Goal: Information Seeking & Learning: Find specific fact

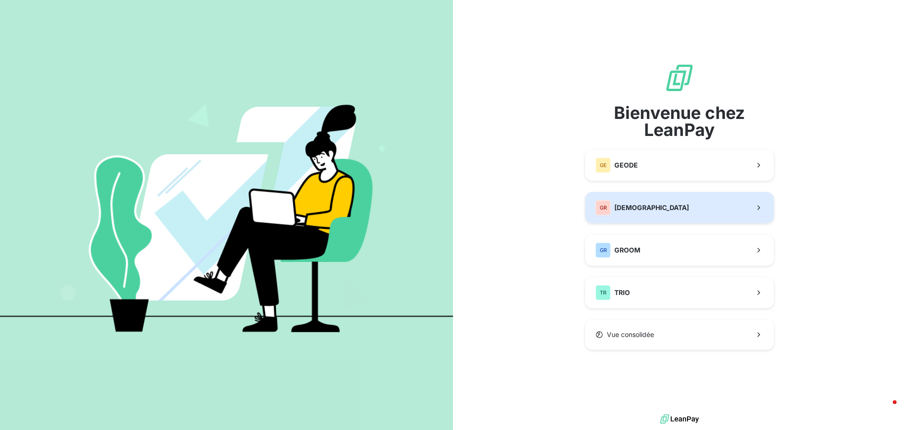
click at [646, 211] on span "[DEMOGRAPHIC_DATA]" at bounding box center [651, 207] width 75 height 9
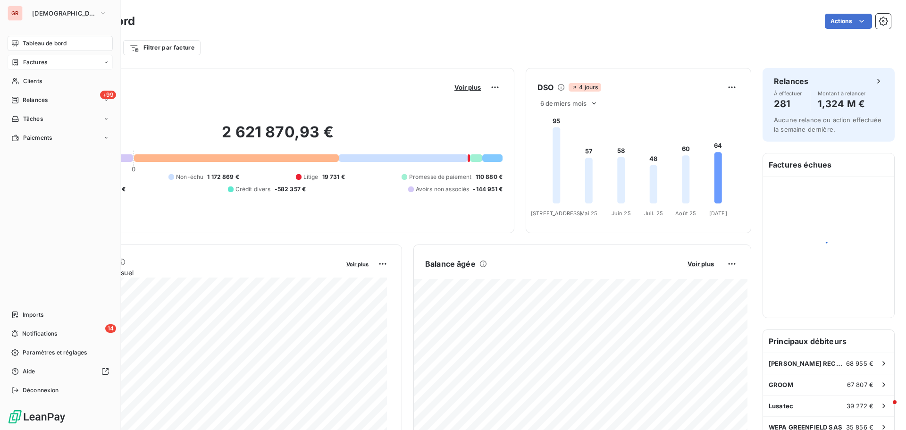
click at [44, 63] on span "Factures" at bounding box center [35, 62] width 24 height 8
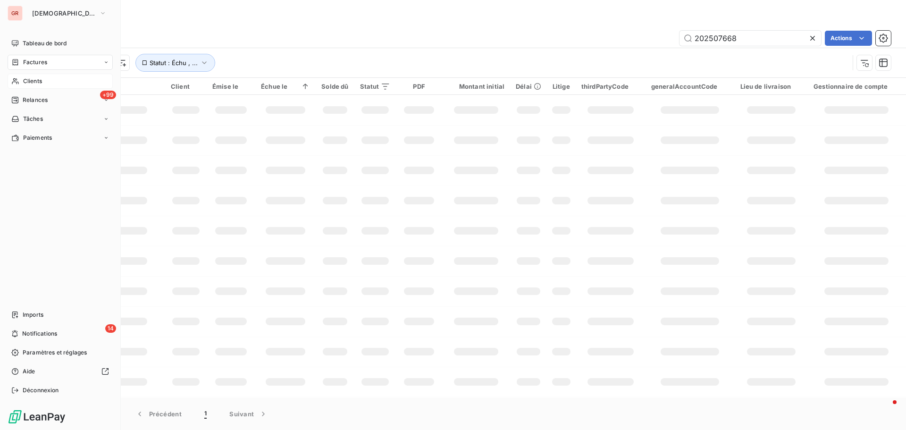
click at [39, 80] on span "Clients" at bounding box center [32, 81] width 19 height 8
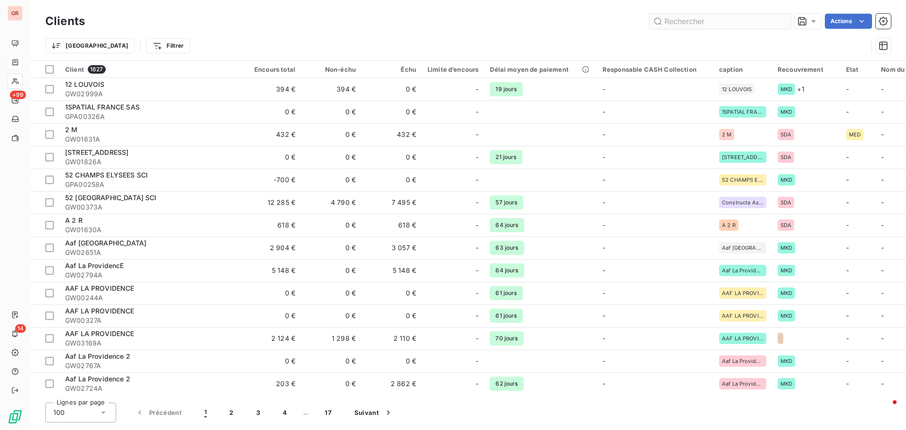
click at [711, 23] on input "text" at bounding box center [720, 21] width 142 height 15
click at [674, 18] on input "text" at bounding box center [720, 21] width 142 height 15
paste input "Stalirest"
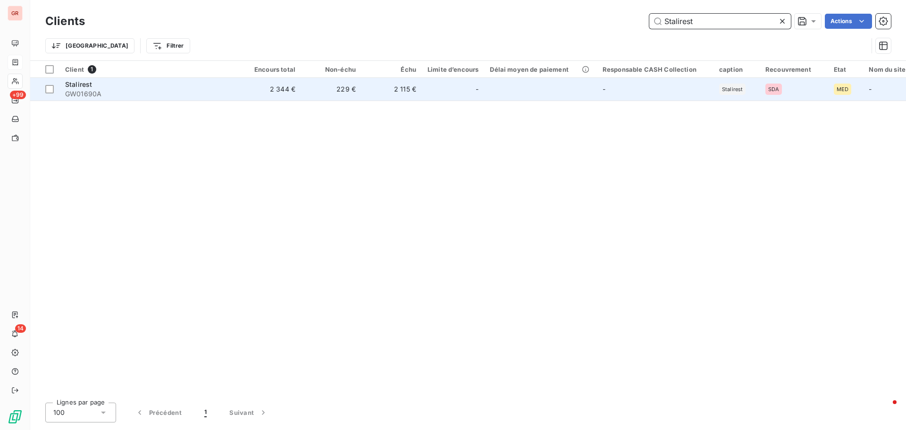
type input "Stalirest"
click at [76, 88] on span "Stalirest" at bounding box center [78, 84] width 27 height 8
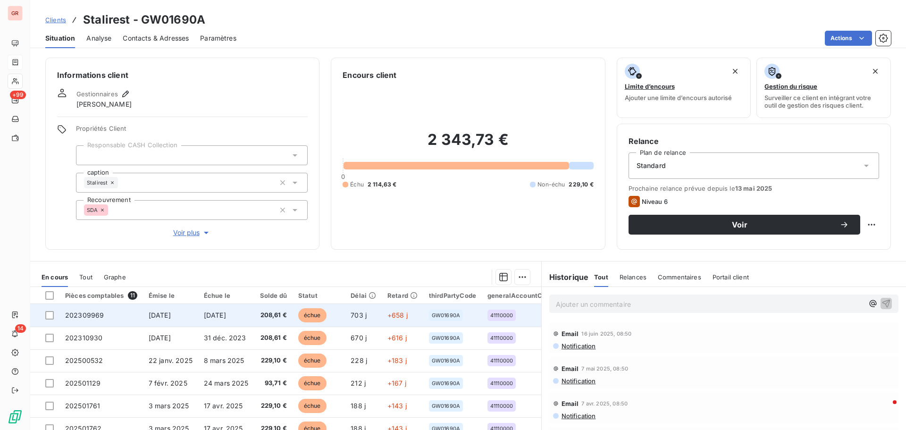
click at [222, 315] on span "[DATE]" at bounding box center [215, 315] width 22 height 8
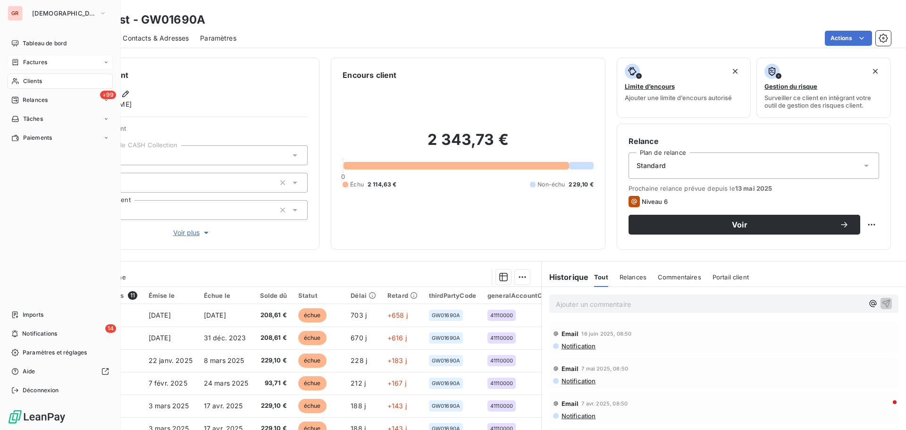
click at [42, 62] on span "Factures" at bounding box center [35, 62] width 24 height 8
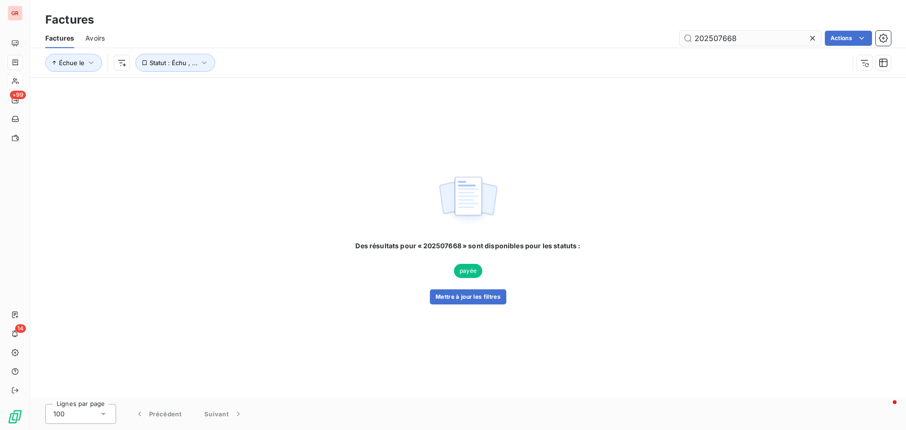
click at [736, 43] on input "202507668" at bounding box center [751, 38] width 142 height 15
drag, startPoint x: 738, startPoint y: 42, endPoint x: 598, endPoint y: 44, distance: 140.2
click at [600, 43] on div "202507668 Actions" at bounding box center [503, 38] width 775 height 15
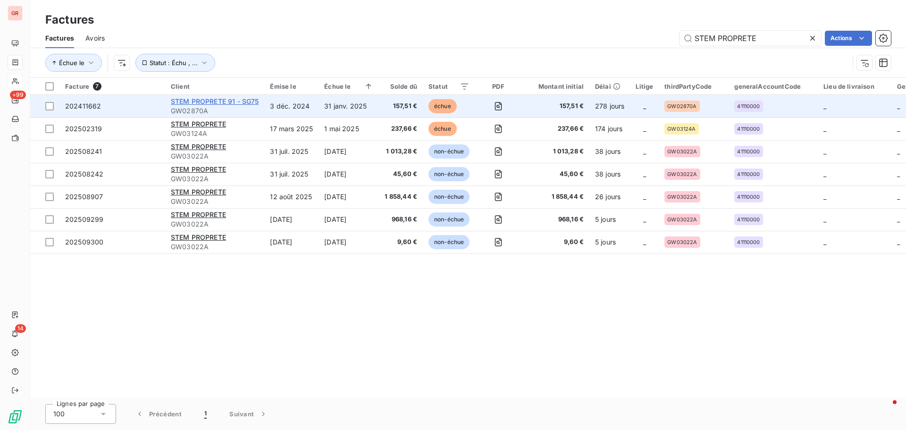
type input "STEM PROPRETE"
click at [213, 103] on span "STEM PROPRETE 91 - SG75" at bounding box center [215, 101] width 88 height 8
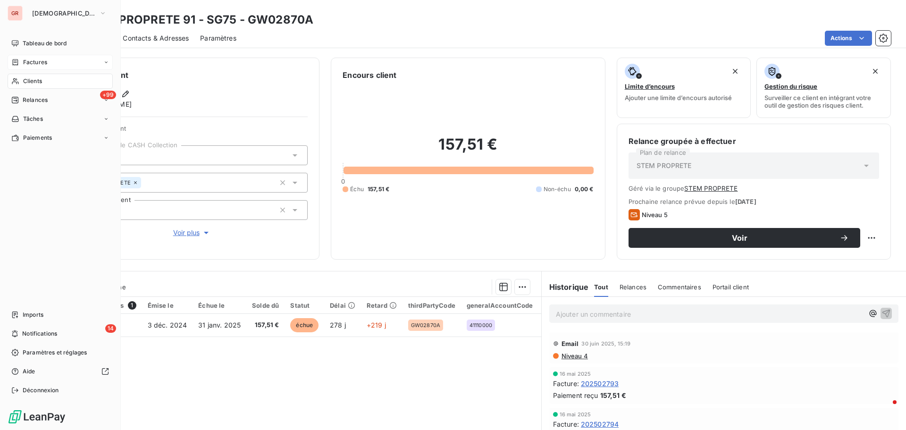
click at [44, 59] on span "Factures" at bounding box center [35, 62] width 24 height 8
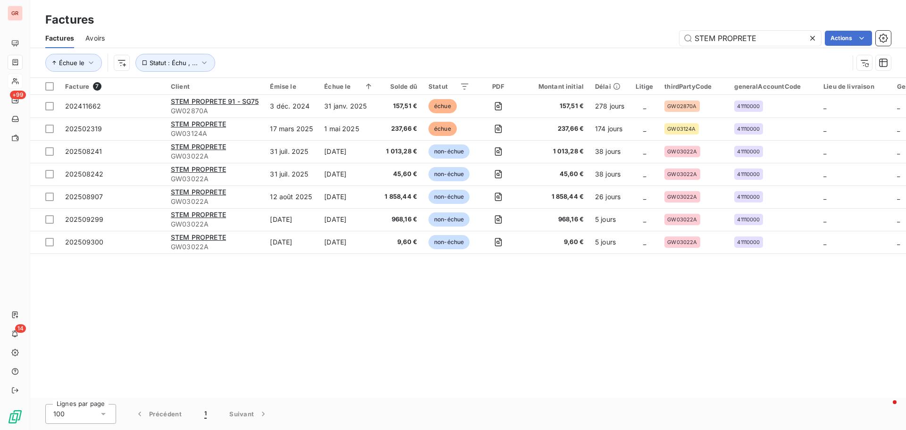
drag, startPoint x: 761, startPoint y: 42, endPoint x: 600, endPoint y: 42, distance: 160.9
click at [601, 42] on div "STEM PROPRETE Actions" at bounding box center [503, 38] width 775 height 15
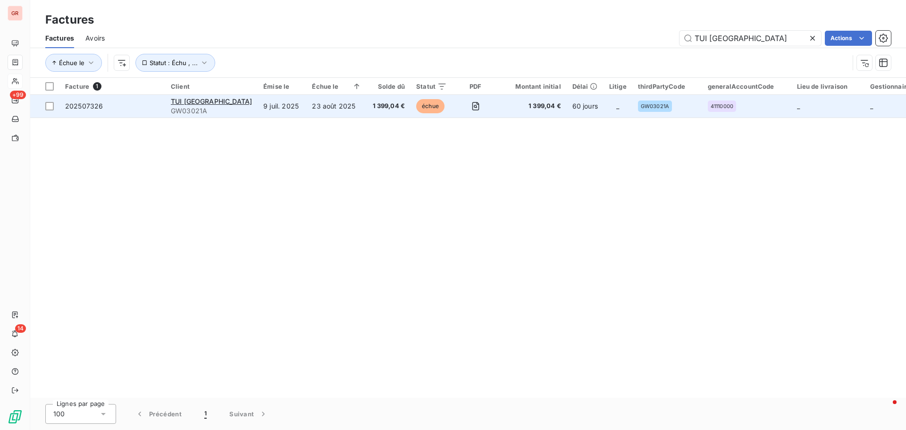
type input "TUI FRANCE"
click at [194, 106] on span "GW03021A" at bounding box center [211, 110] width 81 height 9
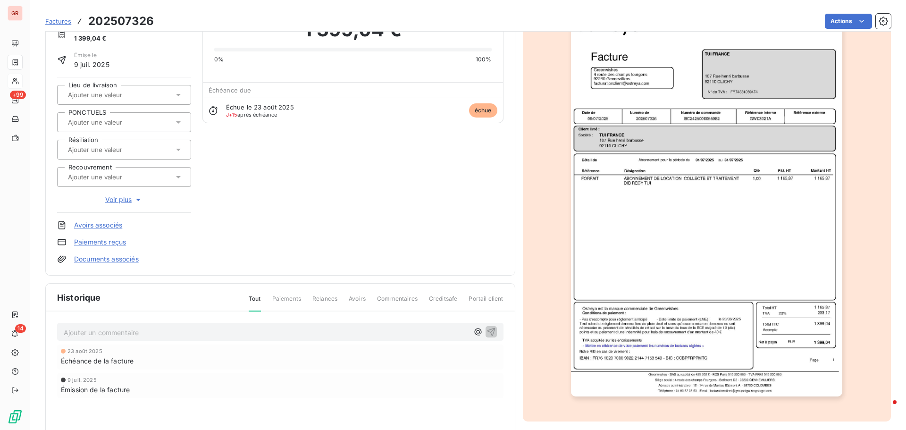
scroll to position [138, 0]
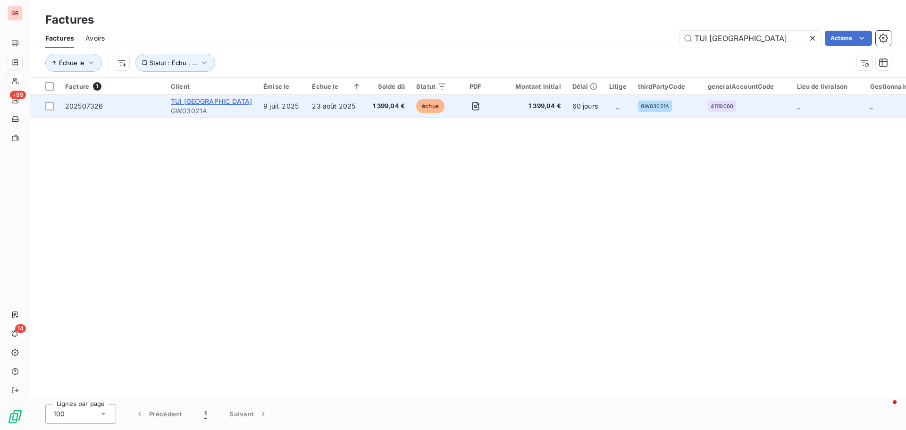
click at [191, 101] on span "TUI FRANCE" at bounding box center [211, 101] width 81 height 8
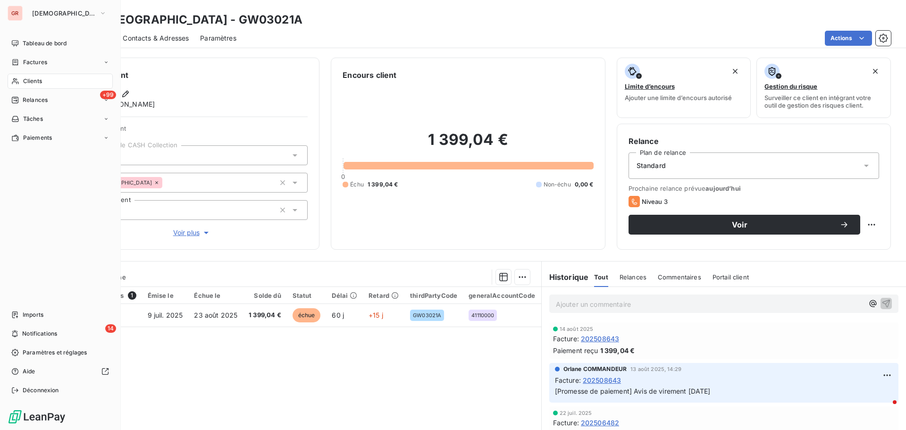
drag, startPoint x: 23, startPoint y: 60, endPoint x: 91, endPoint y: 72, distance: 68.9
click at [23, 60] on span "Factures" at bounding box center [35, 62] width 24 height 8
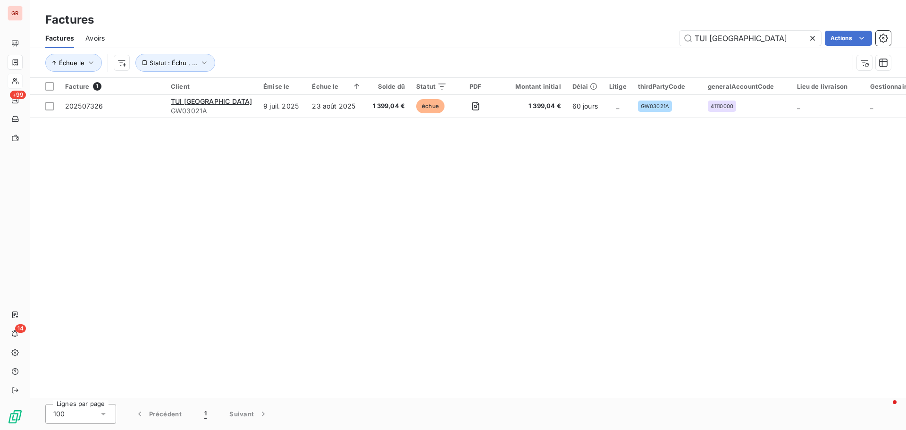
drag, startPoint x: 772, startPoint y: 33, endPoint x: 539, endPoint y: 34, distance: 232.6
click at [542, 34] on div "TUI FRANCE Actions" at bounding box center [503, 38] width 775 height 15
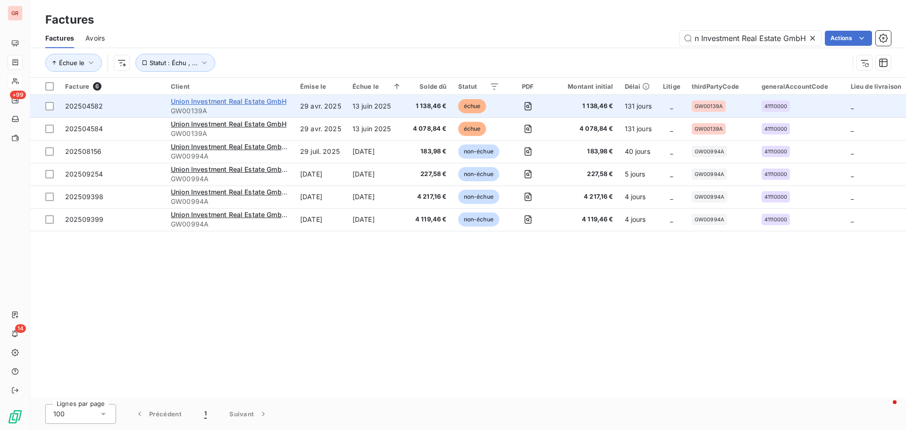
type input "Union Investment Real Estate GmbH"
click at [244, 103] on span "Union Investment Real Estate GmbH" at bounding box center [229, 101] width 116 height 8
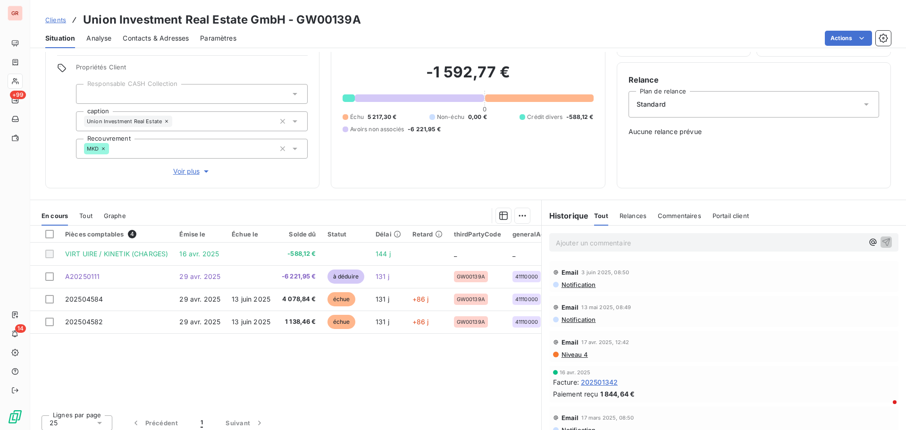
scroll to position [67, 0]
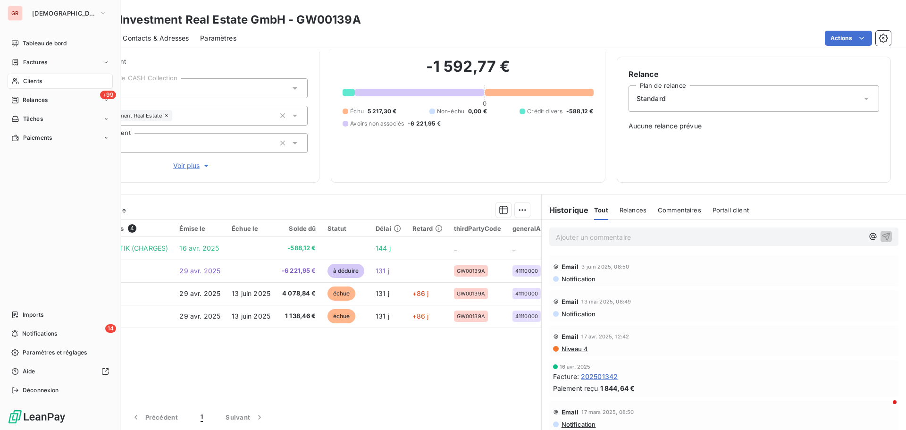
click at [36, 82] on span "Clients" at bounding box center [32, 81] width 19 height 8
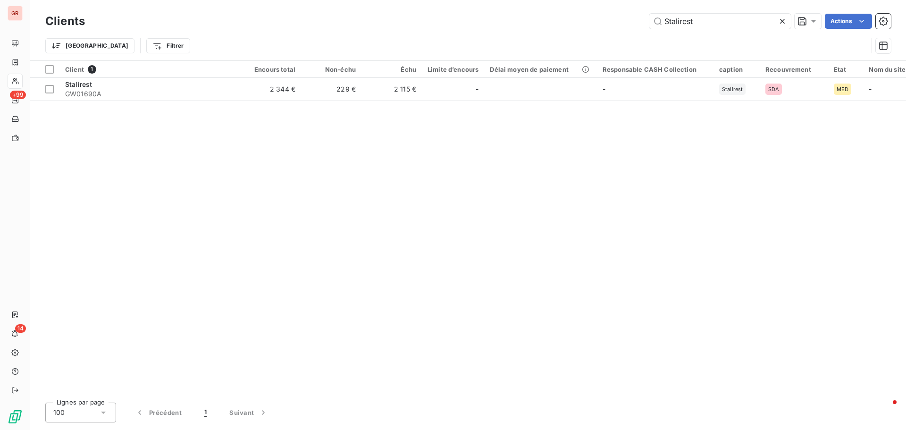
drag, startPoint x: 717, startPoint y: 25, endPoint x: 442, endPoint y: 25, distance: 275.6
click at [460, 25] on div "Stalirest Actions" at bounding box center [493, 21] width 795 height 15
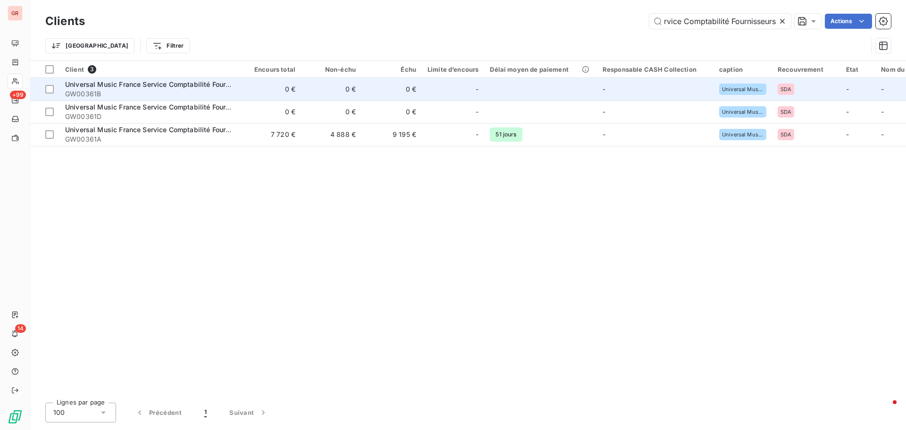
type input "Universal Music France Service Comptabilité Fournisseurs"
click at [180, 85] on span "Universal Music France Service Comptabilité Fournisseurs" at bounding box center [159, 84] width 188 height 8
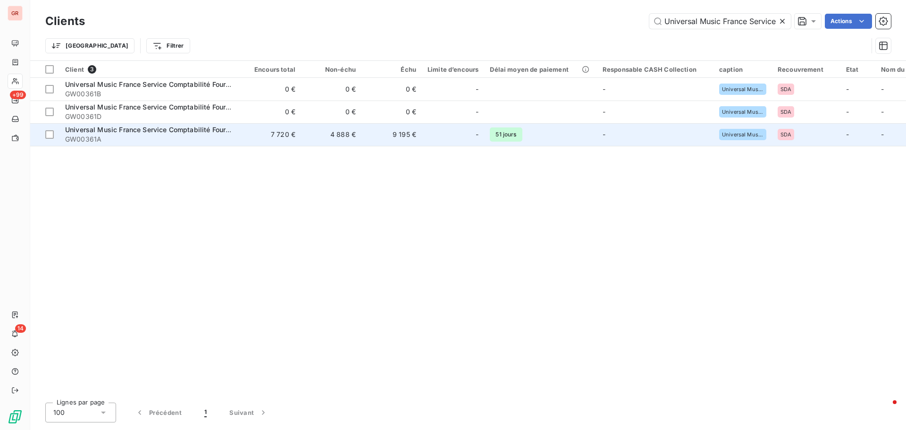
click at [162, 132] on span "Universal Music France Service Comptabilité Fournisseurs" at bounding box center [159, 130] width 188 height 8
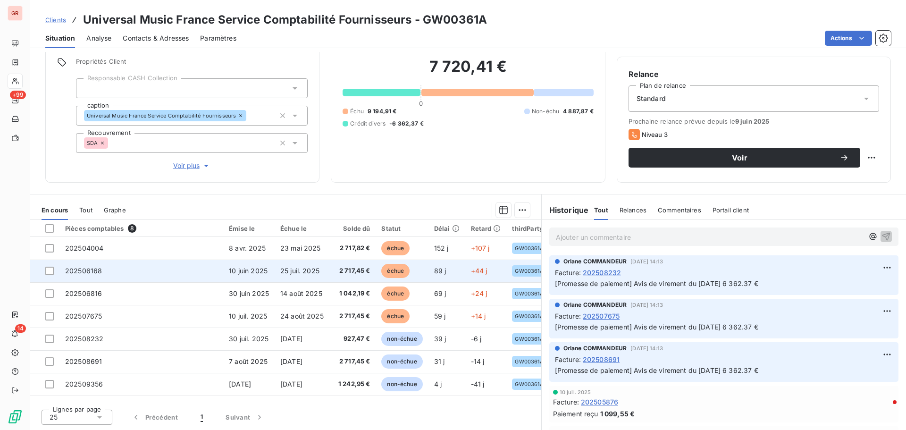
scroll to position [21, 0]
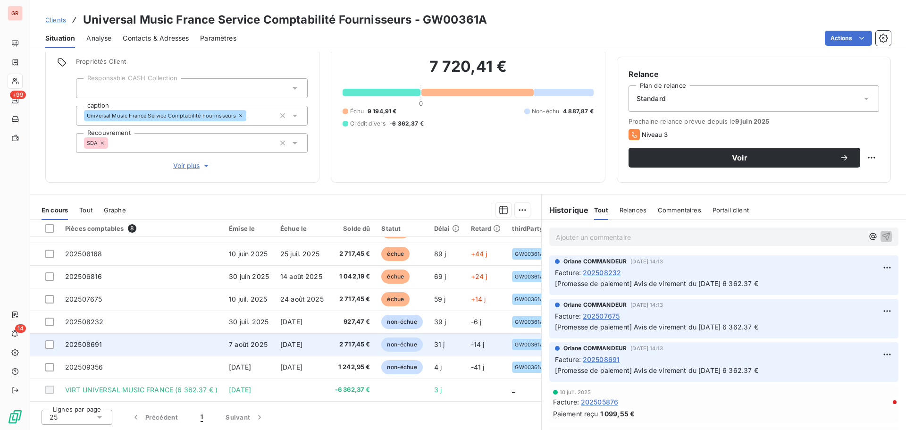
click at [198, 339] on td "202508691" at bounding box center [141, 344] width 164 height 23
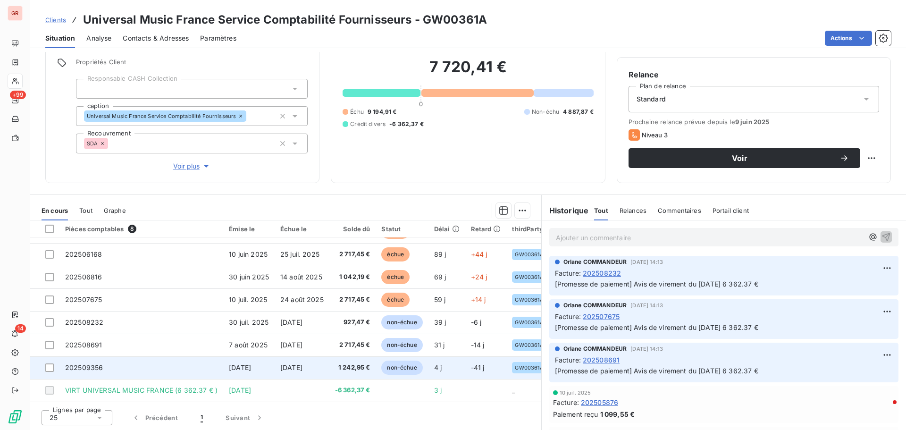
scroll to position [67, 0]
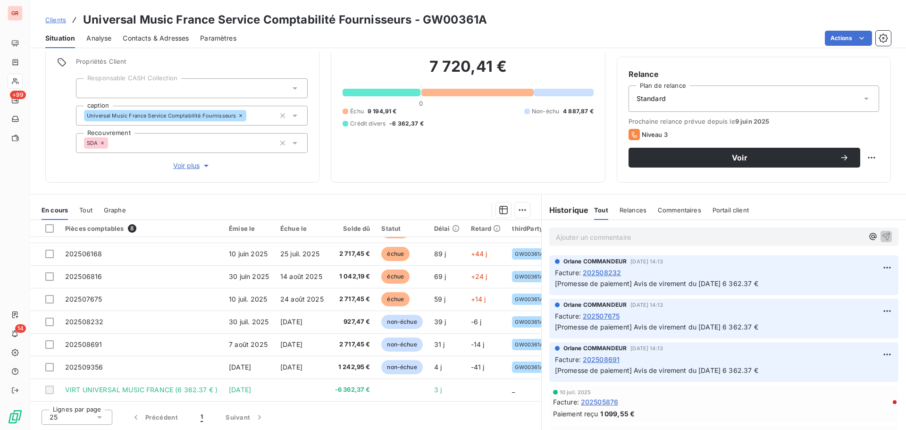
click at [596, 359] on span "202508691" at bounding box center [601, 359] width 37 height 10
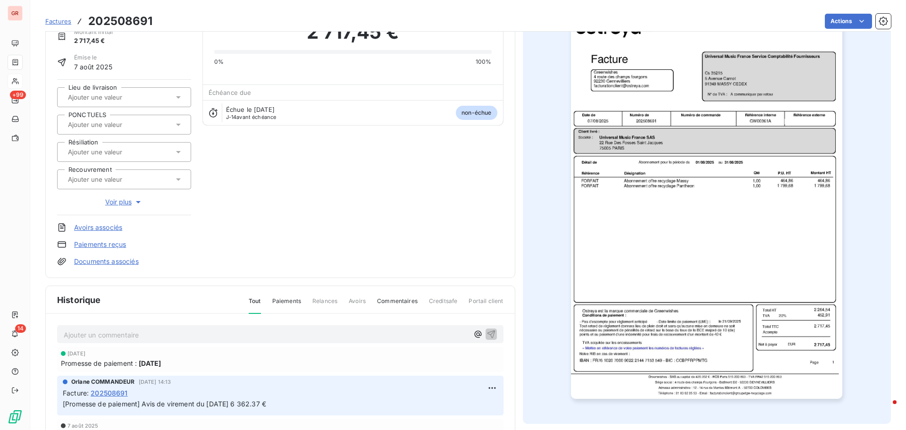
scroll to position [138, 0]
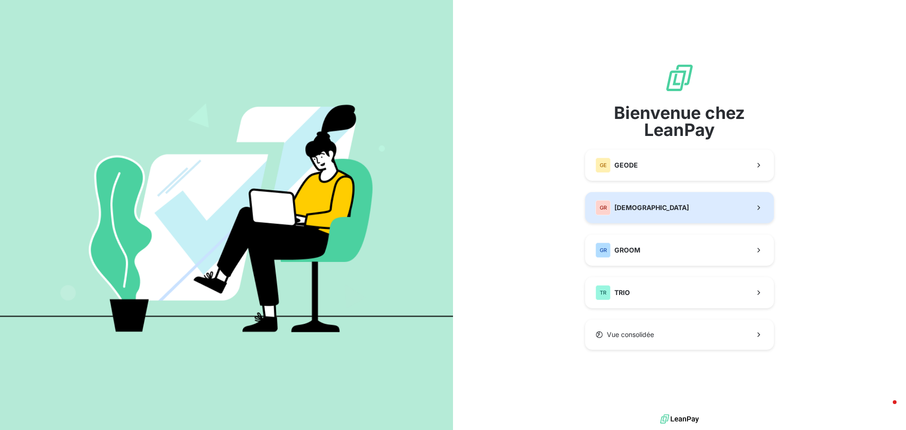
click at [663, 210] on span "[DEMOGRAPHIC_DATA]" at bounding box center [651, 207] width 75 height 9
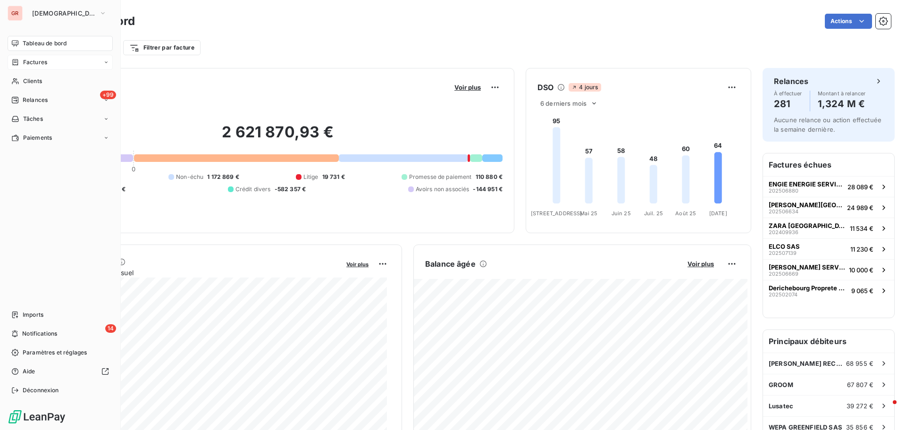
click at [35, 61] on span "Factures" at bounding box center [35, 62] width 24 height 8
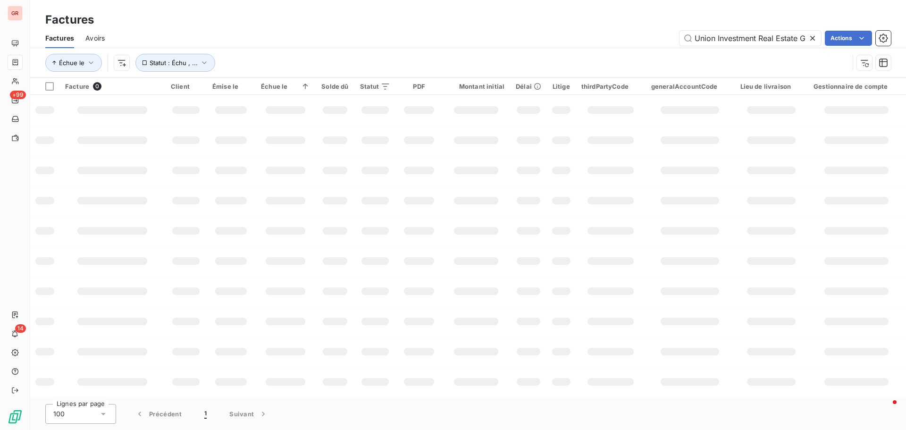
scroll to position [0, 17]
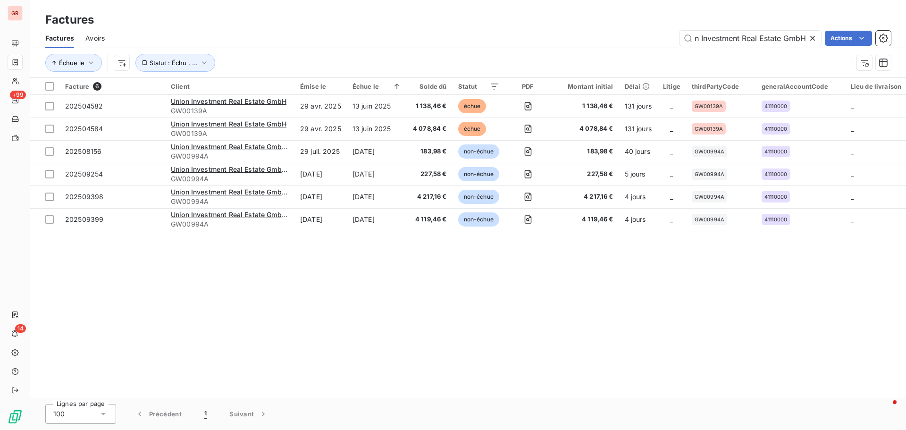
click at [811, 38] on icon at bounding box center [812, 38] width 9 height 9
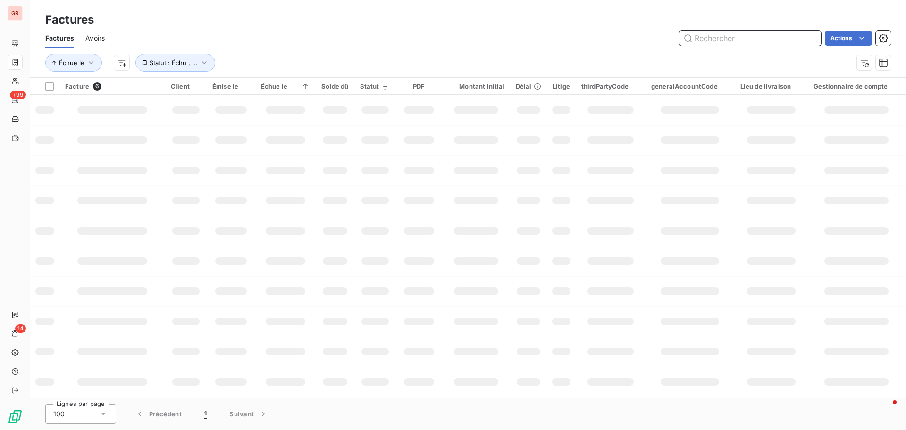
click at [722, 36] on input "text" at bounding box center [751, 38] width 142 height 15
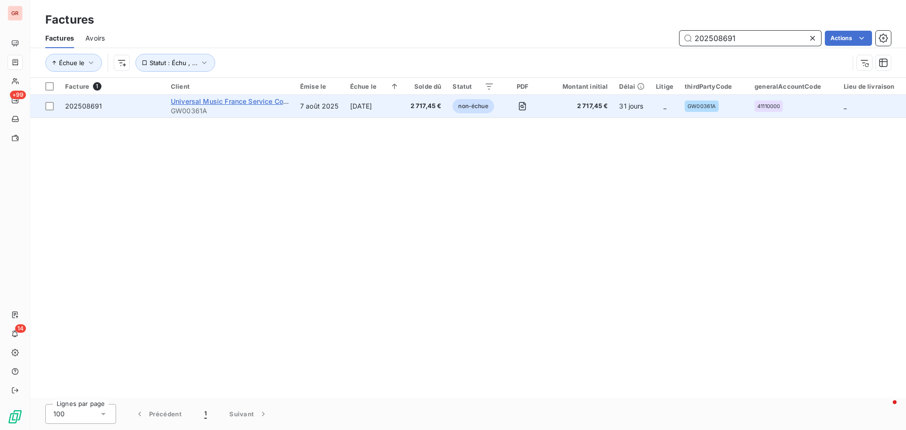
type input "202508691"
click at [255, 100] on span "Universal Music France Service Comptabilité Fournisseurs" at bounding box center [265, 101] width 188 height 8
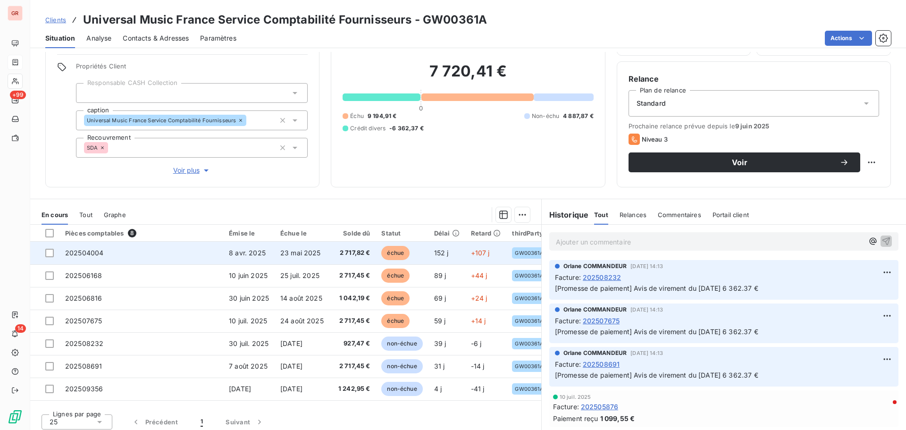
scroll to position [67, 0]
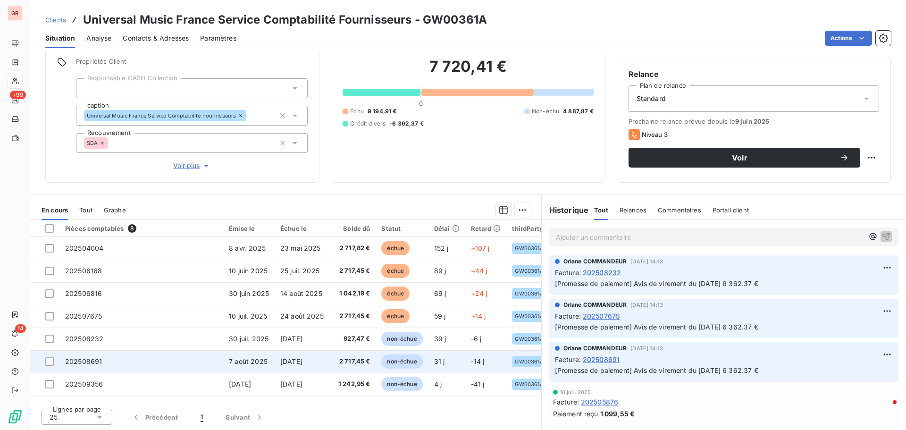
click at [54, 360] on td at bounding box center [44, 361] width 29 height 23
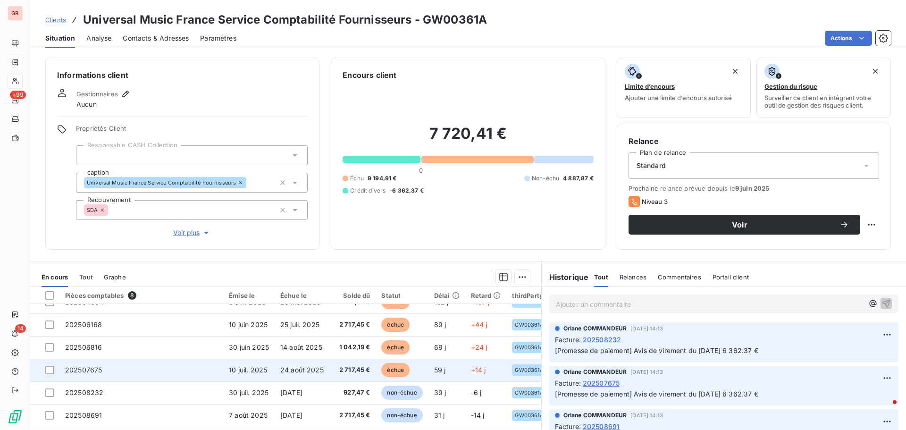
scroll to position [21, 0]
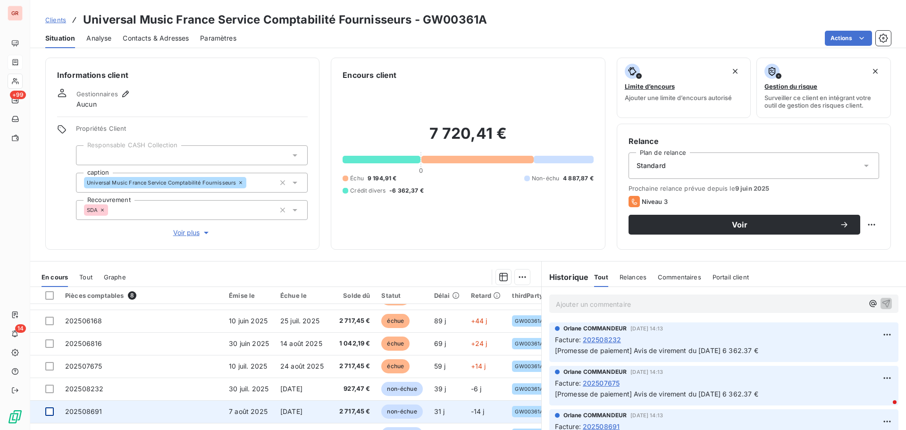
click at [49, 408] on div at bounding box center [49, 411] width 8 height 8
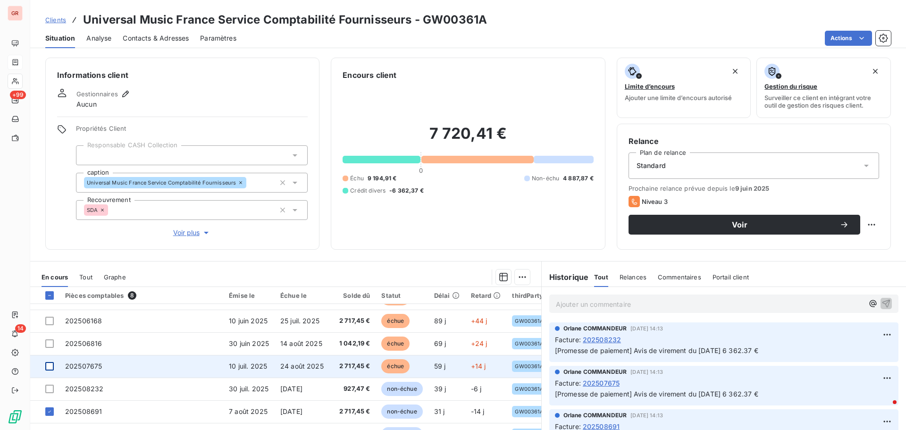
click at [48, 362] on div at bounding box center [49, 366] width 8 height 8
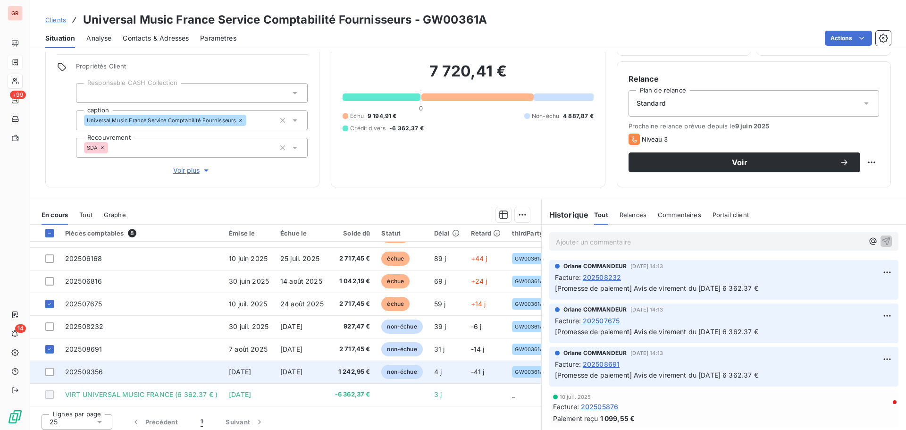
scroll to position [67, 0]
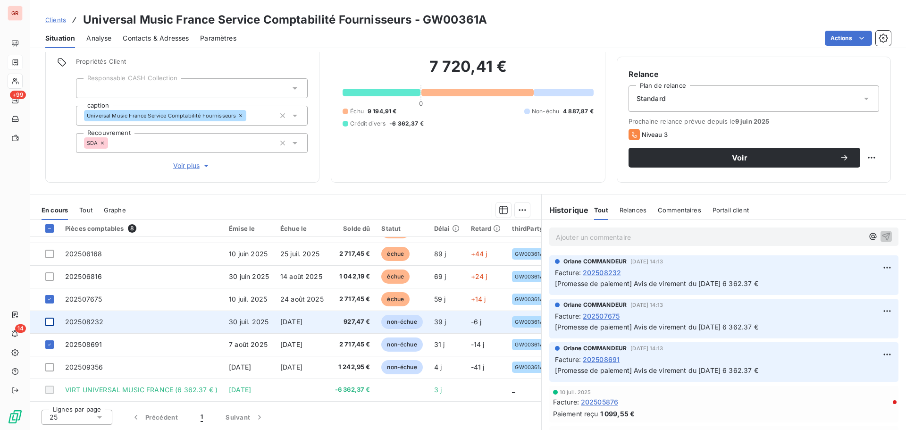
click at [51, 318] on div at bounding box center [49, 322] width 8 height 8
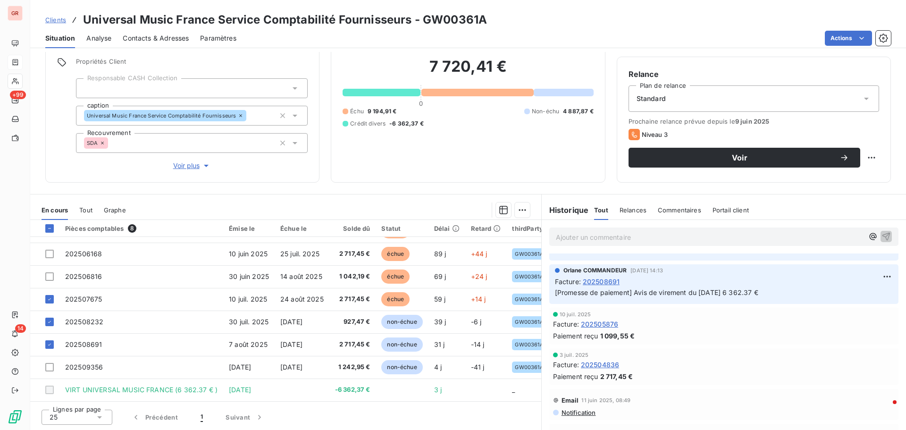
scroll to position [142, 0]
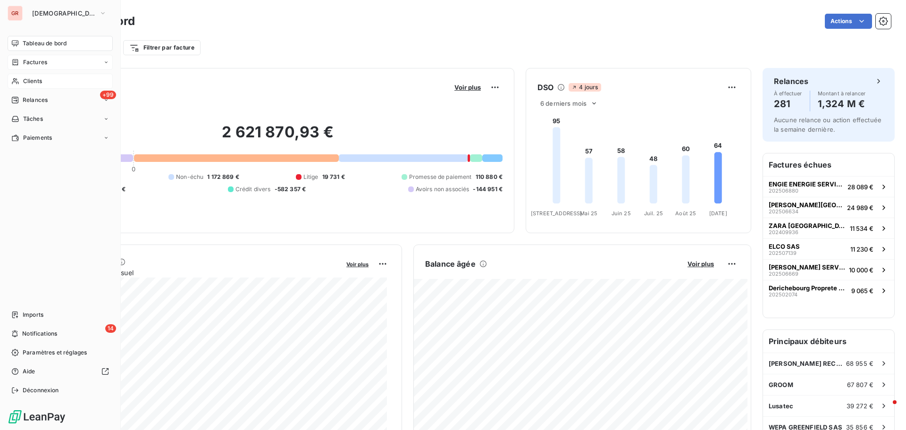
click at [39, 82] on span "Clients" at bounding box center [32, 81] width 19 height 8
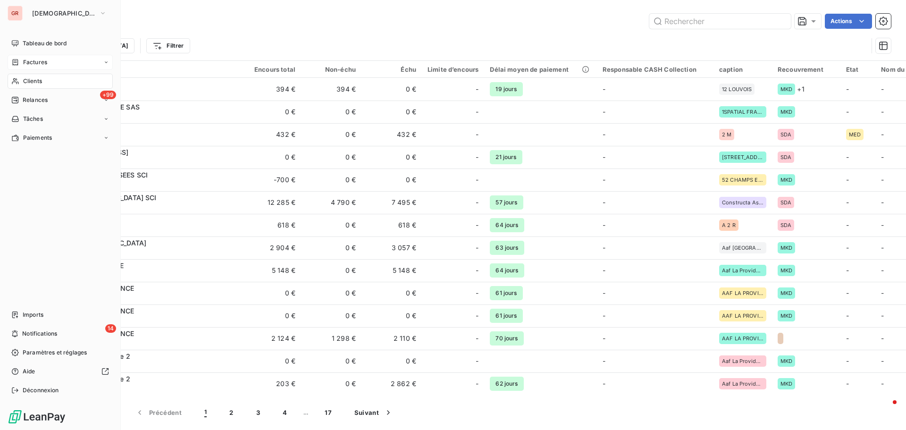
click at [38, 59] on span "Factures" at bounding box center [35, 62] width 24 height 8
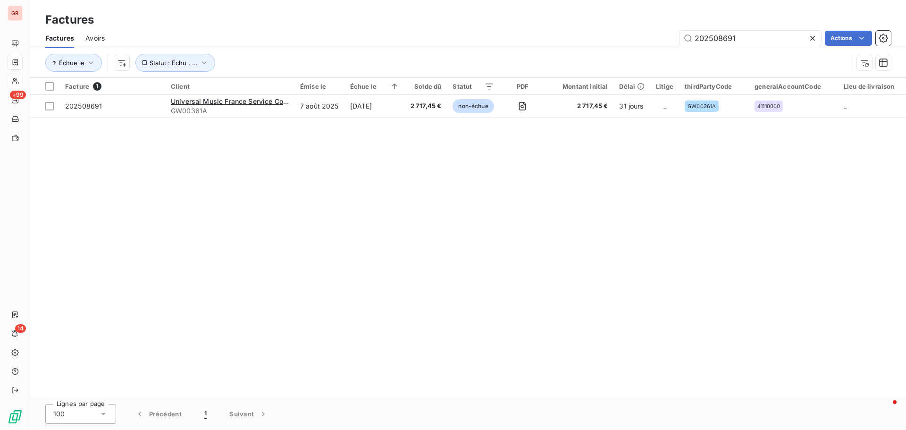
drag, startPoint x: 661, startPoint y: 43, endPoint x: 419, endPoint y: 45, distance: 242.1
click at [462, 45] on div "202508691 Actions" at bounding box center [503, 38] width 775 height 15
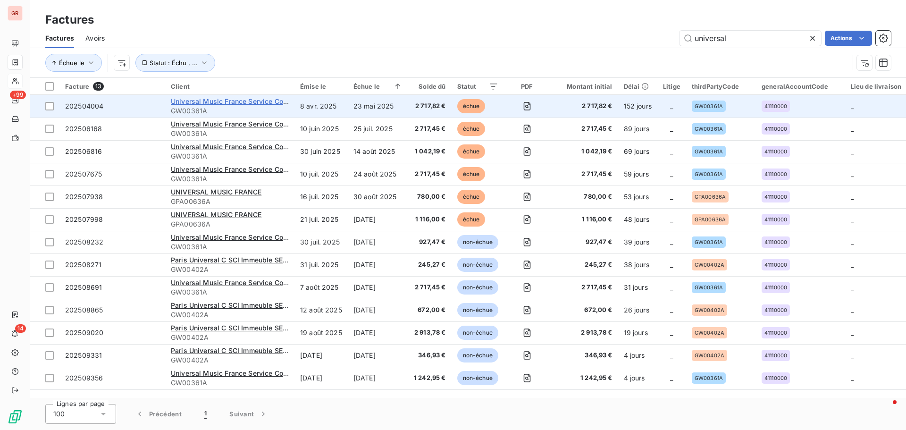
type input "universal"
click at [258, 102] on span "Universal Music France Service Comptabilité Fournisseurs" at bounding box center [265, 101] width 188 height 8
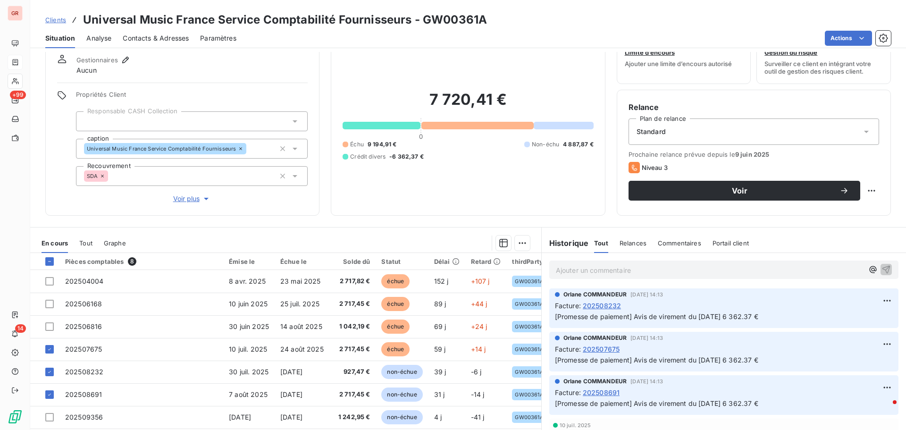
scroll to position [67, 0]
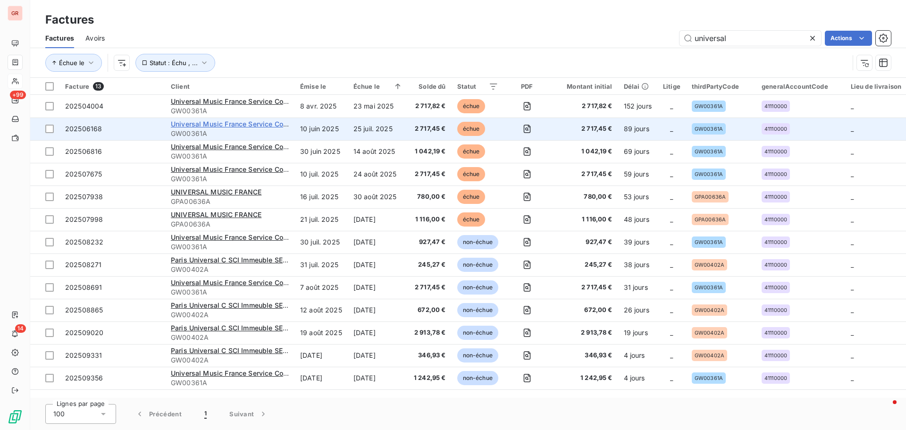
click at [246, 123] on span "Universal Music France Service Comptabilité Fournisseurs" at bounding box center [265, 124] width 188 height 8
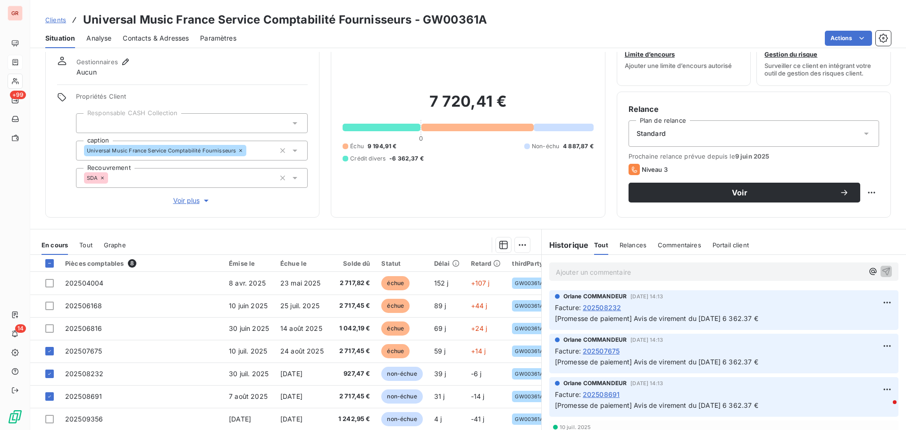
scroll to position [67, 0]
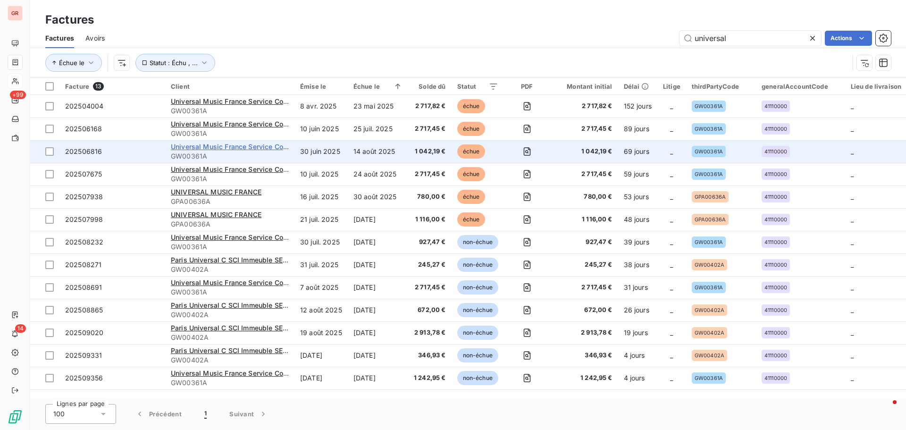
click at [255, 150] on span "Universal Music France Service Comptabilité Fournisseurs" at bounding box center [265, 147] width 188 height 8
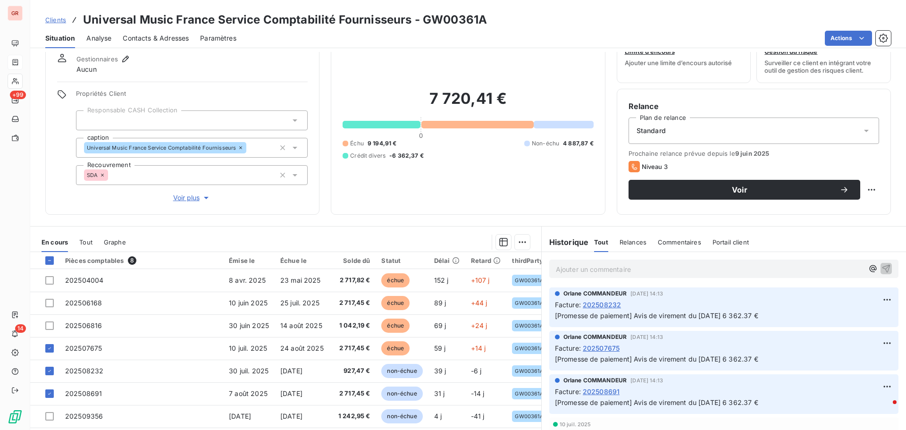
scroll to position [67, 0]
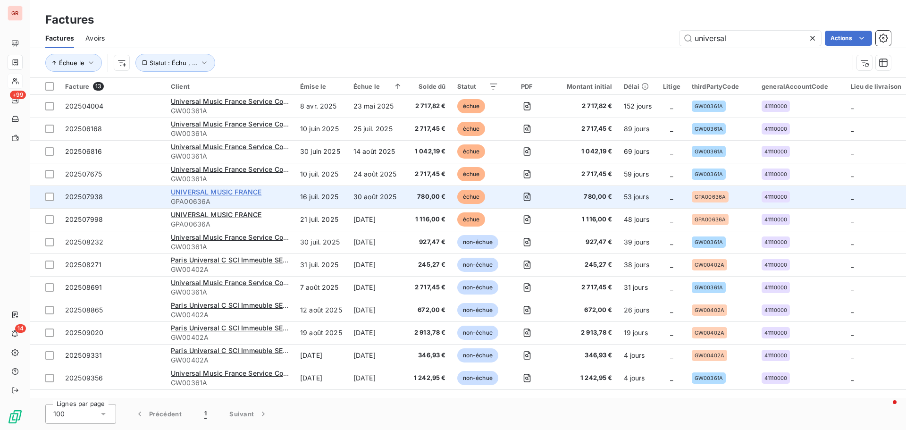
click at [245, 191] on span "UNIVERSAL MUSIC FRANCE" at bounding box center [216, 192] width 91 height 8
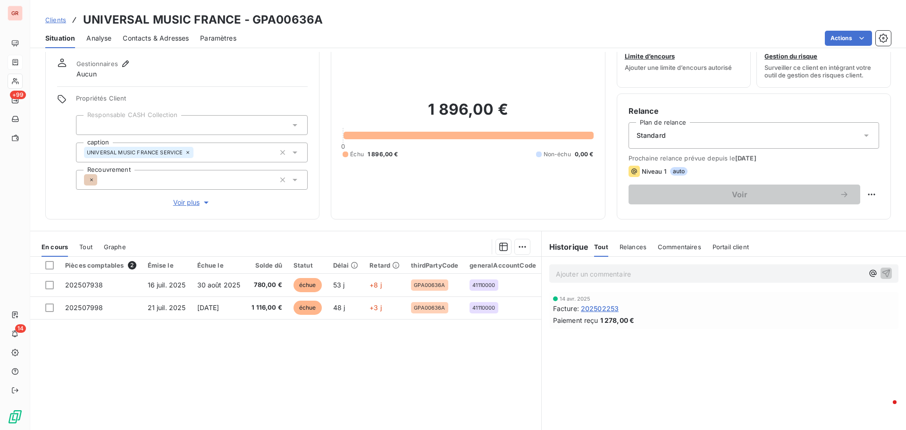
scroll to position [67, 0]
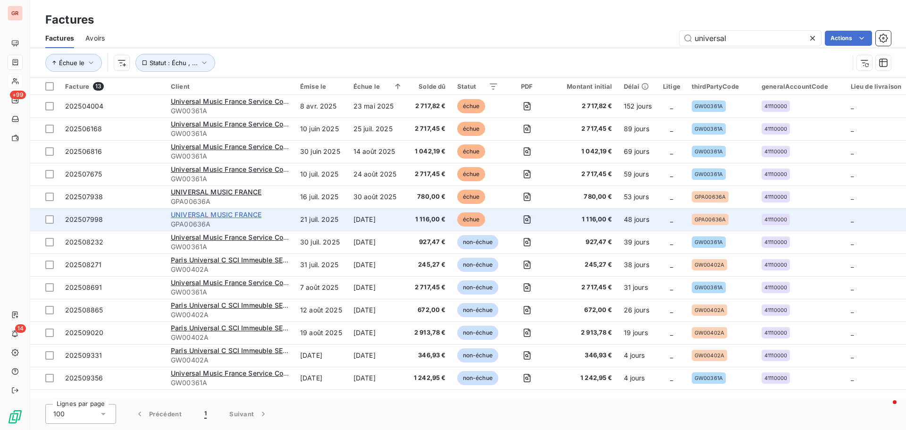
click at [235, 213] on span "UNIVERSAL MUSIC FRANCE" at bounding box center [216, 214] width 91 height 8
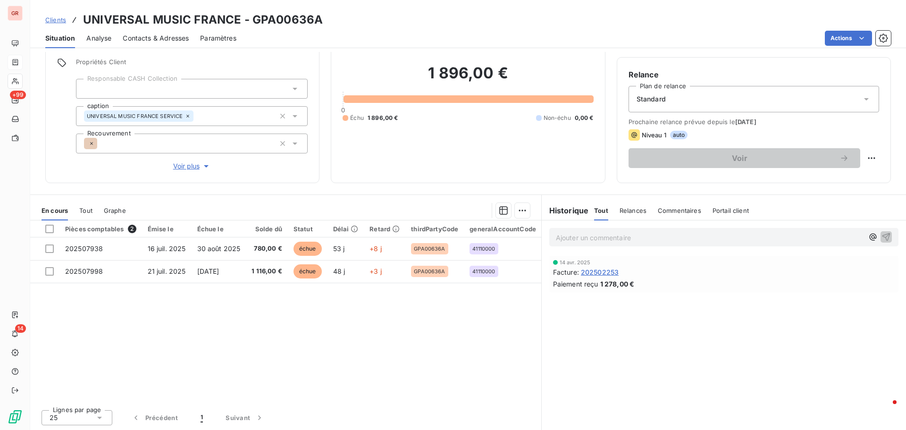
scroll to position [67, 0]
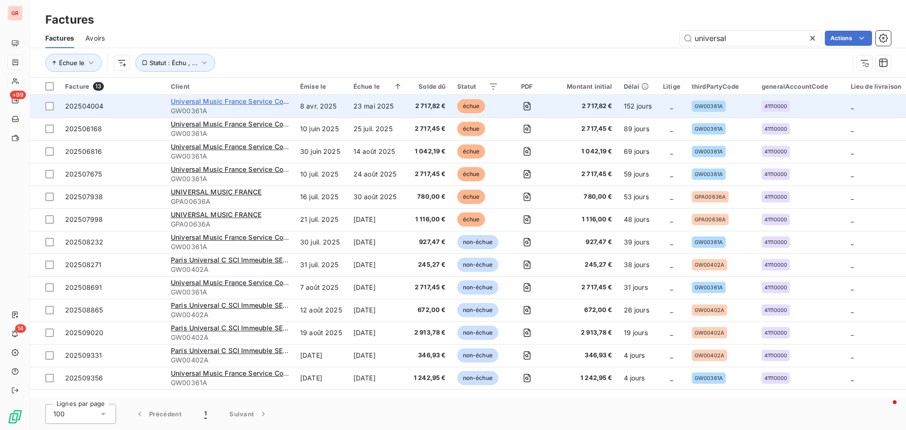
click at [256, 98] on span "Universal Music France Service Comptabilité Fournisseurs" at bounding box center [265, 101] width 188 height 8
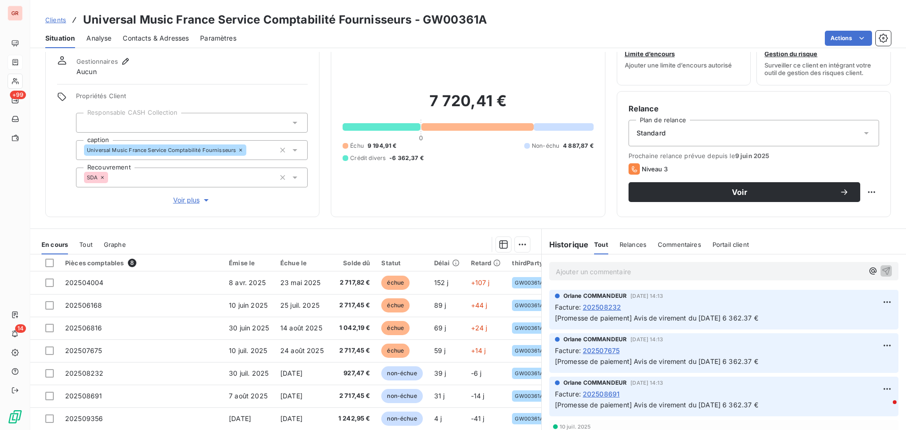
scroll to position [67, 0]
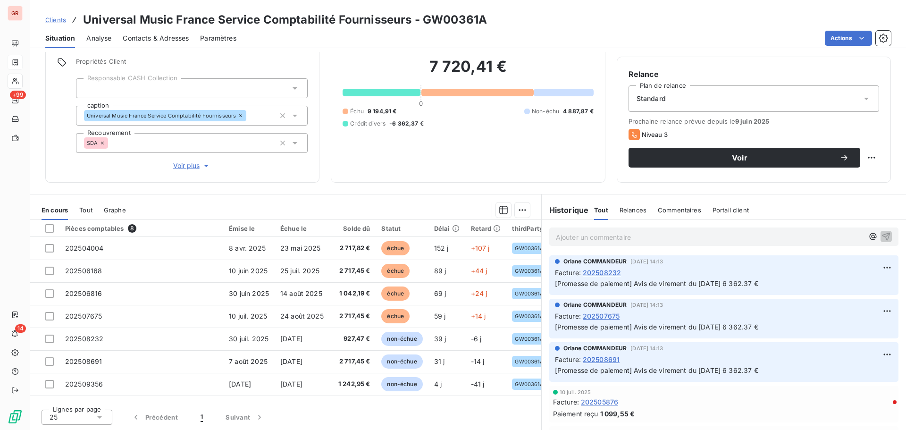
click at [393, 92] on div at bounding box center [382, 93] width 78 height 8
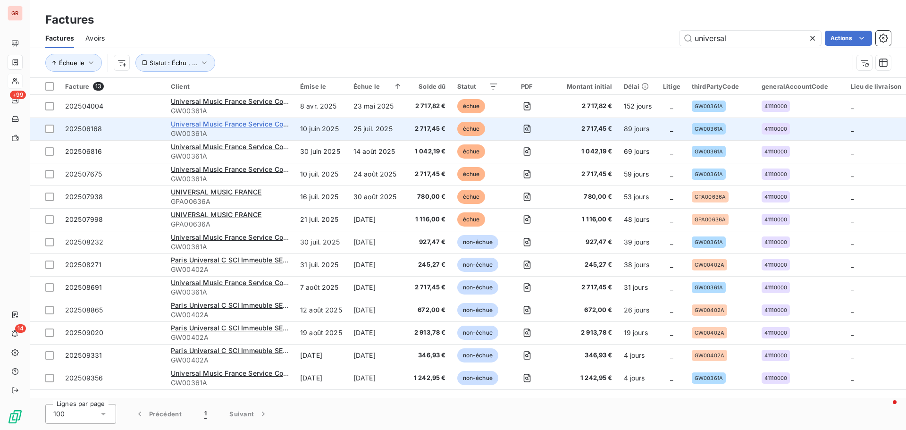
click at [233, 124] on span "Universal Music France Service Comptabilité Fournisseurs" at bounding box center [265, 124] width 188 height 8
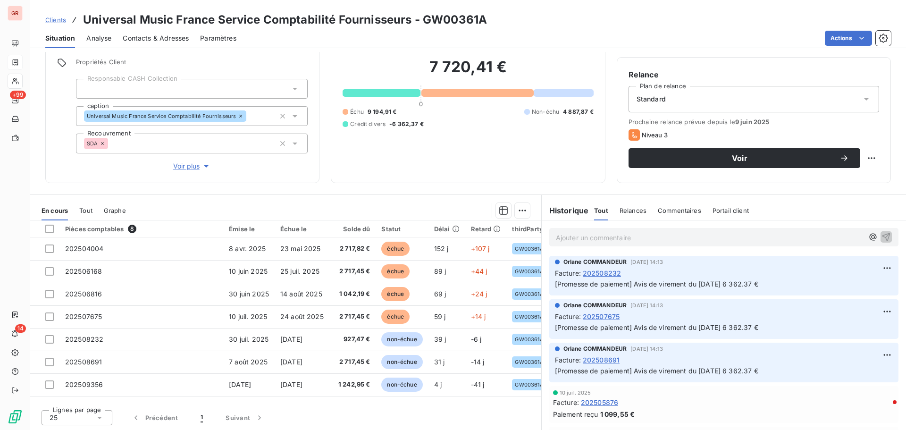
scroll to position [67, 0]
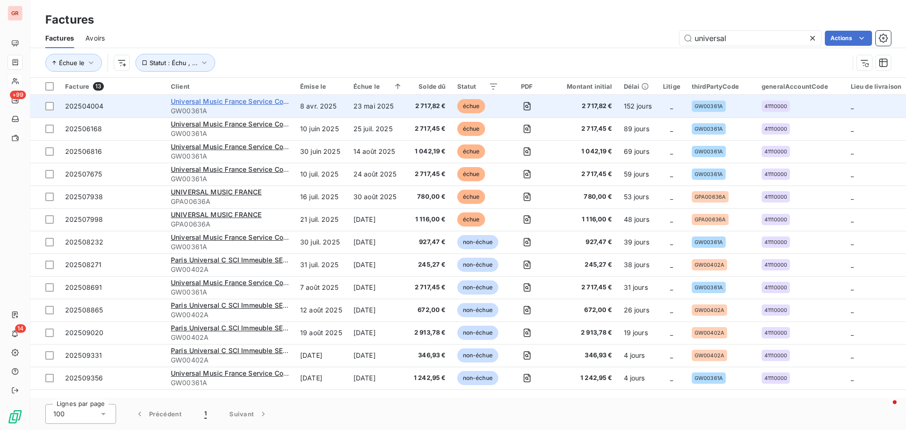
click at [247, 99] on span "Universal Music France Service Comptabilité Fournisseurs" at bounding box center [265, 101] width 188 height 8
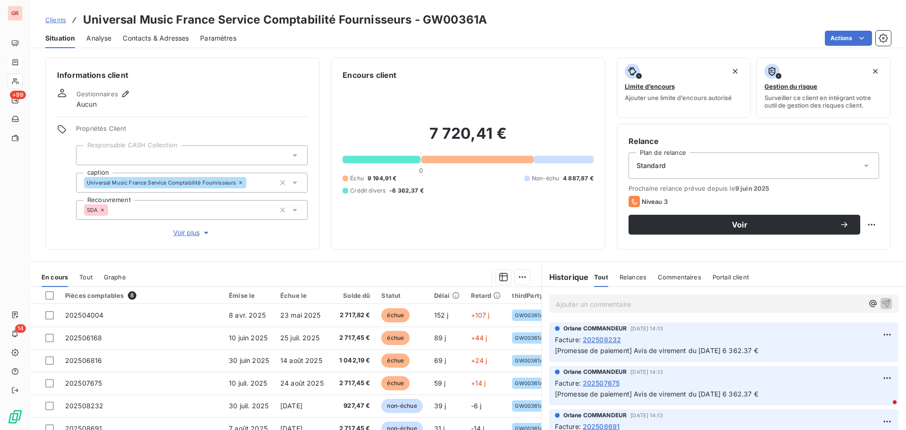
click at [167, 38] on span "Contacts & Adresses" at bounding box center [156, 38] width 66 height 9
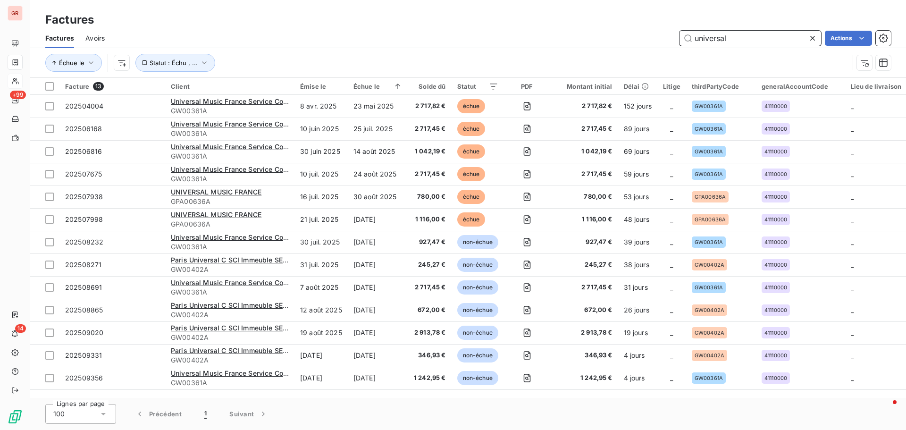
drag, startPoint x: 737, startPoint y: 40, endPoint x: 613, endPoint y: 45, distance: 123.3
click at [626, 42] on div "universal Actions" at bounding box center [503, 38] width 775 height 15
paste input "Mediametrie"
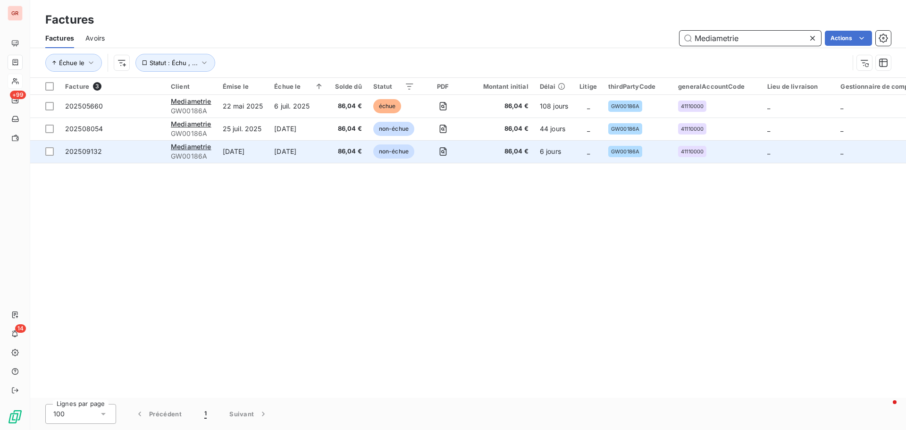
type input "Mediametrie"
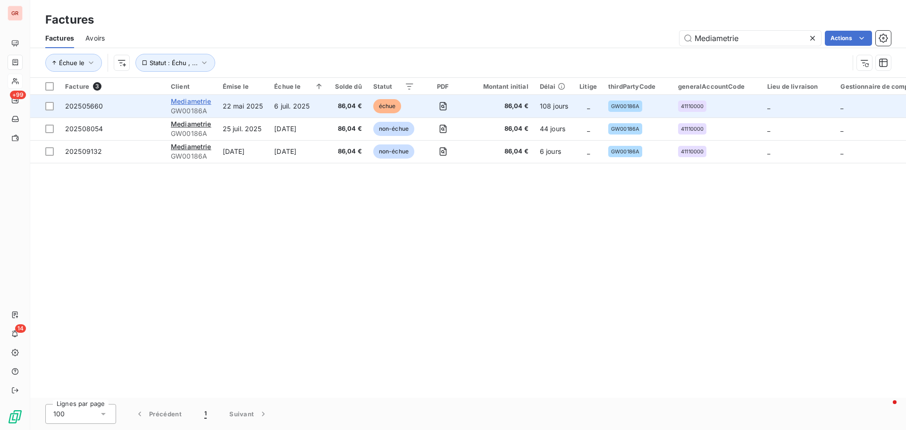
click at [203, 99] on span "Mediametrie" at bounding box center [191, 101] width 41 height 8
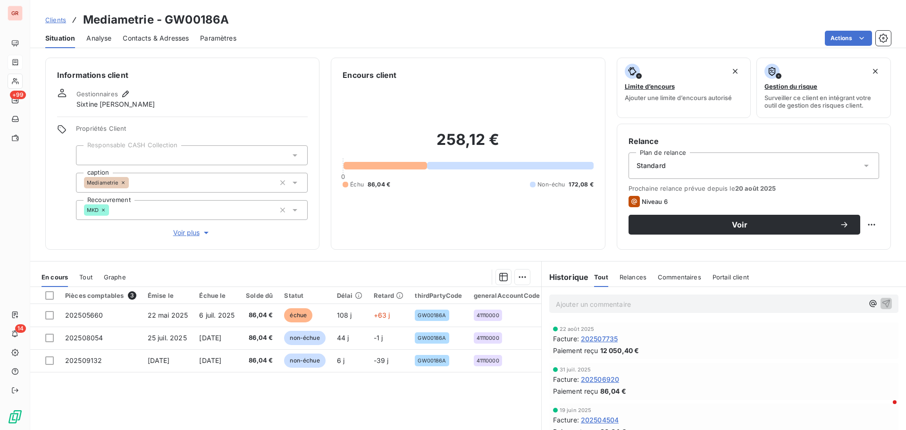
click at [156, 42] on span "Contacts & Adresses" at bounding box center [156, 38] width 66 height 9
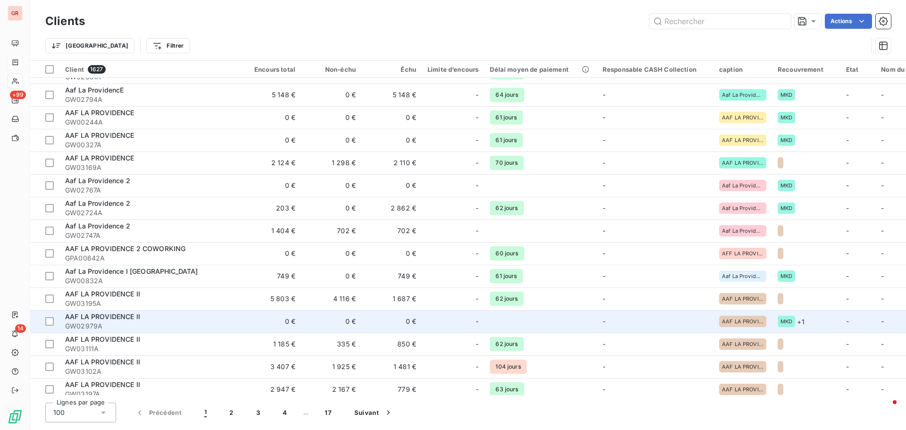
scroll to position [236, 0]
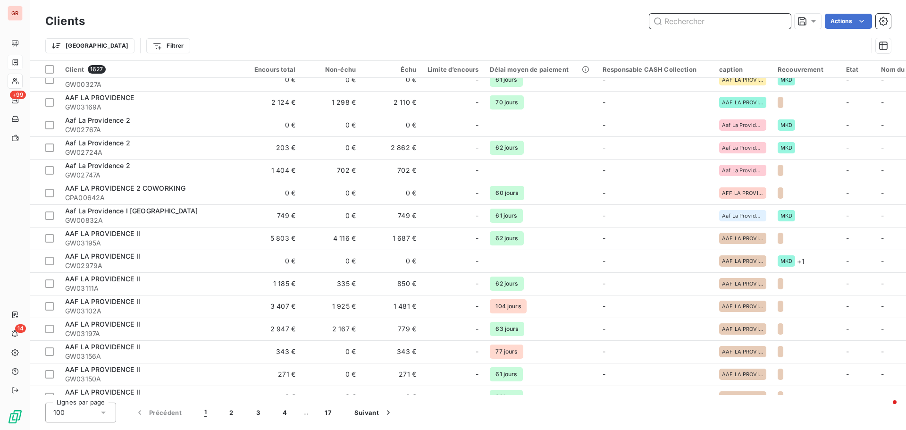
click at [713, 16] on input "text" at bounding box center [720, 21] width 142 height 15
paste input "MERCURE LES PORTES DE SOLOGNE chez Take a Waste"
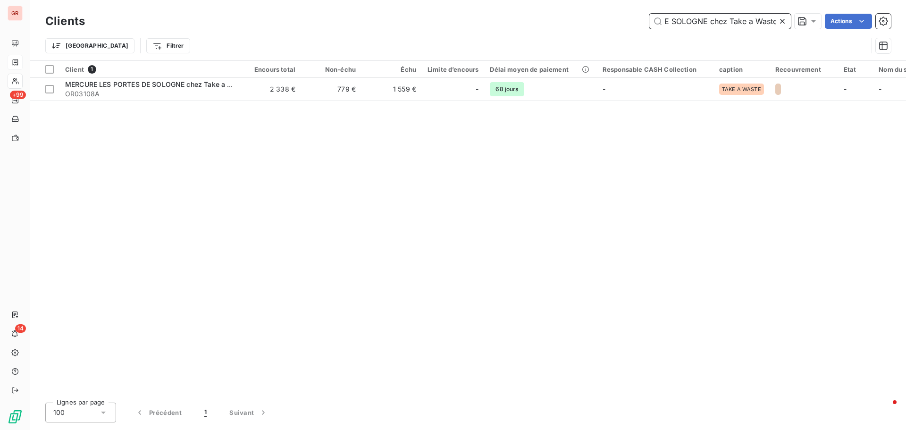
scroll to position [0, 0]
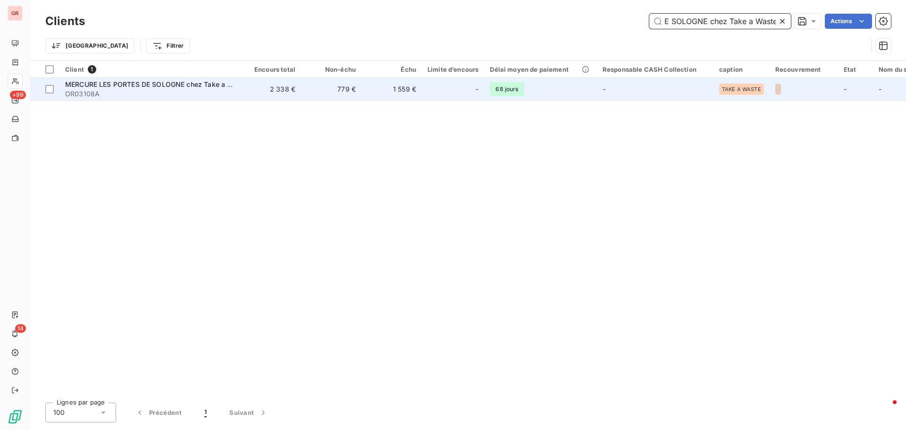
type input "MERCURE LES PORTES DE SOLOGNE chez Take a Waste"
click at [199, 86] on span "MERCURE LES PORTES DE SOLOGNE chez Take a Waste" at bounding box center [156, 84] width 182 height 8
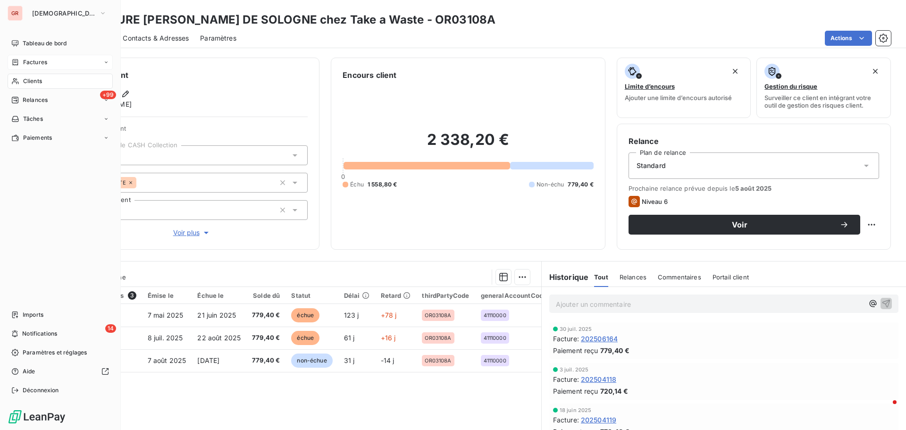
click at [49, 60] on div "Factures" at bounding box center [60, 62] width 105 height 15
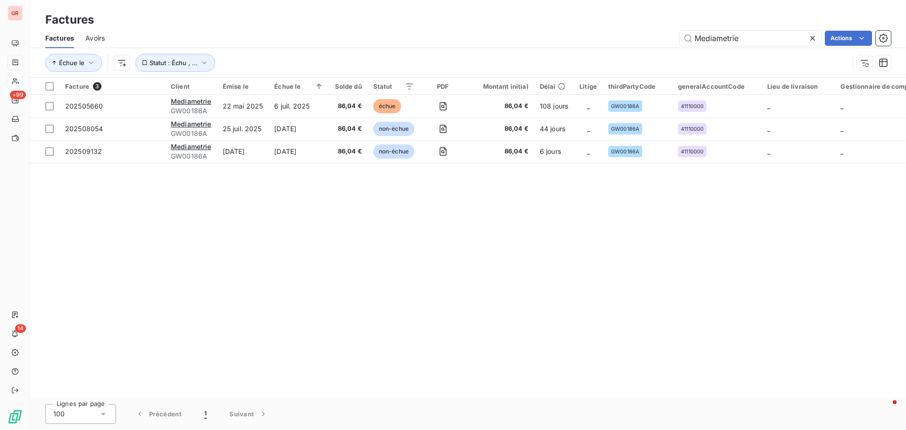
drag, startPoint x: 679, startPoint y: 38, endPoint x: 541, endPoint y: 38, distance: 138.3
click at [541, 38] on div "Mediametrie Actions" at bounding box center [503, 38] width 775 height 15
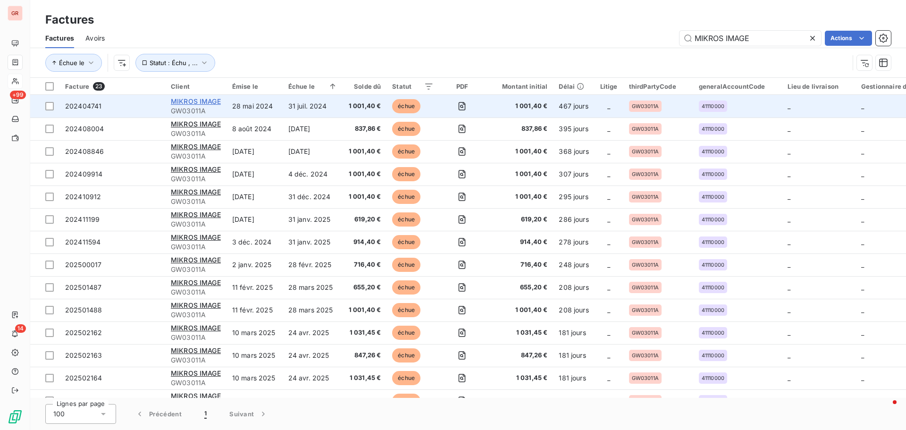
type input "MIKROS IMAGE"
click at [199, 102] on span "MIKROS IMAGE" at bounding box center [196, 101] width 50 height 8
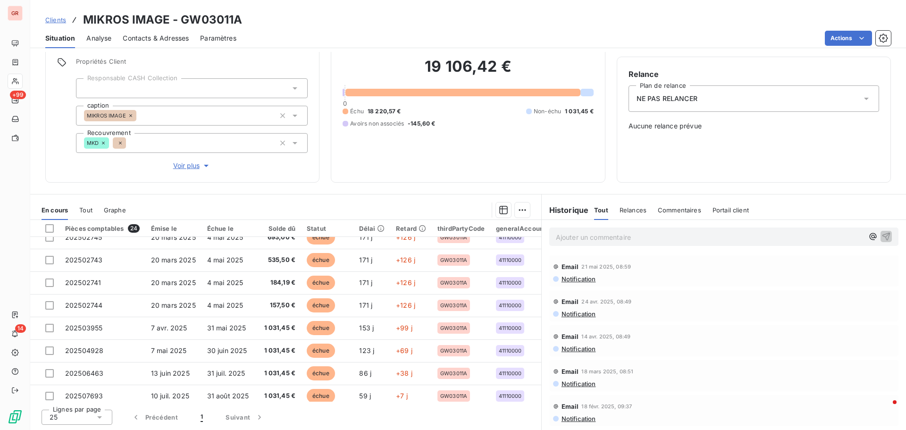
scroll to position [383, 0]
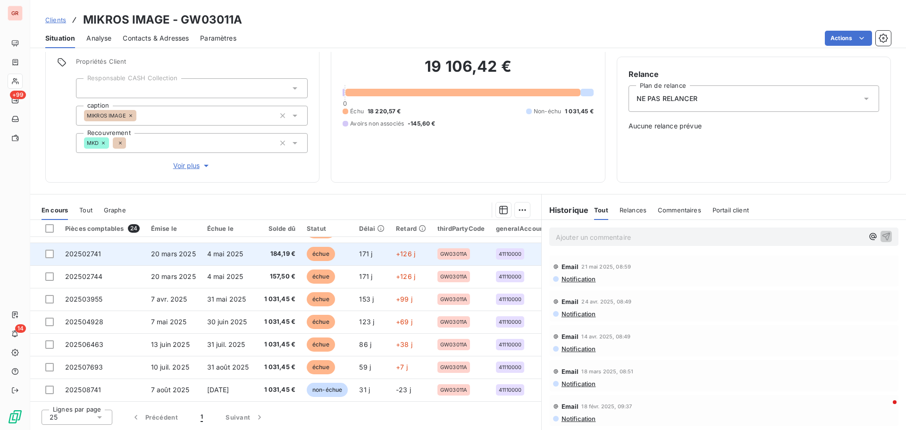
click at [173, 253] on span "20 mars 2025" at bounding box center [173, 254] width 45 height 8
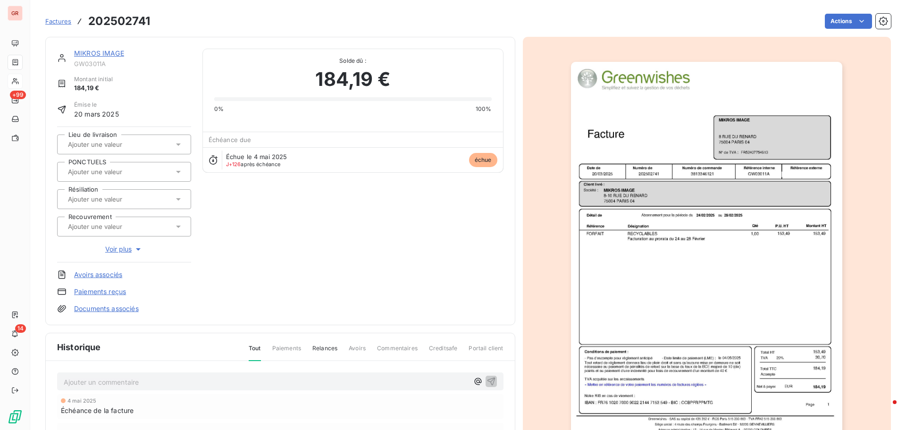
click at [651, 200] on img "button" at bounding box center [706, 254] width 271 height 384
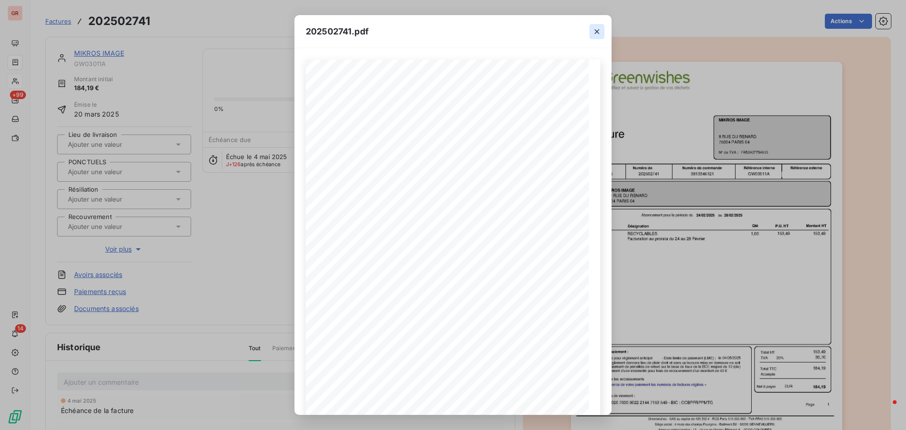
click at [596, 32] on icon "button" at bounding box center [597, 31] width 5 height 5
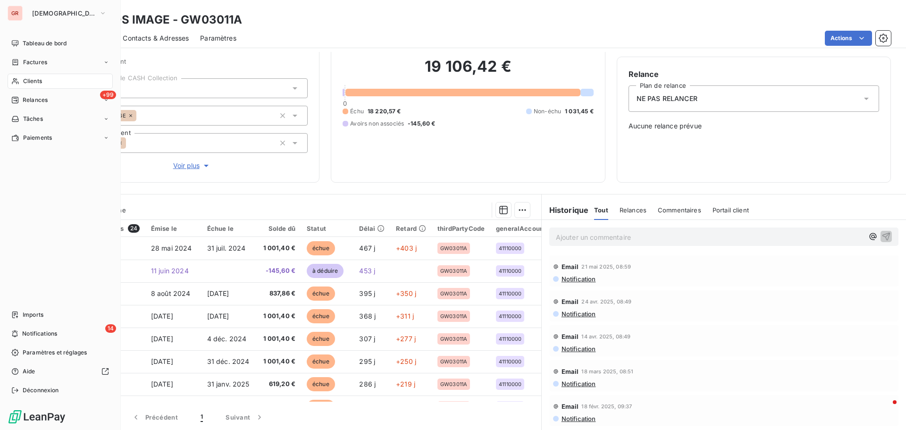
drag, startPoint x: 42, startPoint y: 62, endPoint x: 65, endPoint y: 64, distance: 23.2
click at [42, 62] on span "Factures" at bounding box center [35, 62] width 24 height 8
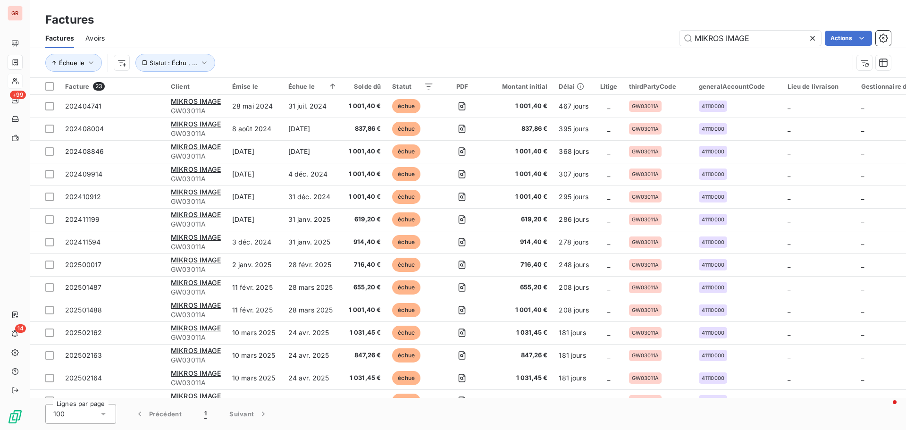
drag, startPoint x: 722, startPoint y: 38, endPoint x: 536, endPoint y: 37, distance: 185.9
click at [537, 37] on div "MIKROS IMAGE Actions" at bounding box center [503, 38] width 775 height 15
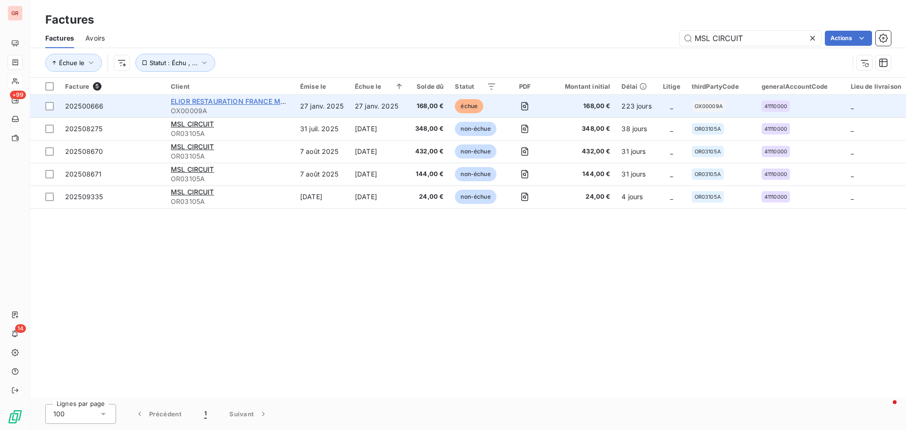
type input "MSL CIRCUIT"
click at [256, 103] on span "ELIOR RESTAURATION FRANCE MSL CIRCUITS" at bounding box center [246, 101] width 151 height 8
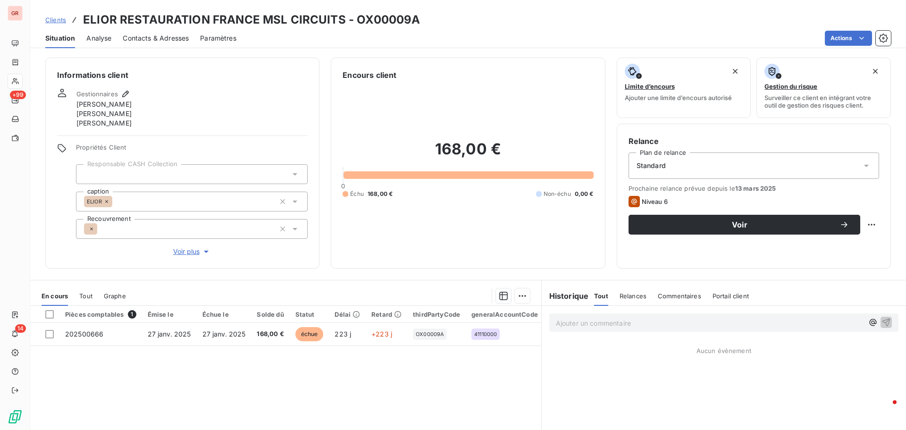
click at [176, 37] on span "Contacts & Adresses" at bounding box center [156, 38] width 66 height 9
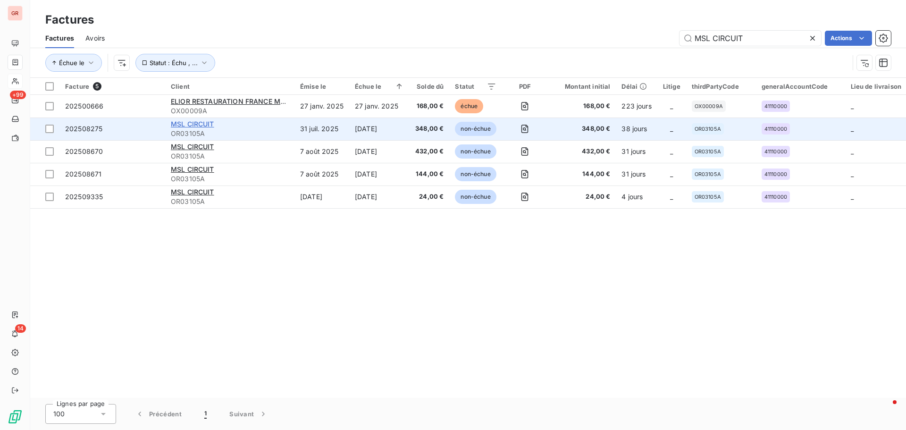
click at [210, 125] on span "MSL CIRCUIT" at bounding box center [192, 124] width 43 height 8
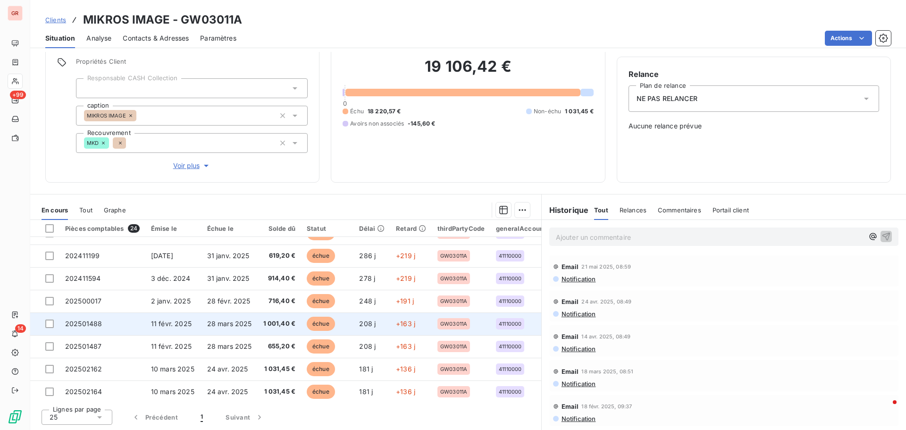
scroll to position [189, 0]
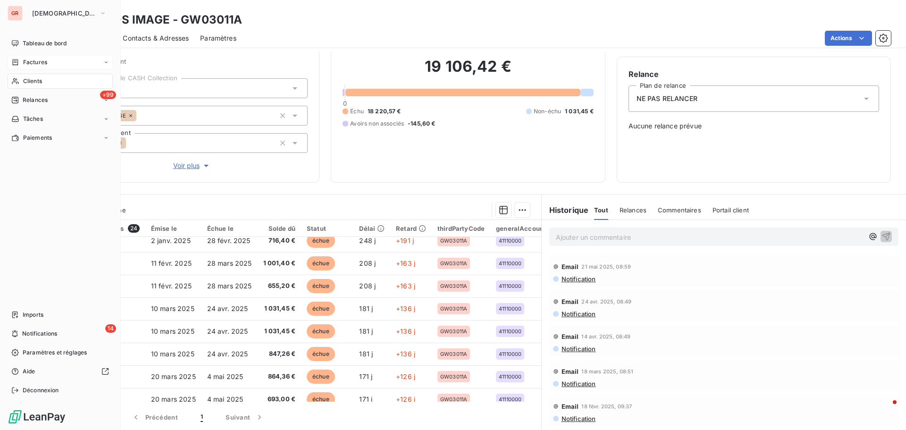
drag, startPoint x: 45, startPoint y: 58, endPoint x: 57, endPoint y: 63, distance: 12.9
click at [45, 58] on span "Factures" at bounding box center [35, 62] width 24 height 8
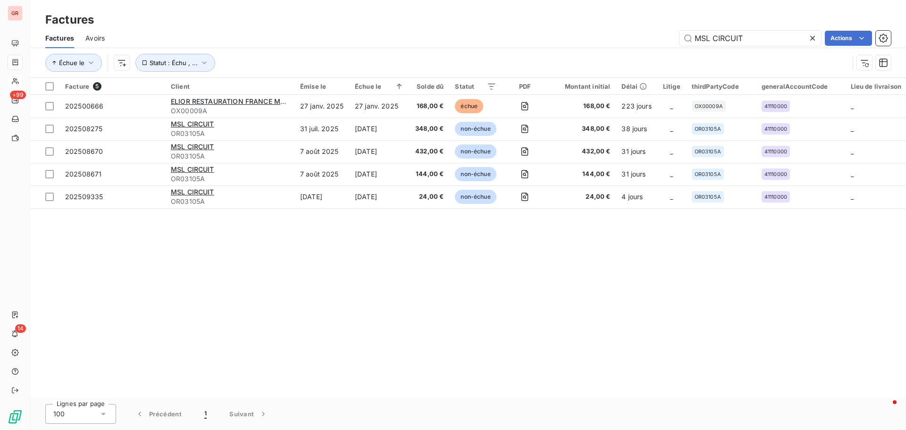
drag, startPoint x: 752, startPoint y: 43, endPoint x: 587, endPoint y: 44, distance: 164.2
click at [587, 44] on div "MSL CIRCUIT Actions" at bounding box center [503, 38] width 775 height 15
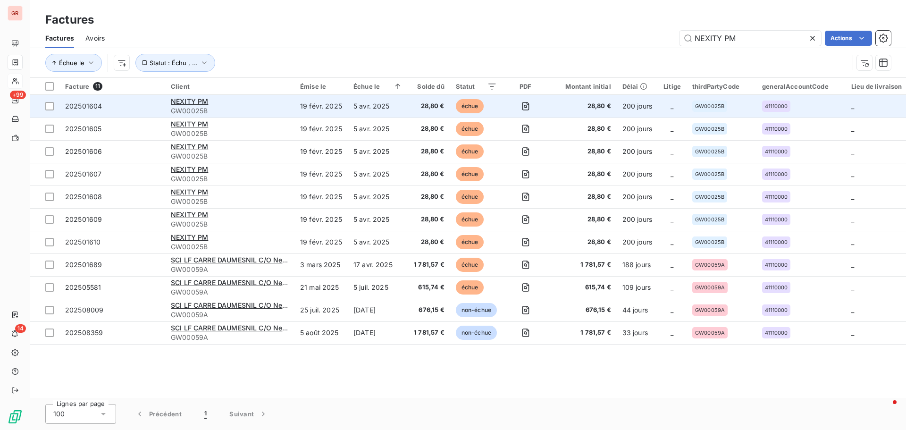
type input "NEXITY PM"
click at [210, 103] on div "NEXITY PM" at bounding box center [230, 101] width 118 height 9
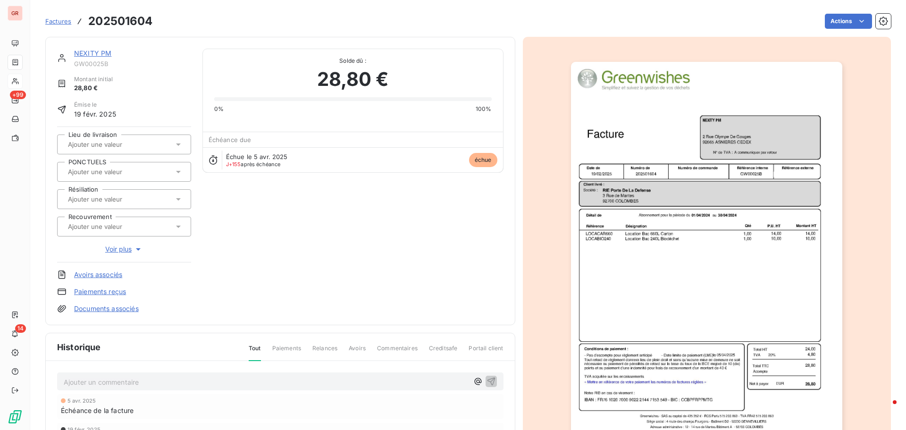
click at [100, 52] on link "NEXITY PM" at bounding box center [92, 53] width 37 height 8
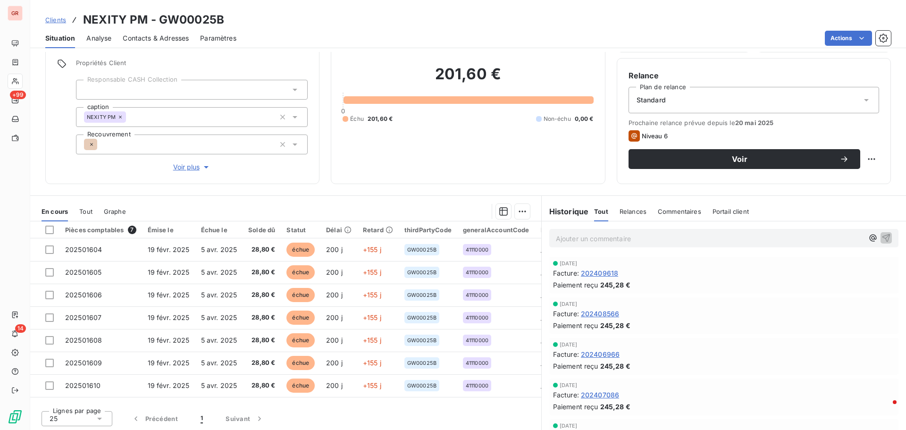
scroll to position [67, 0]
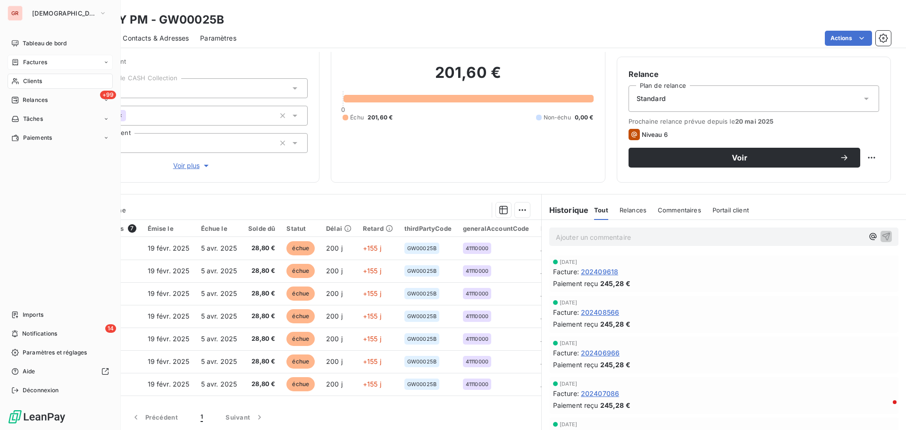
click at [36, 59] on span "Factures" at bounding box center [35, 62] width 24 height 8
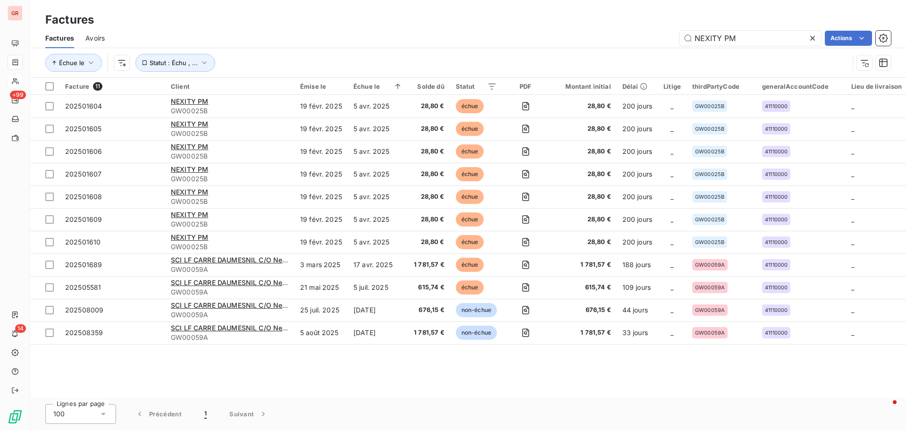
drag, startPoint x: 750, startPoint y: 33, endPoint x: 569, endPoint y: 39, distance: 180.8
click at [576, 38] on div "NEXITY PM Actions" at bounding box center [503, 38] width 775 height 15
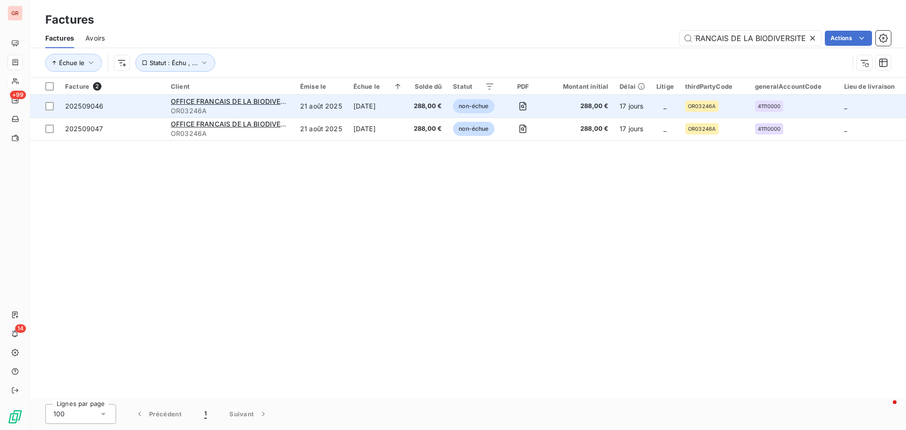
type input "OFFICE FRANCAIS DE LA BIODIVERSITE"
click at [257, 106] on span "OR03246A" at bounding box center [230, 110] width 118 height 9
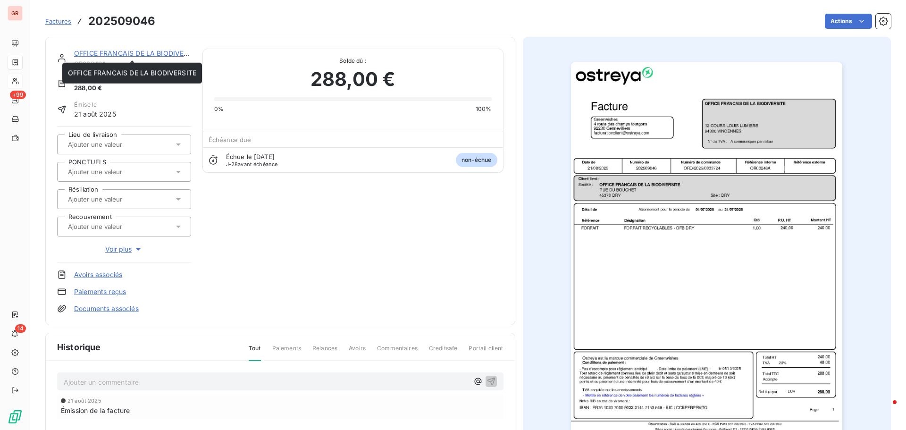
click at [151, 52] on link "OFFICE FRANCAIS DE LA BIODIVERSITE" at bounding box center [138, 53] width 128 height 8
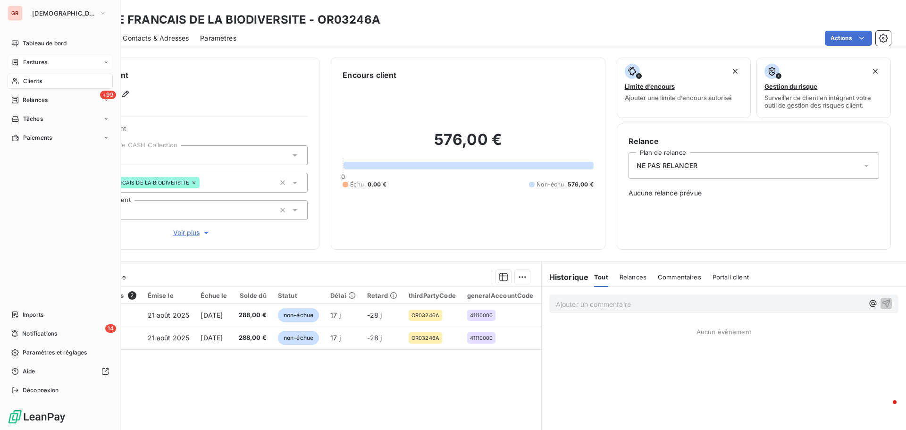
click at [17, 62] on icon at bounding box center [16, 62] width 6 height 6
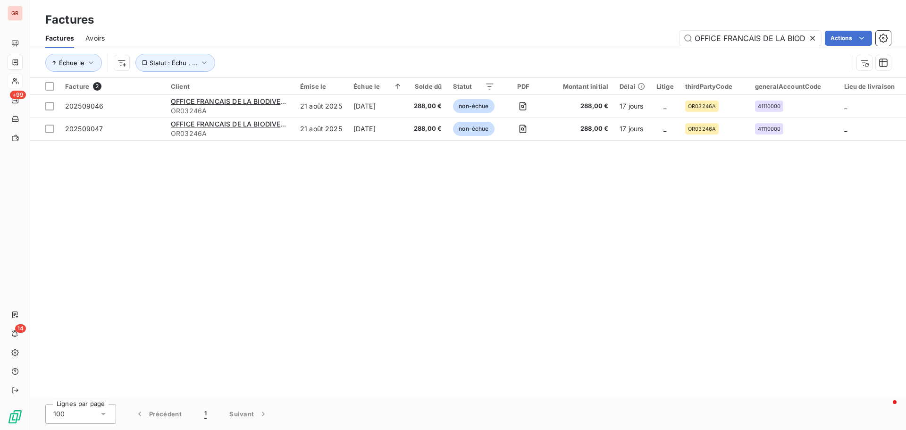
drag, startPoint x: 805, startPoint y: 38, endPoint x: 586, endPoint y: 40, distance: 219.0
click at [587, 40] on div "OFFICE FRANCAIS DE LA BIODIVERSITE Actions" at bounding box center [503, 38] width 775 height 15
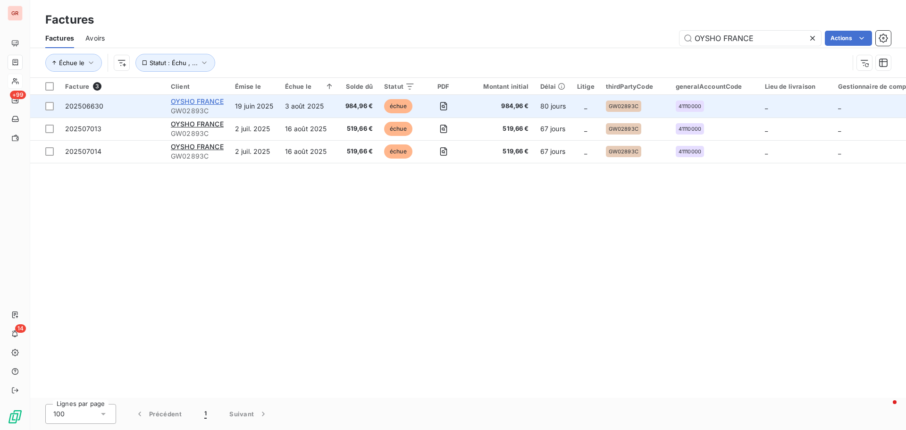
type input "OYSHO FRANCE"
click at [194, 103] on span "OYSHO FRANCE" at bounding box center [197, 101] width 53 height 8
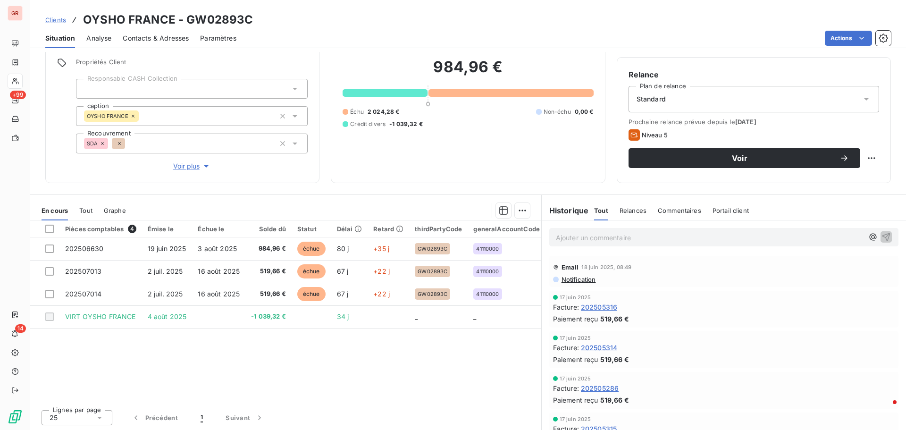
scroll to position [67, 0]
click at [159, 39] on span "Contacts & Adresses" at bounding box center [156, 38] width 66 height 9
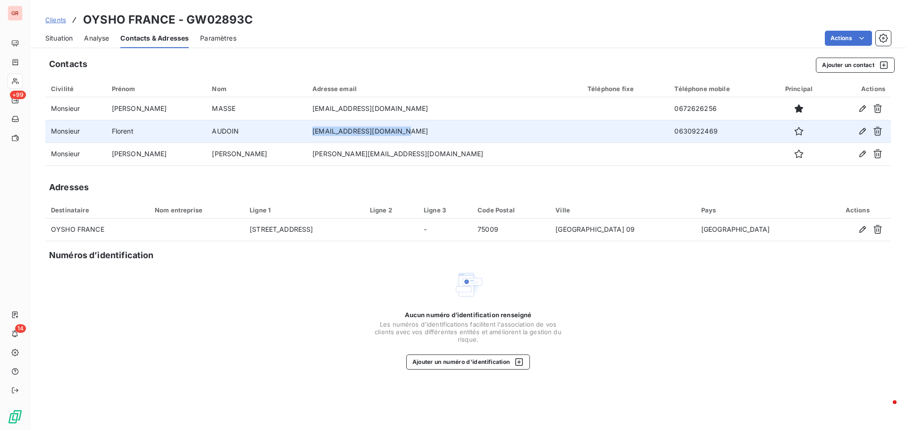
drag, startPoint x: 374, startPoint y: 133, endPoint x: 277, endPoint y: 132, distance: 97.7
click at [277, 132] on tr "Monsieur [PERSON_NAME] [EMAIL_ADDRESS][DOMAIN_NAME] 0630922469" at bounding box center [468, 131] width 846 height 23
copy tr "[EMAIL_ADDRESS][DOMAIN_NAME]"
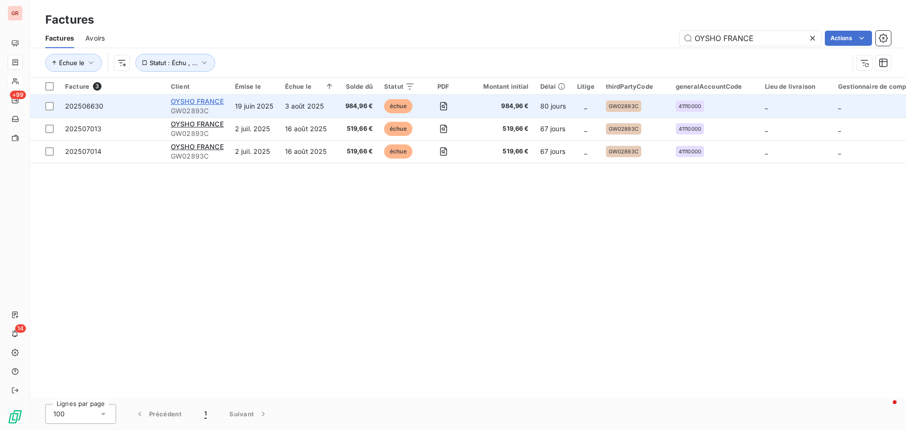
click at [215, 101] on span "OYSHO FRANCE" at bounding box center [197, 101] width 53 height 8
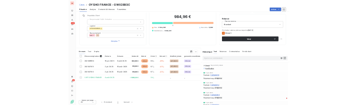
scroll to position [67, 0]
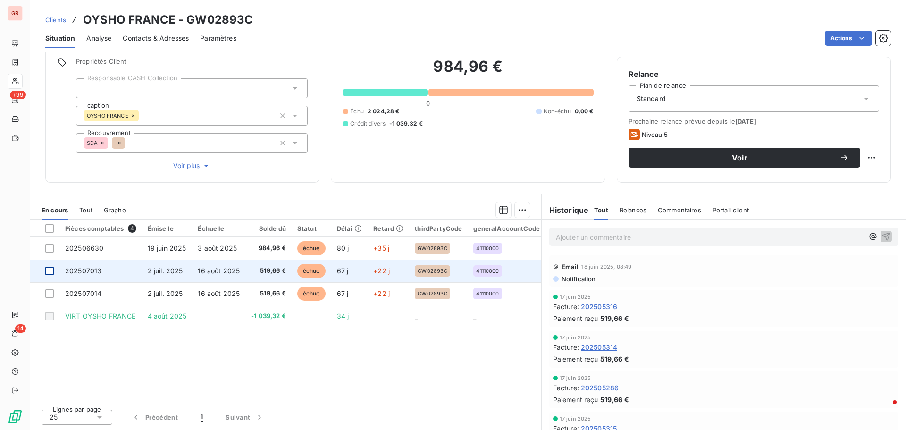
click at [51, 272] on div at bounding box center [49, 271] width 8 height 8
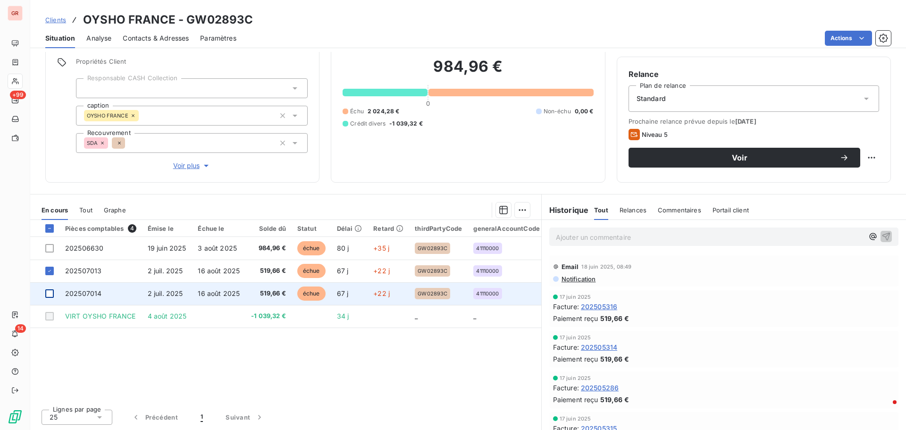
click at [50, 290] on div at bounding box center [49, 293] width 8 height 8
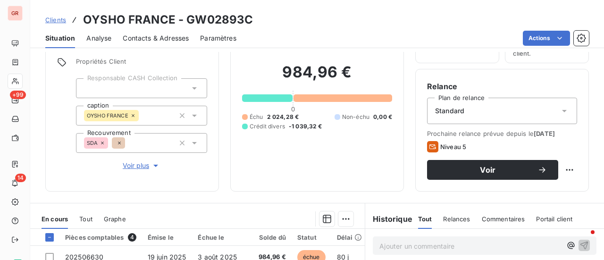
scroll to position [209, 0]
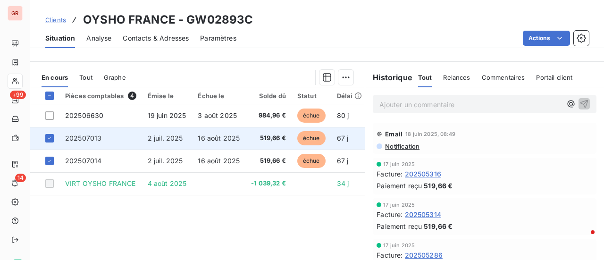
click at [99, 135] on span "202507013" at bounding box center [83, 138] width 36 height 8
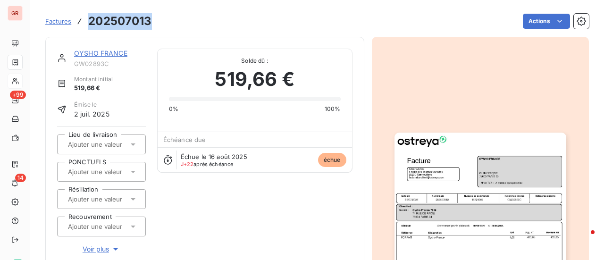
drag, startPoint x: 152, startPoint y: 21, endPoint x: 83, endPoint y: 27, distance: 69.2
click at [83, 27] on div "Factures 202507013 Actions" at bounding box center [317, 21] width 544 height 20
copy h3 "202507013"
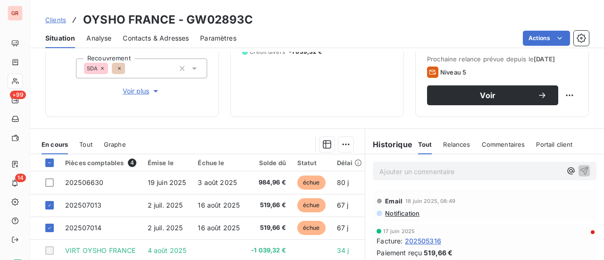
scroll to position [236, 0]
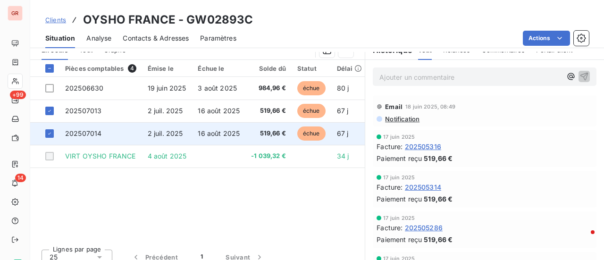
click at [76, 132] on span "202507014" at bounding box center [83, 133] width 36 height 8
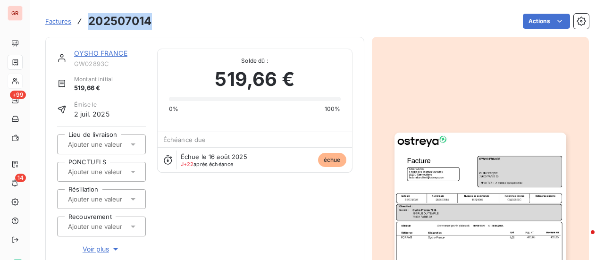
drag, startPoint x: 154, startPoint y: 21, endPoint x: 90, endPoint y: 22, distance: 63.7
click at [90, 22] on div "Factures 202507014 Actions" at bounding box center [317, 21] width 544 height 20
copy h3 "202507014"
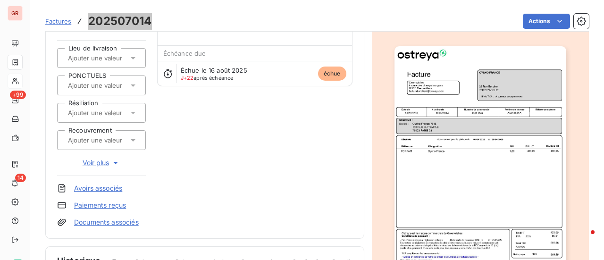
scroll to position [143, 0]
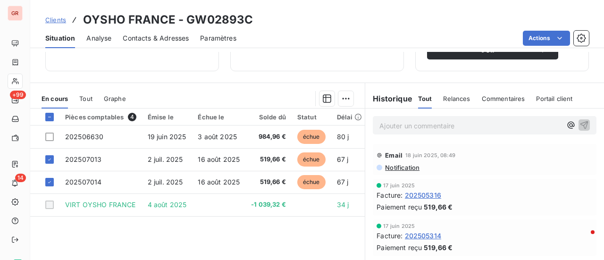
scroll to position [189, 0]
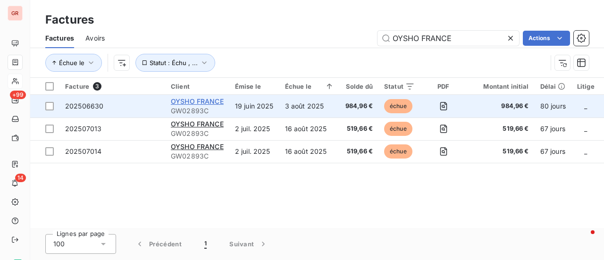
click at [212, 102] on span "OYSHO FRANCE" at bounding box center [197, 101] width 53 height 8
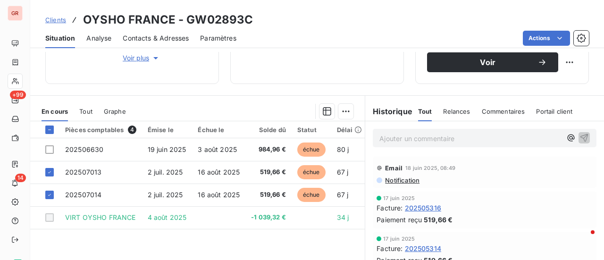
scroll to position [189, 0]
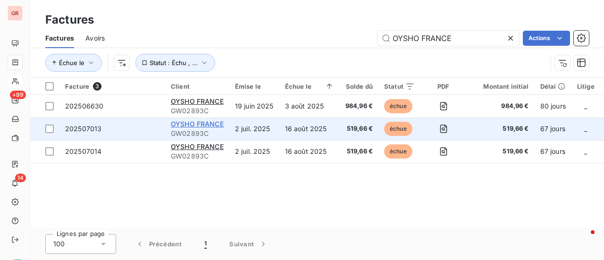
click at [205, 123] on span "OYSHO FRANCE" at bounding box center [197, 124] width 53 height 8
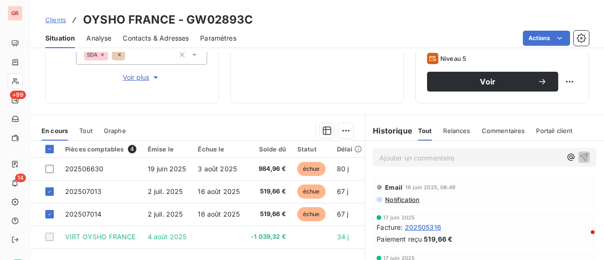
scroll to position [189, 0]
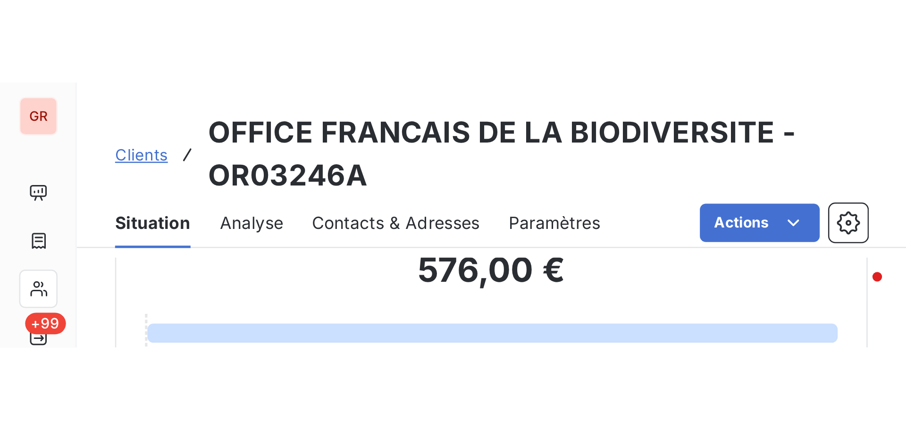
scroll to position [67, 0]
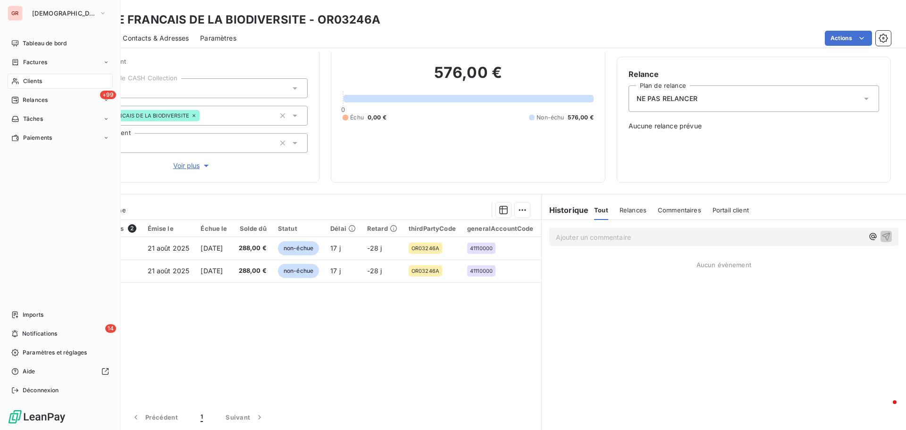
click at [41, 78] on span "Clients" at bounding box center [32, 81] width 19 height 8
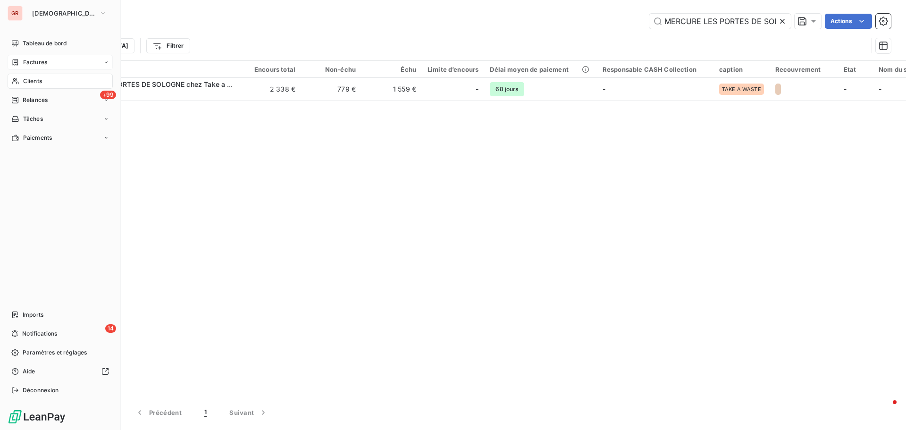
click at [36, 65] on span "Factures" at bounding box center [35, 62] width 24 height 8
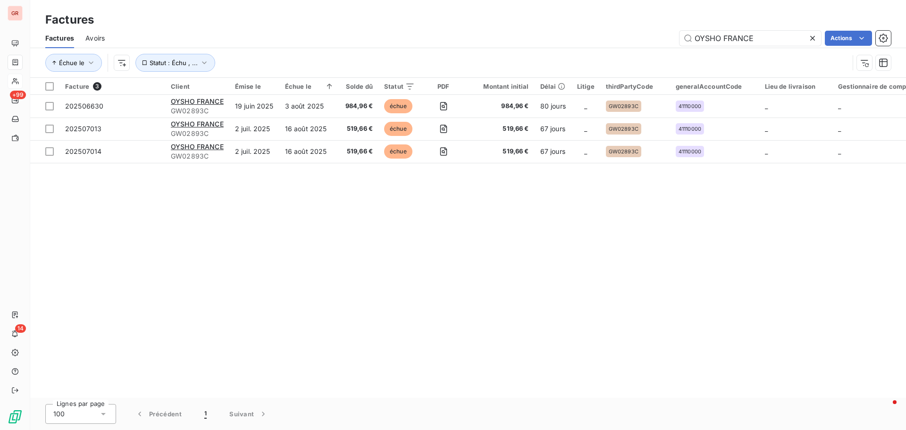
drag, startPoint x: 755, startPoint y: 40, endPoint x: 522, endPoint y: 41, distance: 232.6
click at [524, 40] on div "OYSHO FRANCE Actions" at bounding box center [503, 38] width 775 height 15
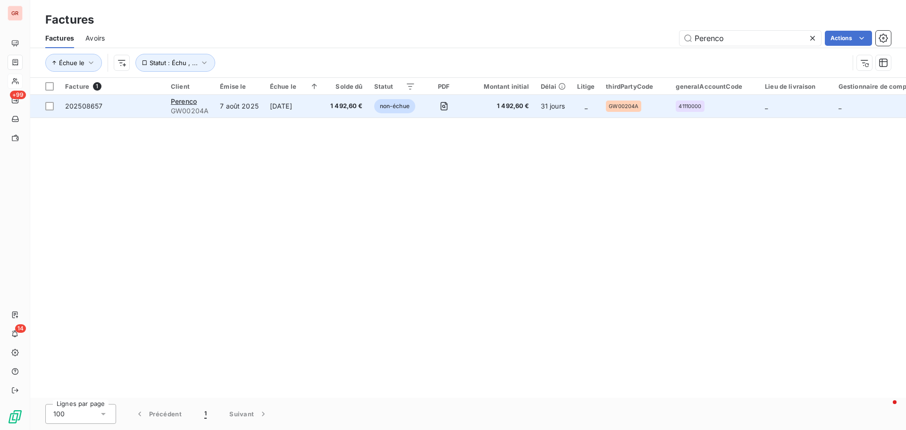
type input "Perenco"
click at [187, 106] on span "GW00204A" at bounding box center [190, 110] width 38 height 9
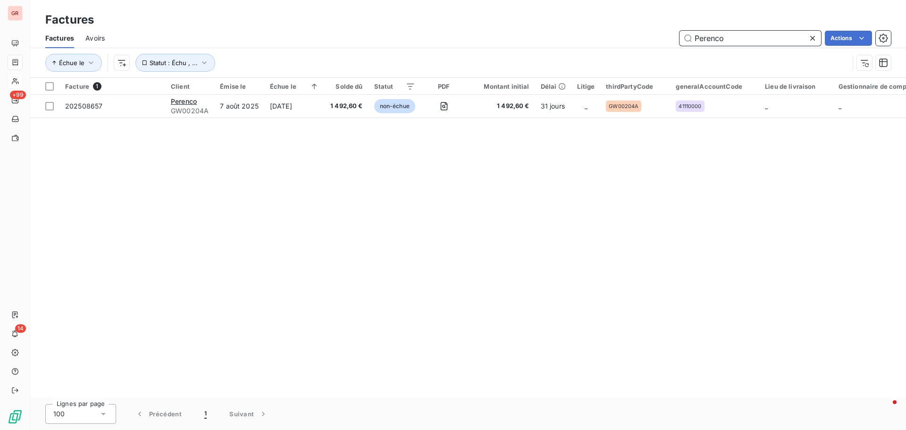
drag, startPoint x: 736, startPoint y: 36, endPoint x: 608, endPoint y: 38, distance: 127.9
click at [608, 38] on div "Perenco Actions" at bounding box center [503, 38] width 775 height 15
paste input "F GRAND PARIS /PFP C/O SCAPRIM PM"
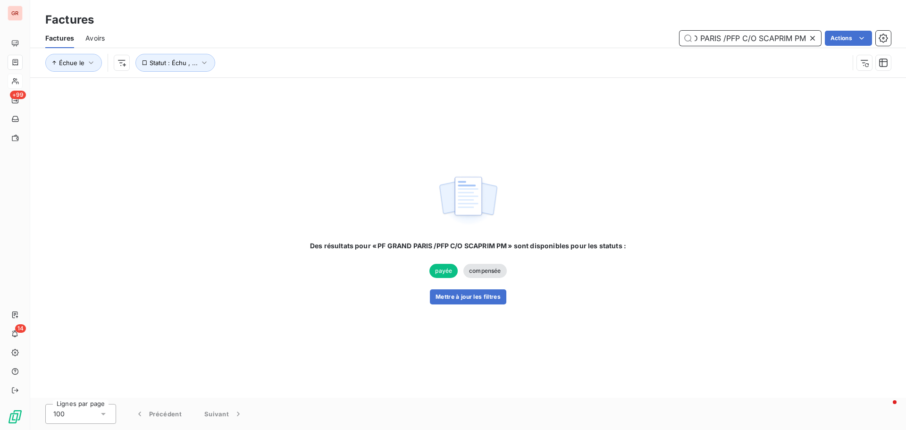
type input "PF GRAND PARIS /PFP C/O SCAPRIM PM"
click at [811, 38] on icon at bounding box center [812, 38] width 9 height 9
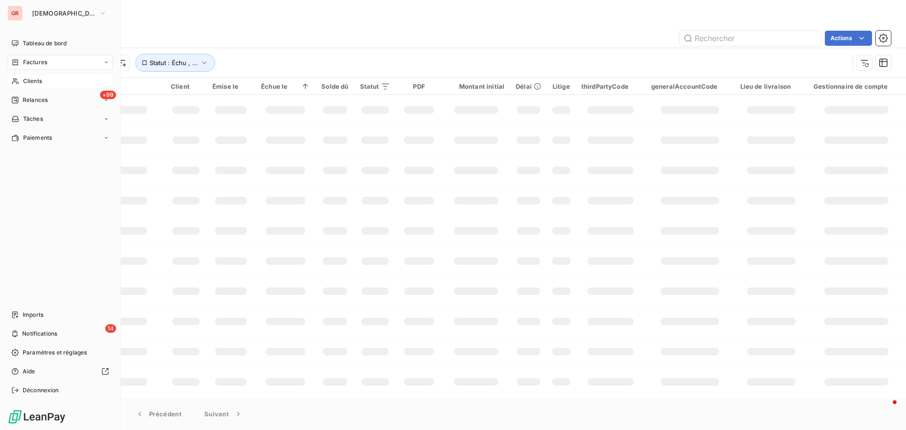
click at [37, 79] on span "Clients" at bounding box center [32, 81] width 19 height 8
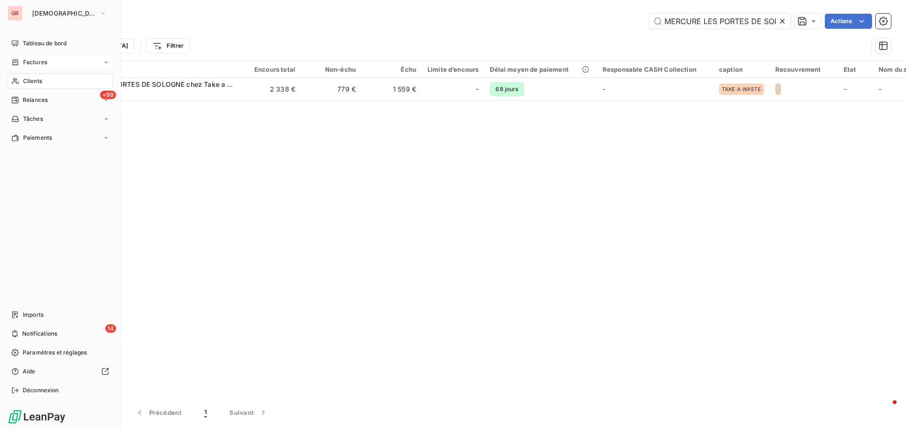
click at [37, 60] on span "Factures" at bounding box center [35, 62] width 24 height 8
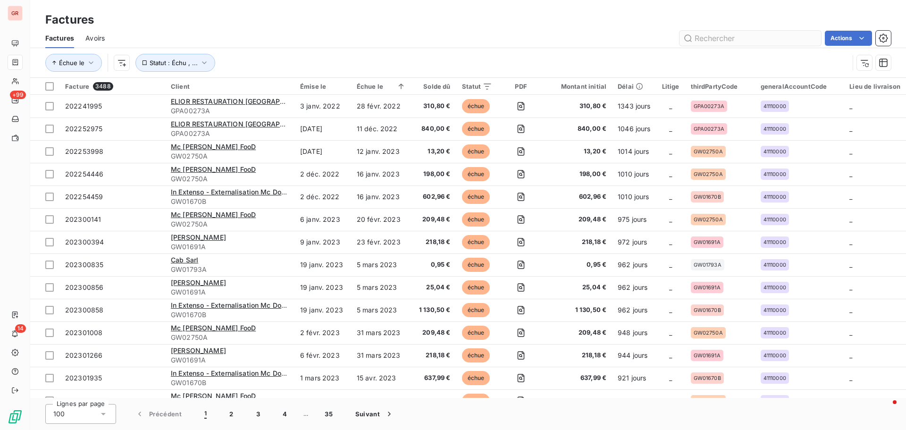
click at [735, 38] on input "text" at bounding box center [751, 38] width 142 height 15
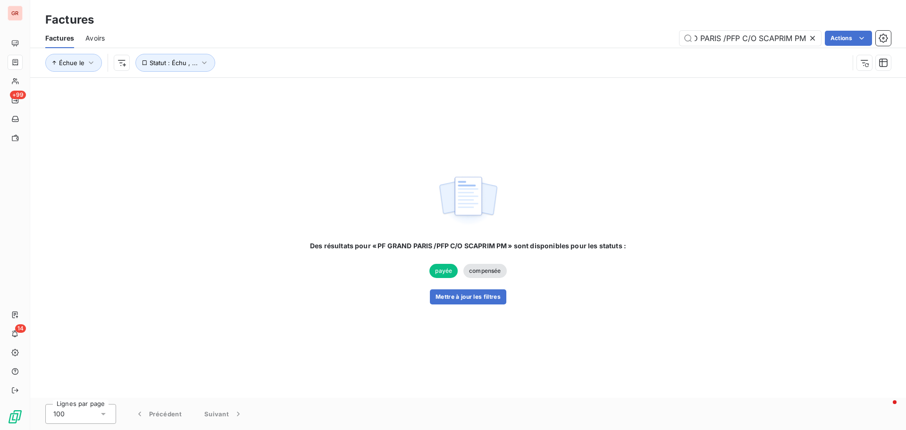
type input "PF GRAND PARIS /PFP C/O SCAPRIM PM"
click at [813, 39] on icon at bounding box center [812, 38] width 5 height 5
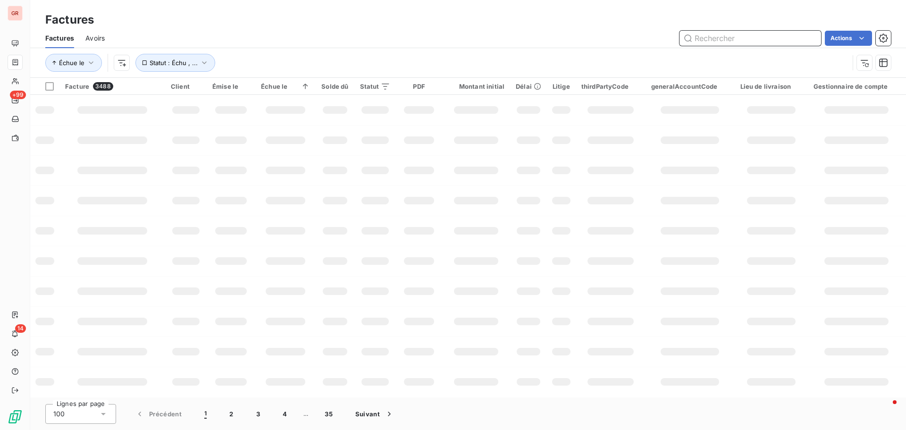
click at [720, 37] on input "text" at bounding box center [751, 38] width 142 height 15
paste input "GW00369C"
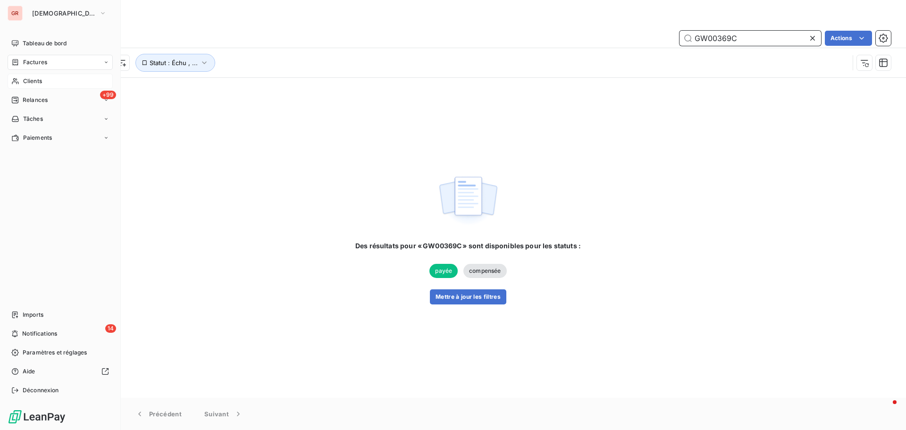
type input "GW00369C"
click at [28, 83] on span "Clients" at bounding box center [32, 81] width 19 height 8
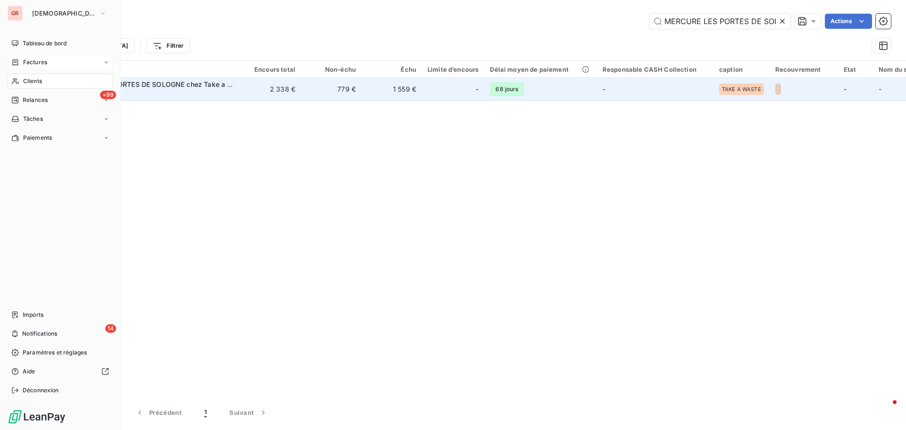
scroll to position [0, 92]
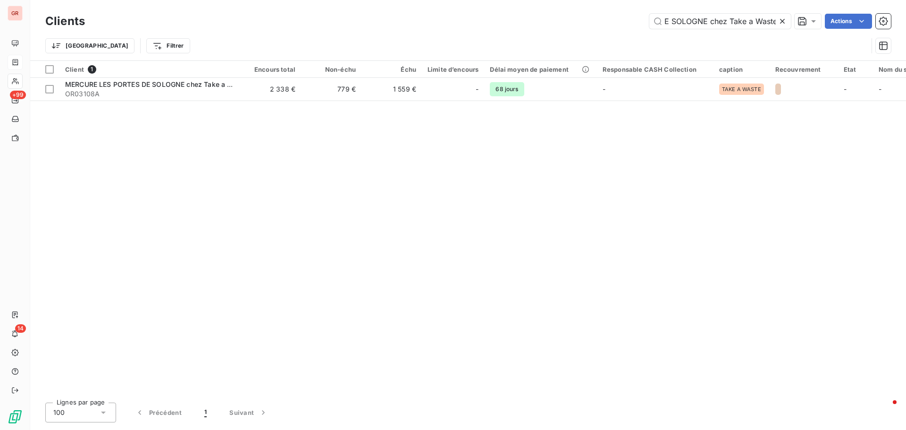
click at [782, 24] on icon at bounding box center [782, 21] width 9 height 9
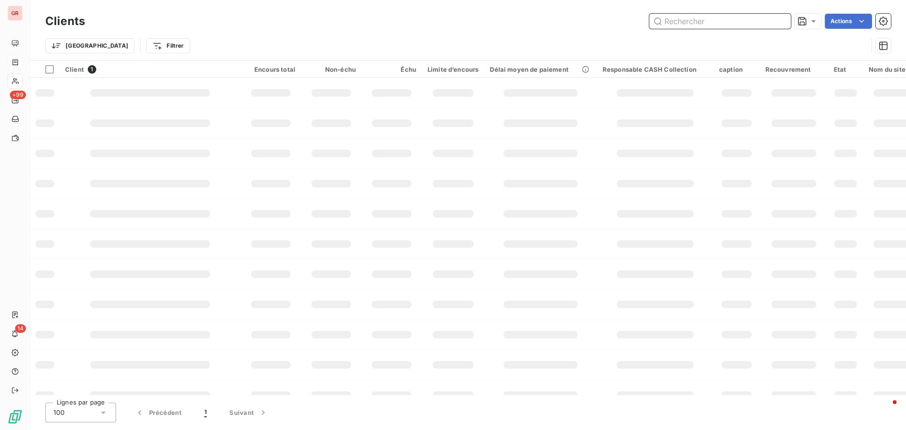
drag, startPoint x: 720, startPoint y: 19, endPoint x: 602, endPoint y: 42, distance: 120.0
click at [619, 20] on div "Actions" at bounding box center [493, 21] width 795 height 15
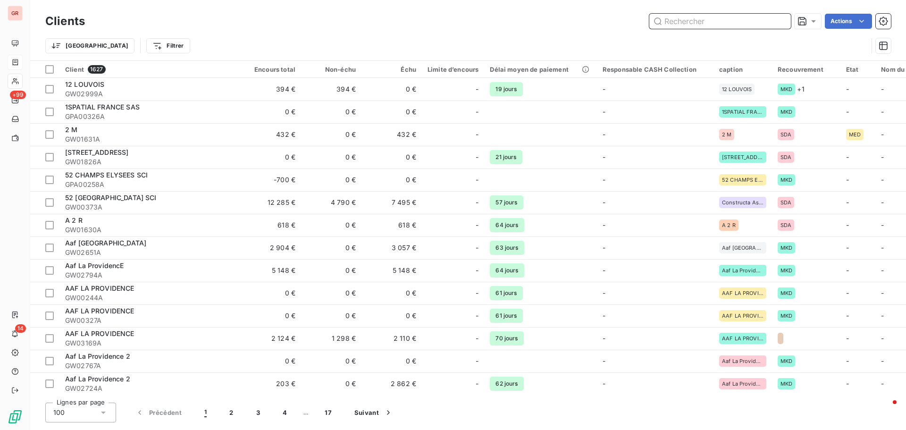
click at [689, 19] on input "text" at bounding box center [720, 21] width 142 height 15
paste input "GW00369C"
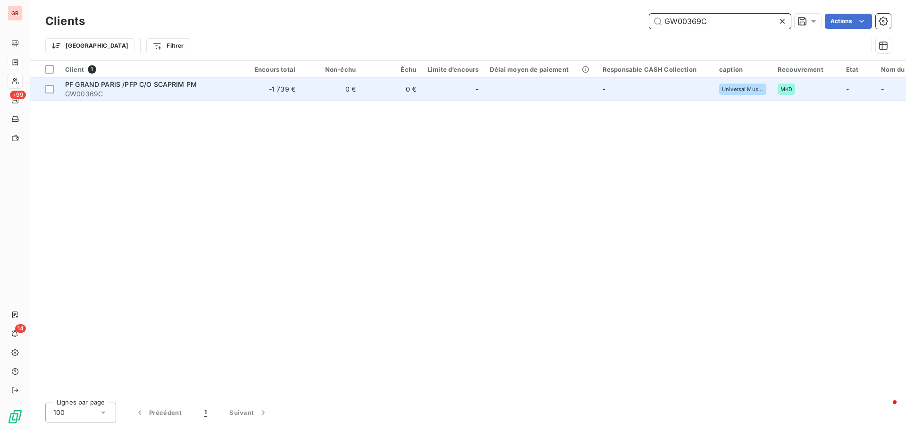
type input "GW00369C"
click at [177, 90] on span "GW00369C" at bounding box center [150, 93] width 170 height 9
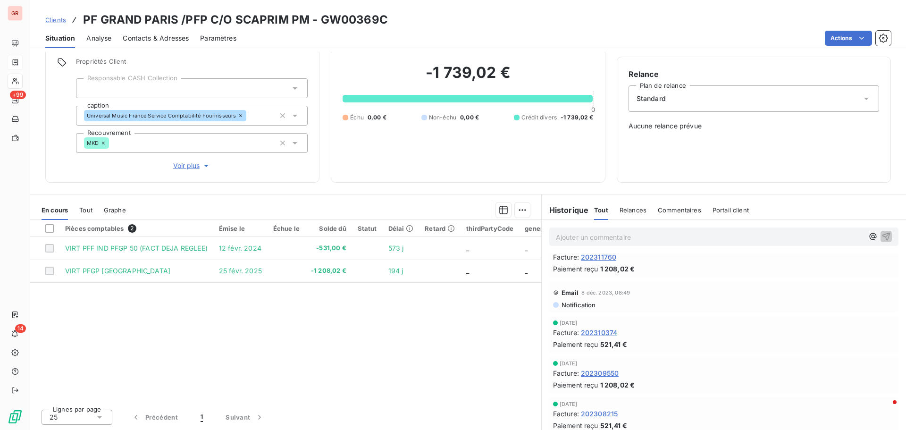
scroll to position [189, 0]
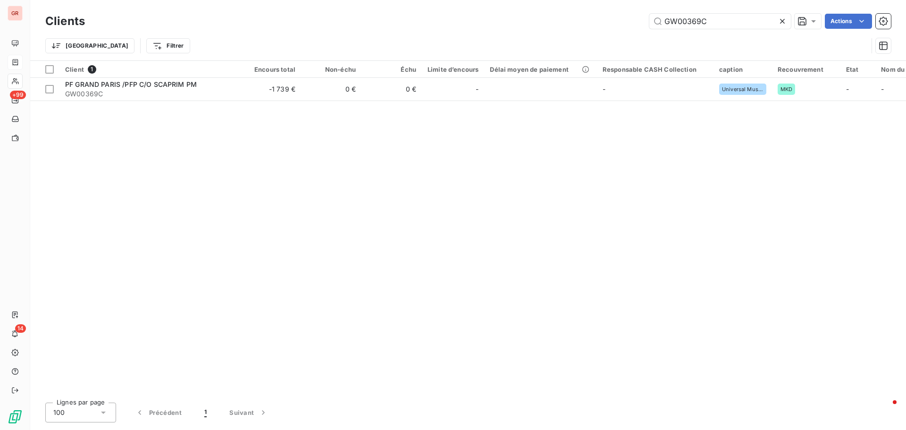
drag, startPoint x: 730, startPoint y: 24, endPoint x: 521, endPoint y: 33, distance: 209.2
click at [573, 27] on div "GW00369C Actions" at bounding box center [493, 21] width 795 height 15
drag, startPoint x: 717, startPoint y: 19, endPoint x: 568, endPoint y: 30, distance: 149.0
click at [576, 29] on div "Clients GW00369C Actions" at bounding box center [468, 21] width 846 height 20
paste input "text"
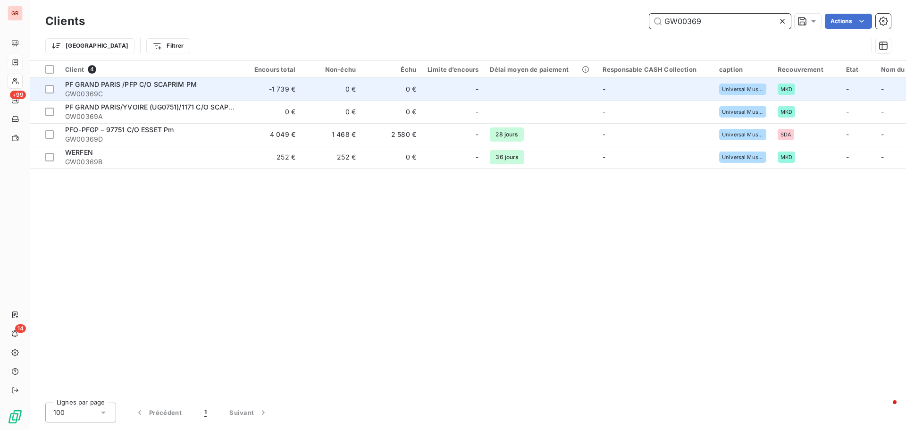
type input "GW00369"
click at [187, 91] on span "GW00369C" at bounding box center [150, 93] width 170 height 9
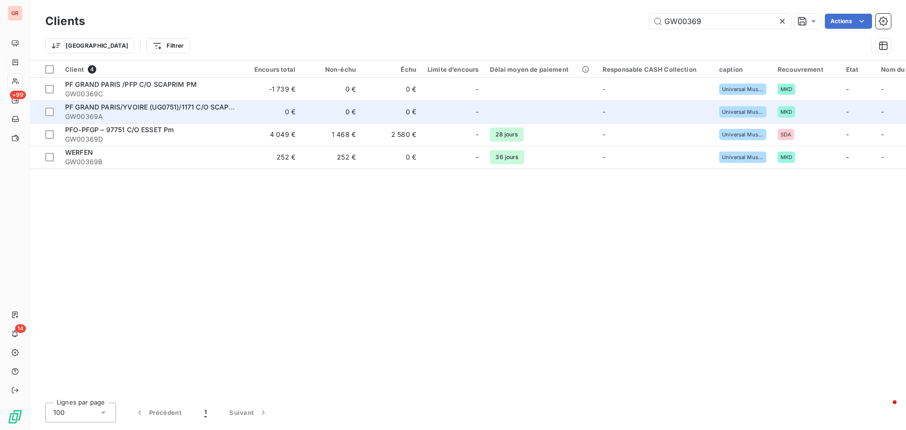
click at [135, 109] on span "PF GRAND PARIS/YVOIRE (UG0751)/1171 C/O SCAPRIM PM" at bounding box center [159, 107] width 189 height 8
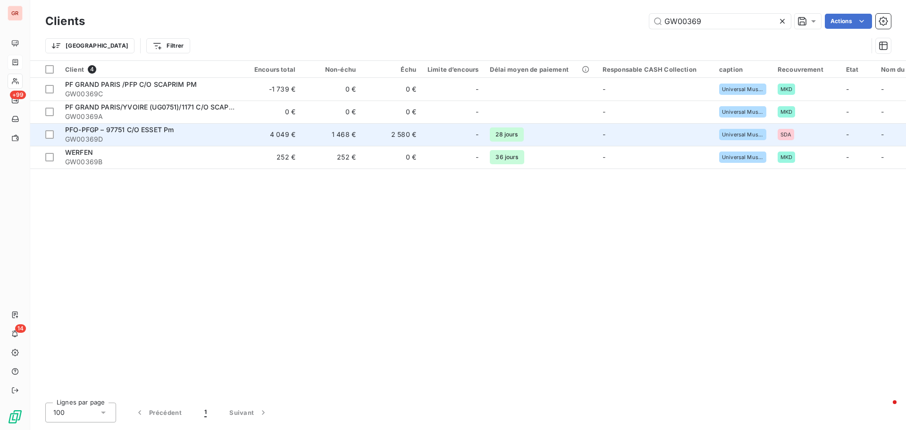
click at [176, 134] on span "GW00369D" at bounding box center [150, 138] width 170 height 9
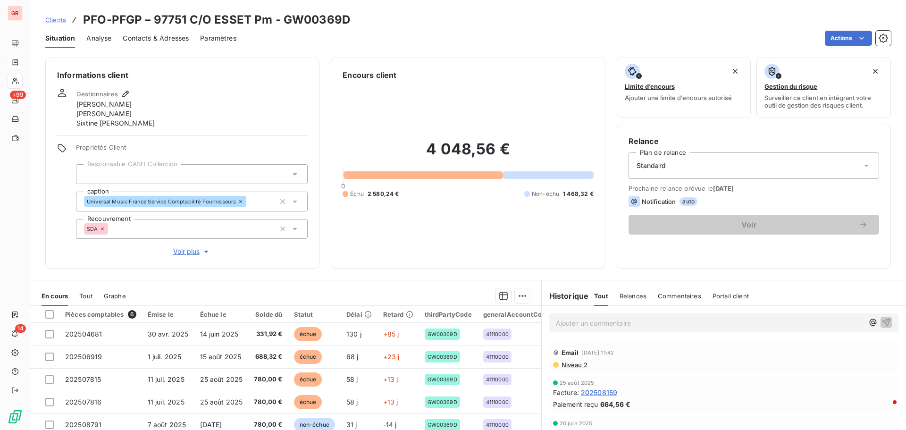
click at [574, 365] on span "Niveau 2" at bounding box center [574, 365] width 27 height 8
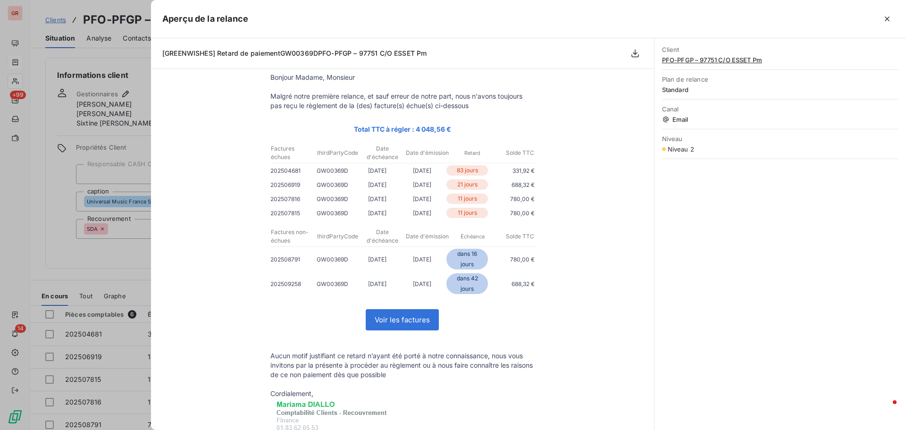
scroll to position [29, 0]
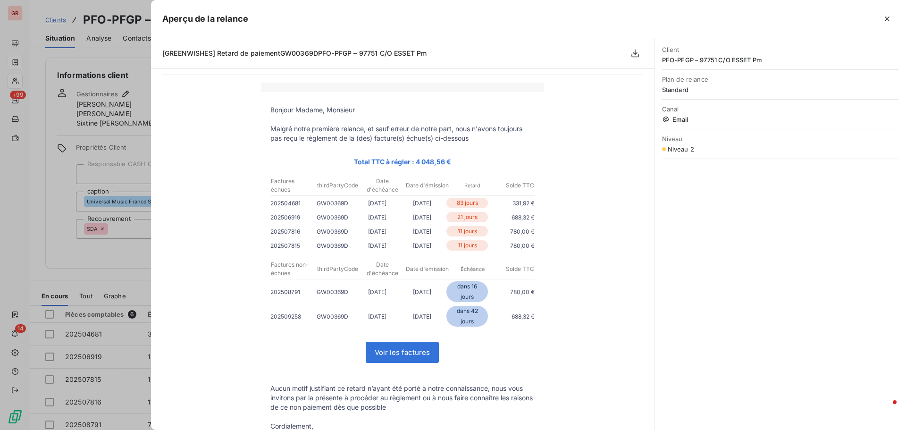
click at [109, 263] on div at bounding box center [453, 215] width 906 height 430
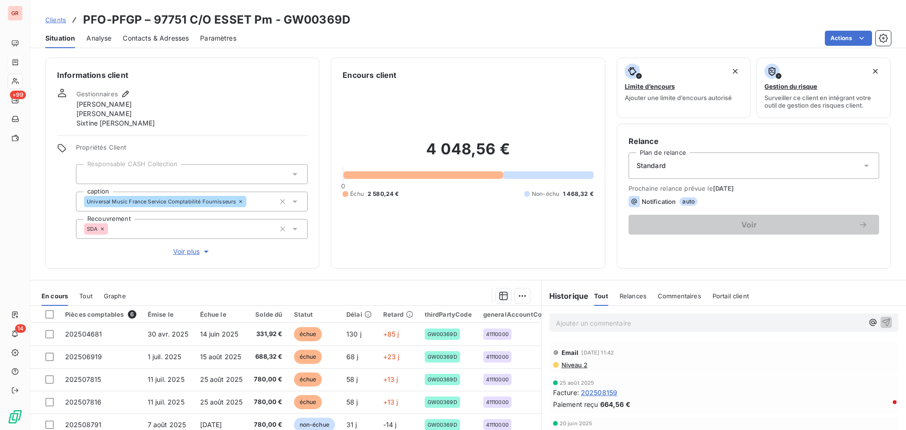
click at [569, 364] on span "Niveau 2" at bounding box center [574, 365] width 27 height 8
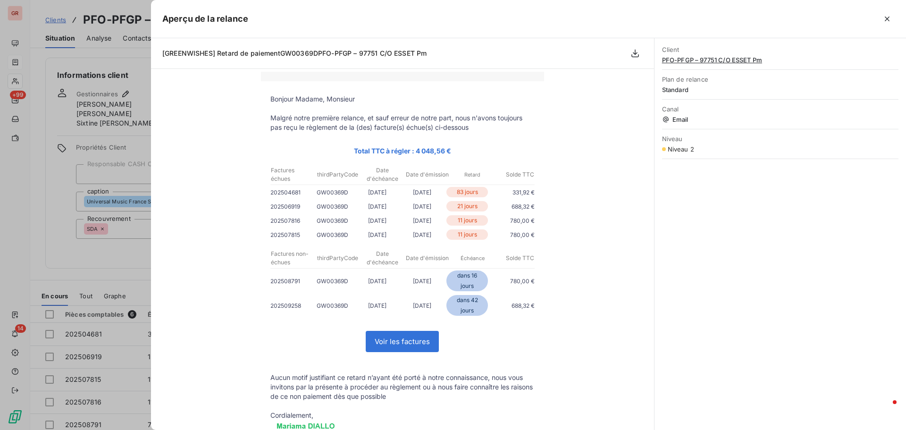
scroll to position [189, 0]
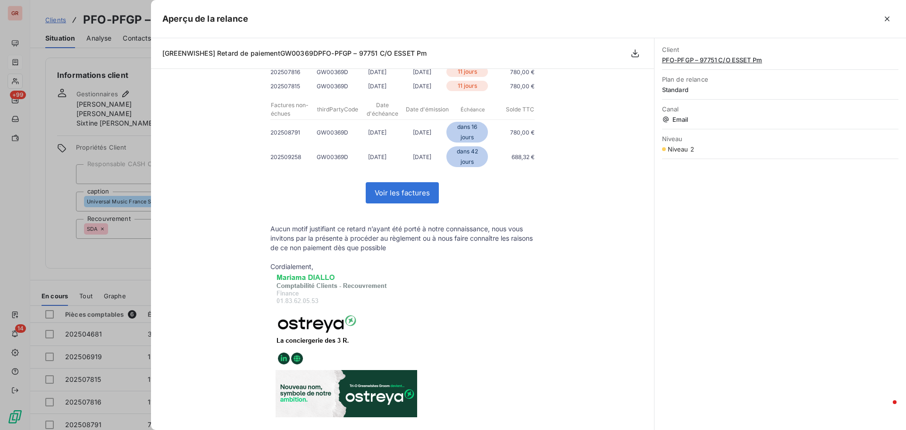
click at [115, 276] on div at bounding box center [453, 215] width 906 height 430
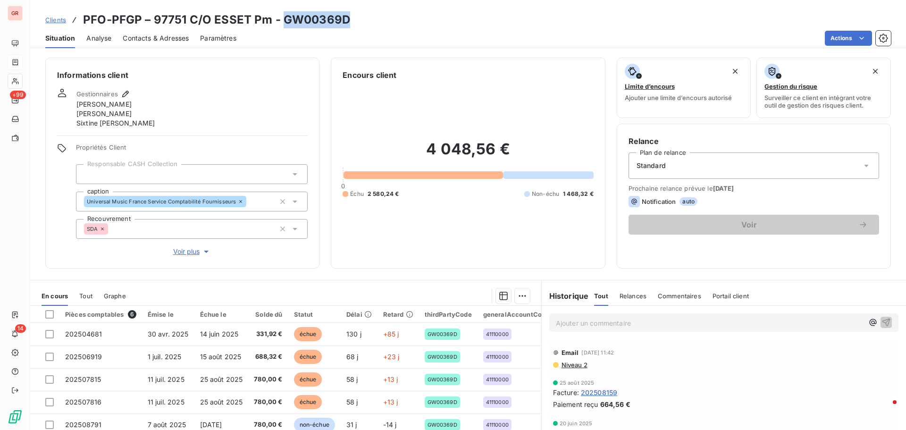
drag, startPoint x: 350, startPoint y: 17, endPoint x: 283, endPoint y: 18, distance: 67.0
click at [283, 18] on div "Clients PFO-PFGP – 97751 C/O ESSET Pm - GW00369D" at bounding box center [468, 19] width 876 height 17
copy h3 "GW00369D"
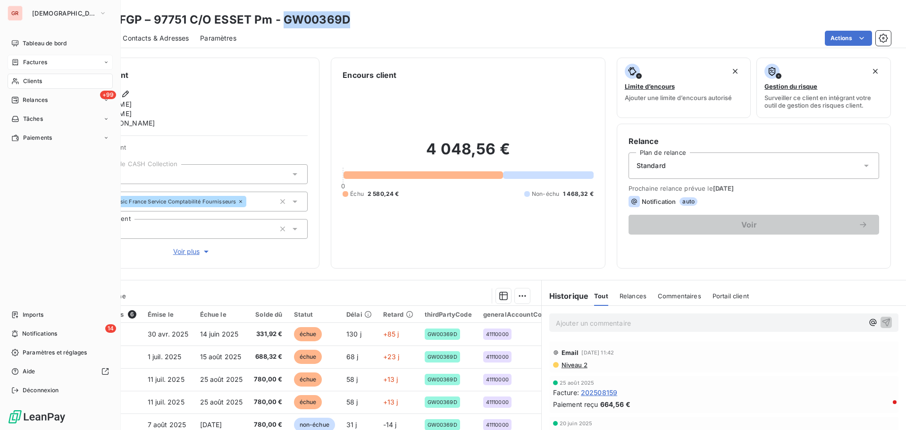
click at [41, 62] on span "Factures" at bounding box center [35, 62] width 24 height 8
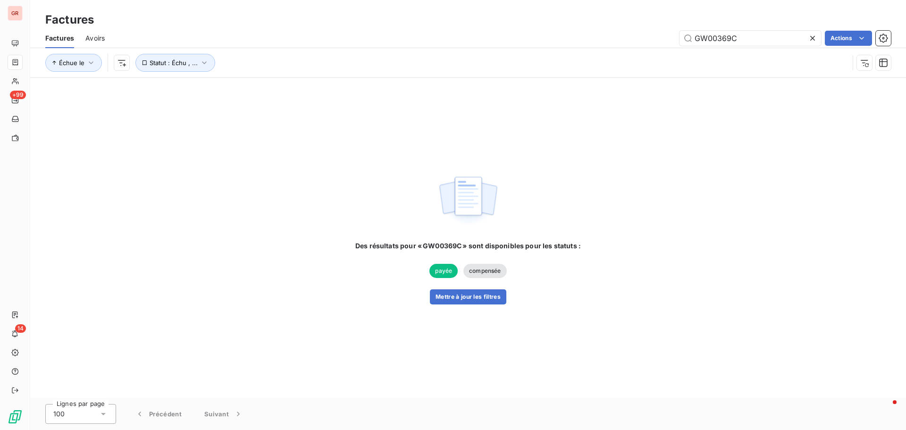
drag, startPoint x: 761, startPoint y: 36, endPoint x: 467, endPoint y: 46, distance: 294.1
click at [469, 44] on div "GW00369C Actions" at bounding box center [503, 38] width 775 height 15
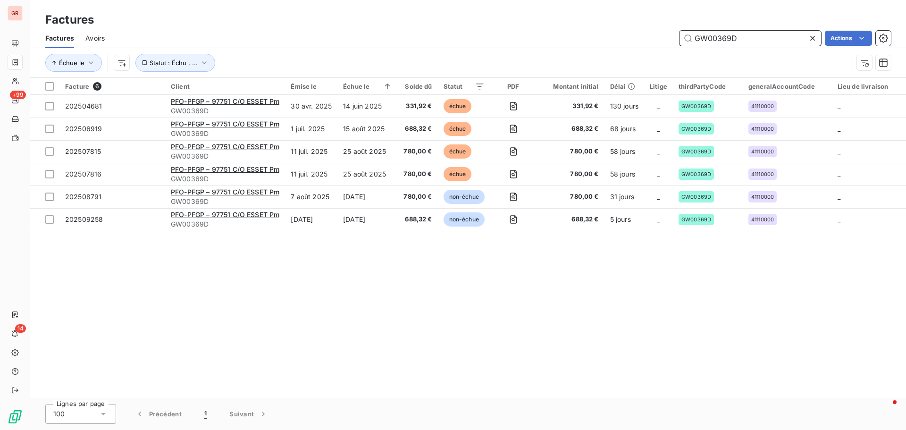
drag, startPoint x: 738, startPoint y: 40, endPoint x: 612, endPoint y: 39, distance: 126.0
click at [611, 40] on div "GW00369D Actions" at bounding box center [503, 38] width 775 height 15
paste input "2976A"
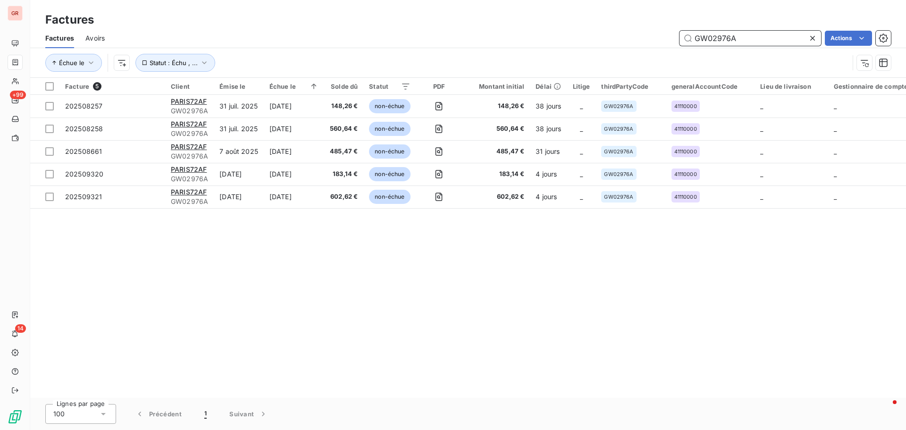
type input "GW02976"
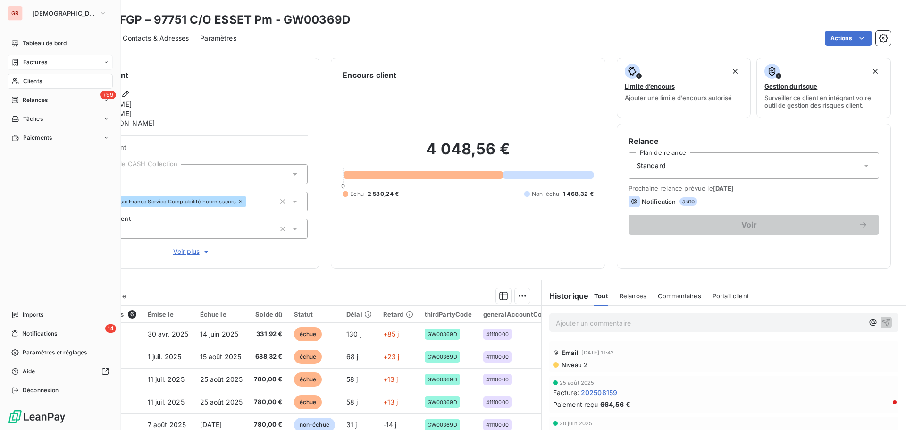
click at [38, 59] on span "Factures" at bounding box center [35, 62] width 24 height 8
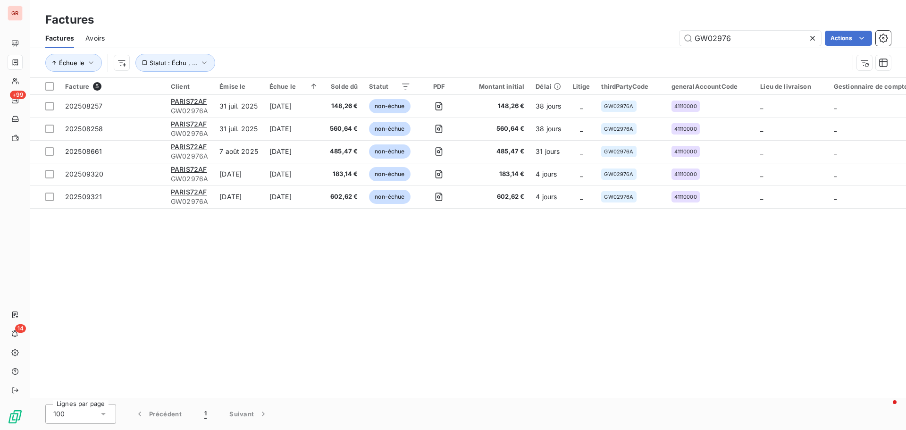
drag, startPoint x: 691, startPoint y: 41, endPoint x: 593, endPoint y: 41, distance: 98.2
click at [593, 41] on div "GW02976 Actions" at bounding box center [503, 38] width 775 height 15
drag, startPoint x: 748, startPoint y: 34, endPoint x: 596, endPoint y: 39, distance: 153.0
click at [600, 38] on div "PARIS72AF Actions" at bounding box center [503, 38] width 775 height 15
paste input "OLIVET FISH"
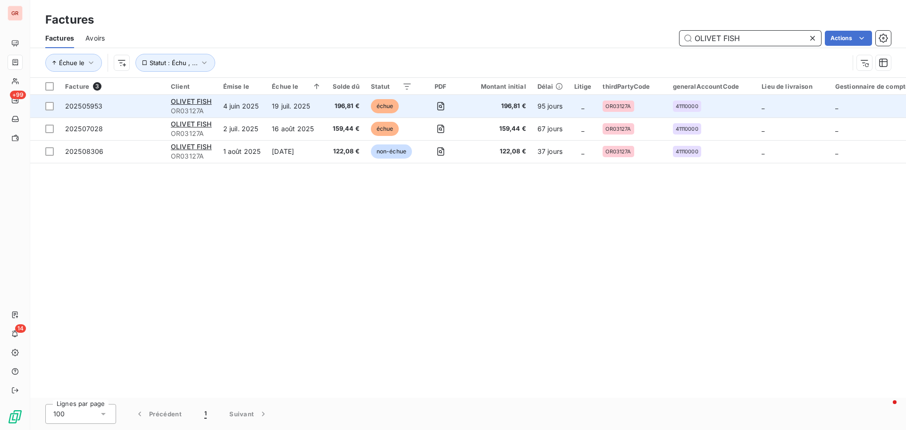
type input "OLIVET FISH"
click at [259, 103] on td "4 juin 2025" at bounding box center [242, 106] width 49 height 23
click at [189, 106] on span "OR03127A" at bounding box center [191, 110] width 41 height 9
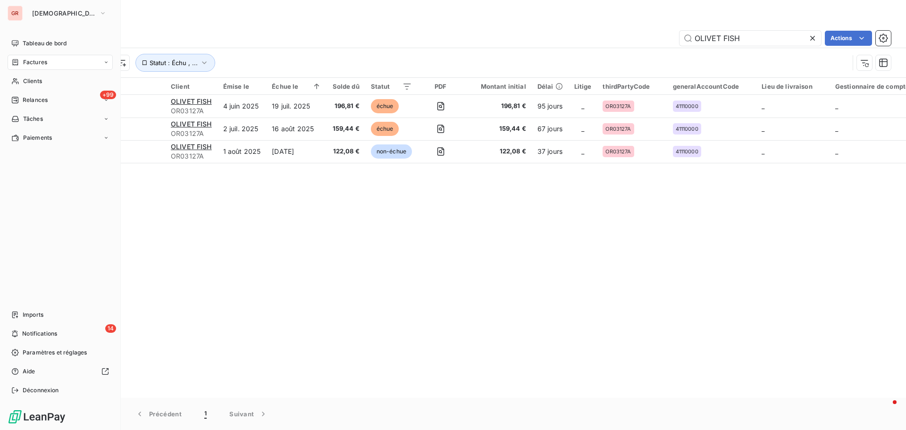
click at [37, 64] on span "Factures" at bounding box center [35, 62] width 24 height 8
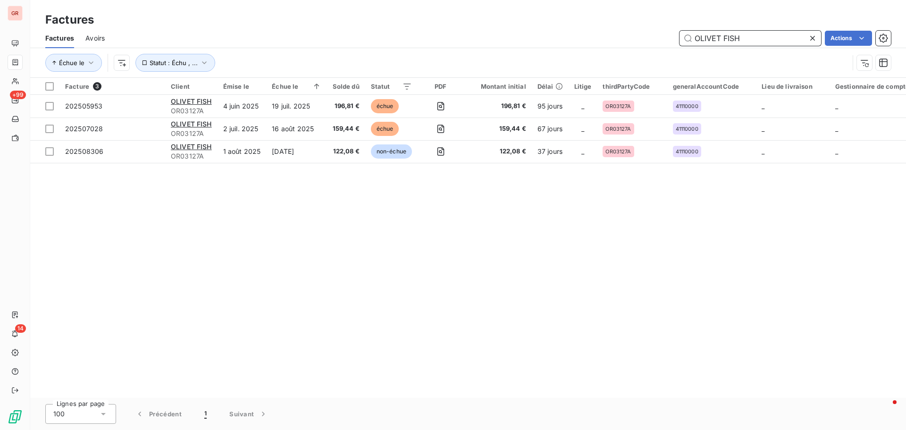
drag, startPoint x: 684, startPoint y: 26, endPoint x: 538, endPoint y: 46, distance: 147.1
click at [600, 36] on div "OLIVET FISH Actions" at bounding box center [503, 38] width 775 height 15
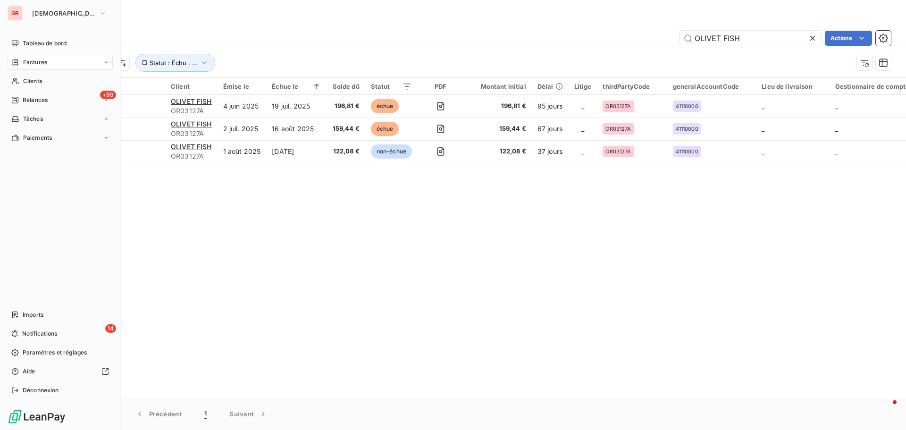
click at [43, 63] on span "Factures" at bounding box center [35, 62] width 24 height 8
click at [45, 64] on span "Factures" at bounding box center [35, 62] width 24 height 8
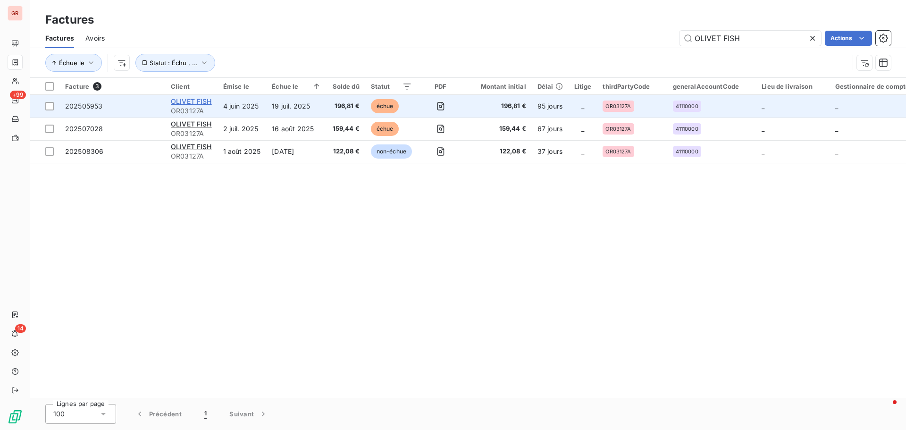
click at [198, 101] on span "OLIVET FISH" at bounding box center [191, 101] width 41 height 8
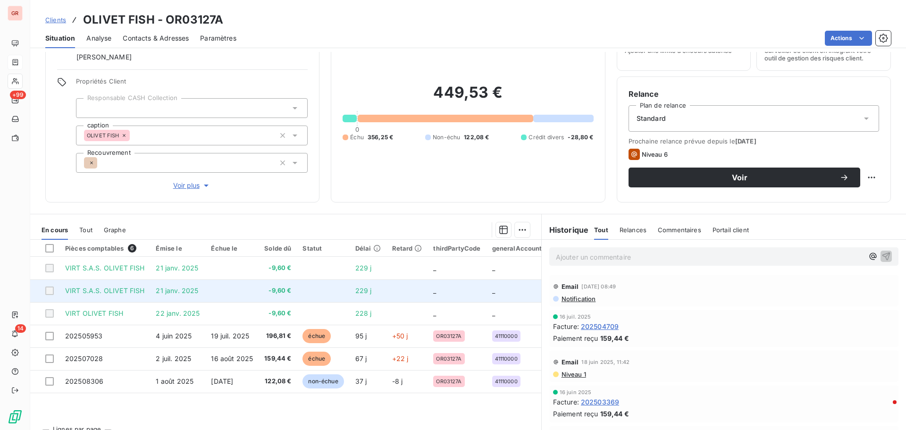
scroll to position [67, 0]
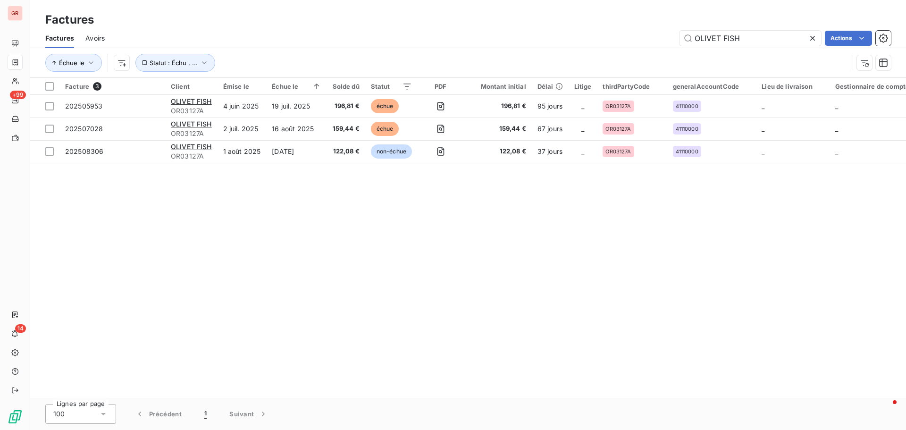
drag, startPoint x: 619, startPoint y: 41, endPoint x: 592, endPoint y: 41, distance: 26.4
click at [594, 41] on div "OLIVET FISH Actions" at bounding box center [503, 38] width 775 height 15
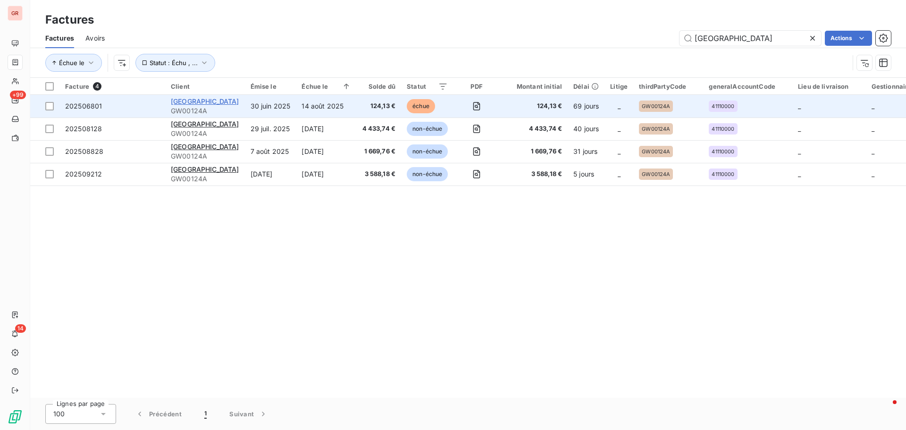
type input "[GEOGRAPHIC_DATA]"
click at [202, 100] on span "[GEOGRAPHIC_DATA]" at bounding box center [205, 101] width 68 height 8
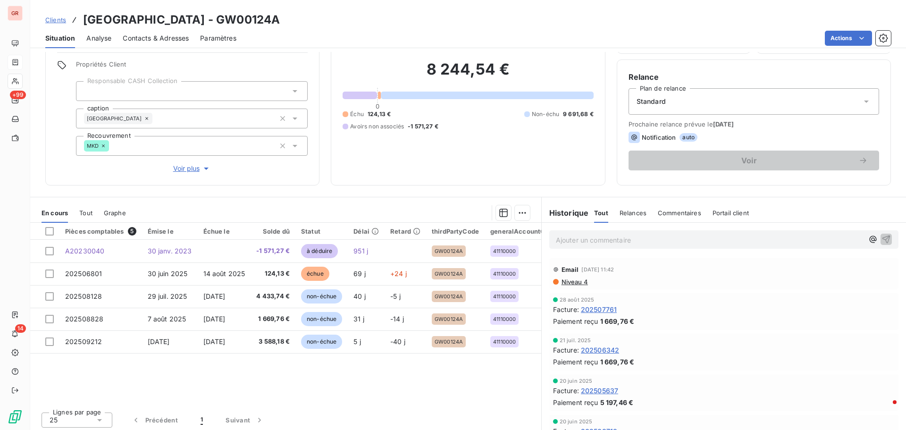
scroll to position [67, 0]
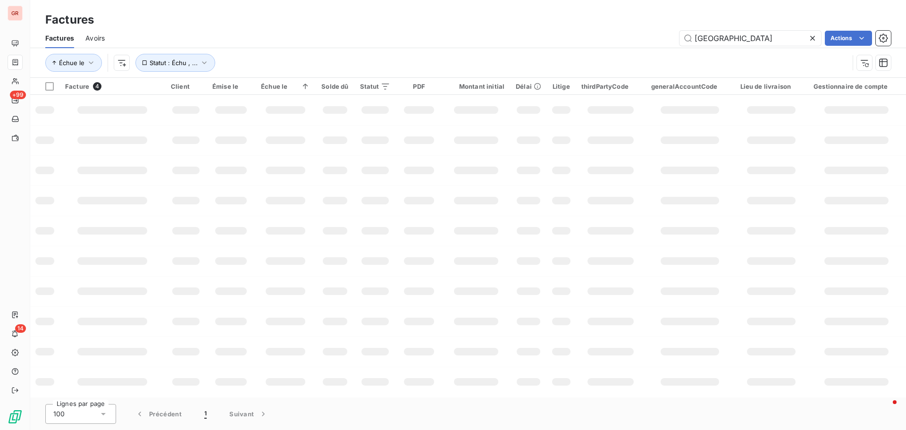
scroll to position [0, 67]
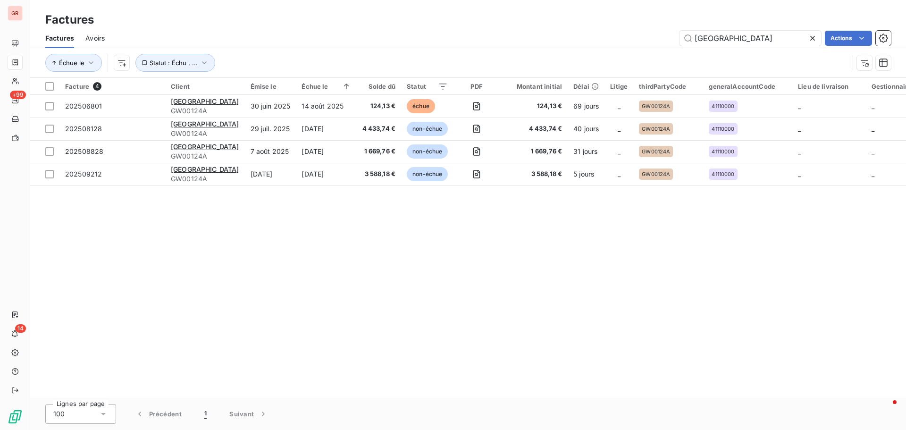
drag, startPoint x: 805, startPoint y: 41, endPoint x: 628, endPoint y: 43, distance: 177.0
click at [633, 43] on div "[GEOGRAPHIC_DATA] Actions" at bounding box center [503, 38] width 775 height 15
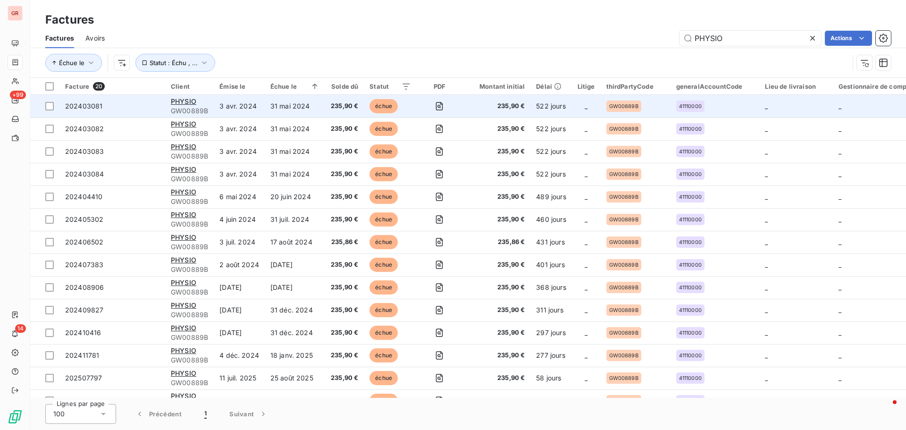
type input "PHYSIO"
click at [198, 108] on span "GW00889B" at bounding box center [189, 110] width 37 height 9
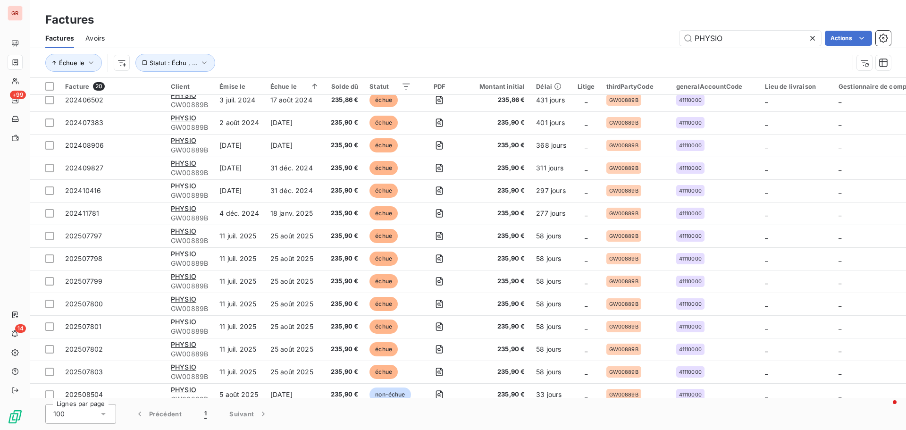
scroll to position [154, 0]
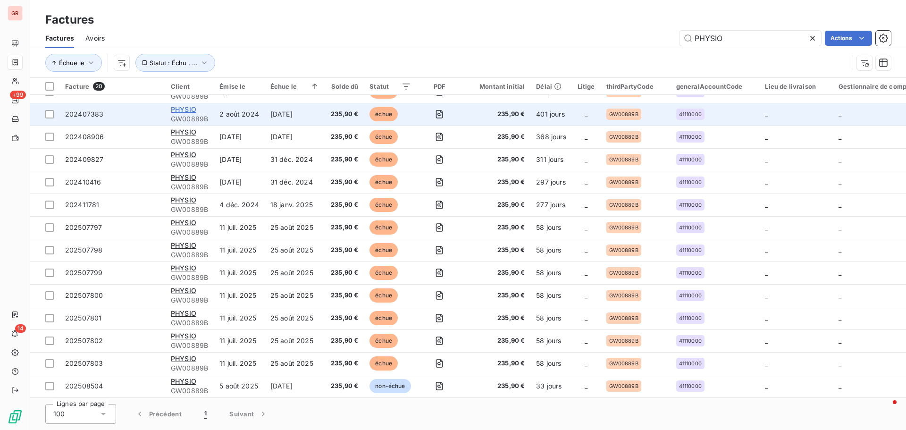
click at [180, 105] on span "PHYSIO" at bounding box center [183, 109] width 25 height 8
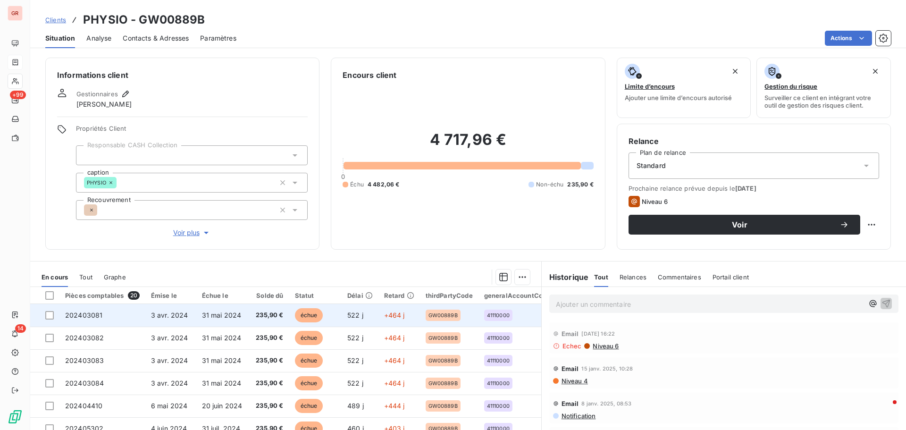
click at [211, 314] on span "31 mai 2024" at bounding box center [222, 315] width 40 height 8
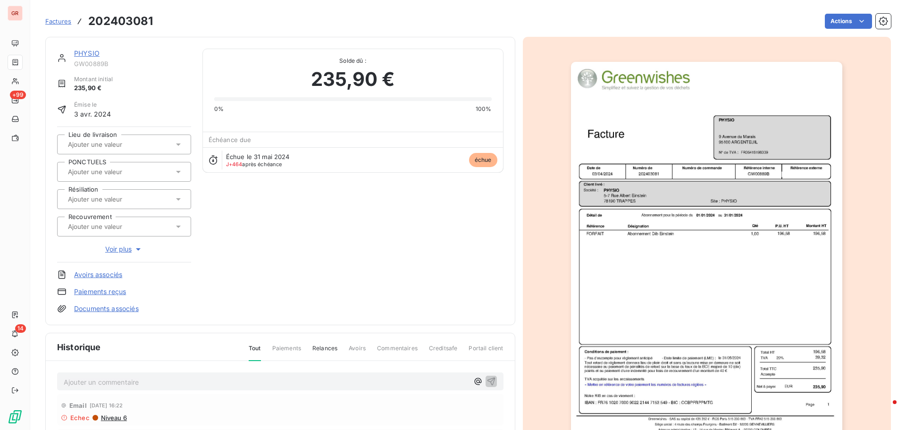
click at [637, 221] on img "button" at bounding box center [706, 254] width 271 height 384
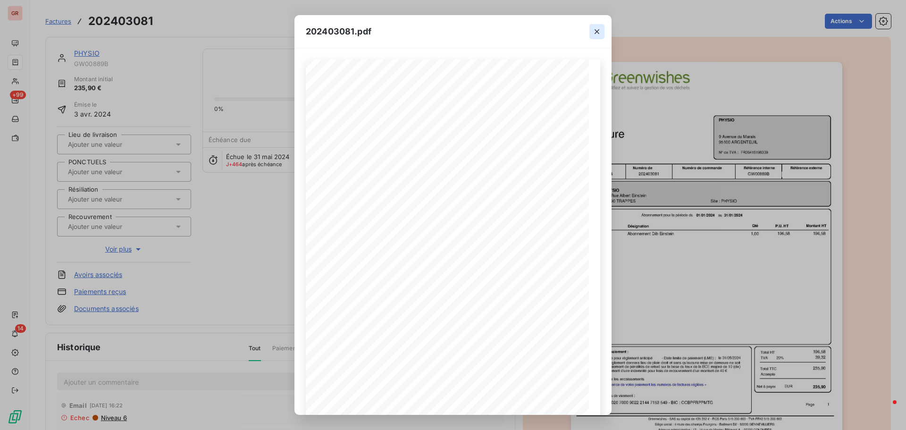
click at [594, 31] on icon "button" at bounding box center [596, 31] width 9 height 9
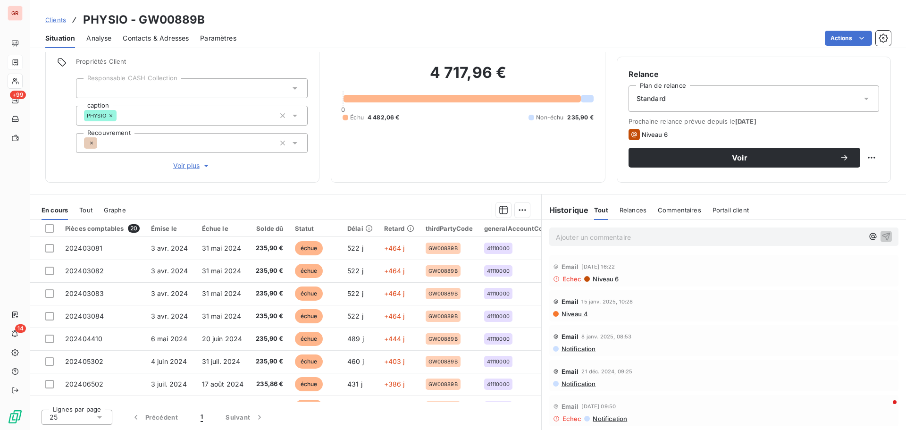
click at [161, 36] on span "Contacts & Adresses" at bounding box center [156, 38] width 66 height 9
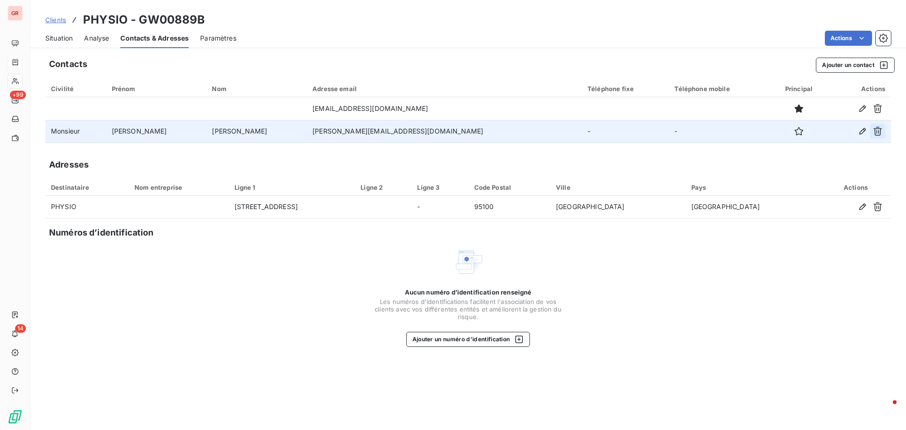
click at [879, 131] on icon "button" at bounding box center [877, 131] width 8 height 9
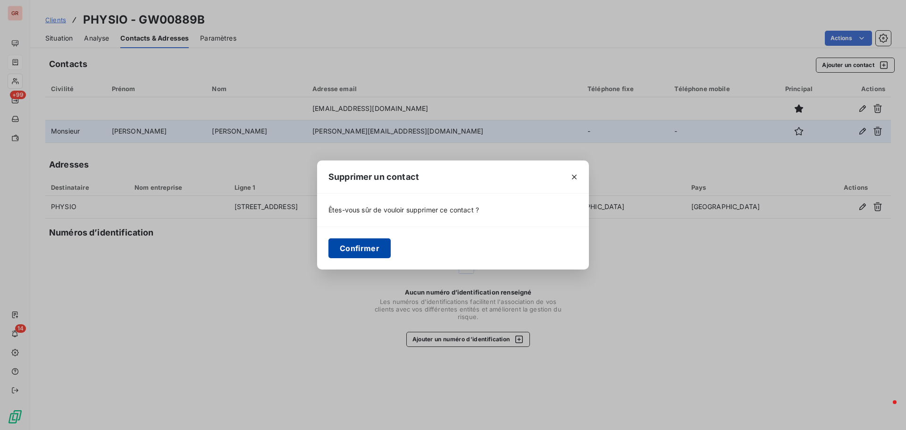
click at [356, 248] on button "Confirmer" at bounding box center [359, 248] width 62 height 20
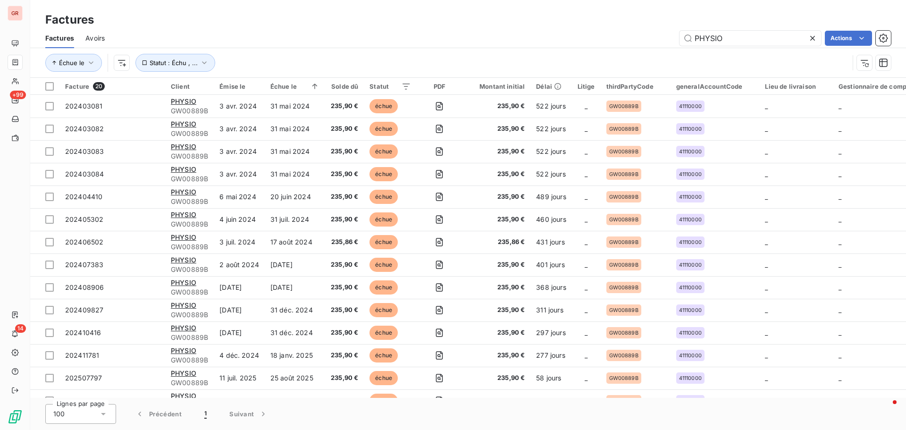
drag, startPoint x: 688, startPoint y: 45, endPoint x: 587, endPoint y: 47, distance: 102.0
click at [590, 47] on div "Factures Avoirs PHYSIO Actions" at bounding box center [468, 38] width 876 height 20
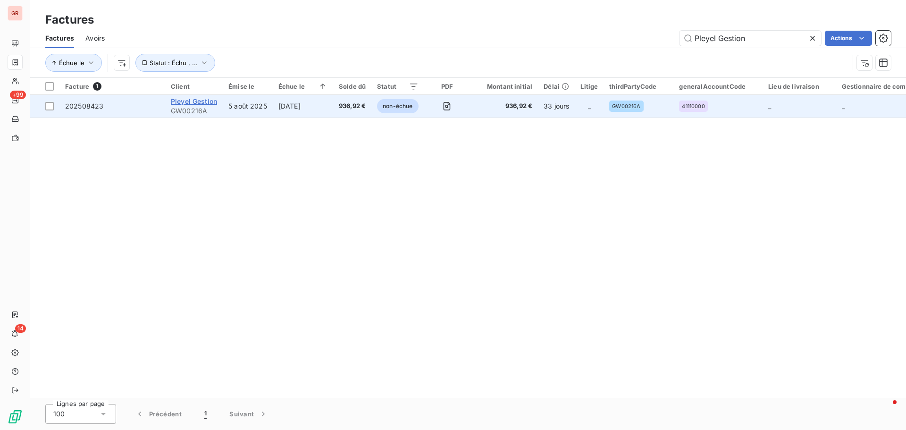
type input "Pleyel Gestion"
click at [202, 103] on span "Pleyel Gestion" at bounding box center [194, 101] width 46 height 8
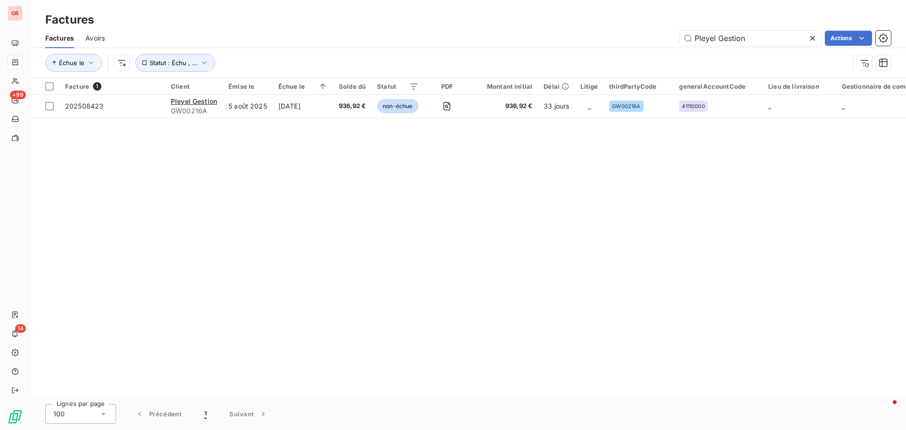
drag, startPoint x: 748, startPoint y: 38, endPoint x: 518, endPoint y: 57, distance: 231.0
click at [533, 57] on div "Factures Avoirs Pleyel Gestion Actions Échue le Statut : Échu , ..." at bounding box center [468, 52] width 876 height 49
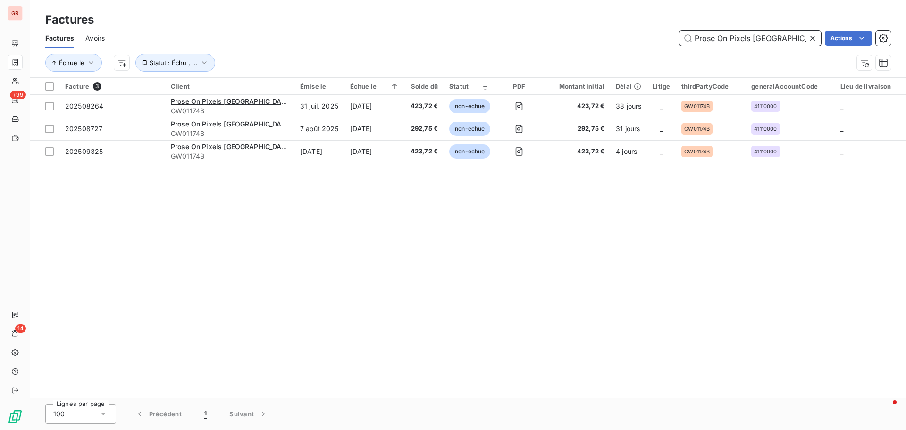
drag, startPoint x: 785, startPoint y: 38, endPoint x: 529, endPoint y: 39, distance: 256.2
click at [527, 38] on div "Prose On Pixels France Actions" at bounding box center [503, 38] width 775 height 15
paste input "uiforcat"
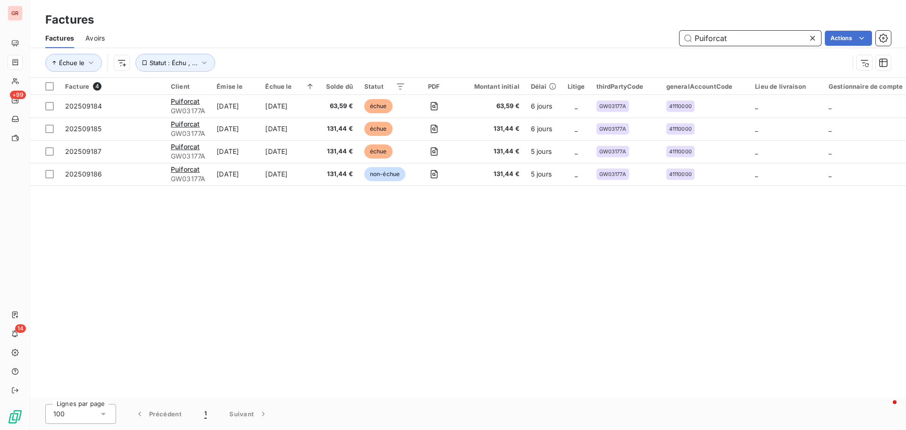
drag, startPoint x: 739, startPoint y: 38, endPoint x: 517, endPoint y: 42, distance: 221.8
click at [517, 40] on div "Puiforcat Actions" at bounding box center [503, 38] width 775 height 15
paste input "g France S.A.S"
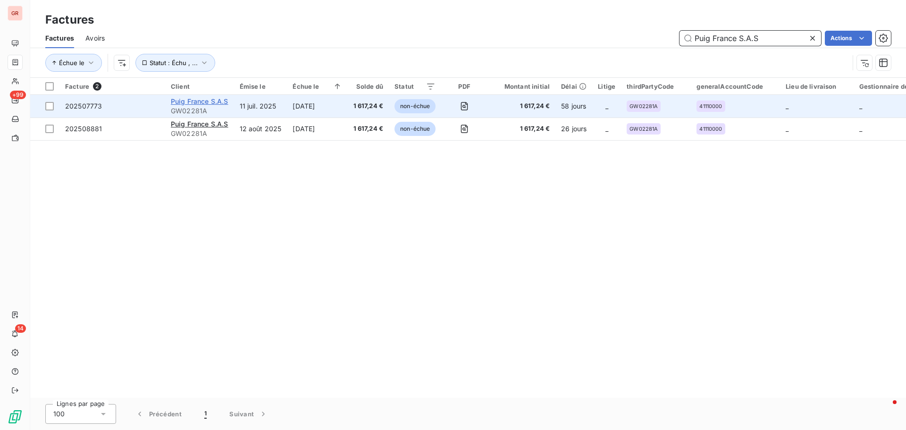
type input "Puig France S.A.S"
click at [221, 98] on span "Puig France S.A.S" at bounding box center [200, 101] width 58 height 8
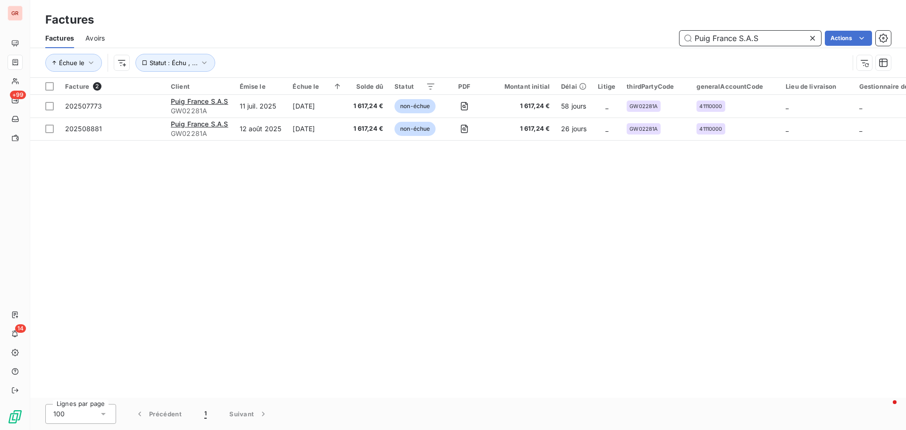
drag, startPoint x: 763, startPoint y: 38, endPoint x: 594, endPoint y: 57, distance: 170.0
click at [594, 57] on div "Factures Avoirs Puig France S.A.S Actions Échue le Statut : Échu , ..." at bounding box center [468, 52] width 876 height 49
paste input "REVIPLAST"
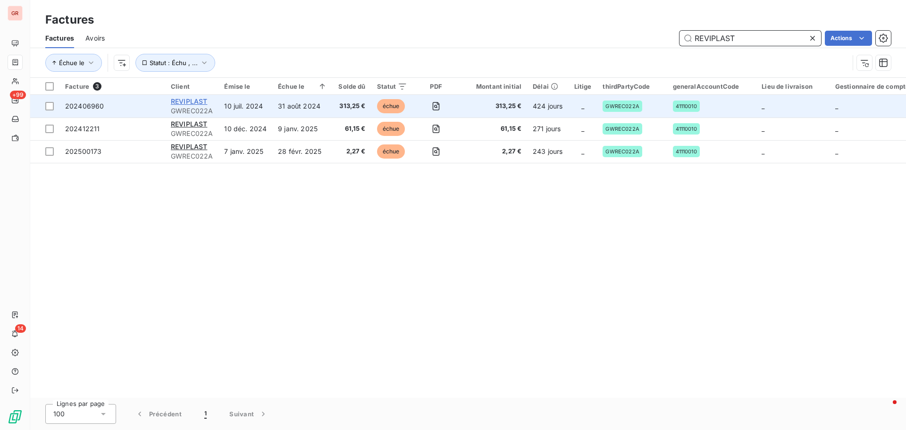
type input "REVIPLAST"
click at [195, 103] on span "REVIPLAST" at bounding box center [189, 101] width 36 height 8
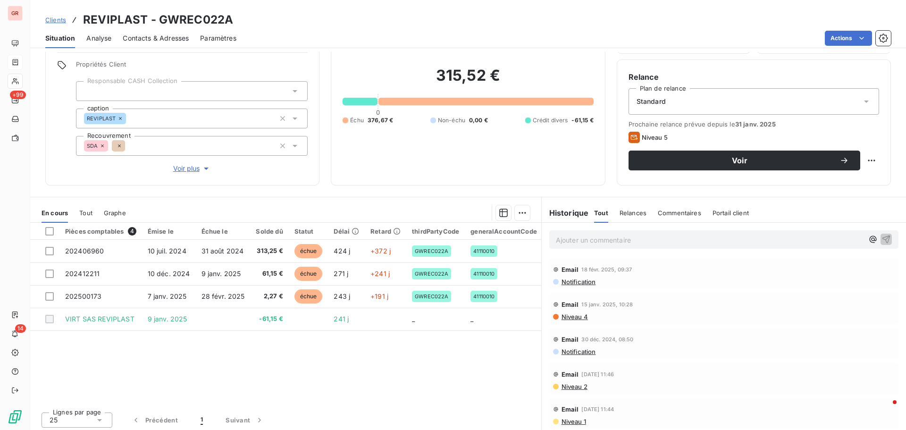
scroll to position [67, 0]
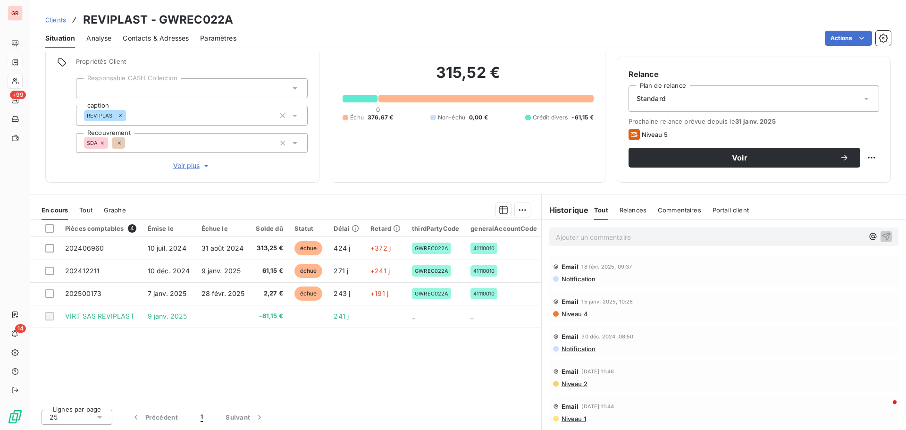
click at [155, 39] on span "Contacts & Adresses" at bounding box center [156, 38] width 66 height 9
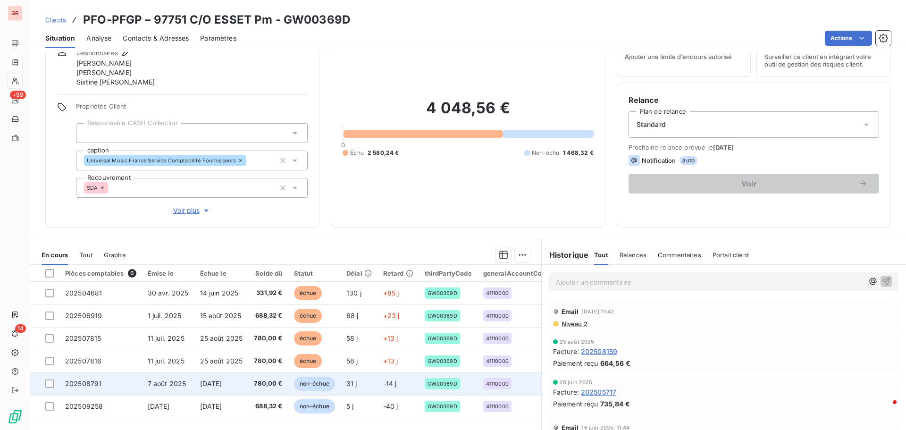
scroll to position [86, 0]
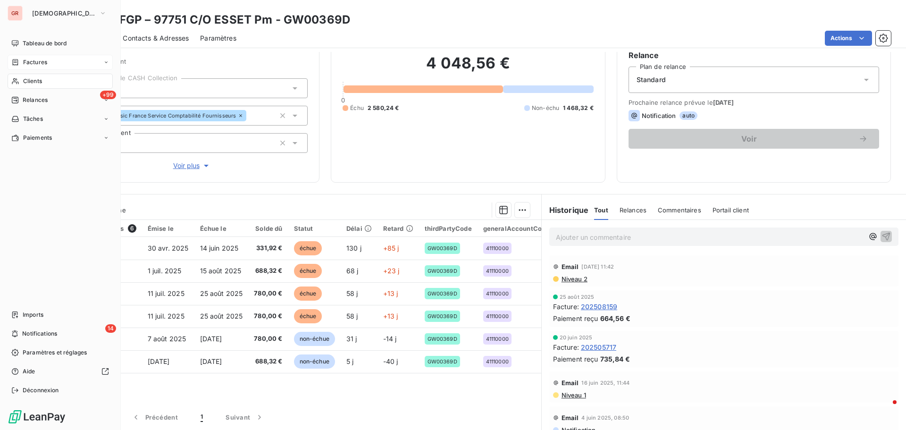
click at [38, 62] on span "Factures" at bounding box center [35, 62] width 24 height 8
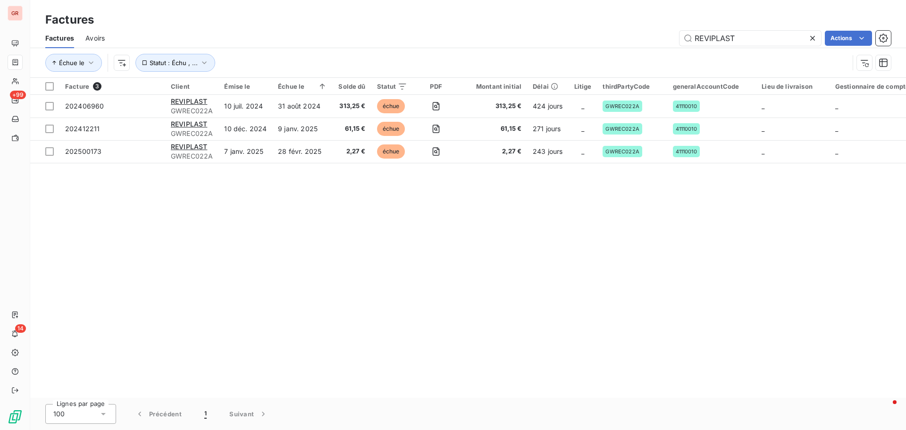
drag, startPoint x: 749, startPoint y: 42, endPoint x: 484, endPoint y: 48, distance: 265.7
click at [488, 42] on div "REVIPLAST Actions" at bounding box center [503, 38] width 775 height 15
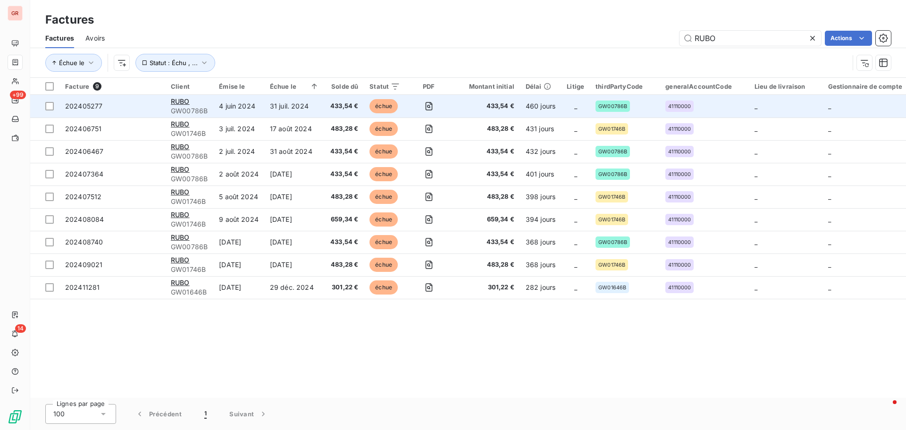
type input "RUBO"
click at [197, 102] on div "RUBO" at bounding box center [189, 101] width 37 height 9
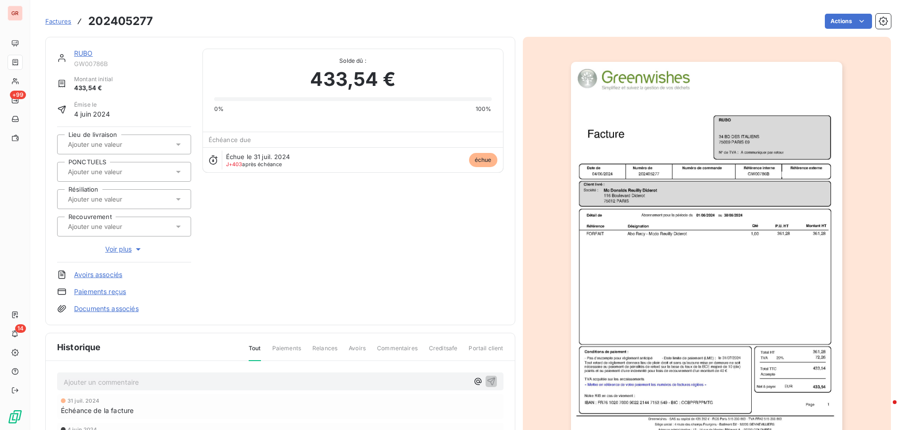
click at [680, 193] on img "button" at bounding box center [706, 254] width 271 height 384
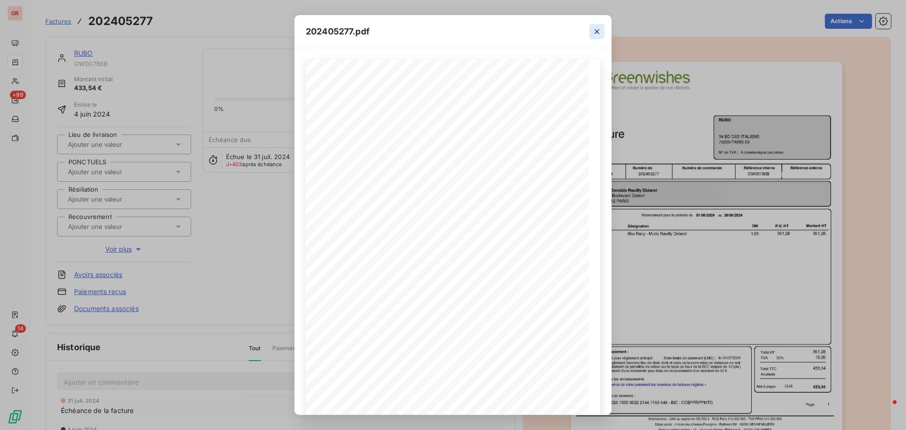
click at [597, 33] on icon "button" at bounding box center [596, 31] width 9 height 9
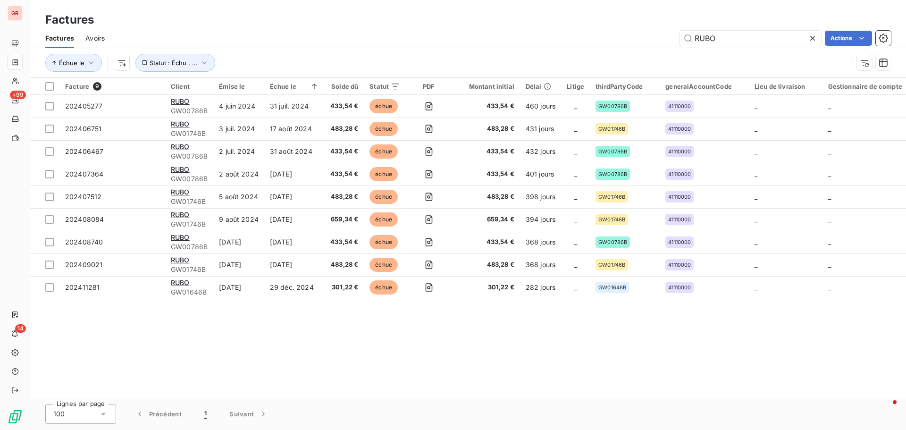
drag, startPoint x: 733, startPoint y: 39, endPoint x: 572, endPoint y: 42, distance: 160.9
click at [579, 39] on div "RUBO Actions" at bounding box center [503, 38] width 775 height 15
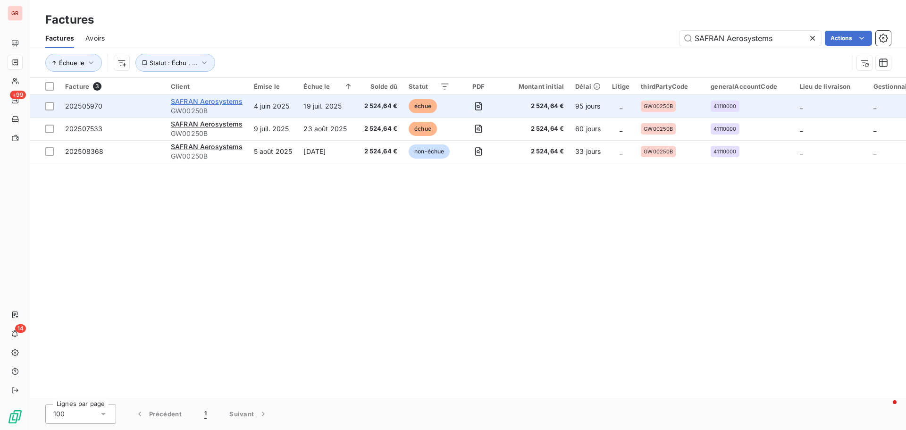
type input "SAFRAN Aerosystems"
click at [222, 98] on span "SAFRAN Aerosystems" at bounding box center [207, 101] width 72 height 8
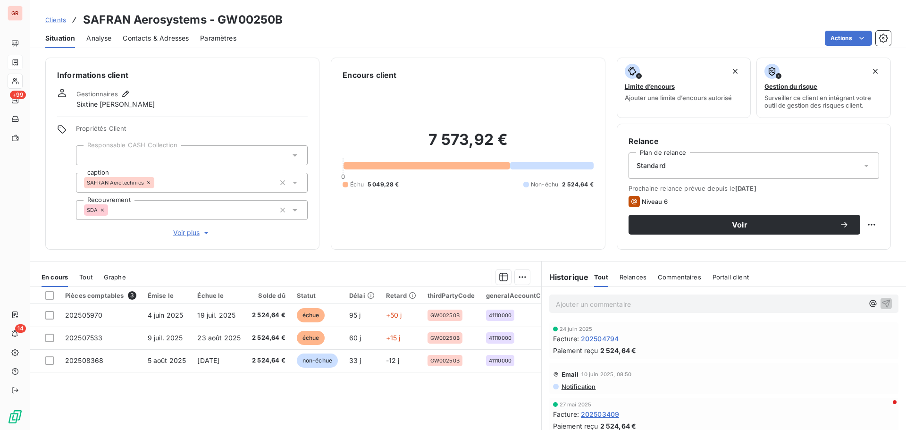
click at [165, 38] on span "Contacts & Adresses" at bounding box center [156, 38] width 66 height 9
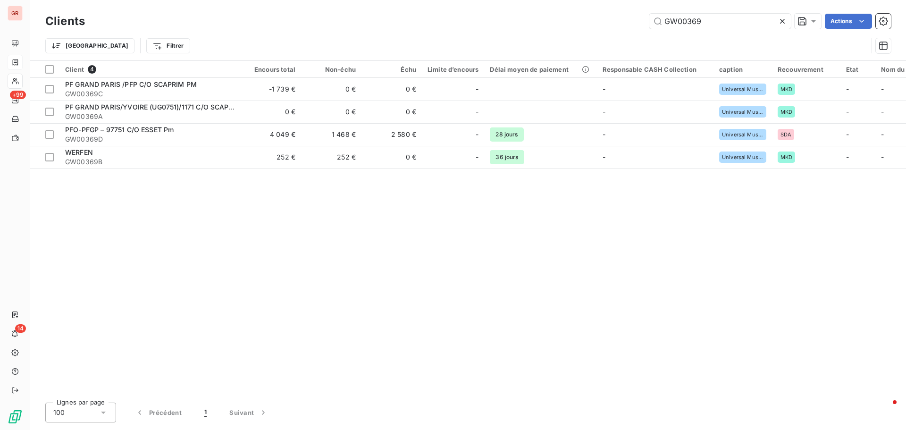
drag, startPoint x: 721, startPoint y: 21, endPoint x: 609, endPoint y: 23, distance: 111.9
click at [613, 22] on div "GW00369 Actions" at bounding box center [493, 21] width 795 height 15
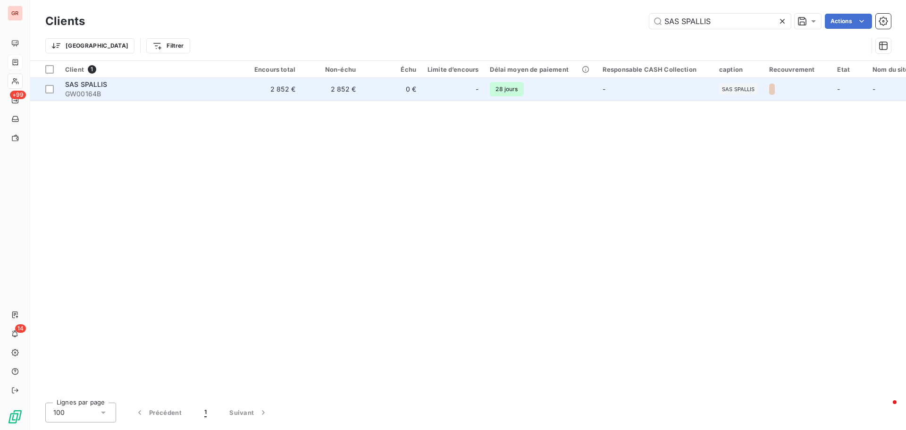
type input "SAS SPALLIS"
click at [91, 88] on span "SAS SPALLIS" at bounding box center [86, 84] width 42 height 8
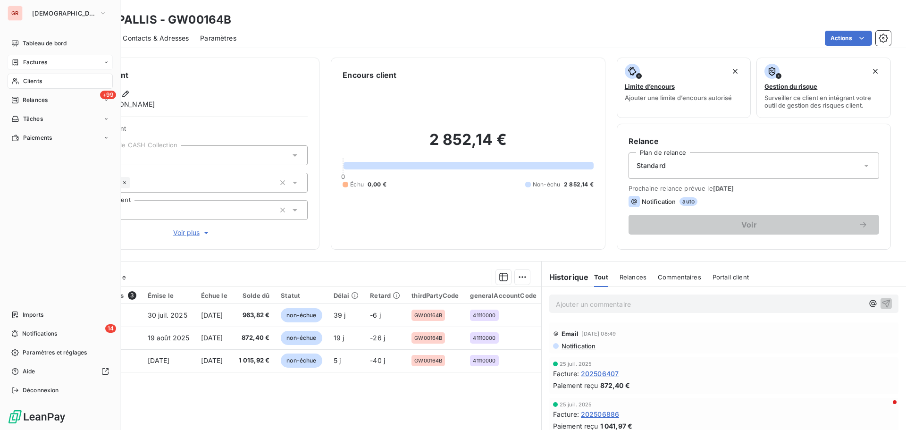
click at [37, 61] on span "Factures" at bounding box center [35, 62] width 24 height 8
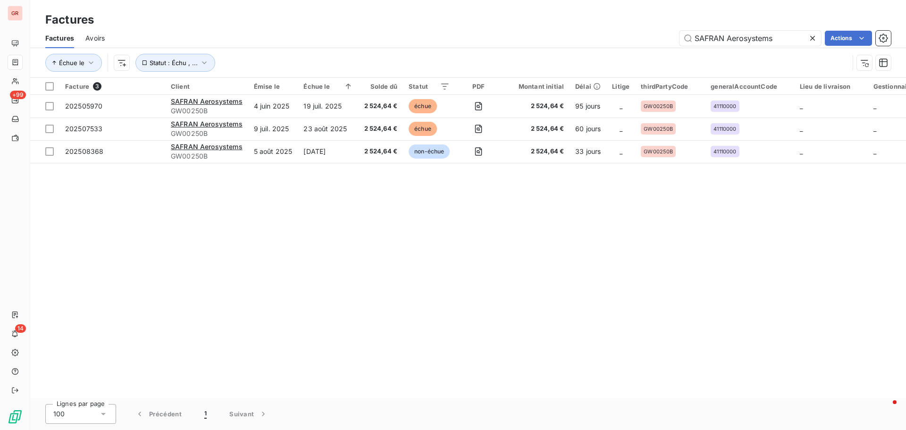
drag, startPoint x: 772, startPoint y: 35, endPoint x: 512, endPoint y: 46, distance: 260.7
click at [512, 45] on div "SAFRAN Aerosystems Actions" at bounding box center [503, 38] width 775 height 15
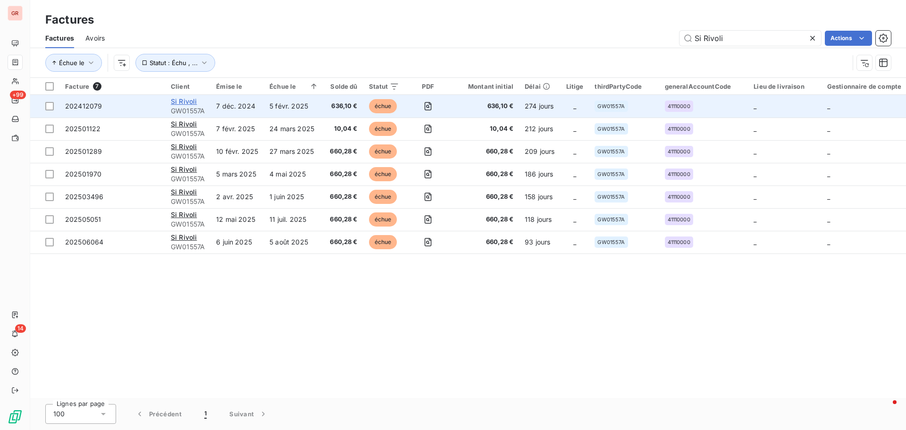
type input "Si Rivoli"
click at [195, 103] on span "Si Rivoli" at bounding box center [184, 101] width 26 height 8
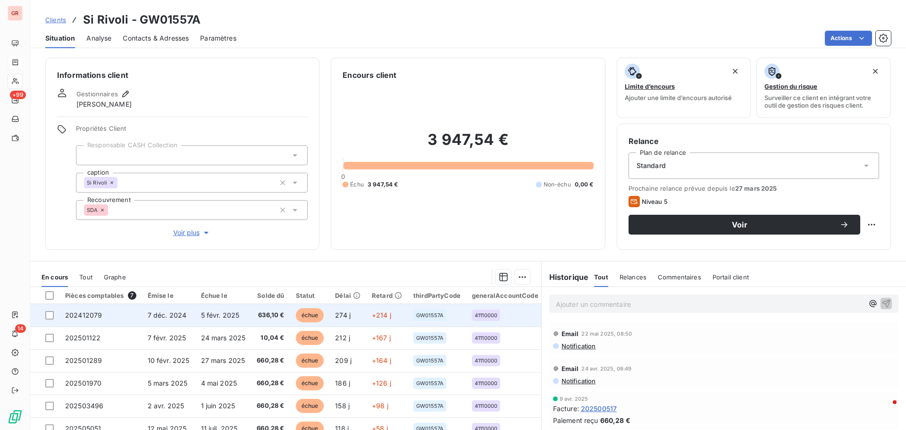
click at [175, 315] on span "7 déc. 2024" at bounding box center [167, 315] width 39 height 8
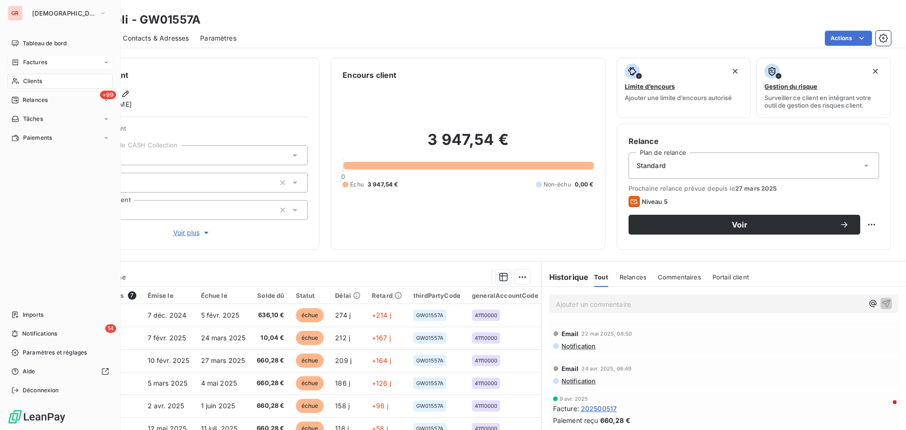
drag, startPoint x: 48, startPoint y: 64, endPoint x: 58, endPoint y: 64, distance: 9.9
click at [48, 64] on div "Factures" at bounding box center [60, 62] width 105 height 15
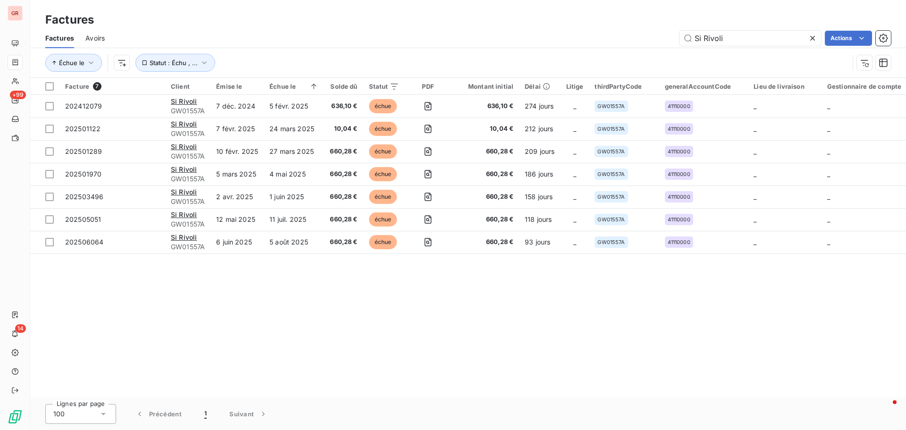
drag, startPoint x: 734, startPoint y: 40, endPoint x: 559, endPoint y: 40, distance: 175.1
click at [567, 40] on div "Si Rivoli Actions" at bounding box center [503, 38] width 775 height 15
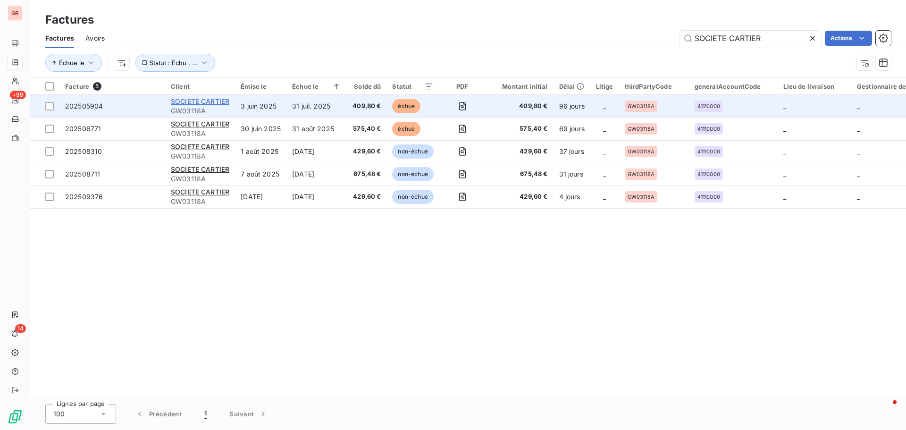
type input "SOCIETE CARTIER"
click at [199, 101] on span "SOCIETE CARTIER" at bounding box center [200, 101] width 59 height 8
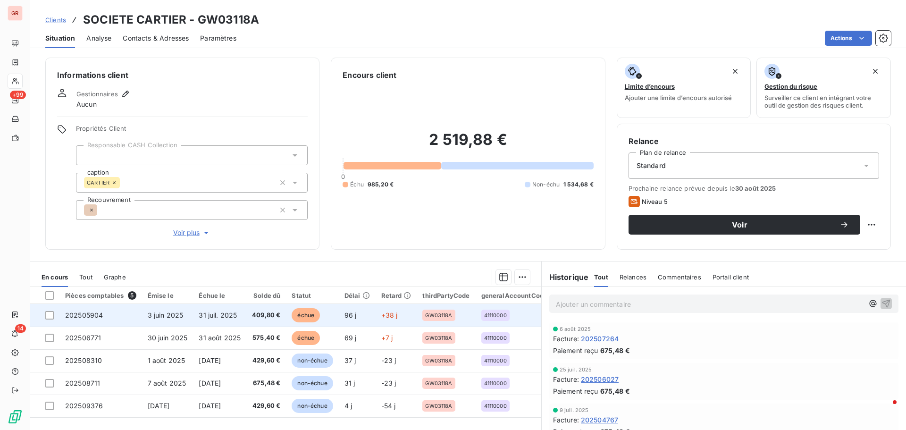
click at [256, 312] on span "409,80 €" at bounding box center [266, 314] width 28 height 9
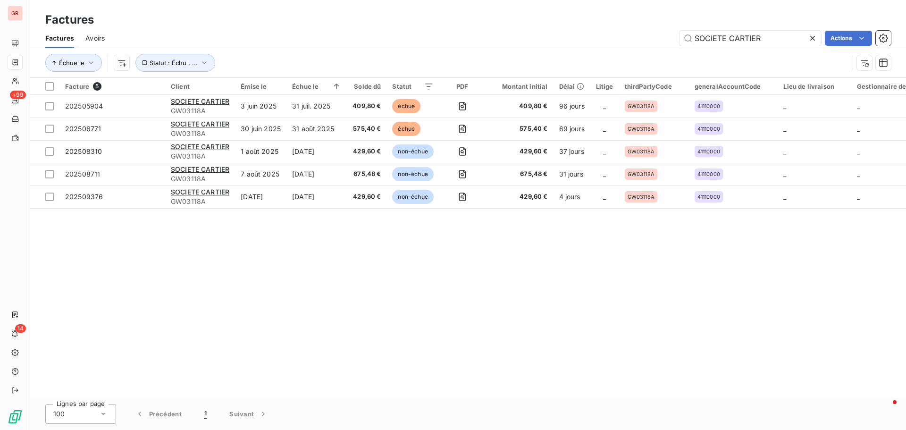
drag, startPoint x: 772, startPoint y: 42, endPoint x: 566, endPoint y: 43, distance: 206.2
click at [568, 40] on div "SOCIETE CARTIER Actions" at bounding box center [503, 38] width 775 height 15
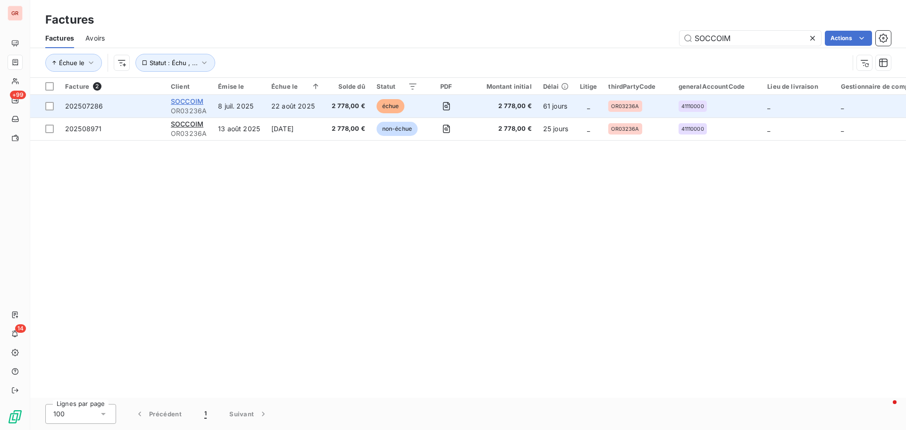
type input "SOCCOIM"
click at [194, 103] on span "SOCCOIM" at bounding box center [187, 101] width 33 height 8
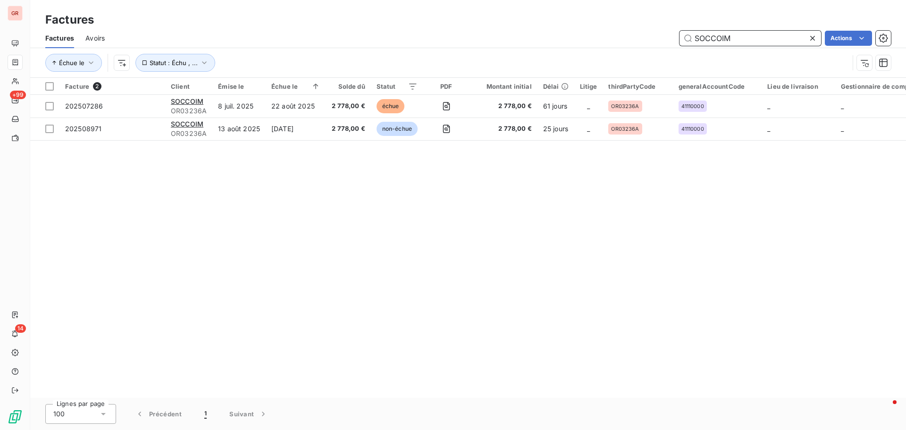
drag, startPoint x: 735, startPoint y: 36, endPoint x: 630, endPoint y: 39, distance: 105.3
click at [633, 38] on div "SOCCOIM Actions" at bounding box center [503, 38] width 775 height 15
paste input "IETE DE LA [GEOGRAPHIC_DATA]"
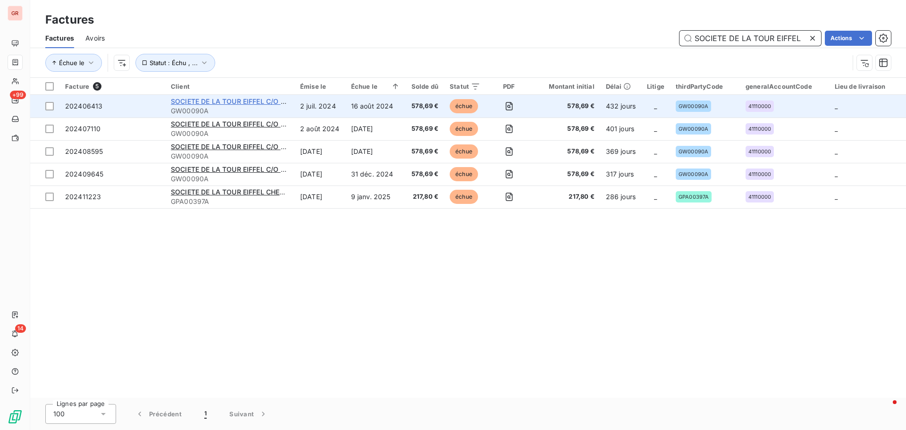
type input "SOCIETE DE LA TOUR EIFFEL"
click at [250, 102] on span "SOCIETE DE LA TOUR EIFFEL C/O TEAM CONSEIL" at bounding box center [251, 101] width 160 height 8
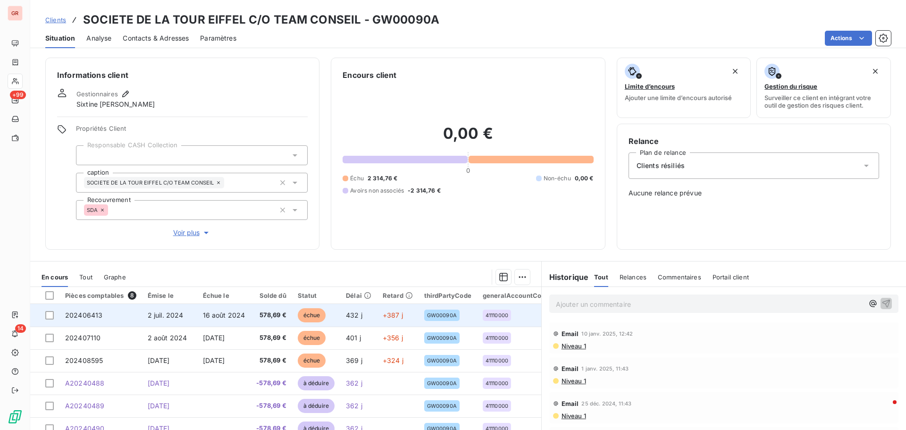
click at [209, 317] on span "16 août 2024" at bounding box center [224, 315] width 42 height 8
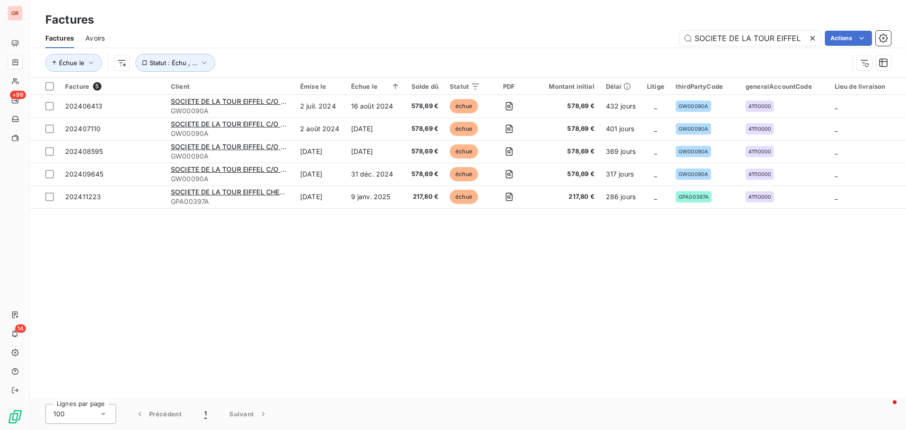
drag, startPoint x: 801, startPoint y: 38, endPoint x: 474, endPoint y: 41, distance: 327.0
click at [479, 39] on div "SOCIETE DE LA TOUR EIFFEL Actions" at bounding box center [503, 38] width 775 height 15
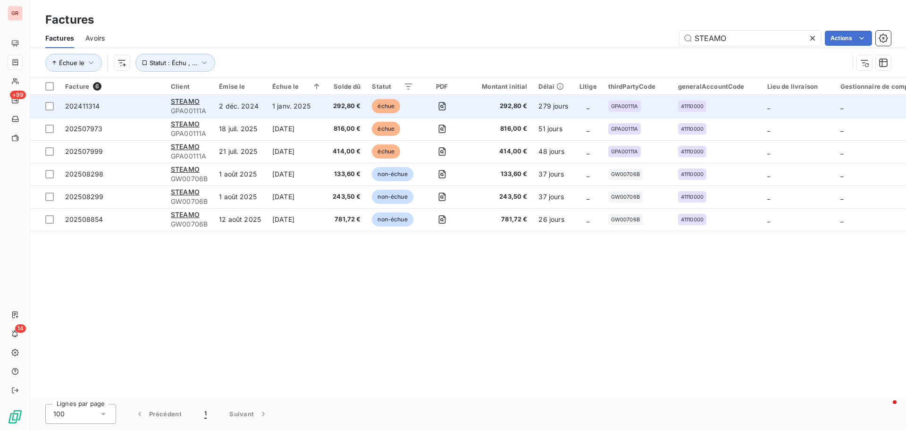
type input "STEAMO"
click at [196, 108] on span "GPA00111A" at bounding box center [189, 110] width 37 height 9
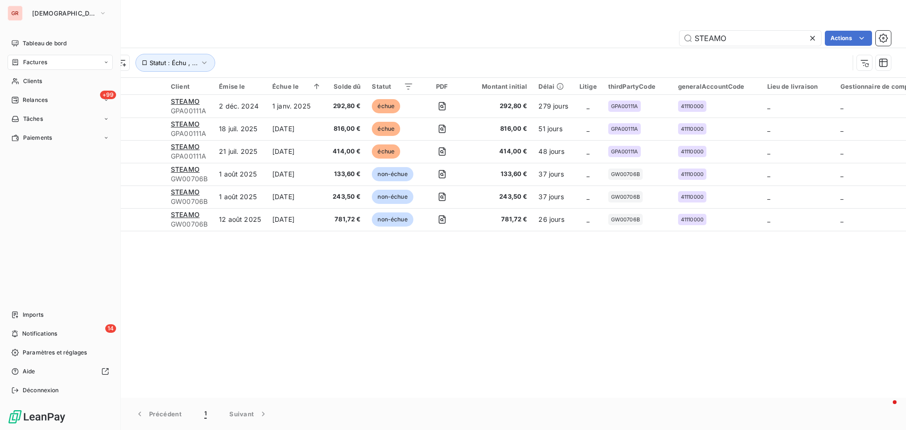
click at [47, 62] on span "Factures" at bounding box center [35, 62] width 24 height 8
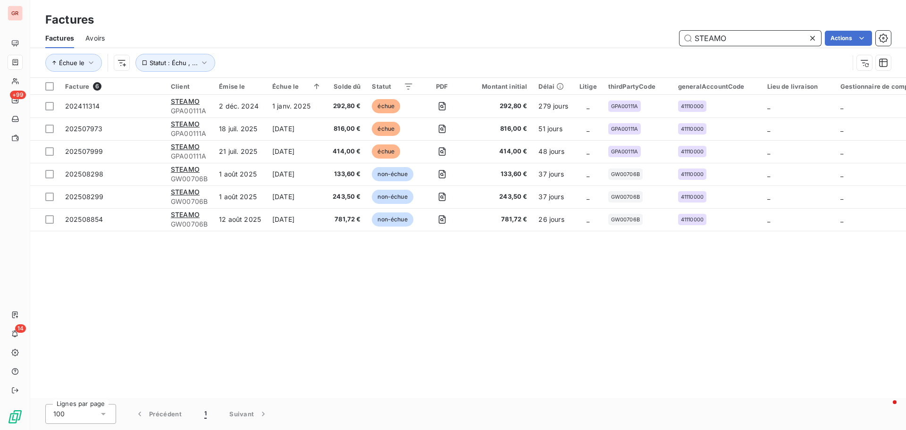
drag, startPoint x: 685, startPoint y: 38, endPoint x: 604, endPoint y: 42, distance: 81.7
click at [634, 41] on div "STEAMO Actions" at bounding box center [503, 38] width 775 height 15
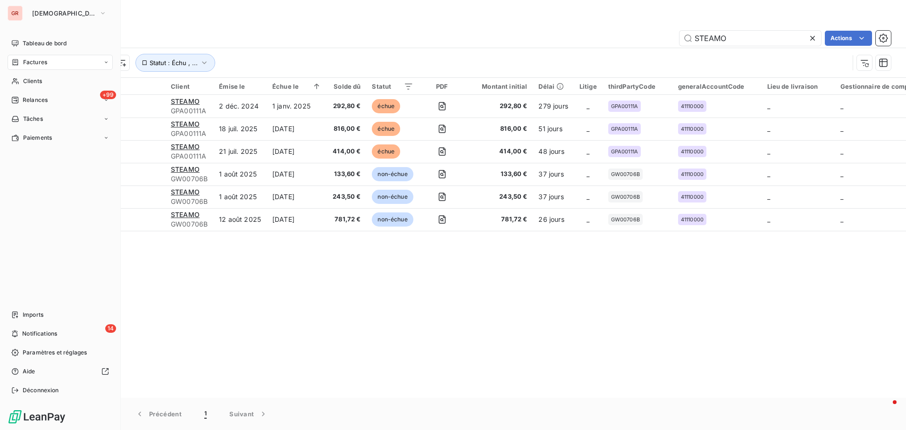
click at [38, 61] on span "Factures" at bounding box center [35, 62] width 24 height 8
click at [46, 59] on span "Factures" at bounding box center [35, 62] width 24 height 8
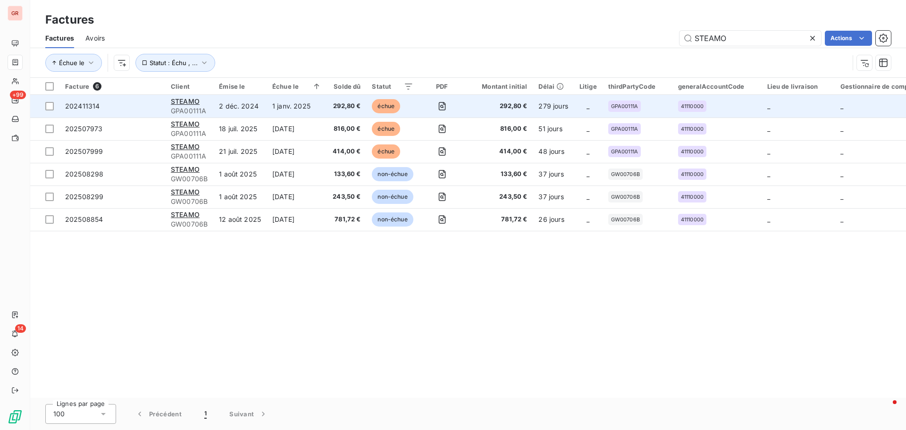
click at [176, 110] on span "GPA00111A" at bounding box center [189, 110] width 37 height 9
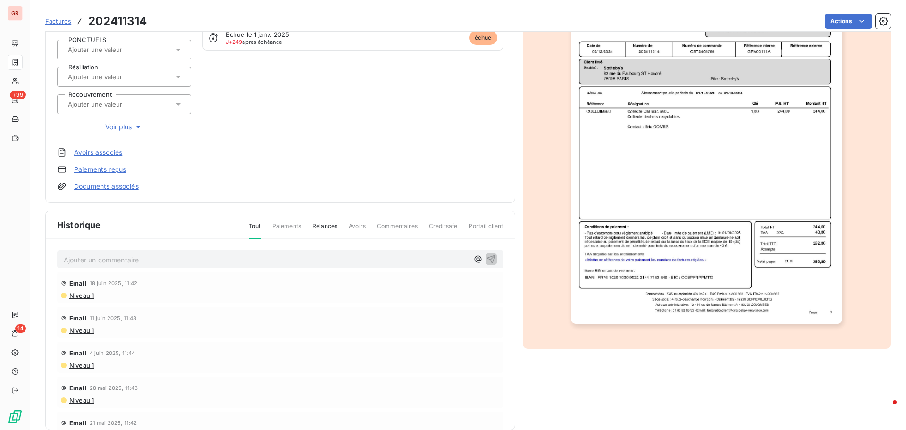
scroll to position [138, 0]
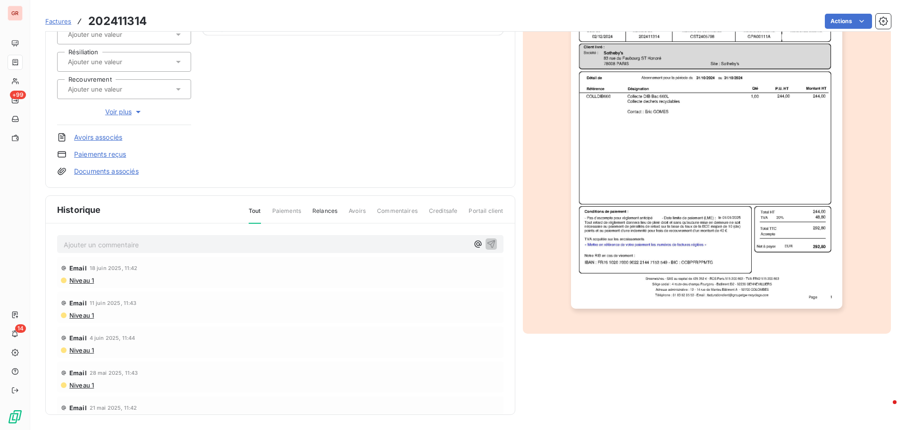
click at [79, 279] on span "Niveau 1" at bounding box center [80, 281] width 25 height 8
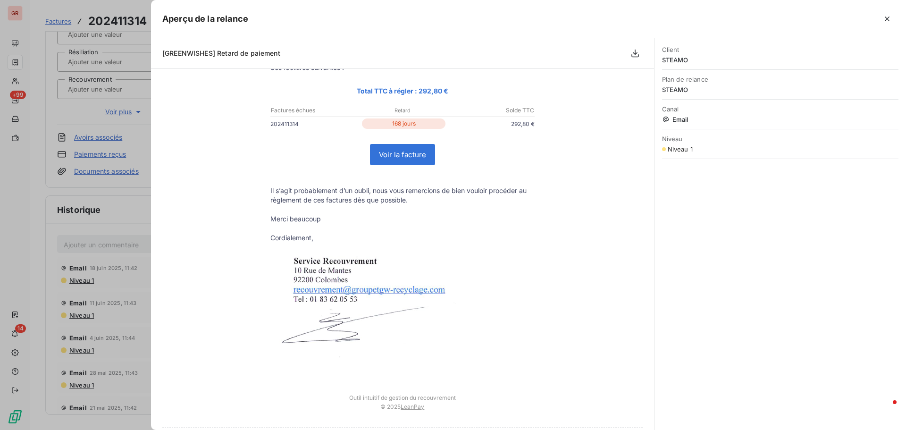
scroll to position [128, 0]
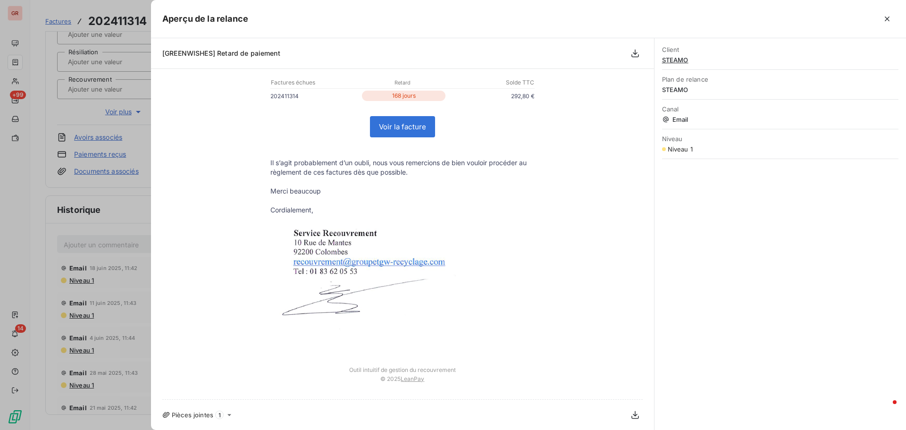
click at [100, 213] on div at bounding box center [453, 215] width 906 height 430
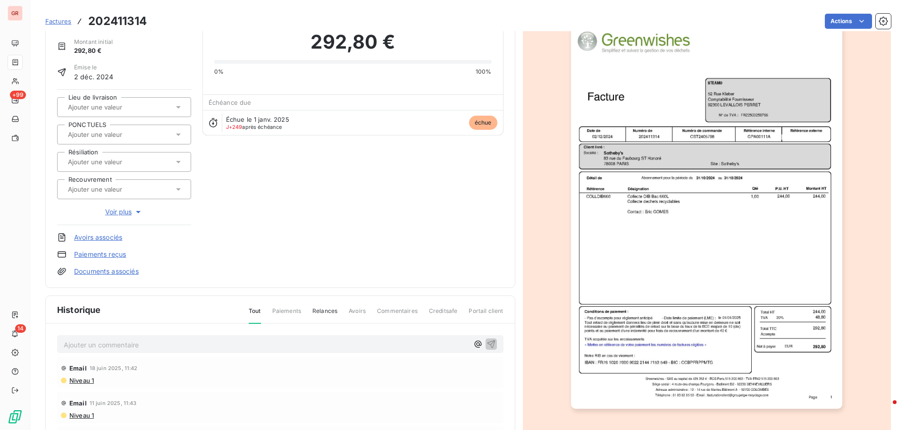
scroll to position [0, 0]
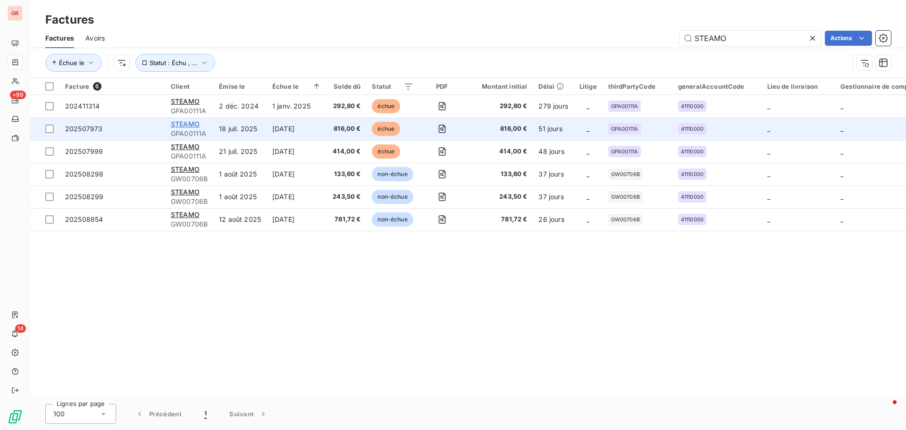
click at [193, 126] on span "STEAMO" at bounding box center [185, 124] width 29 height 8
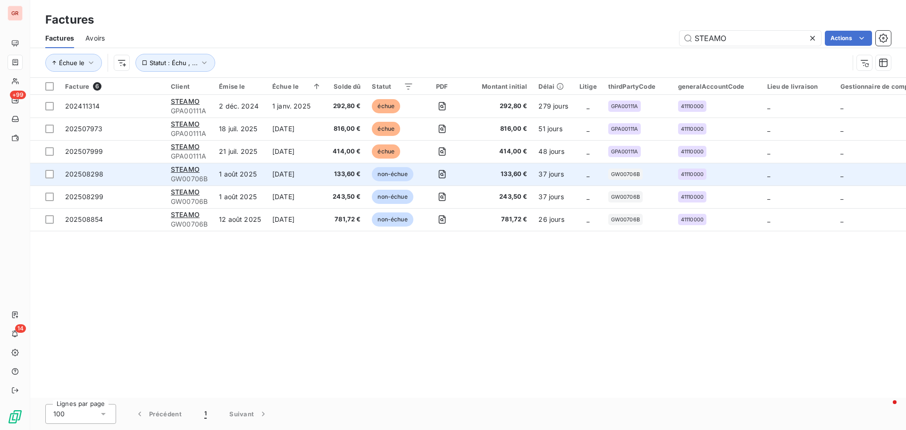
click at [200, 170] on div "STEAMO" at bounding box center [189, 169] width 37 height 9
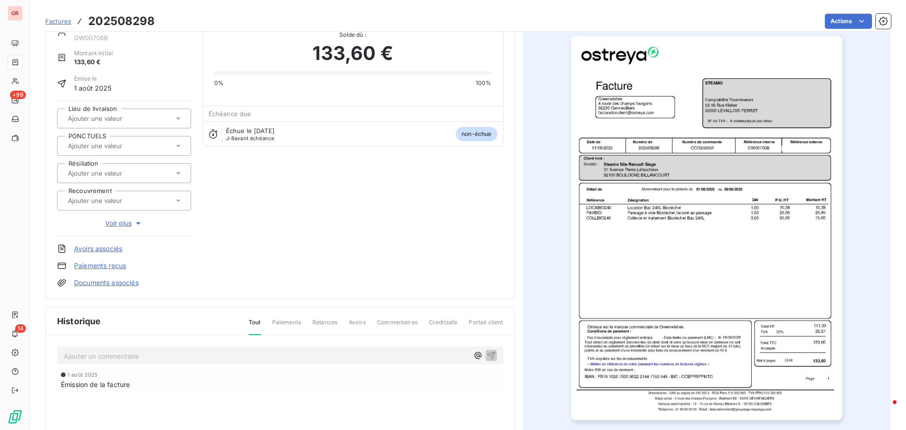
scroll to position [138, 0]
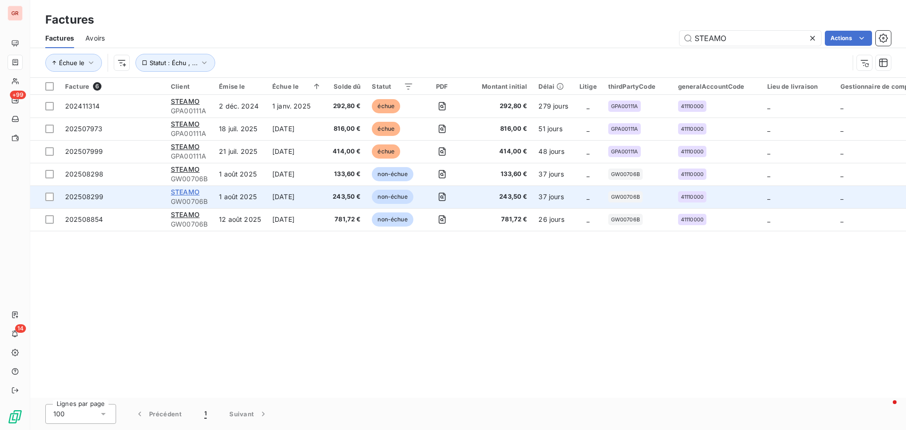
click at [197, 192] on span "STEAMO" at bounding box center [185, 192] width 29 height 8
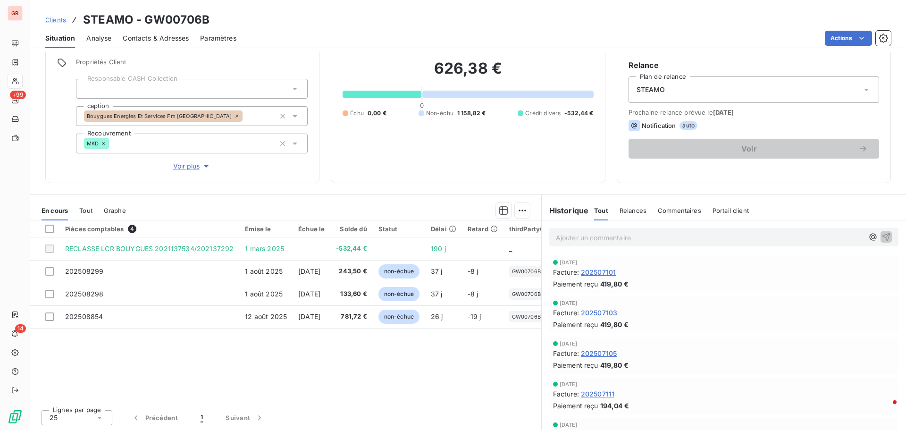
scroll to position [76, 0]
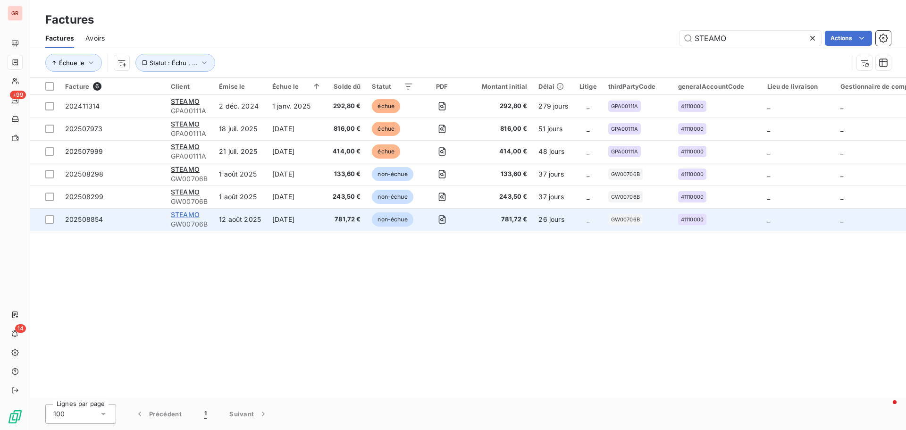
click at [198, 218] on span "STEAMO" at bounding box center [185, 214] width 29 height 8
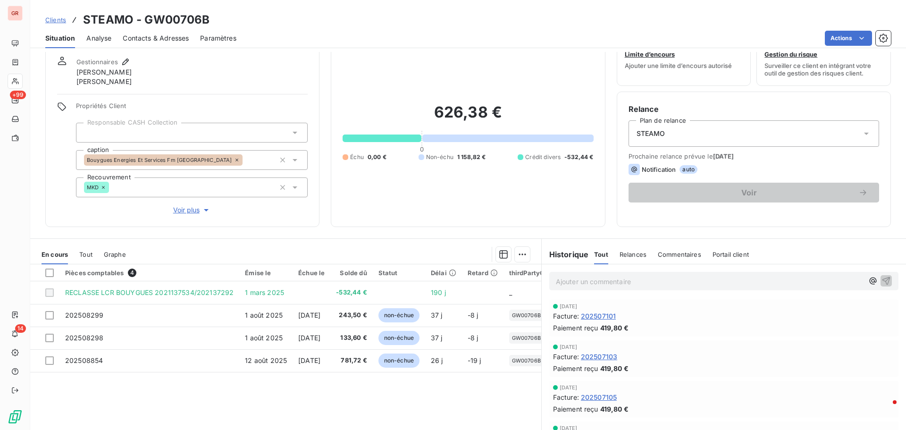
scroll to position [47, 0]
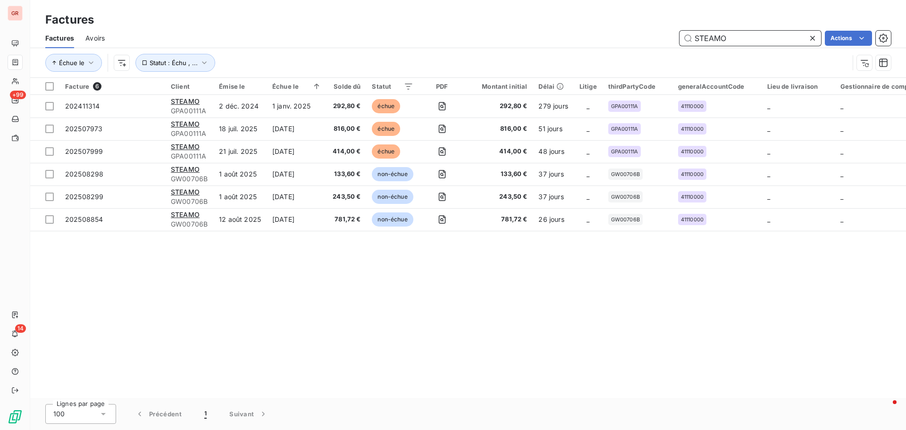
drag, startPoint x: 740, startPoint y: 36, endPoint x: 638, endPoint y: 43, distance: 102.6
click at [654, 43] on div "STEAMO Actions" at bounding box center [503, 38] width 775 height 15
paste input "ymrise SAS"
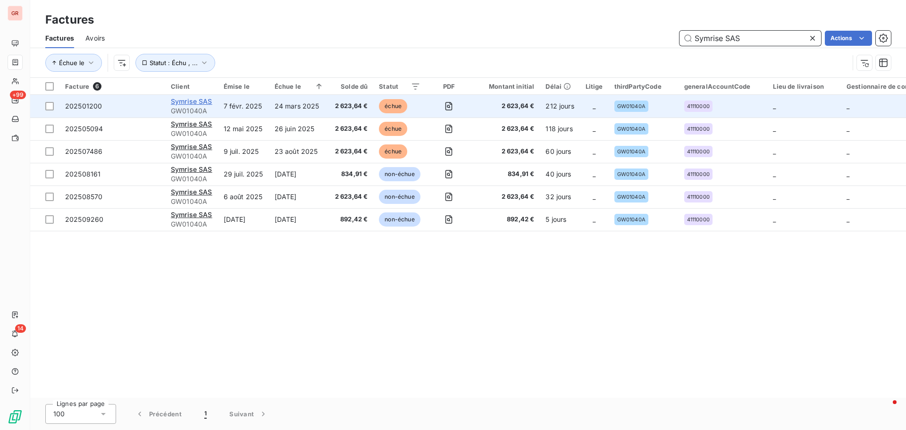
type input "Symrise SAS"
click at [206, 103] on span "Symrise SAS" at bounding box center [192, 101] width 42 height 8
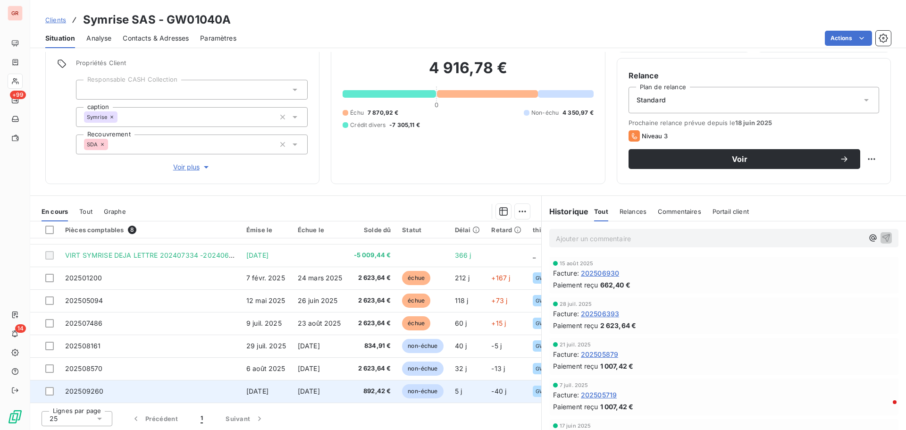
scroll to position [67, 0]
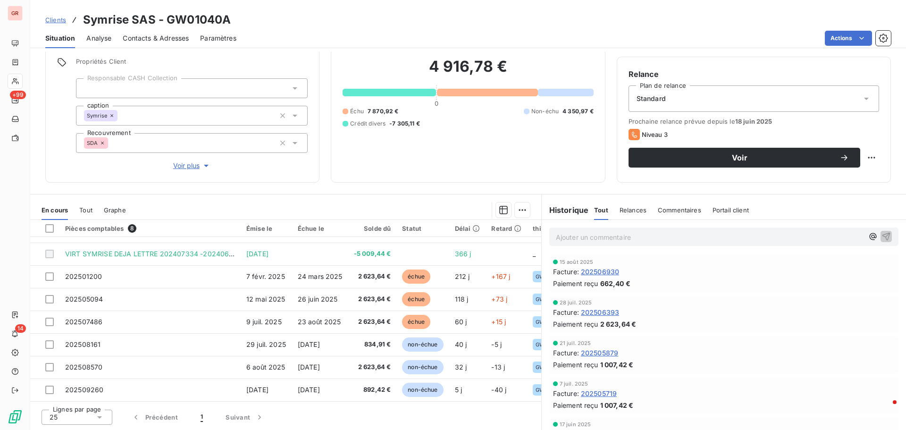
click at [173, 39] on span "Contacts & Adresses" at bounding box center [156, 38] width 66 height 9
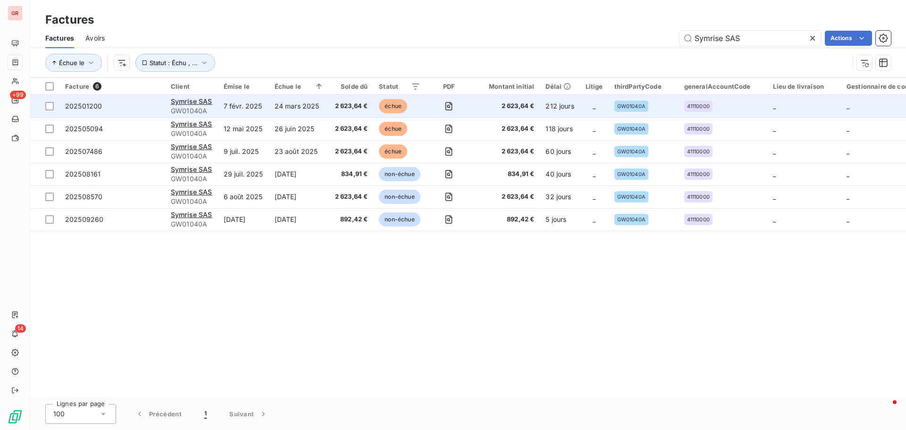
click at [236, 109] on td "7 févr. 2025" at bounding box center [243, 106] width 51 height 23
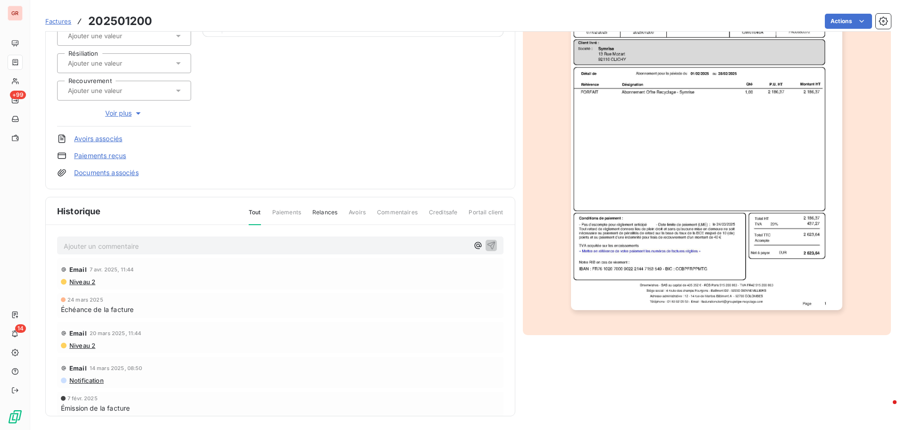
scroll to position [138, 0]
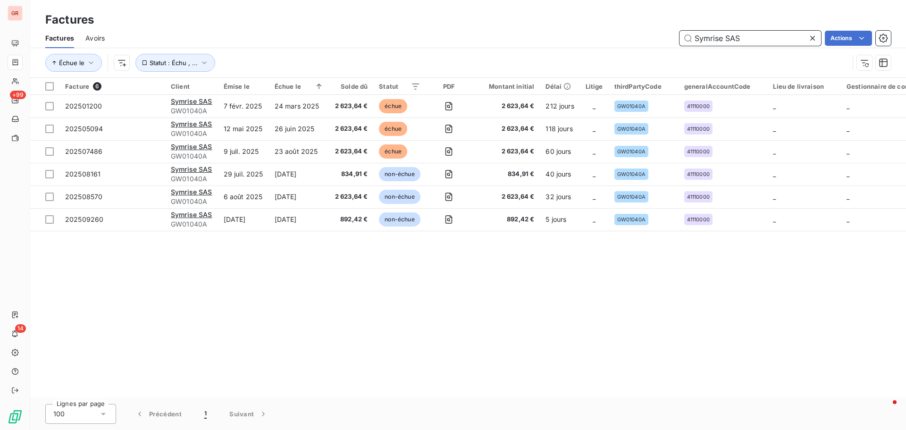
drag, startPoint x: 749, startPoint y: 45, endPoint x: 635, endPoint y: 40, distance: 114.8
click at [641, 40] on div "Symrise SAS Actions" at bounding box center [503, 38] width 775 height 15
paste input "TABRIZALE"
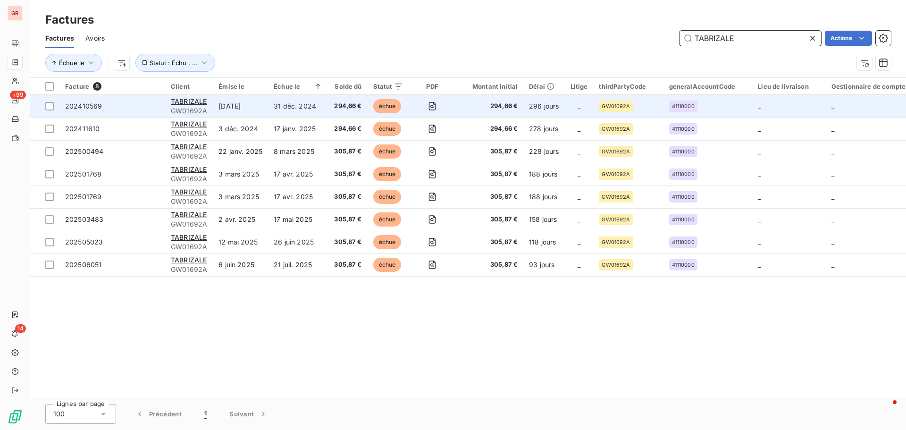
type input "TABRIZALE"
click at [237, 106] on td "[DATE]" at bounding box center [240, 106] width 55 height 23
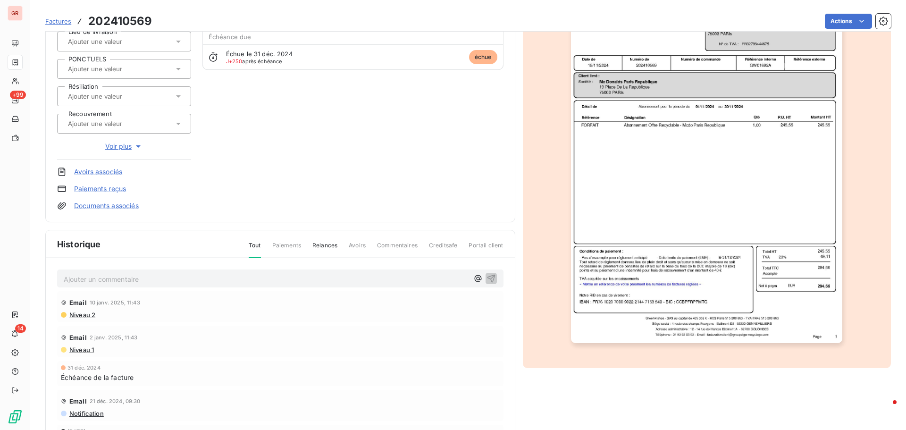
scroll to position [138, 0]
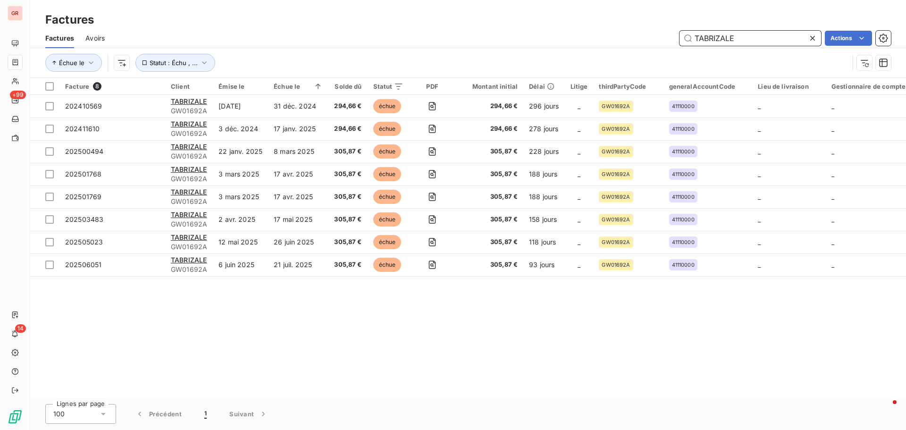
drag, startPoint x: 750, startPoint y: 41, endPoint x: 586, endPoint y: 48, distance: 163.9
click at [593, 48] on div "Factures Avoirs TABRIZALE Actions" at bounding box center [468, 38] width 876 height 20
paste input "GW03185A"
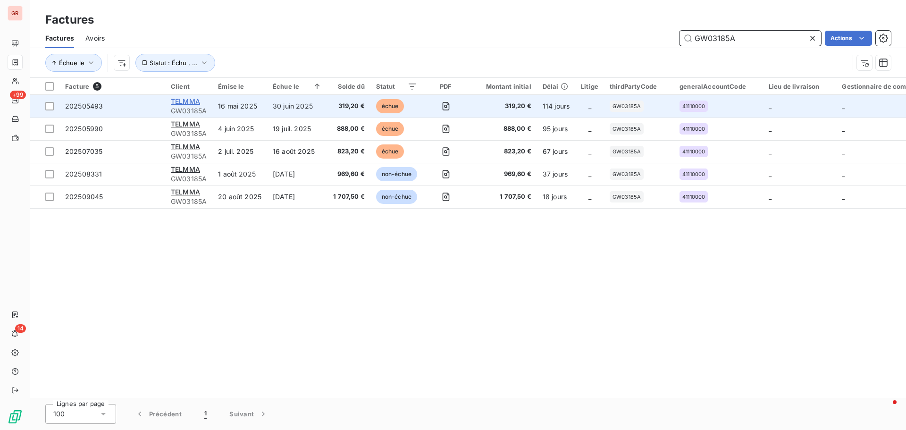
type input "GW03185A"
click at [191, 104] on span "TELMMA" at bounding box center [185, 101] width 29 height 8
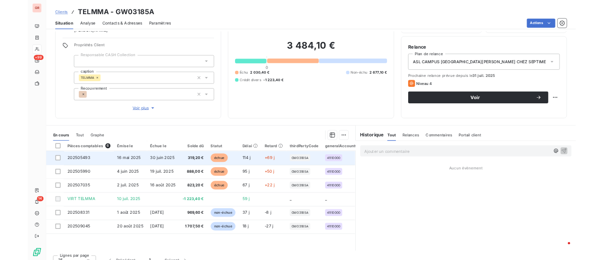
scroll to position [76, 0]
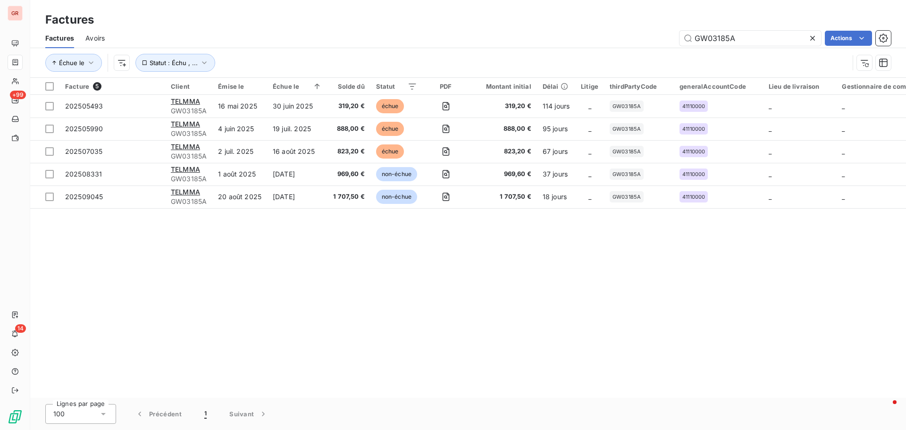
drag, startPoint x: 758, startPoint y: 37, endPoint x: 548, endPoint y: 37, distance: 209.5
click at [560, 37] on div "GW03185A Actions" at bounding box center [503, 38] width 775 height 15
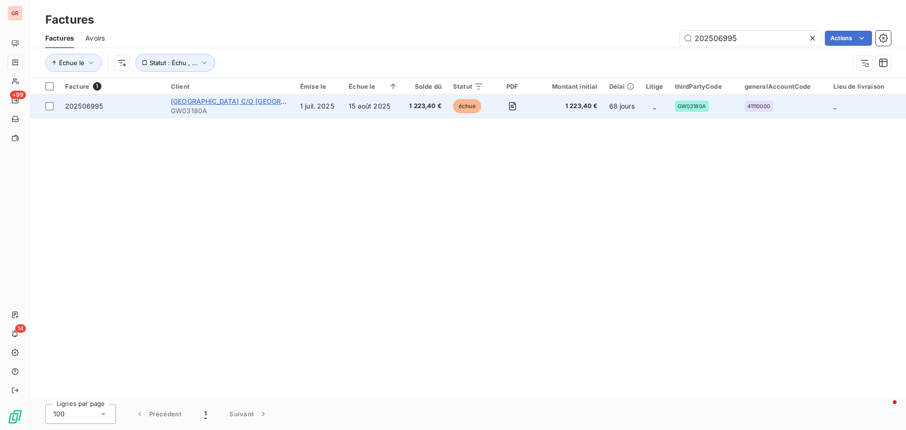
type input "202506995"
click at [242, 102] on span "[GEOGRAPHIC_DATA] C/O [GEOGRAPHIC_DATA]" at bounding box center [247, 101] width 153 height 8
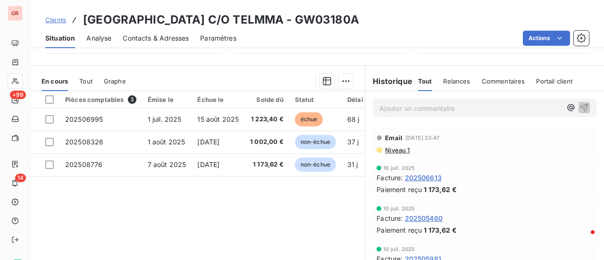
scroll to position [103, 0]
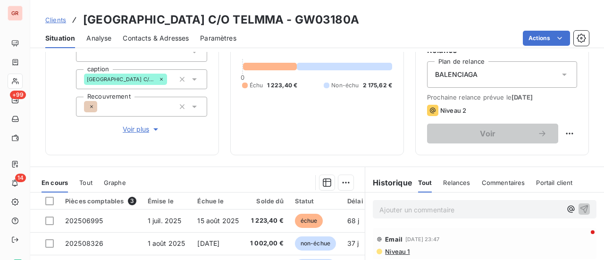
drag, startPoint x: 372, startPoint y: 21, endPoint x: 314, endPoint y: 22, distance: 58.5
click at [314, 22] on div "Clients [GEOGRAPHIC_DATA] C/O TELMMA - GW03180A" at bounding box center [317, 19] width 574 height 17
copy h3 "GW03180A"
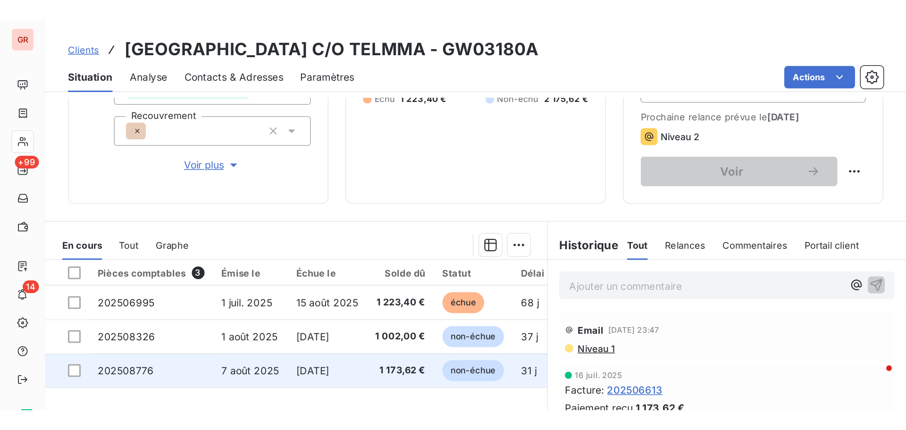
scroll to position [198, 0]
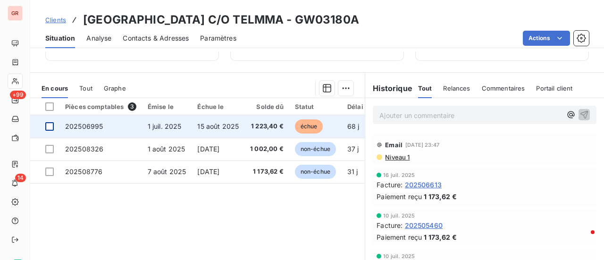
click at [48, 126] on div at bounding box center [49, 126] width 8 height 8
click at [92, 124] on span "202506995" at bounding box center [84, 126] width 38 height 8
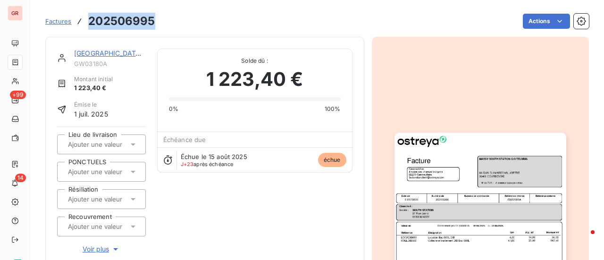
drag, startPoint x: 157, startPoint y: 21, endPoint x: 88, endPoint y: 26, distance: 69.1
click at [88, 26] on div "Factures 202506995 Actions" at bounding box center [317, 21] width 544 height 20
copy h3 "202506995"
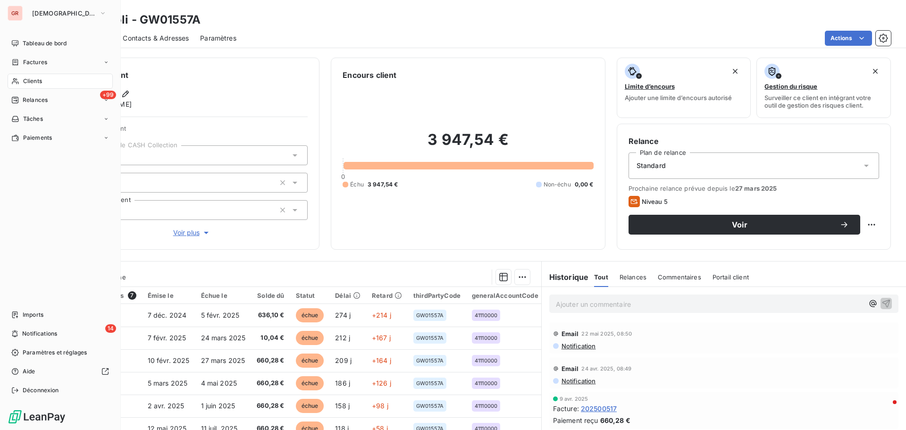
click at [41, 60] on span "Factures" at bounding box center [35, 62] width 24 height 8
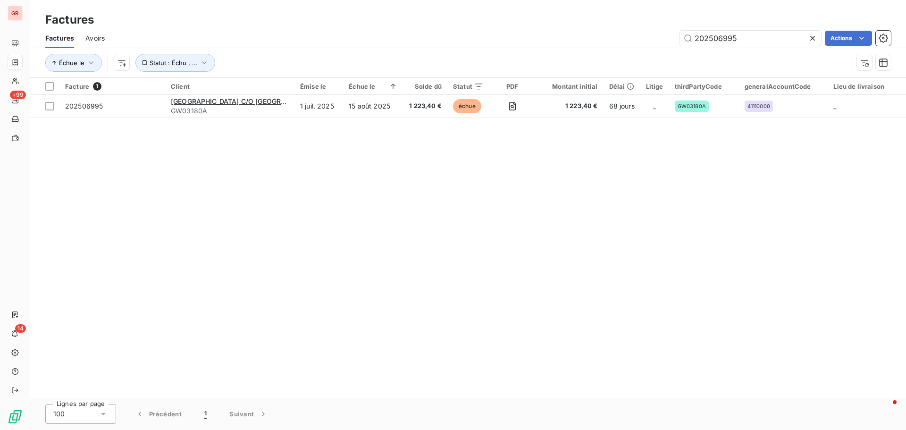
drag, startPoint x: 754, startPoint y: 42, endPoint x: 655, endPoint y: 46, distance: 98.7
click at [655, 46] on div "Factures Avoirs 202506995 Actions" at bounding box center [468, 38] width 876 height 20
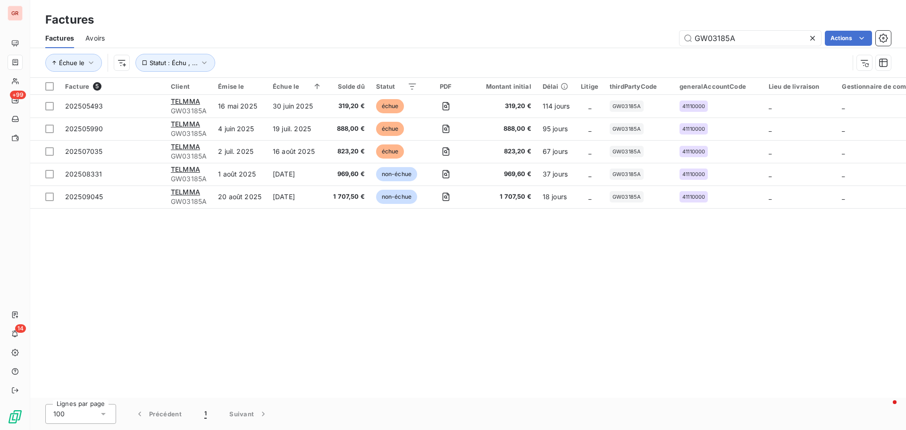
type input "GW03185A"
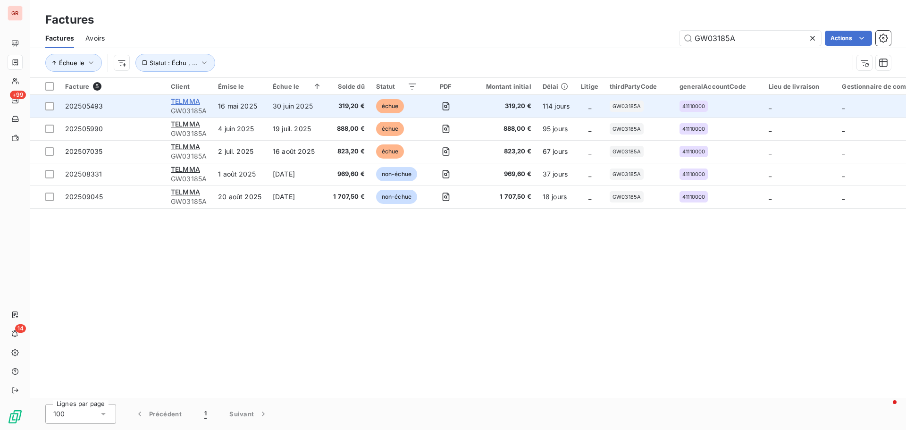
click at [189, 97] on span "TELMMA" at bounding box center [185, 101] width 29 height 8
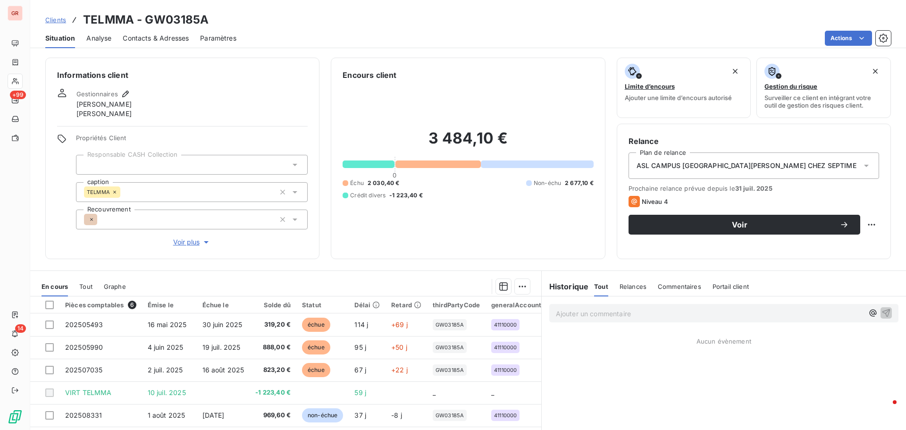
click at [181, 38] on span "Contacts & Adresses" at bounding box center [156, 38] width 66 height 9
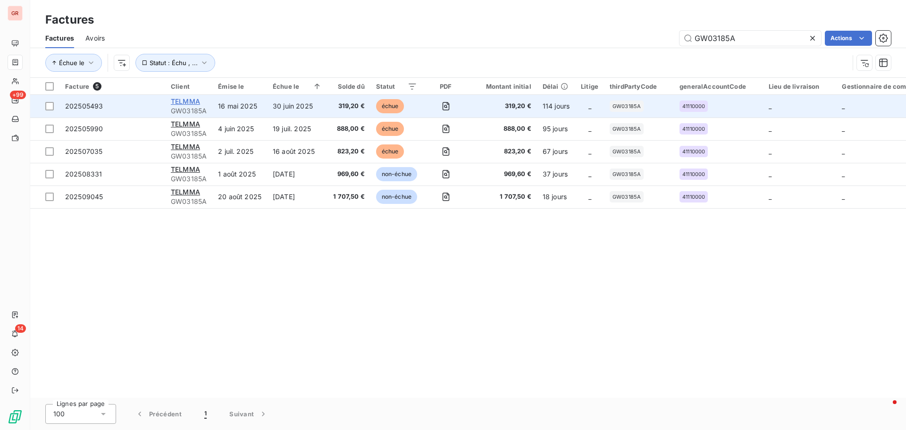
click at [189, 104] on span "TELMMA" at bounding box center [185, 101] width 29 height 8
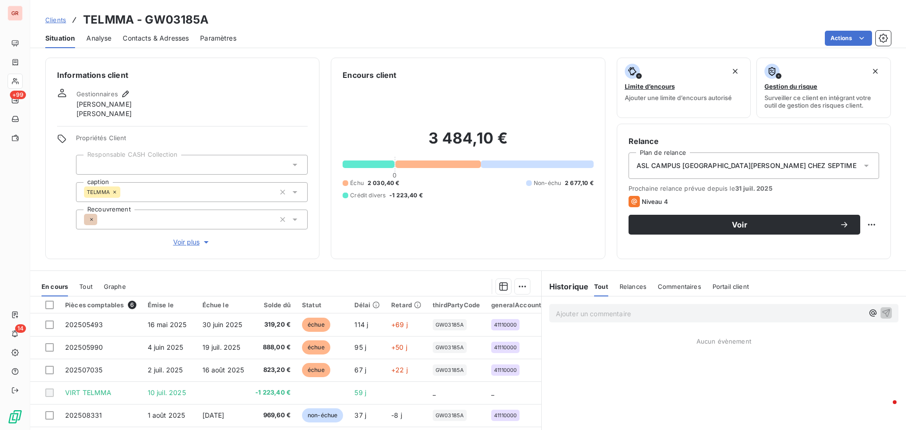
click at [169, 39] on span "Contacts & Adresses" at bounding box center [156, 38] width 66 height 9
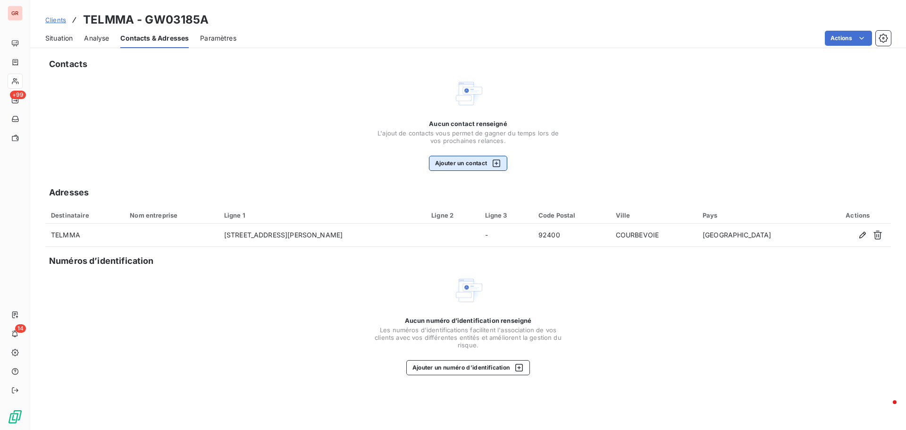
click at [497, 160] on icon "button" at bounding box center [496, 163] width 9 height 9
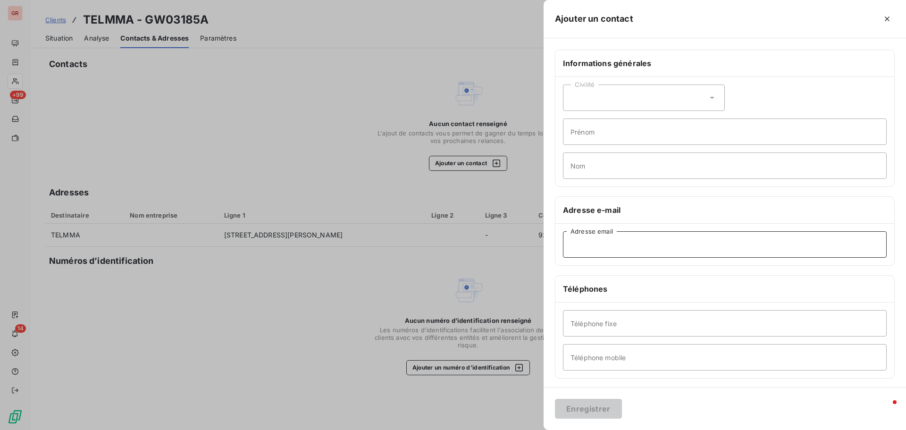
click at [613, 244] on input "Adresse email" at bounding box center [725, 244] width 324 height 26
paste input "[EMAIL_ADDRESS][DOMAIN_NAME]"
type input "[EMAIL_ADDRESS][DOMAIN_NAME]"
click at [600, 408] on button "Enregistrer" at bounding box center [588, 409] width 67 height 20
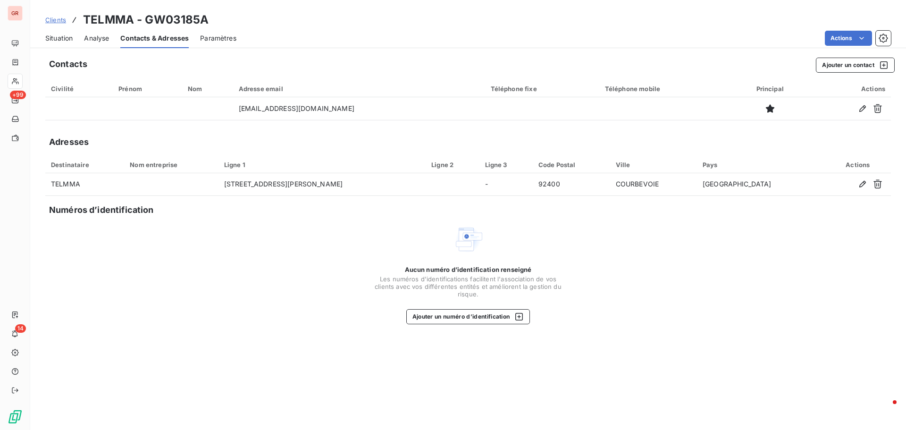
click at [185, 42] on span "Contacts & Adresses" at bounding box center [154, 38] width 68 height 9
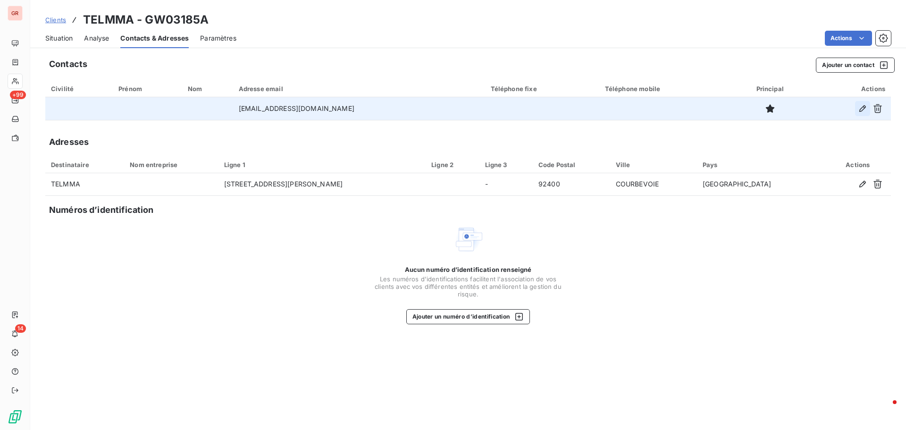
click at [863, 109] on icon "button" at bounding box center [862, 108] width 9 height 9
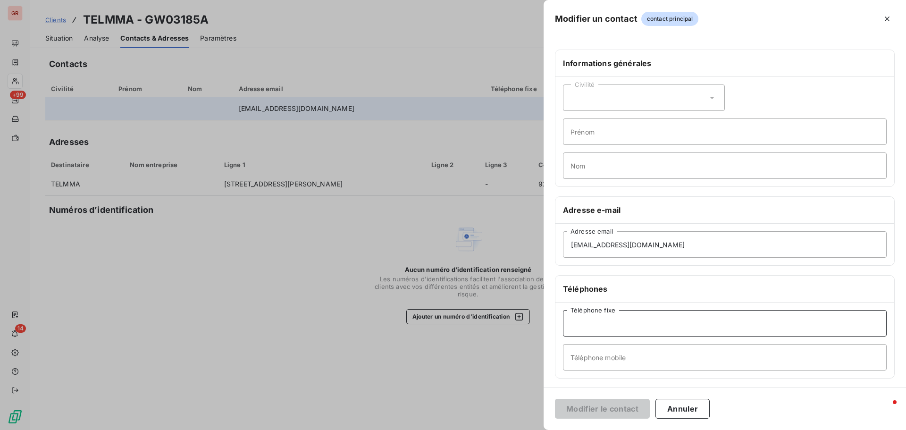
click at [604, 328] on input "Téléphone fixe" at bounding box center [725, 323] width 324 height 26
paste input "01 55 69 42 70"
type input "01 55 69 42 70"
click at [607, 98] on div "Civilité" at bounding box center [644, 97] width 162 height 26
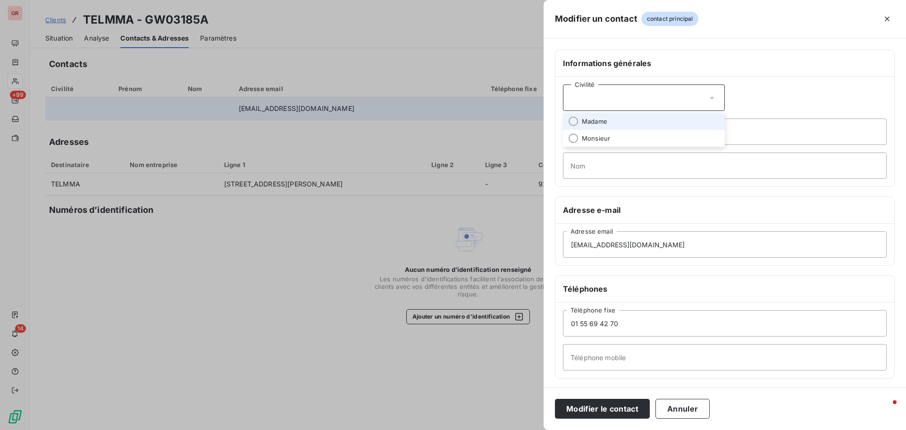
click at [585, 122] on span "Madame" at bounding box center [594, 121] width 25 height 9
click at [625, 139] on input "Prénom" at bounding box center [725, 131] width 324 height 26
click at [595, 129] on input "Prénom" at bounding box center [725, 131] width 324 height 26
paste input "LAUDIN"
type input "LAUDIN"
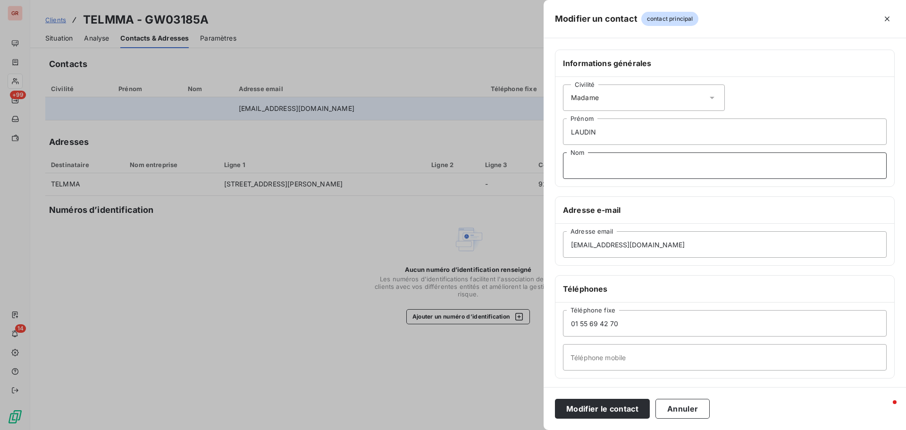
drag, startPoint x: 598, startPoint y: 167, endPoint x: 646, endPoint y: 178, distance: 49.0
click at [598, 167] on input "Nom" at bounding box center [725, 165] width 324 height 26
click at [600, 170] on input "Nom" at bounding box center [725, 165] width 324 height 26
paste input "[PERSON_NAME]"
type input "[PERSON_NAME]"
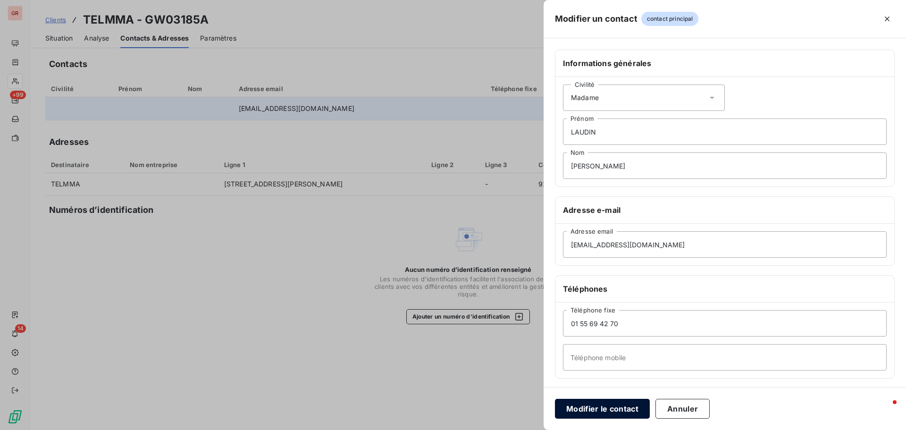
click at [626, 406] on button "Modifier le contact" at bounding box center [602, 409] width 95 height 20
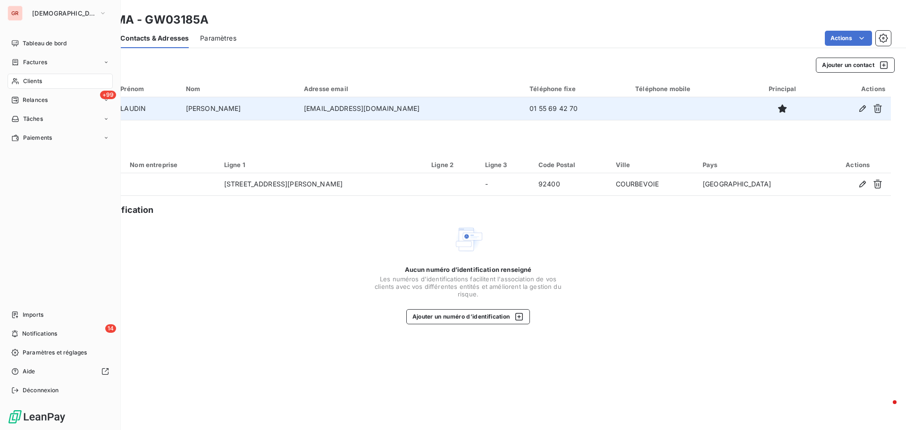
click at [46, 59] on span "Factures" at bounding box center [35, 62] width 24 height 8
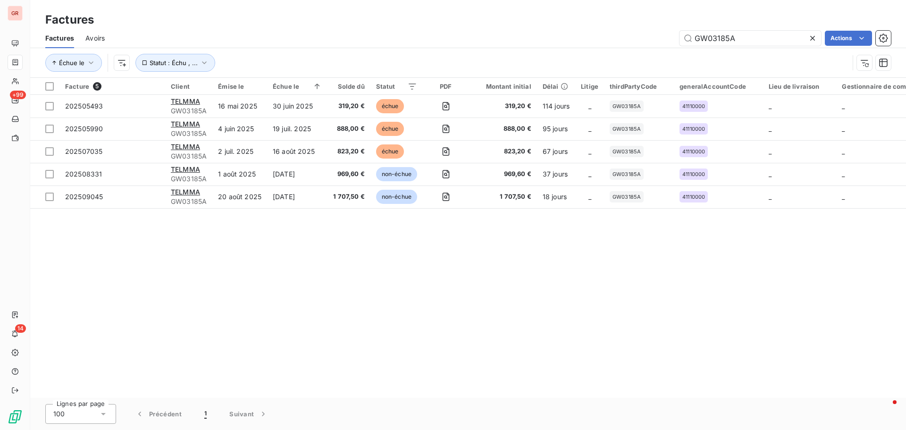
drag, startPoint x: 747, startPoint y: 41, endPoint x: 566, endPoint y: 46, distance: 181.8
click at [574, 45] on div "GW03185A Actions" at bounding box center [503, 38] width 775 height 15
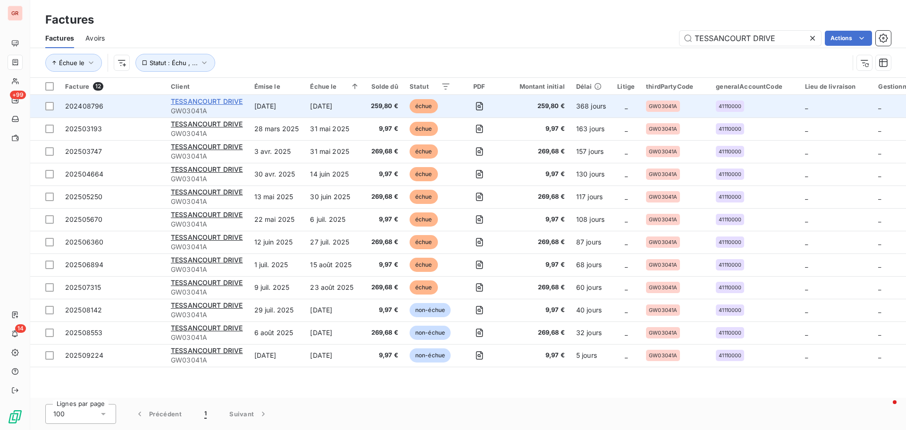
type input "TESSANCOURT DRIVE"
click at [224, 98] on span "TESSANCOURT DRIVE" at bounding box center [207, 101] width 72 height 8
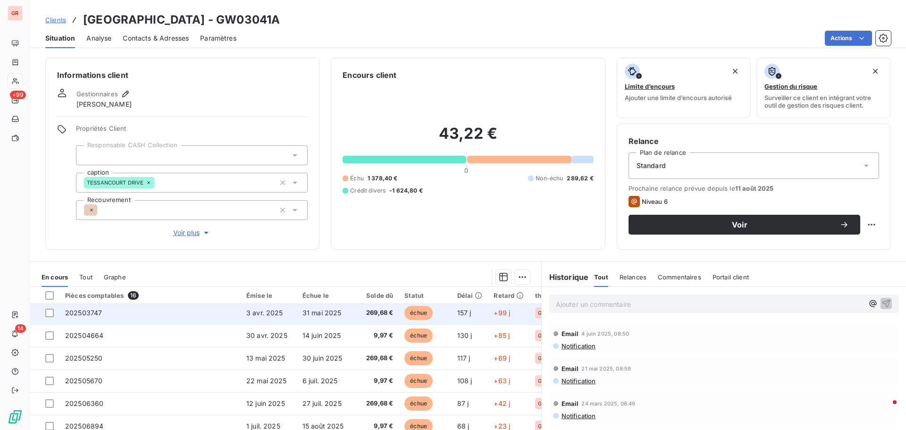
scroll to position [142, 0]
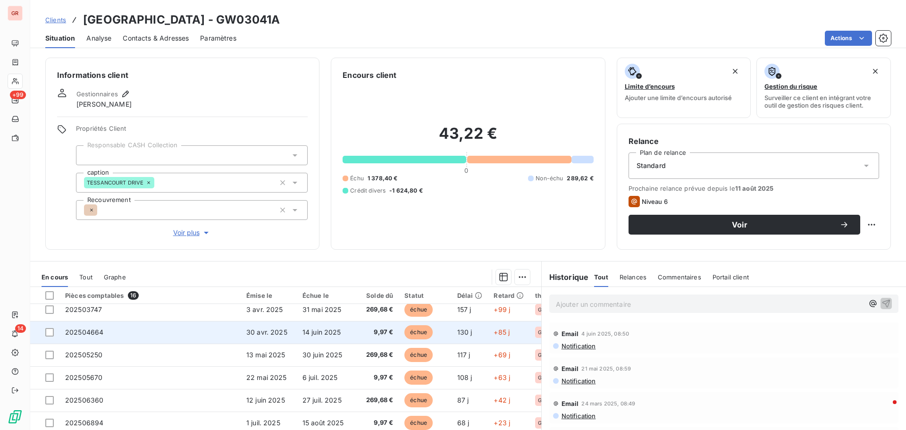
click at [101, 332] on span "202504664" at bounding box center [84, 332] width 38 height 8
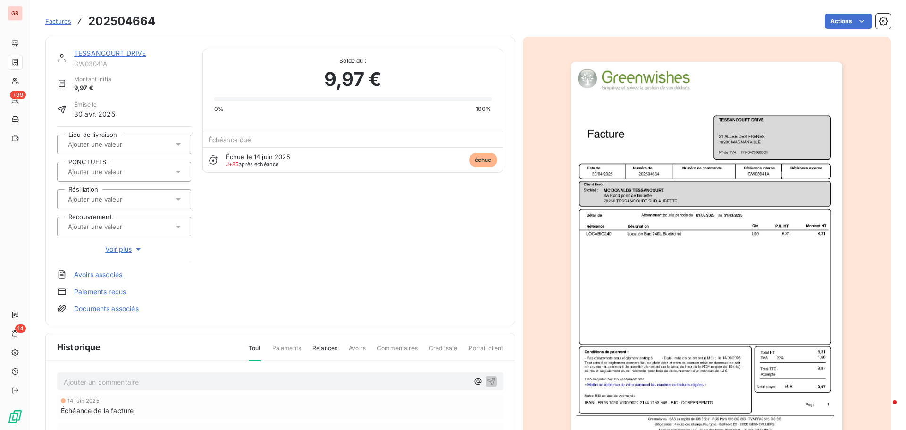
click at [672, 193] on img "button" at bounding box center [706, 254] width 271 height 384
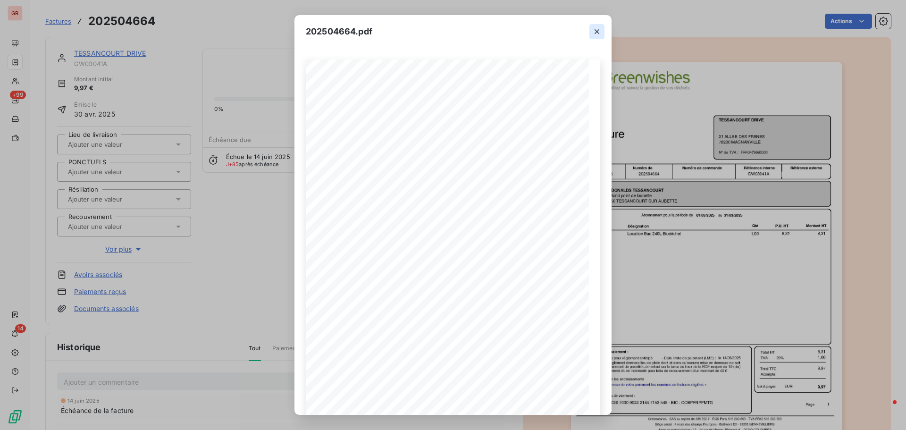
click at [598, 32] on icon "button" at bounding box center [596, 31] width 9 height 9
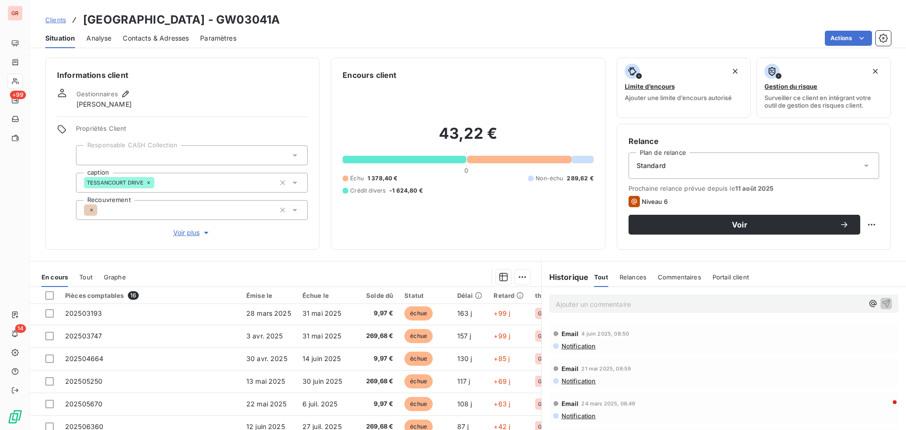
scroll to position [142, 0]
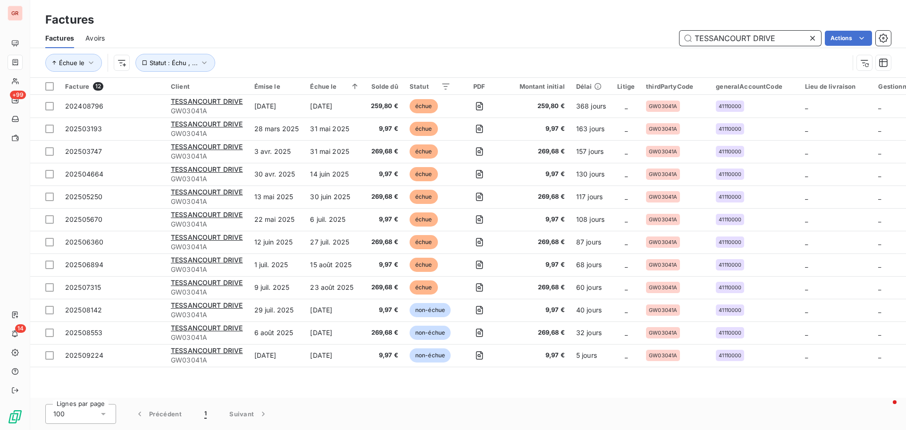
drag, startPoint x: 785, startPoint y: 40, endPoint x: 577, endPoint y: 42, distance: 208.1
click at [577, 40] on div "TESSANCOURT DRIVE Actions" at bounding box center [503, 38] width 775 height 15
paste input "FN PROPRETE ILE DE FRANC"
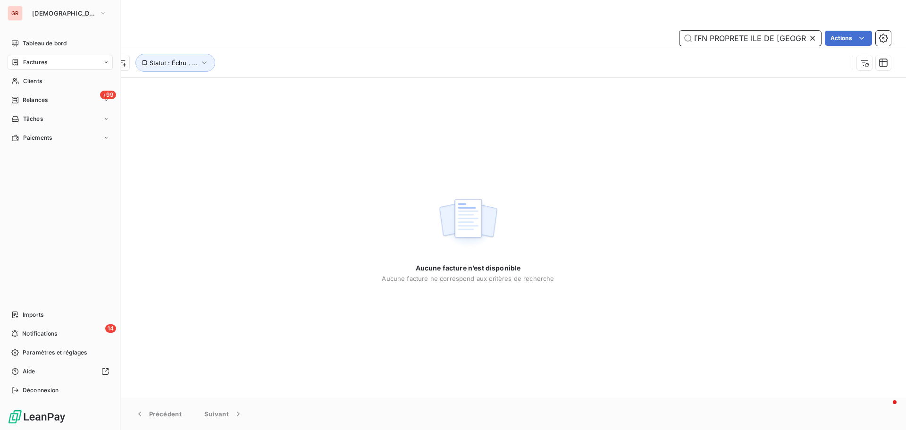
type input "TFN PROPRETE ILE DE [GEOGRAPHIC_DATA]"
click at [42, 60] on span "Factures" at bounding box center [35, 62] width 24 height 8
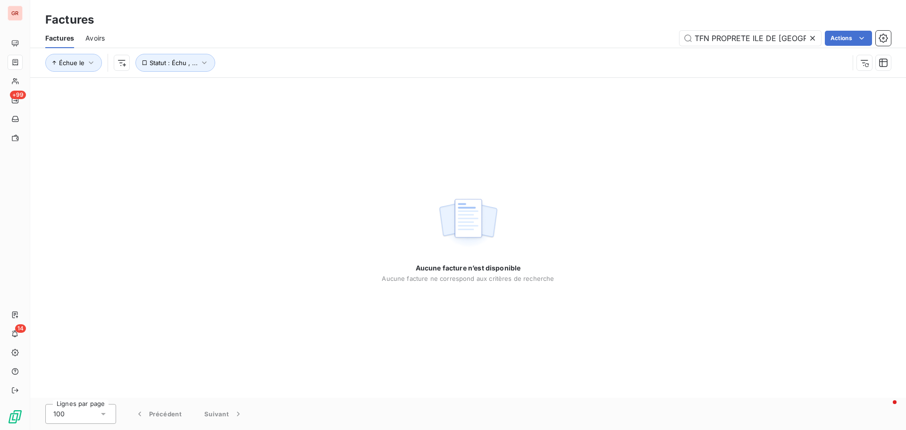
click at [813, 39] on icon at bounding box center [812, 38] width 5 height 5
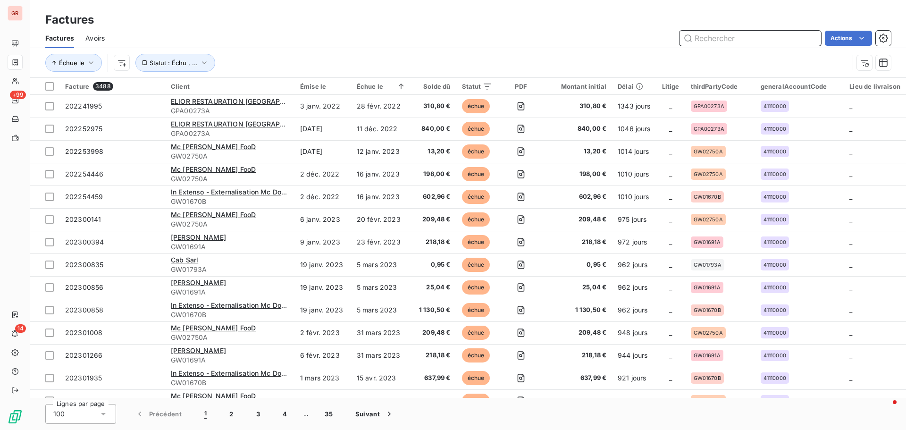
click at [714, 38] on input "text" at bounding box center [751, 38] width 142 height 15
paste input "GW00084C"
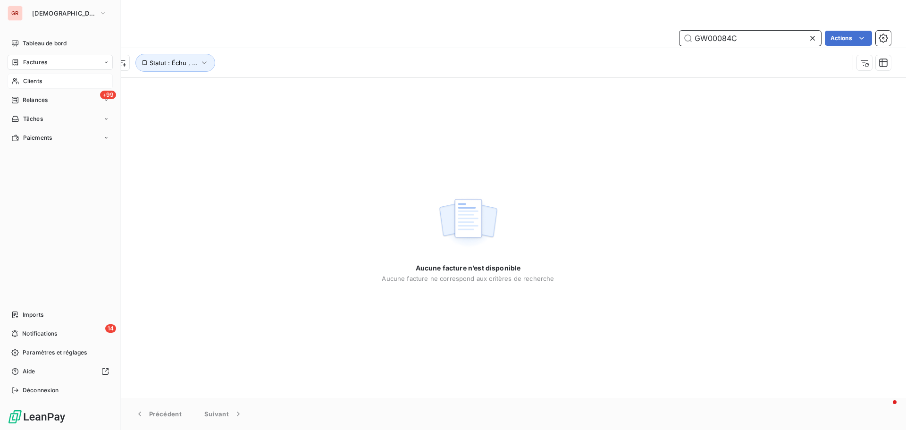
type input "GW00084C"
click at [34, 81] on span "Clients" at bounding box center [32, 81] width 19 height 8
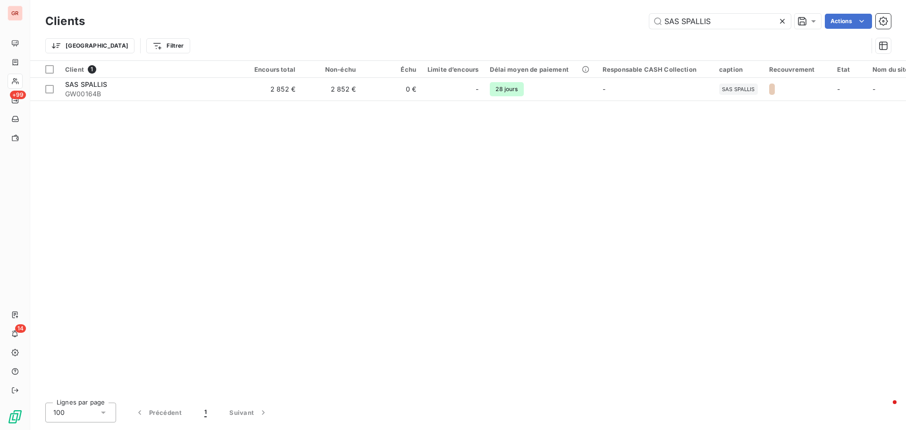
drag, startPoint x: 720, startPoint y: 21, endPoint x: 539, endPoint y: 26, distance: 180.8
click at [539, 25] on div "SAS SPALLIS Actions" at bounding box center [493, 21] width 795 height 15
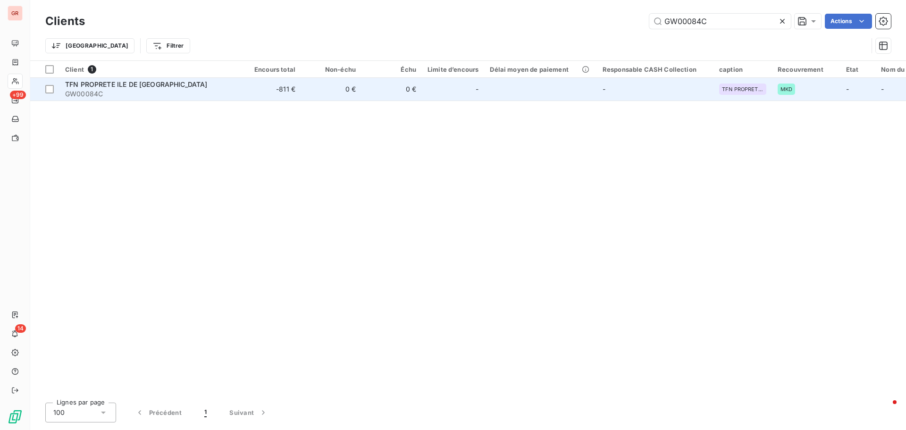
type input "GW00084C"
click at [137, 86] on span "TFN PROPRETE ILE DE [GEOGRAPHIC_DATA]" at bounding box center [136, 84] width 143 height 8
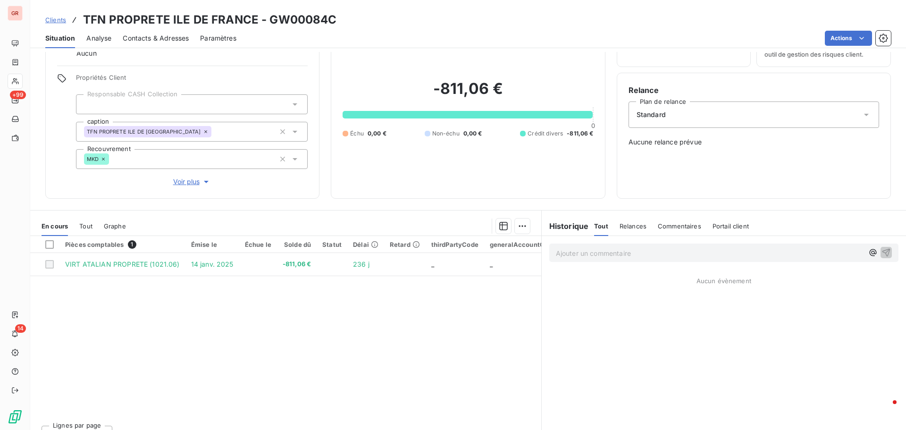
scroll to position [67, 0]
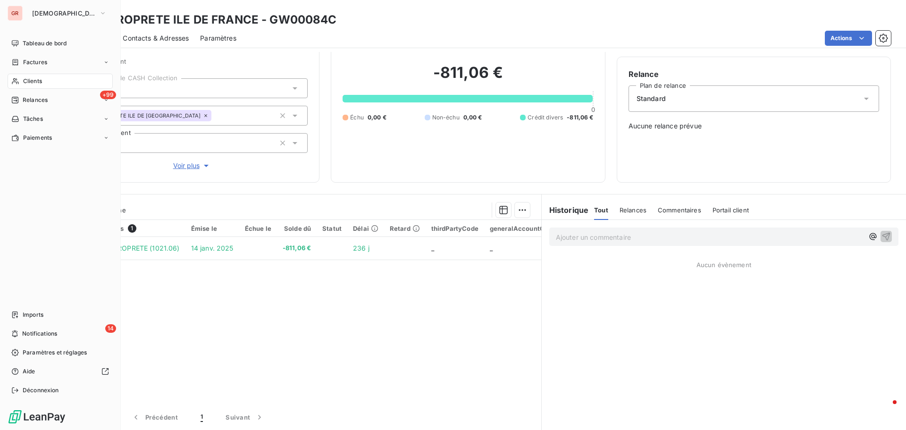
click at [43, 62] on span "Factures" at bounding box center [35, 62] width 24 height 8
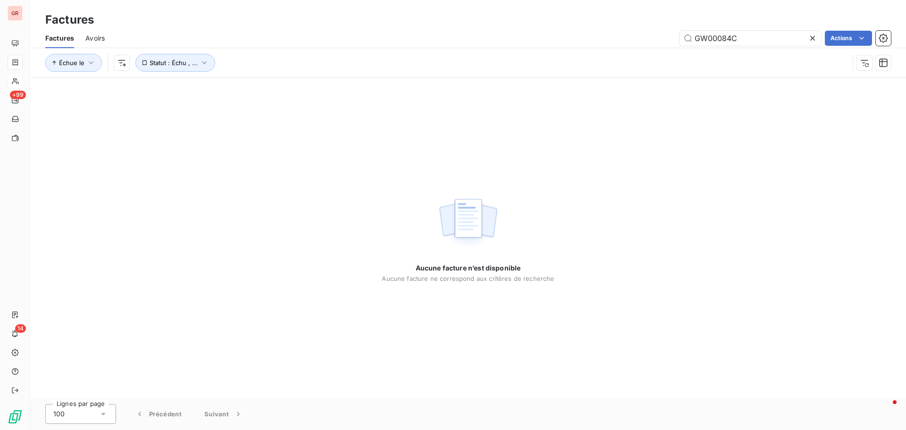
drag, startPoint x: 742, startPoint y: 42, endPoint x: 589, endPoint y: 45, distance: 152.9
click at [593, 45] on div "GW00084C Actions" at bounding box center [503, 38] width 775 height 15
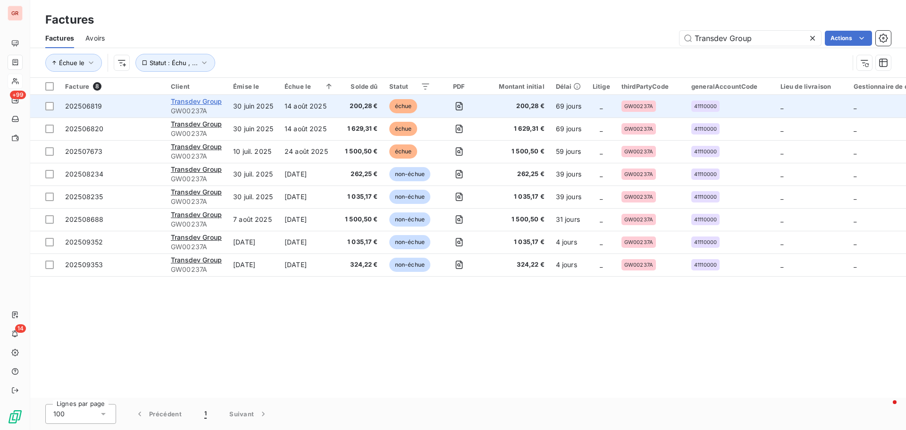
type input "Transdev Group"
click at [207, 101] on span "Transdev Group" at bounding box center [196, 101] width 51 height 8
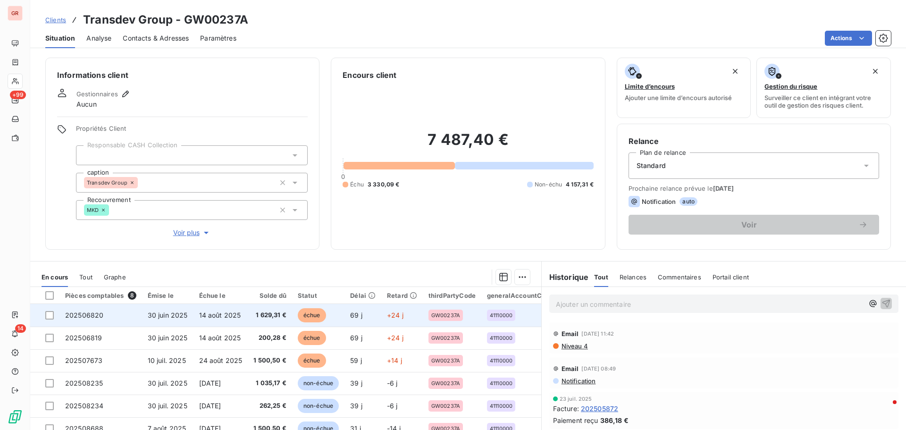
click at [218, 318] on span "14 août 2025" at bounding box center [220, 315] width 42 height 8
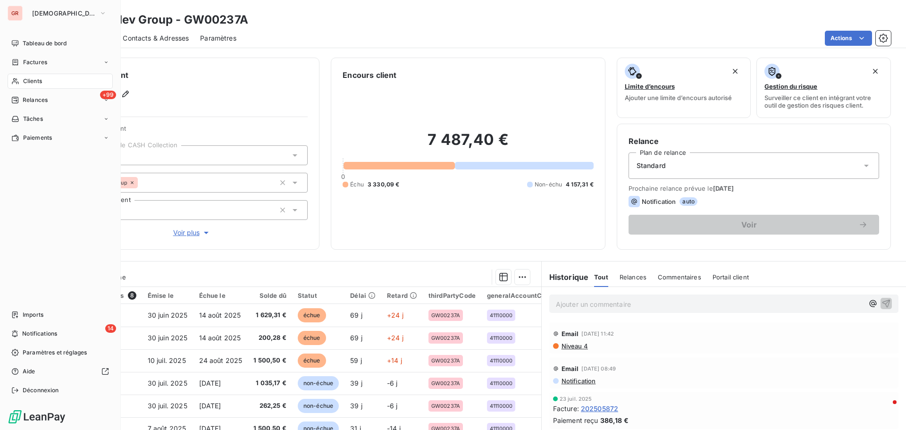
click at [43, 61] on span "Factures" at bounding box center [35, 62] width 24 height 8
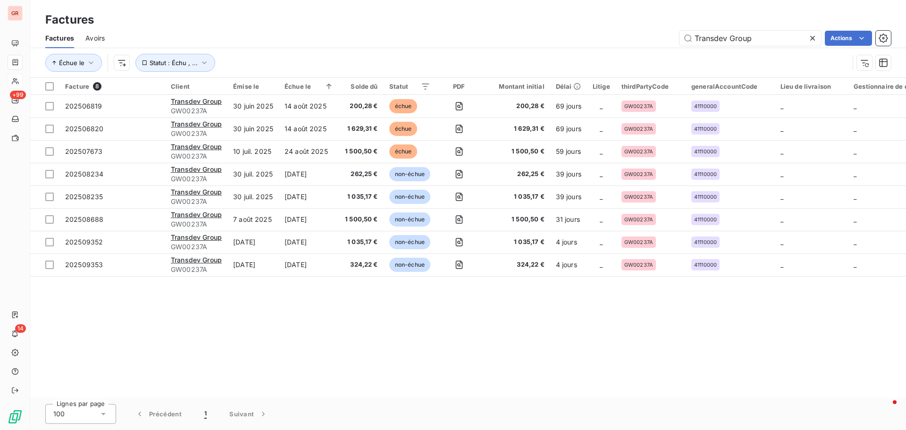
drag, startPoint x: 763, startPoint y: 36, endPoint x: 618, endPoint y: 38, distance: 144.9
click at [623, 37] on div "Transdev Group Actions" at bounding box center [503, 38] width 775 height 15
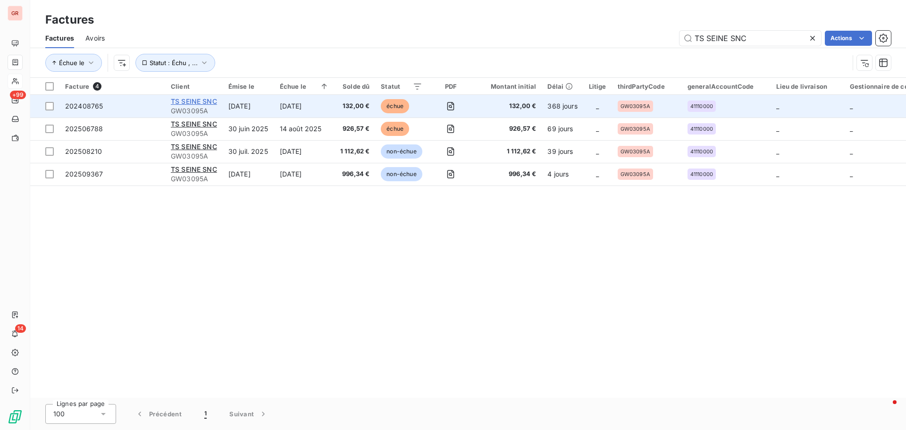
type input "TS SEINE SNC"
click at [214, 103] on span "TS SEINE SNC" at bounding box center [194, 101] width 46 height 8
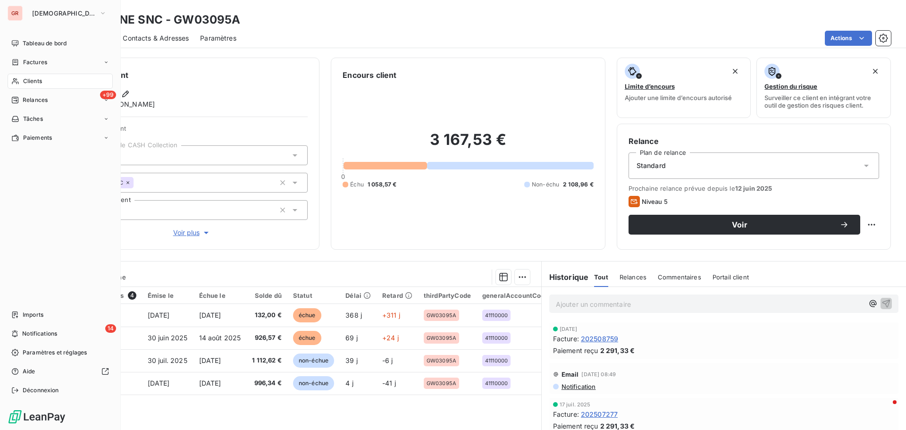
click at [41, 62] on span "Factures" at bounding box center [35, 62] width 24 height 8
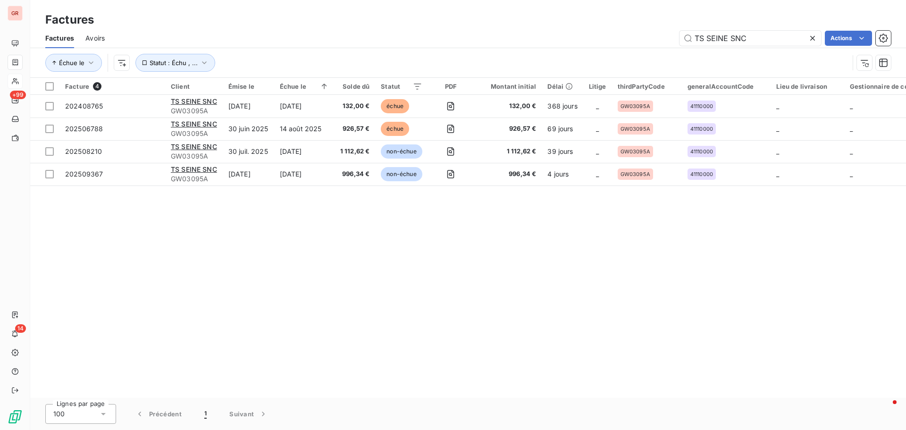
drag, startPoint x: 763, startPoint y: 38, endPoint x: 493, endPoint y: 49, distance: 270.6
click at [515, 44] on div "TS SEINE SNC Actions" at bounding box center [503, 38] width 775 height 15
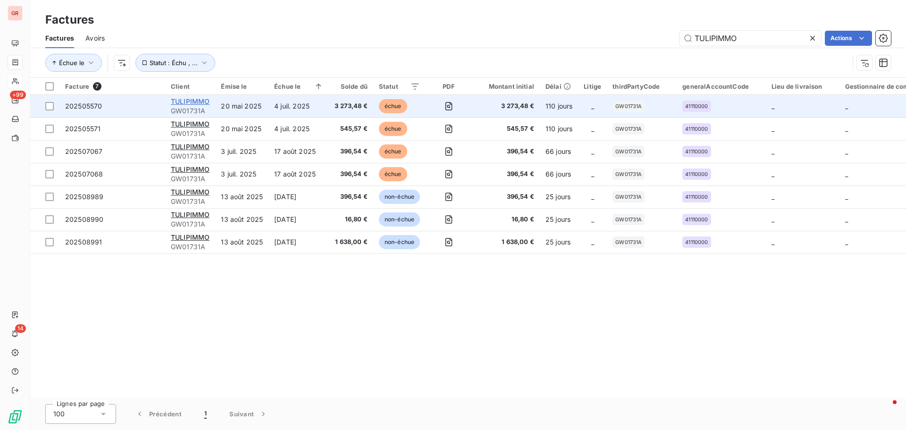
type input "TULIPIMMO"
click at [184, 101] on span "TULIPIMMO" at bounding box center [190, 101] width 39 height 8
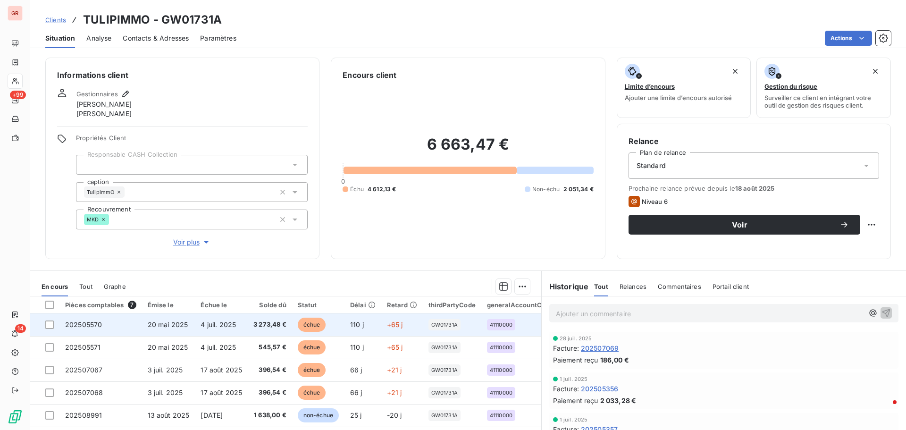
click at [224, 325] on span "4 juil. 2025" at bounding box center [218, 324] width 35 height 8
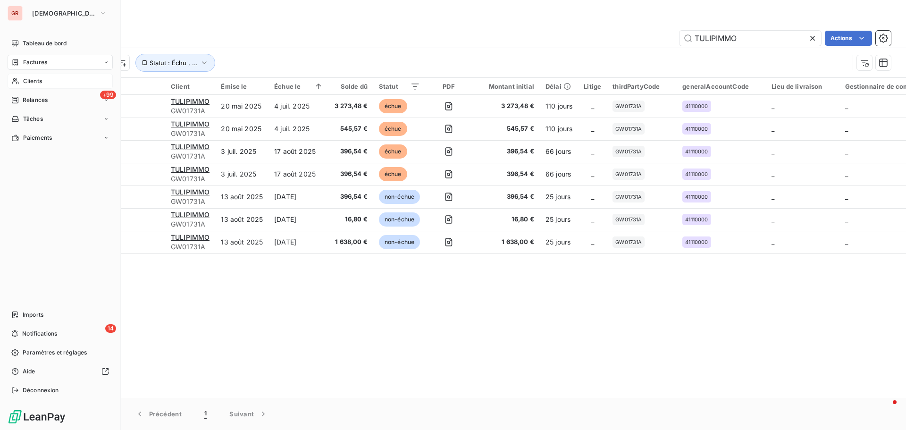
drag, startPoint x: 43, startPoint y: 60, endPoint x: 56, endPoint y: 63, distance: 13.0
click at [43, 60] on span "Factures" at bounding box center [35, 62] width 24 height 8
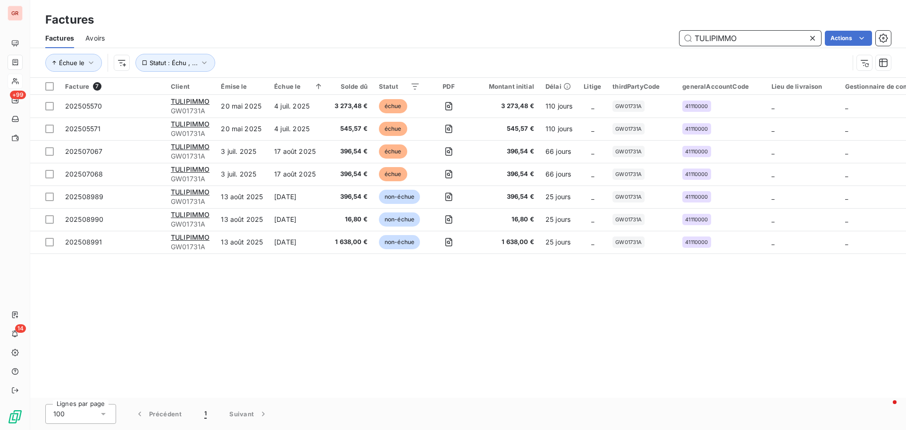
drag, startPoint x: 752, startPoint y: 40, endPoint x: 529, endPoint y: 40, distance: 223.7
click at [537, 40] on div "TULIPIMMO Actions" at bounding box center [503, 38] width 775 height 15
paste input "GW00139A"
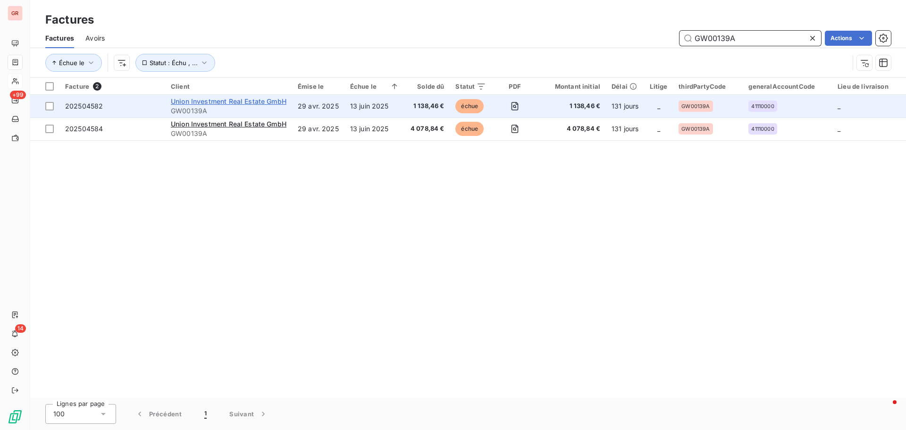
type input "GW00139A"
click at [268, 102] on span "Union Investment Real Estate GmbH" at bounding box center [229, 101] width 116 height 8
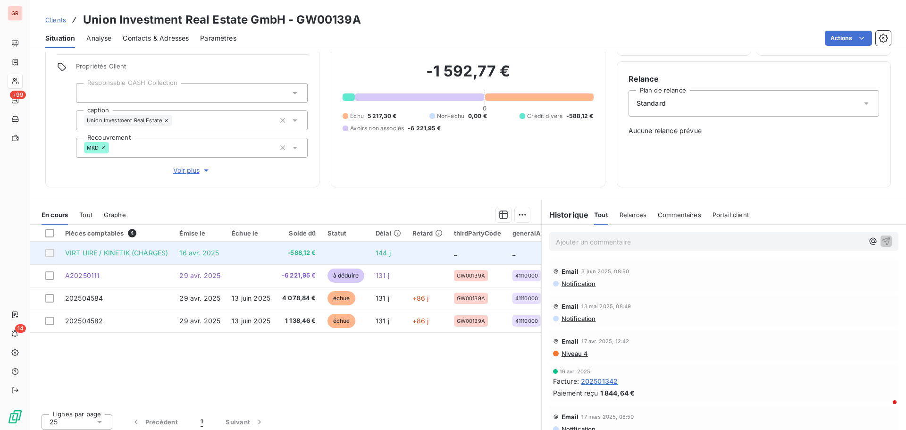
scroll to position [67, 0]
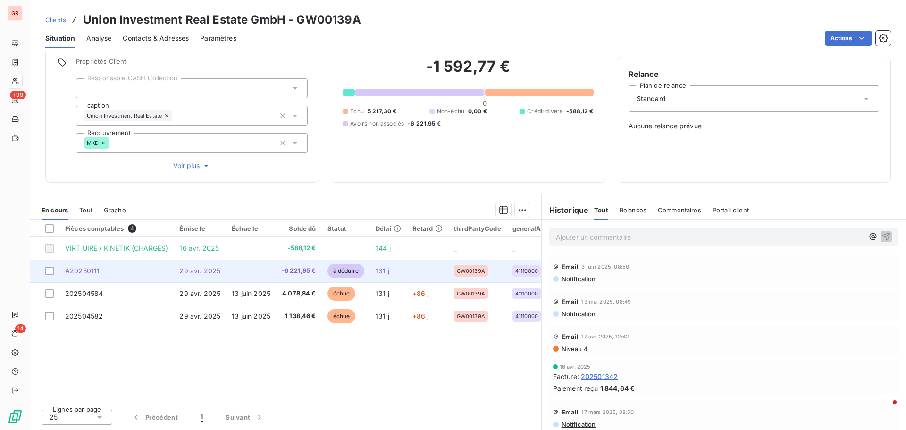
click at [205, 275] on td "29 avr. 2025" at bounding box center [200, 271] width 52 height 23
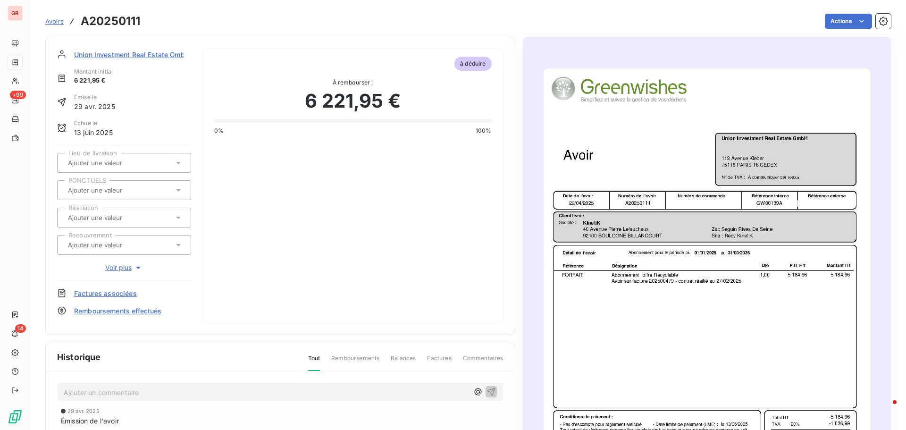
click at [669, 287] on img "button" at bounding box center [707, 298] width 327 height 461
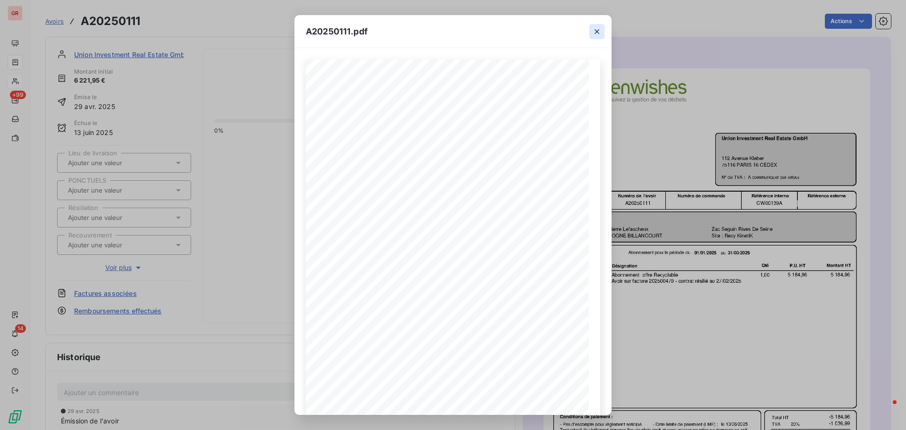
click at [598, 29] on icon "button" at bounding box center [596, 31] width 9 height 9
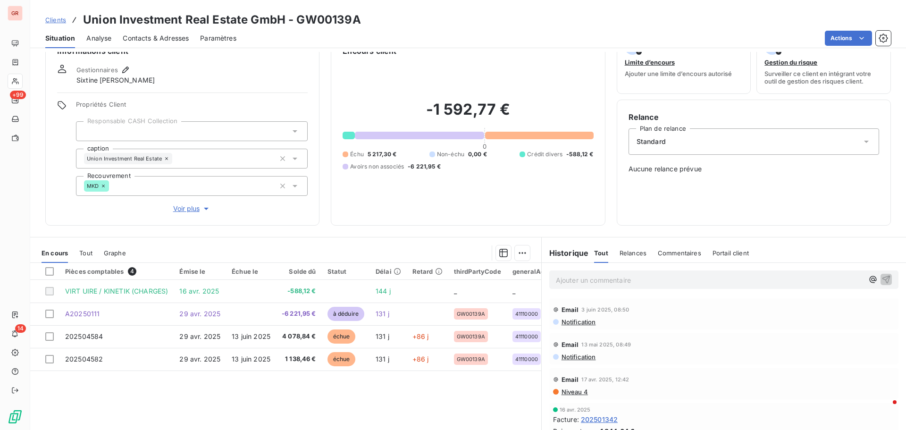
scroll to position [67, 0]
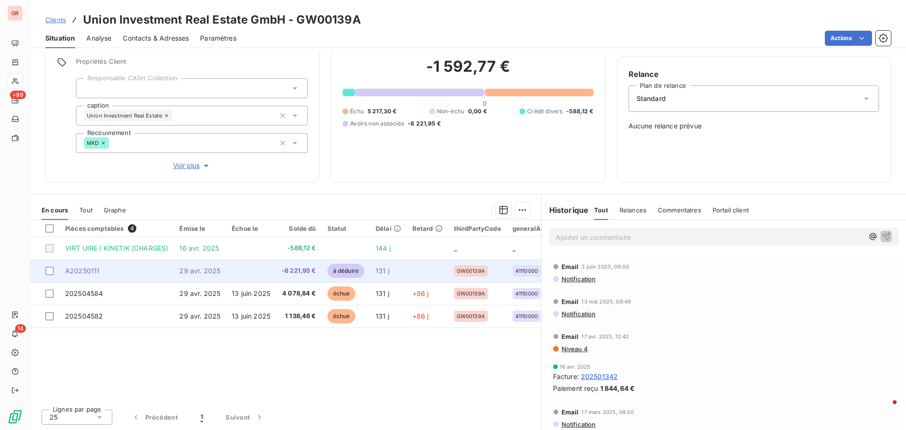
click at [200, 271] on span "29 avr. 2025" at bounding box center [199, 271] width 41 height 8
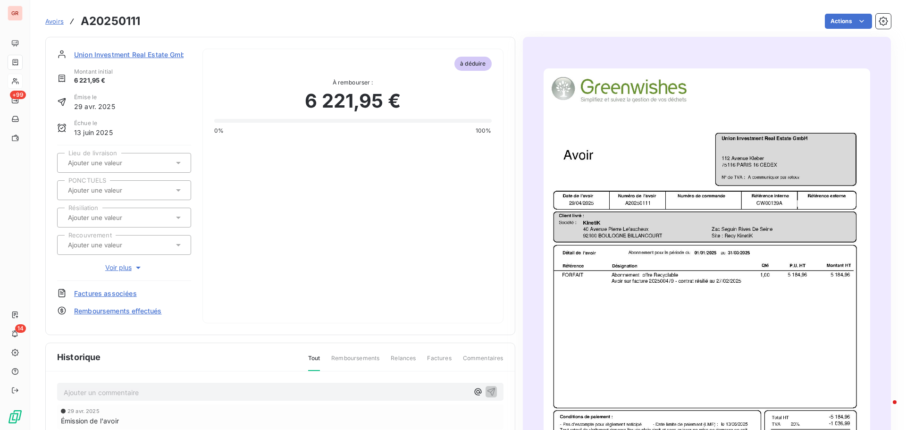
click at [663, 289] on img "button" at bounding box center [707, 298] width 327 height 461
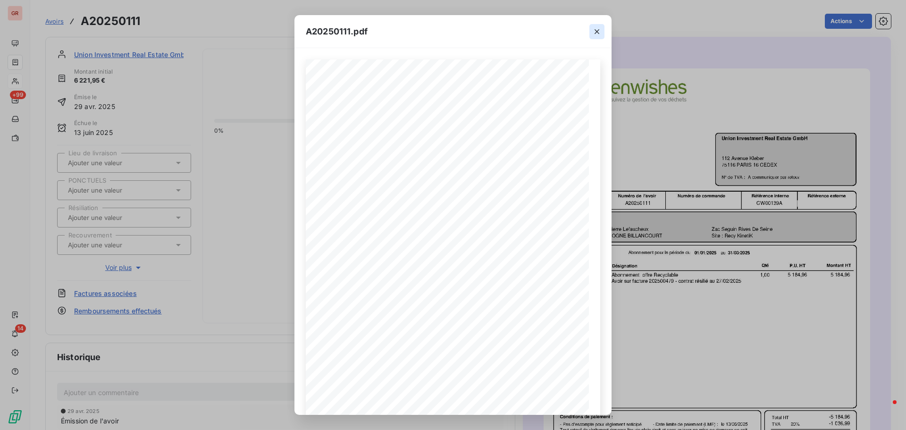
click at [599, 31] on icon "button" at bounding box center [596, 31] width 9 height 9
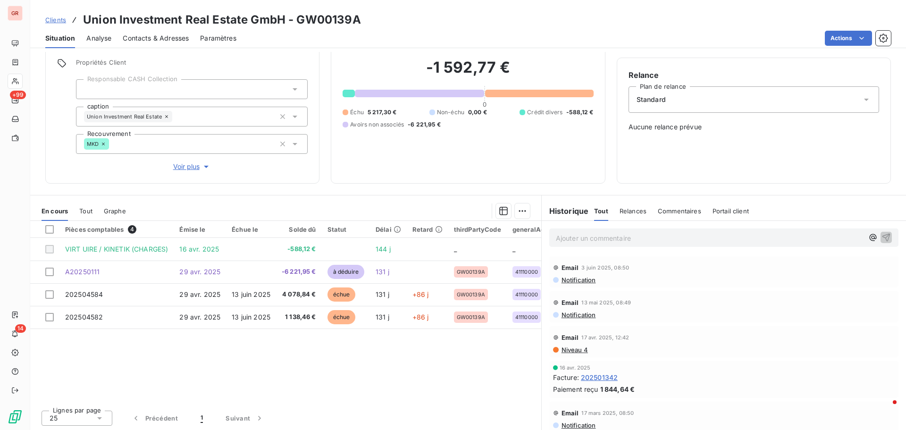
scroll to position [67, 0]
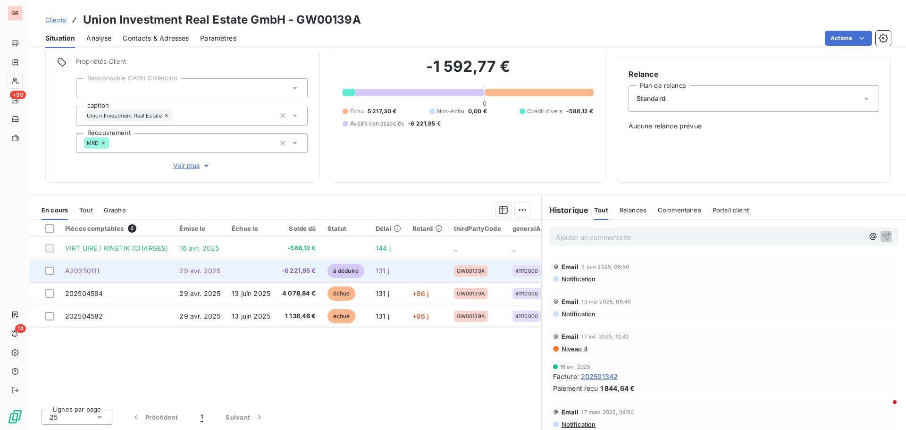
click at [351, 272] on span "à déduire" at bounding box center [345, 271] width 37 height 14
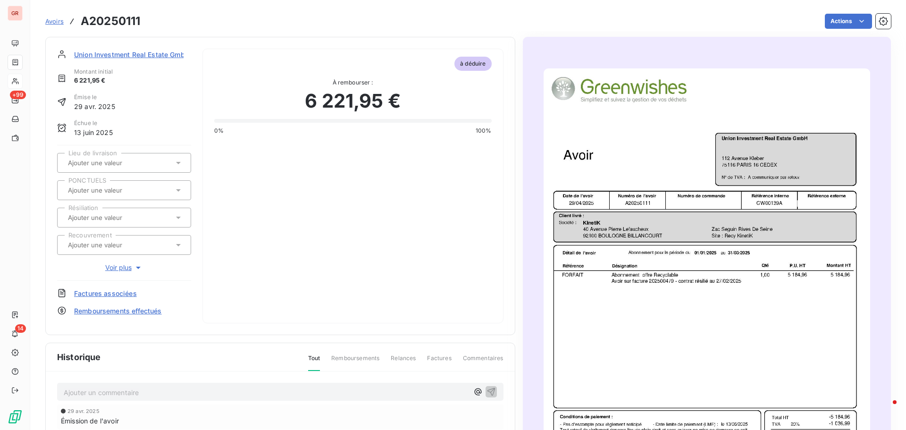
click at [657, 300] on img "button" at bounding box center [707, 298] width 327 height 461
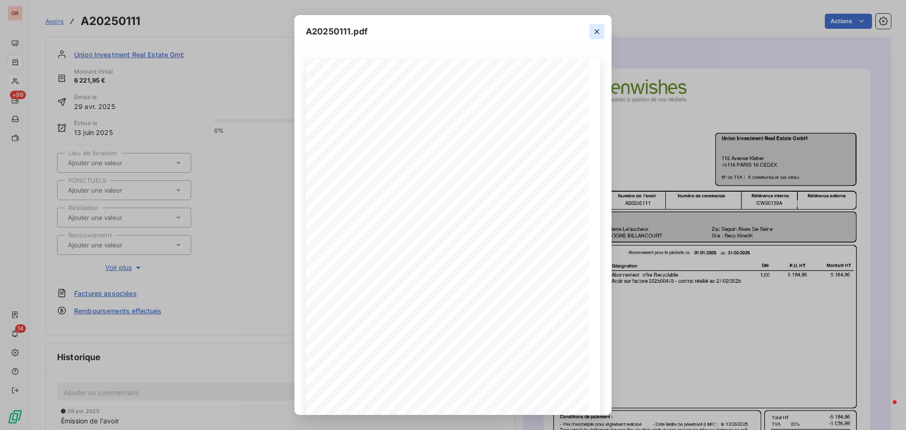
click at [599, 34] on icon "button" at bounding box center [596, 31] width 9 height 9
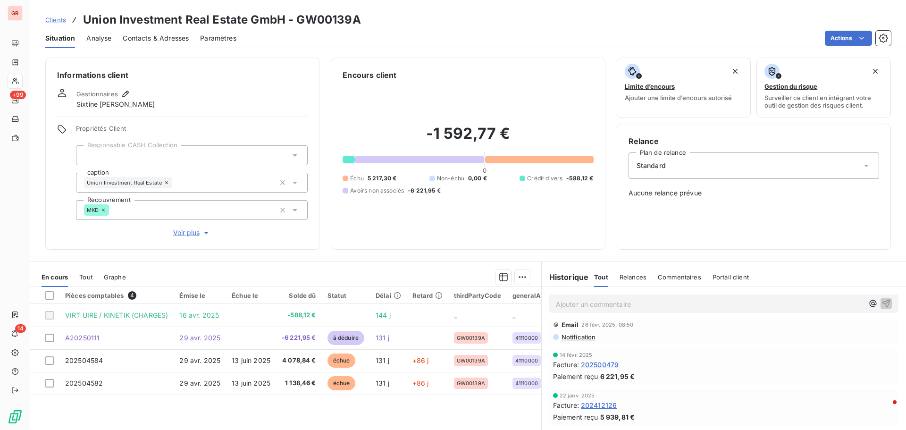
scroll to position [189, 0]
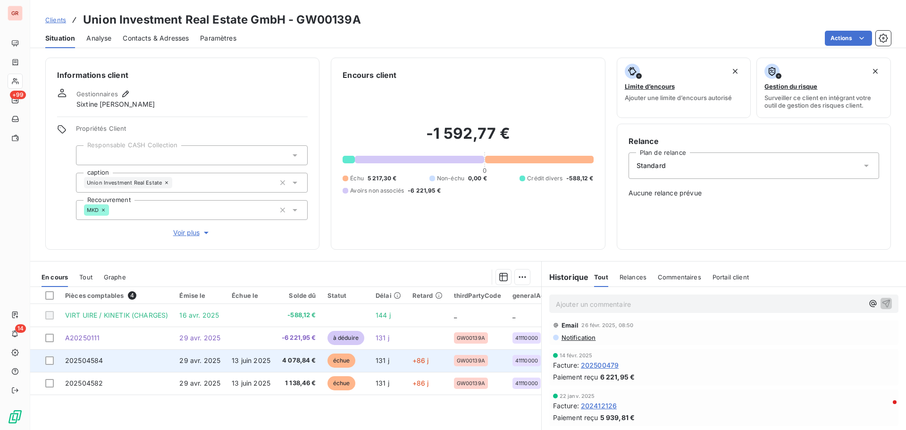
click at [254, 359] on span "13 juin 2025" at bounding box center [251, 360] width 39 height 8
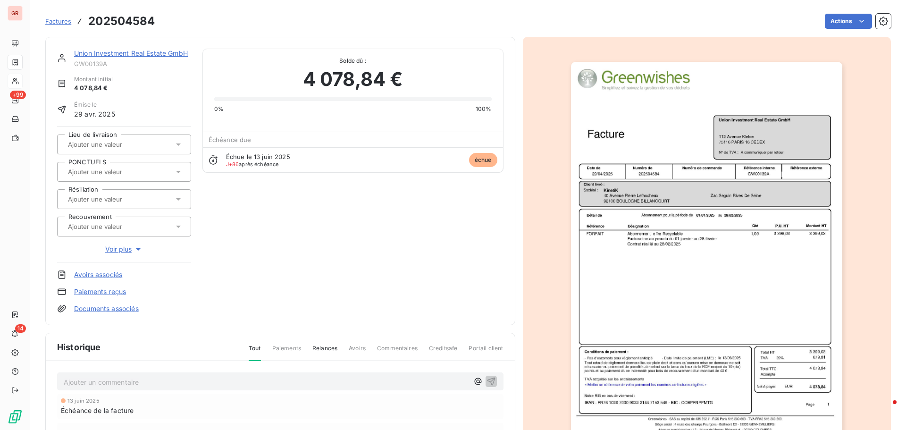
click at [708, 222] on img "button" at bounding box center [706, 254] width 271 height 384
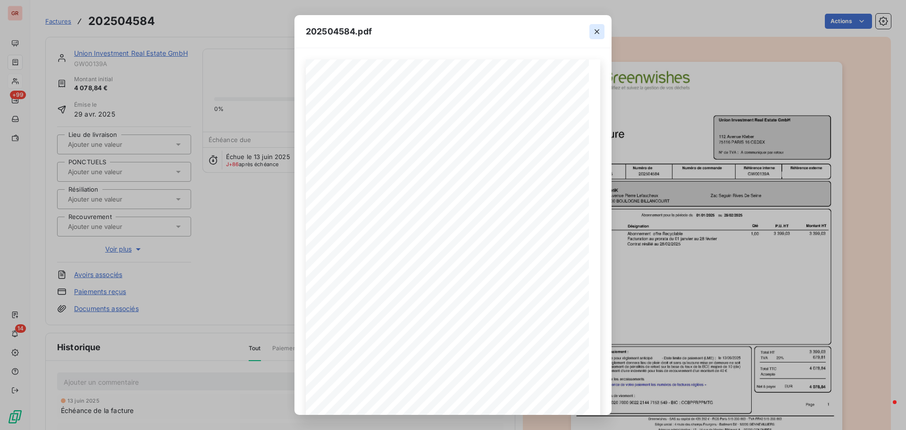
click at [597, 31] on icon "button" at bounding box center [597, 31] width 5 height 5
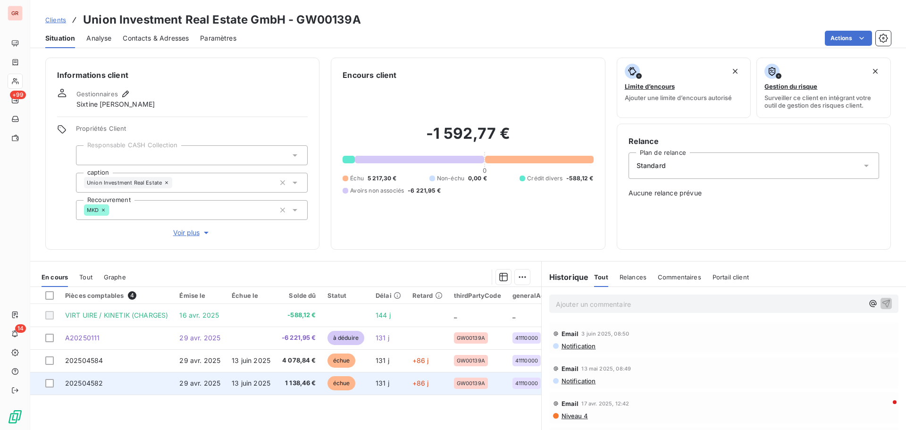
click at [342, 386] on span "échue" at bounding box center [341, 383] width 28 height 14
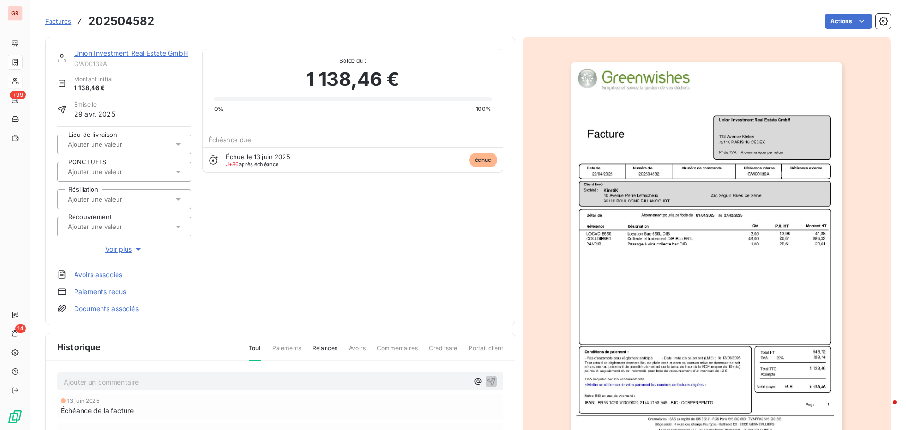
click at [729, 220] on img "button" at bounding box center [706, 254] width 271 height 384
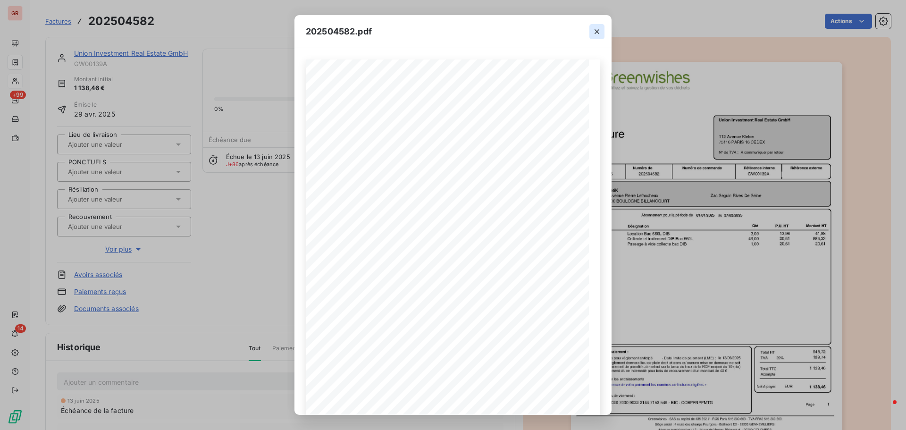
click at [597, 28] on icon "button" at bounding box center [596, 31] width 9 height 9
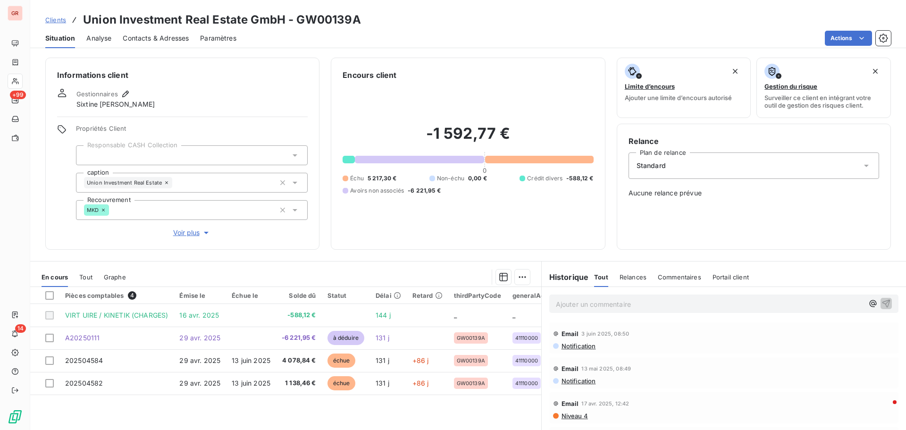
click at [596, 301] on p "Ajouter un commentaire ﻿" at bounding box center [710, 304] width 308 height 12
click at [653, 303] on p "contrat resillé au [DATE]" at bounding box center [710, 303] width 308 height 11
click at [882, 301] on icon "button" at bounding box center [886, 303] width 8 height 8
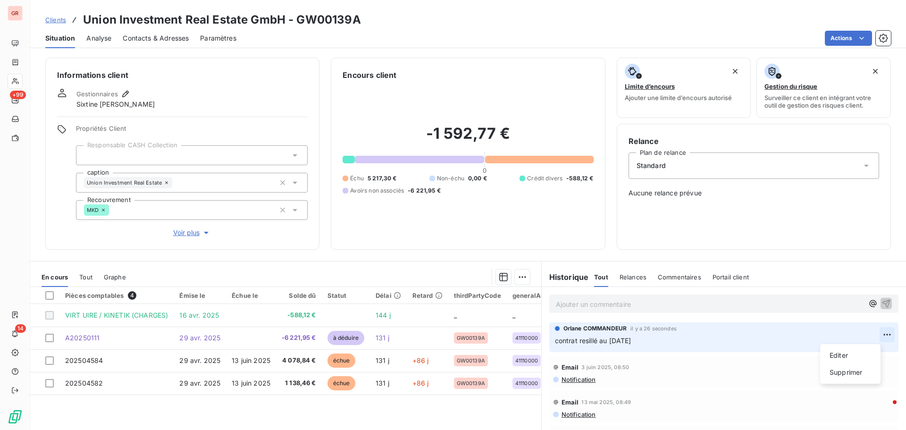
click at [872, 335] on html "GR +99 14 Clients Union Investment Real Estate GmbH - GW00139A Situation Analys…" at bounding box center [453, 215] width 906 height 430
click at [839, 352] on div "Editer" at bounding box center [850, 355] width 53 height 15
click at [555, 342] on span "contrat resillé au [DATE]" at bounding box center [593, 340] width 76 height 8
click at [882, 339] on icon "button" at bounding box center [886, 340] width 9 height 9
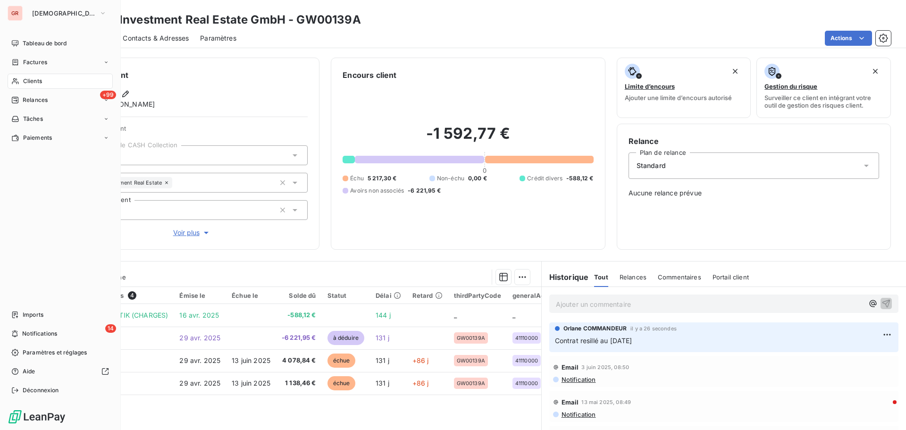
click at [31, 80] on span "Clients" at bounding box center [32, 81] width 19 height 8
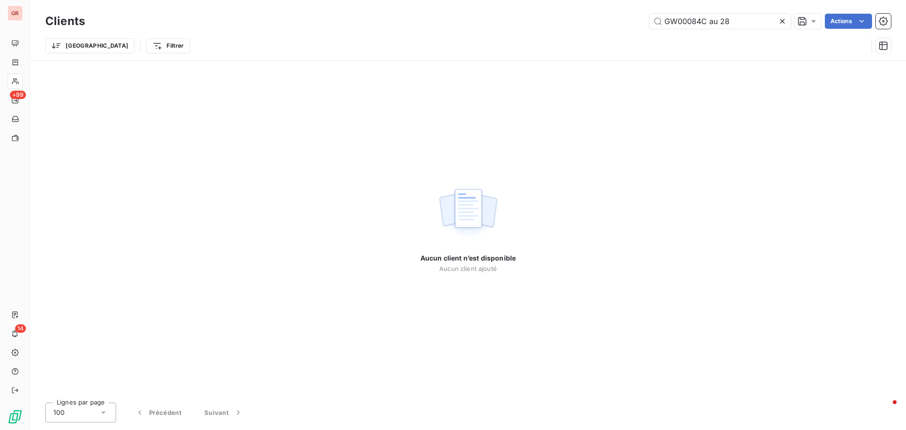
type input "GW00084C au 28"
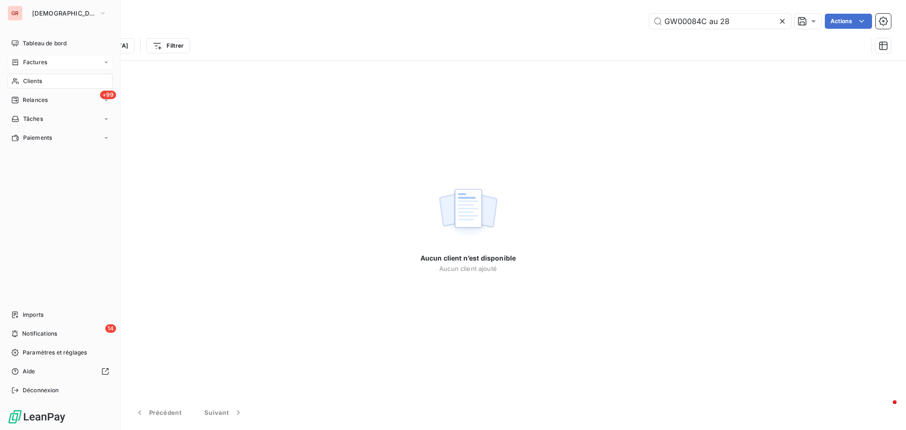
drag, startPoint x: 36, startPoint y: 62, endPoint x: 42, endPoint y: 62, distance: 5.7
click at [36, 62] on span "Factures" at bounding box center [35, 62] width 24 height 8
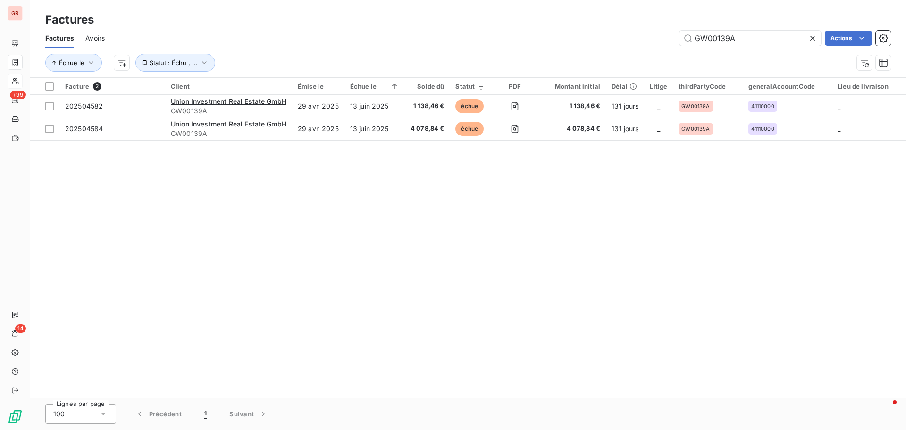
drag, startPoint x: 752, startPoint y: 39, endPoint x: 612, endPoint y: 46, distance: 140.8
click at [637, 42] on div "GW00139A Actions" at bounding box center [503, 38] width 775 height 15
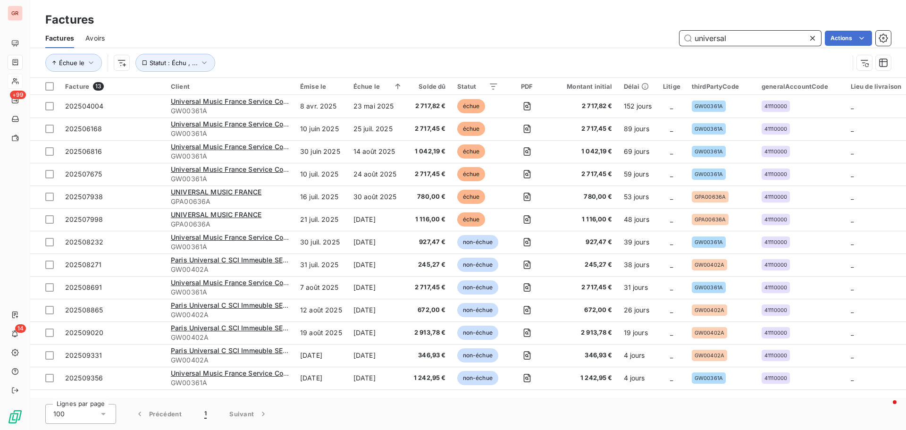
drag, startPoint x: 734, startPoint y: 42, endPoint x: 579, endPoint y: 42, distance: 155.2
click at [579, 42] on div "universal Actions" at bounding box center [503, 38] width 775 height 15
paste input "SOCCOIM"
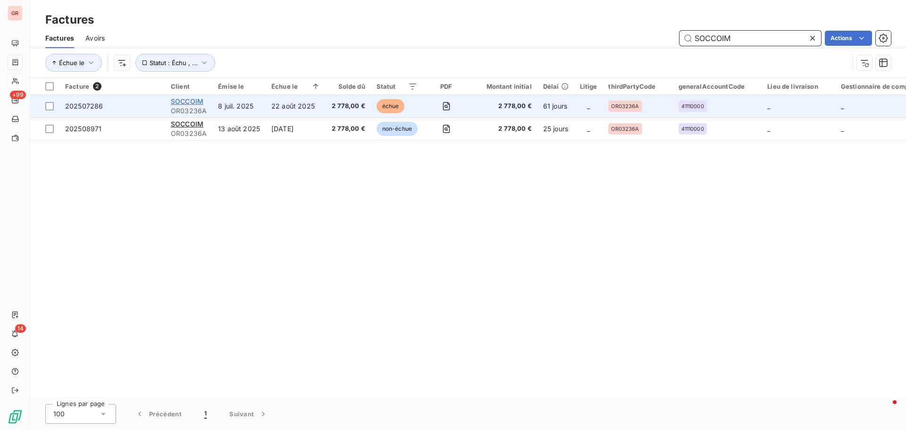
type input "SOCCOIM"
click at [195, 102] on span "SOCCOIM" at bounding box center [187, 101] width 33 height 8
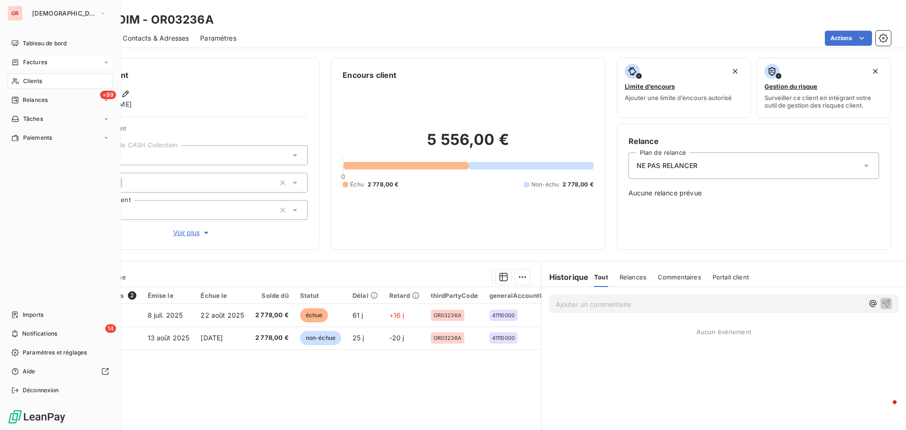
click at [50, 62] on div "Factures" at bounding box center [60, 62] width 105 height 15
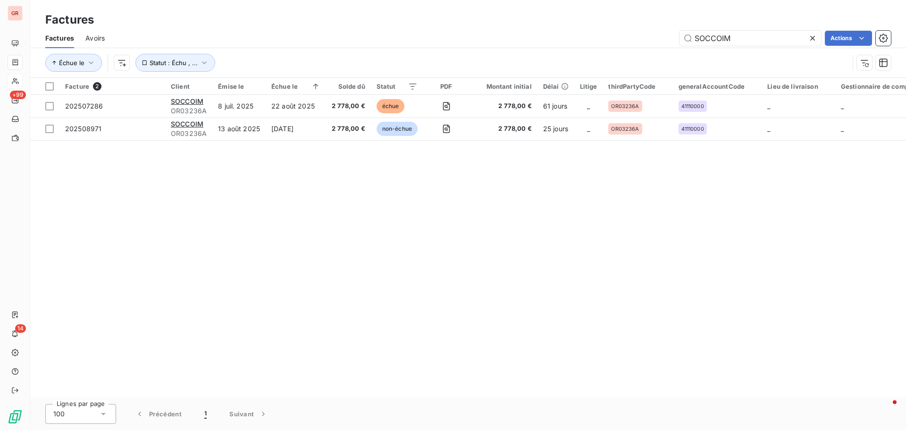
drag, startPoint x: 742, startPoint y: 39, endPoint x: 606, endPoint y: 41, distance: 135.9
click at [618, 40] on div "SOCCOIM Actions" at bounding box center [503, 38] width 775 height 15
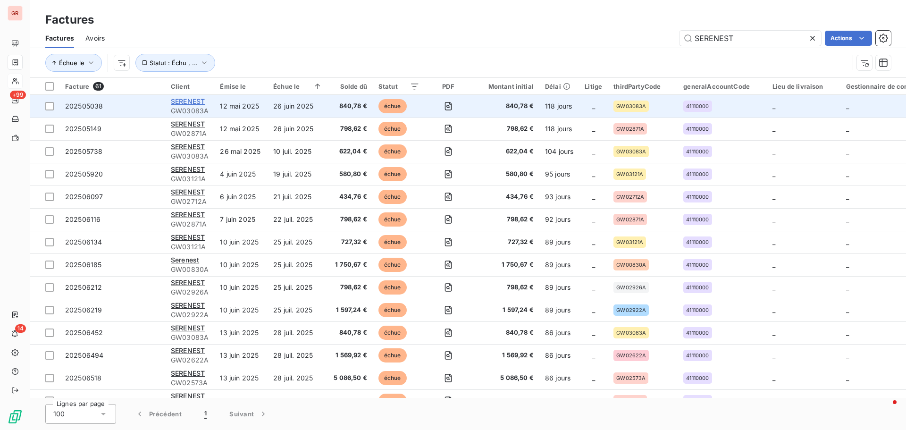
type input "SERENEST"
click at [198, 100] on span "SERENEST" at bounding box center [188, 101] width 34 height 8
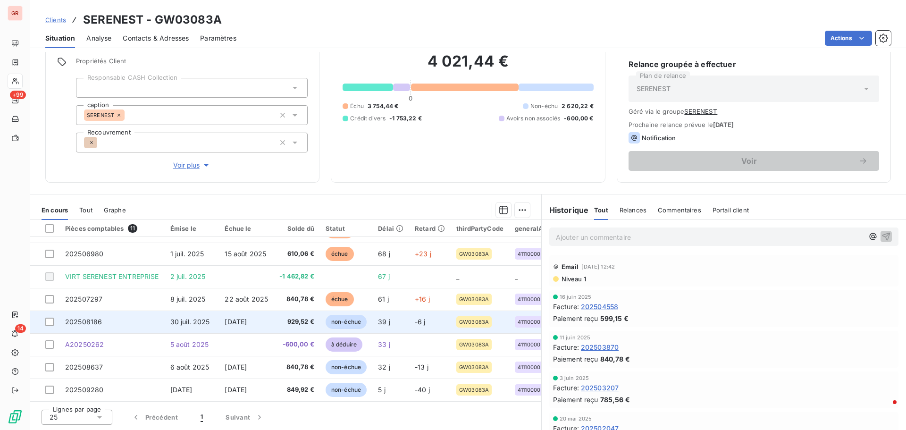
scroll to position [89, 0]
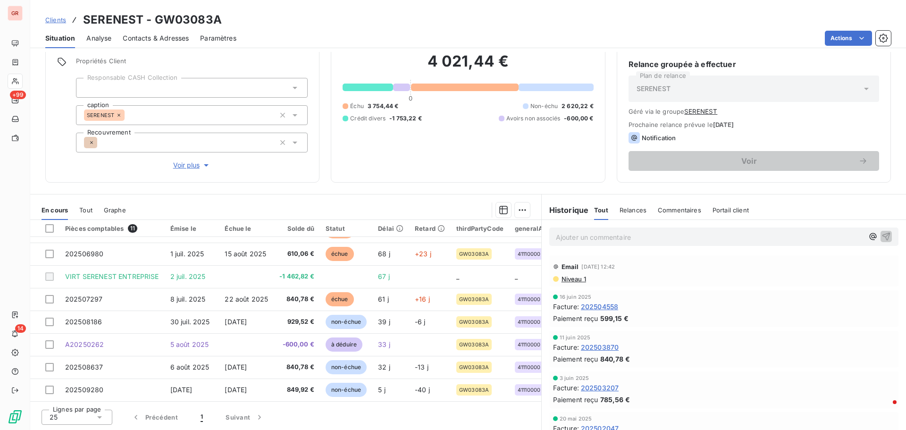
click at [160, 41] on span "Contacts & Adresses" at bounding box center [156, 38] width 66 height 9
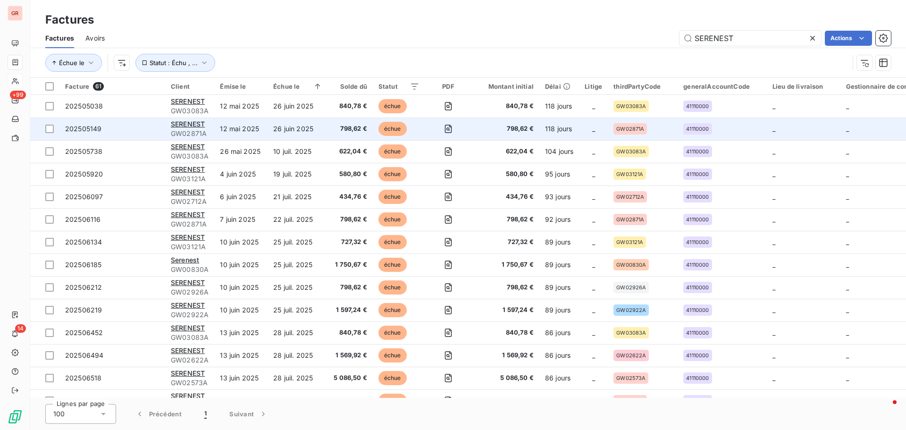
click at [207, 126] on div "SERENEST" at bounding box center [190, 123] width 38 height 9
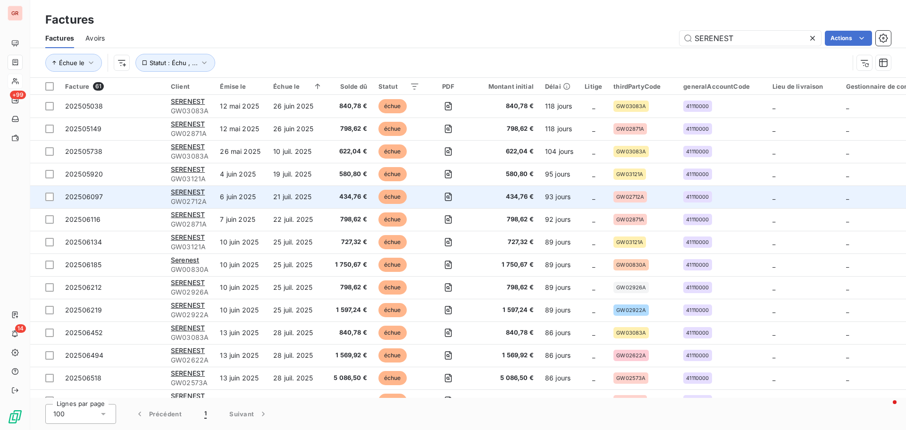
click at [196, 200] on span "GW02712A" at bounding box center [190, 201] width 38 height 9
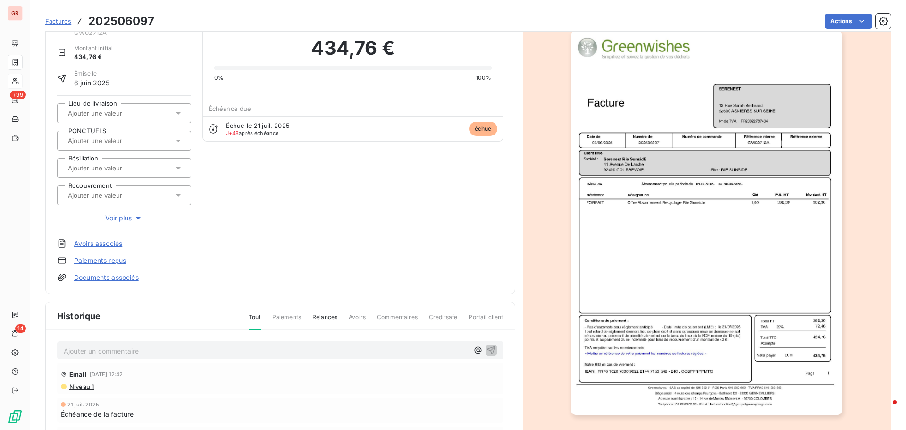
scroll to position [138, 0]
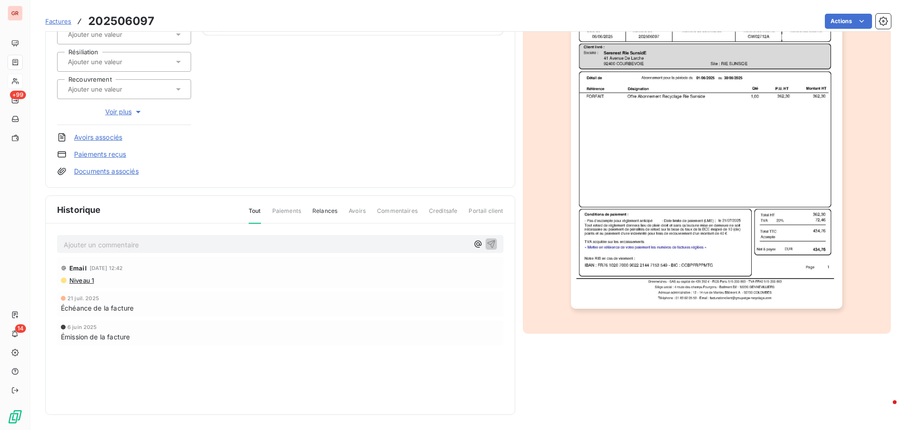
click at [82, 280] on span "Niveau 1" at bounding box center [80, 281] width 25 height 8
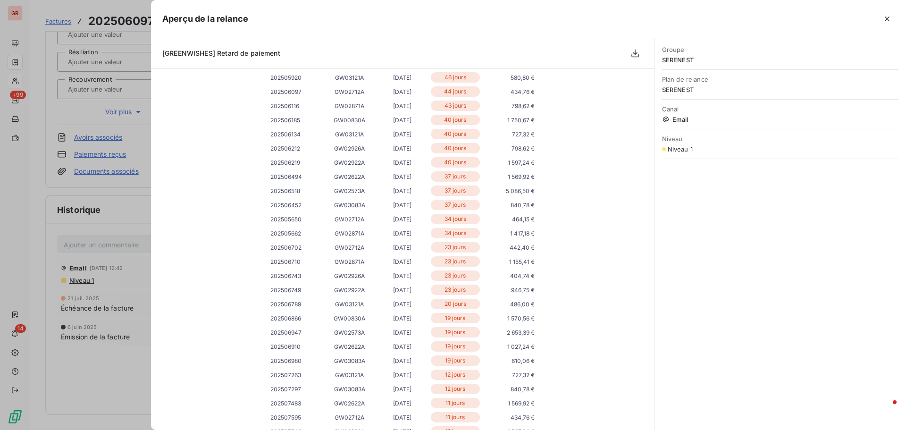
scroll to position [0, 0]
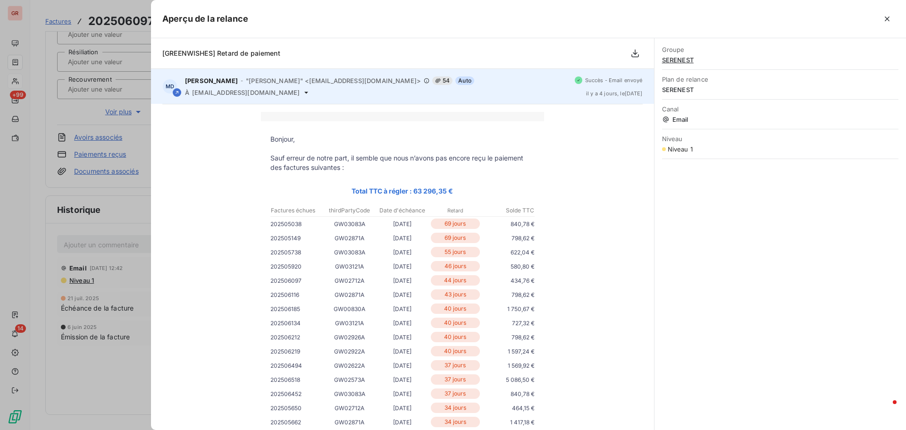
drag, startPoint x: 248, startPoint y: 92, endPoint x: 212, endPoint y: 92, distance: 35.9
click at [212, 92] on span "[EMAIL_ADDRESS][DOMAIN_NAME]" at bounding box center [246, 93] width 108 height 8
drag, startPoint x: 259, startPoint y: 93, endPoint x: 192, endPoint y: 92, distance: 67.0
click at [192, 92] on div "À [EMAIL_ADDRESS][DOMAIN_NAME]" at bounding box center [376, 93] width 382 height 8
copy div "[EMAIL_ADDRESS][DOMAIN_NAME]"
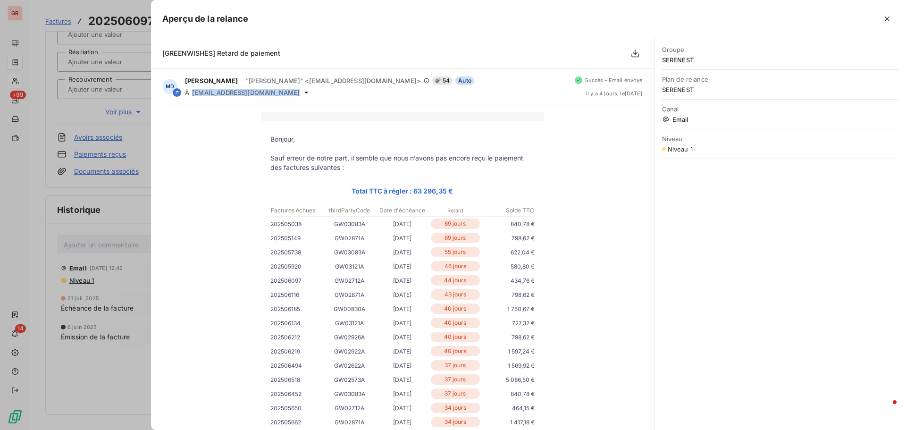
click at [88, 202] on div at bounding box center [453, 215] width 906 height 430
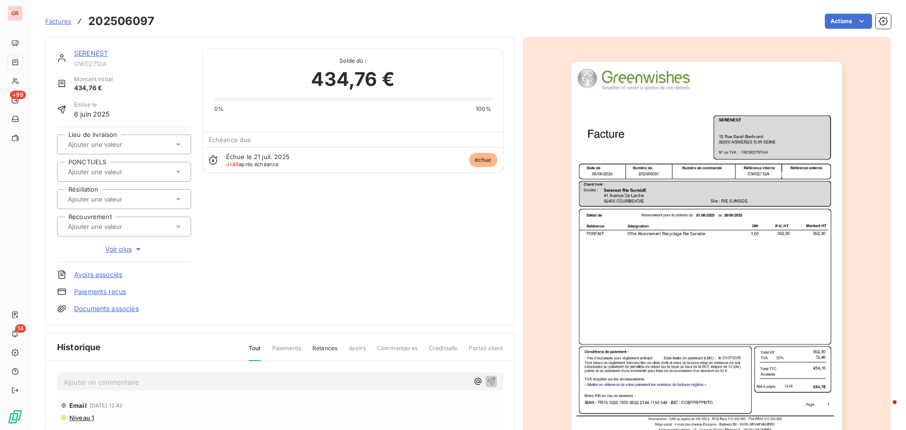
click at [100, 53] on link "SERENEST" at bounding box center [91, 53] width 34 height 8
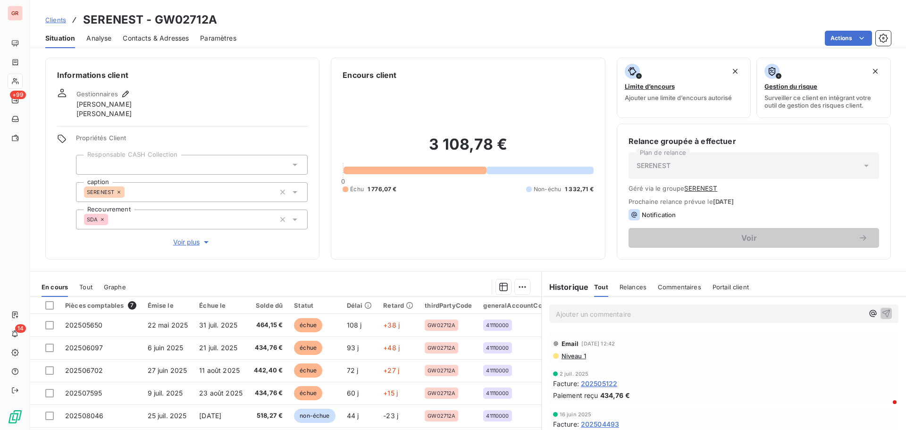
click at [162, 36] on span "Contacts & Adresses" at bounding box center [156, 38] width 66 height 9
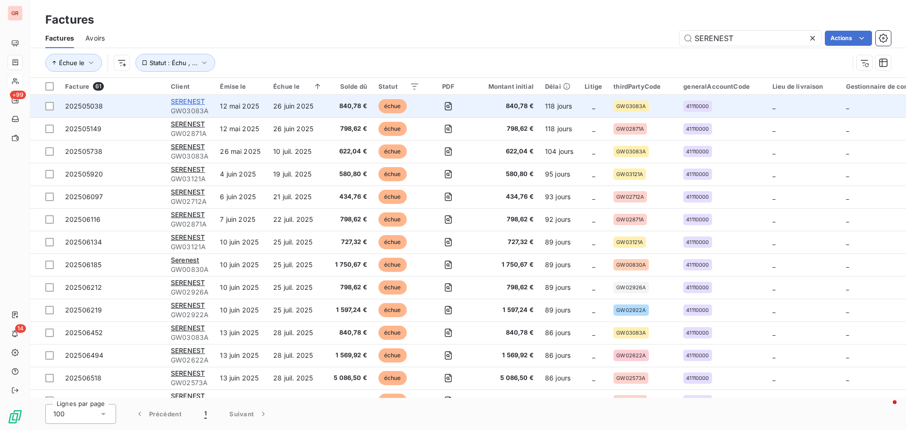
click at [198, 100] on span "SERENEST" at bounding box center [188, 101] width 34 height 8
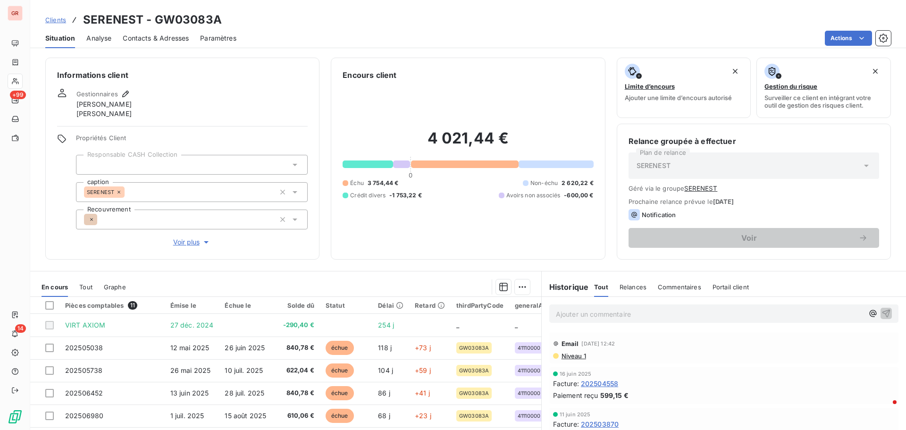
click at [573, 358] on span "Niveau 1" at bounding box center [573, 356] width 25 height 8
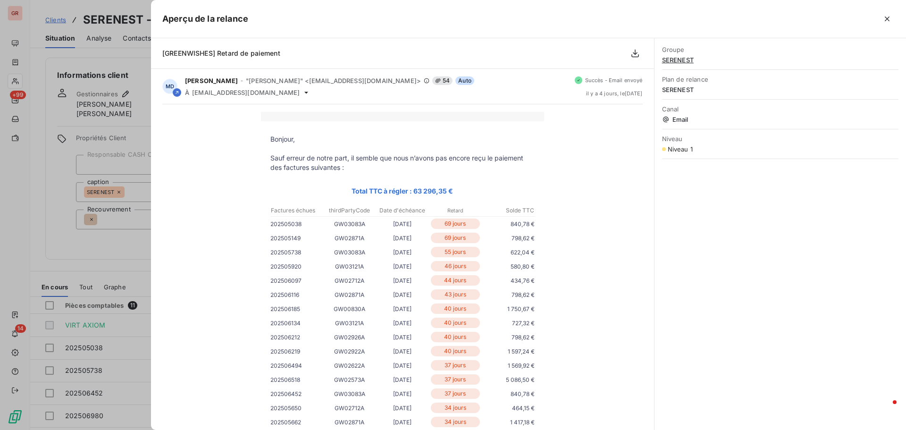
click at [104, 33] on div at bounding box center [453, 215] width 906 height 430
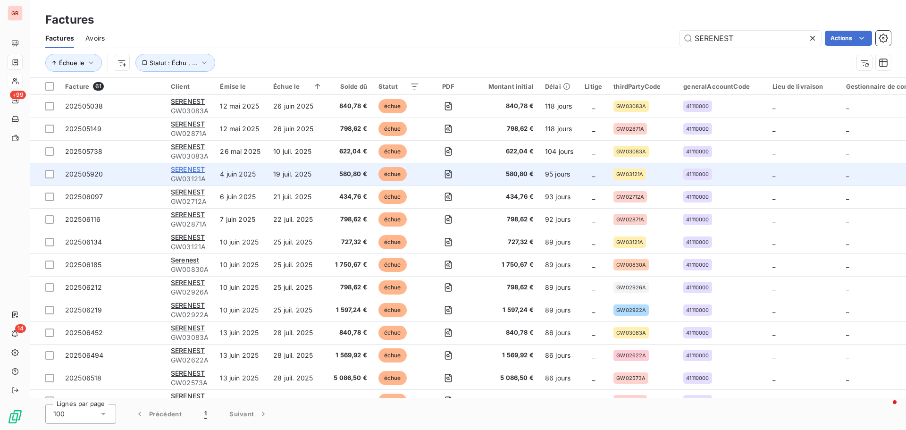
click at [193, 171] on span "SERENEST" at bounding box center [188, 169] width 34 height 8
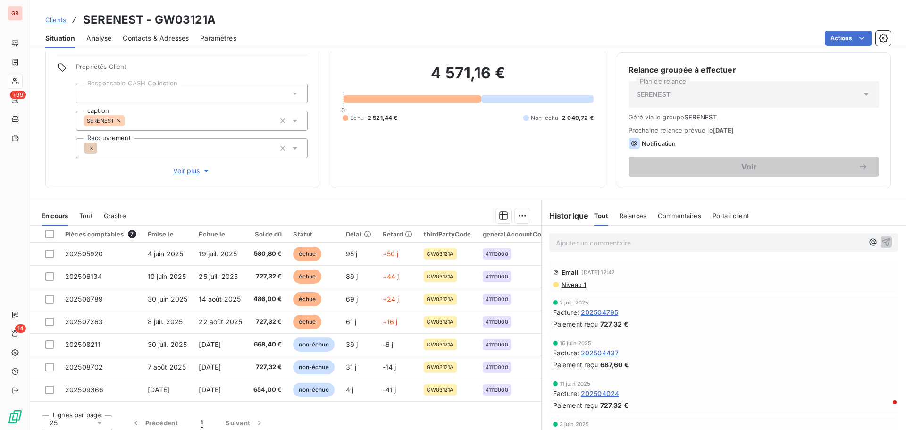
scroll to position [77, 0]
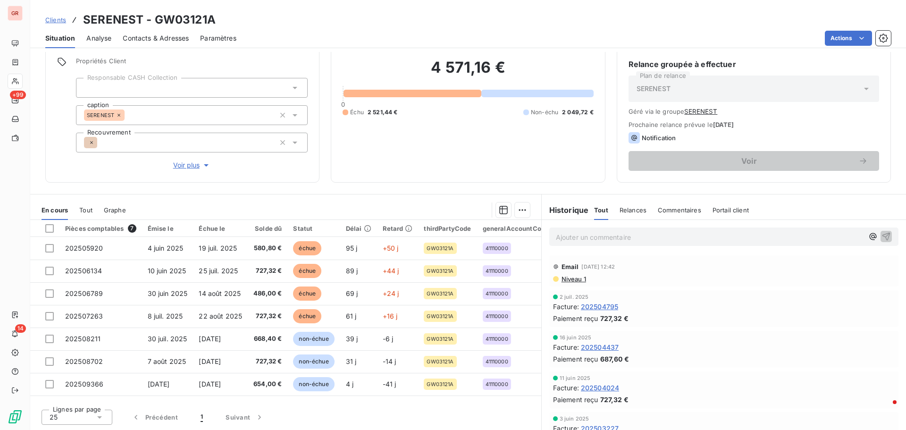
click at [570, 278] on span "Niveau 1" at bounding box center [573, 279] width 25 height 8
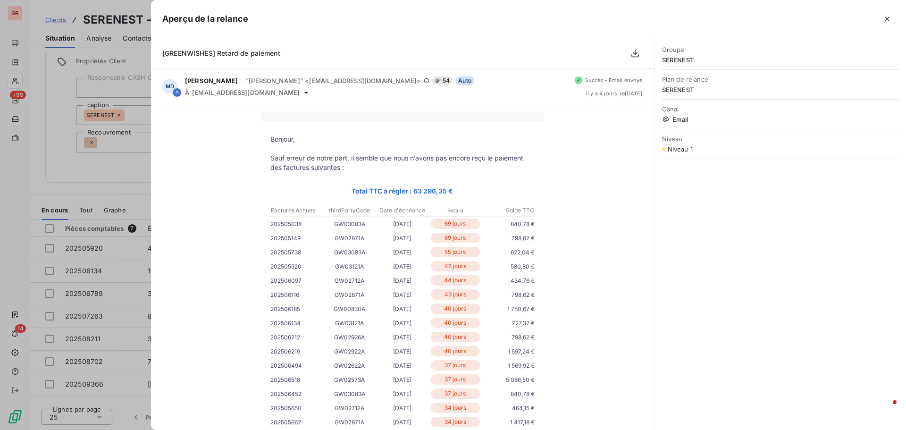
click at [148, 55] on div at bounding box center [453, 215] width 906 height 430
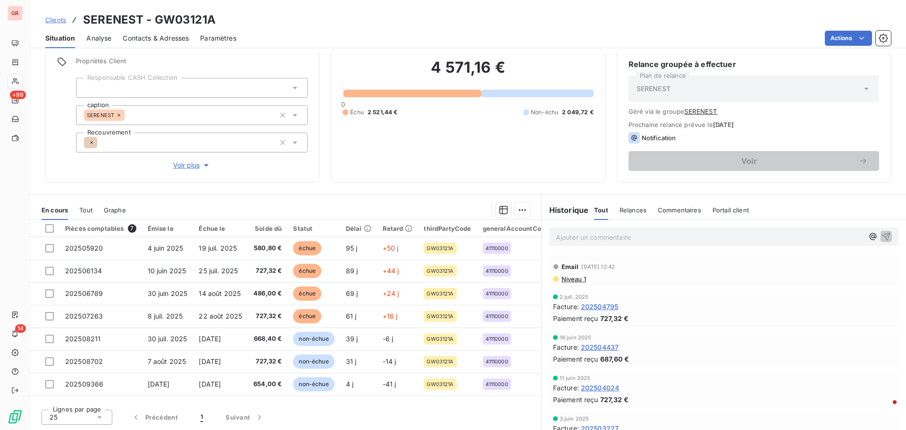
click at [161, 36] on span "Contacts & Adresses" at bounding box center [156, 38] width 66 height 9
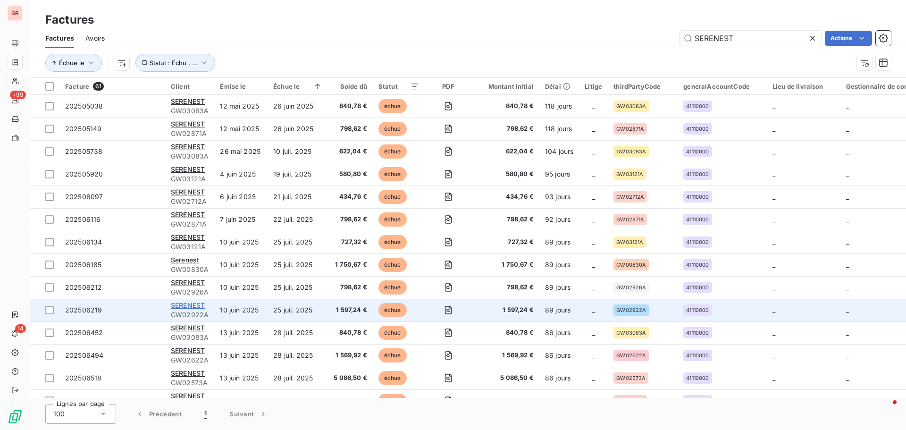
click at [204, 306] on span "SERENEST" at bounding box center [188, 305] width 34 height 8
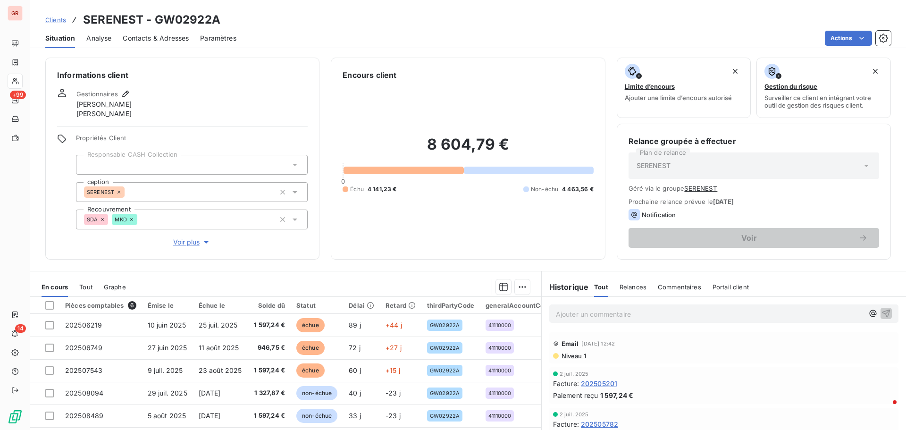
click at [179, 36] on span "Contacts & Adresses" at bounding box center [156, 38] width 66 height 9
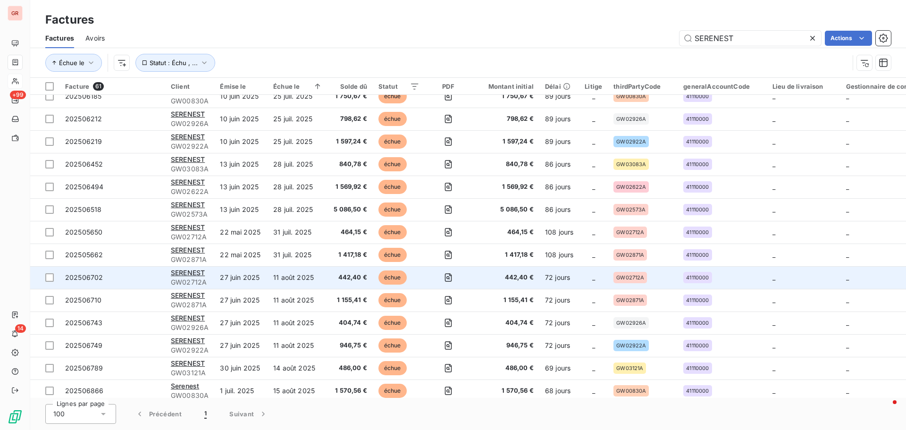
scroll to position [189, 0]
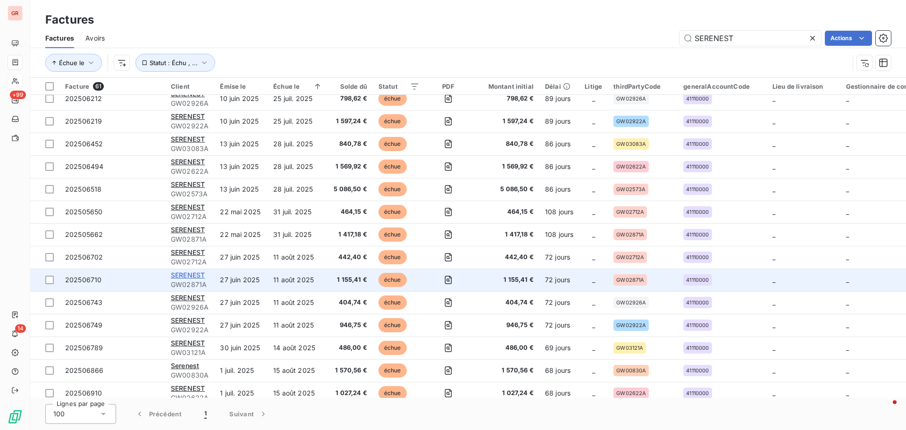
click at [197, 277] on span "SERENEST" at bounding box center [188, 275] width 34 height 8
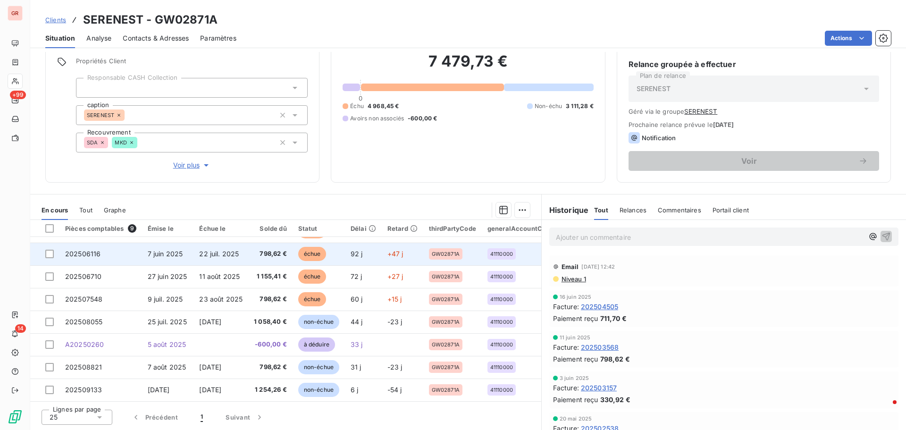
scroll to position [43, 0]
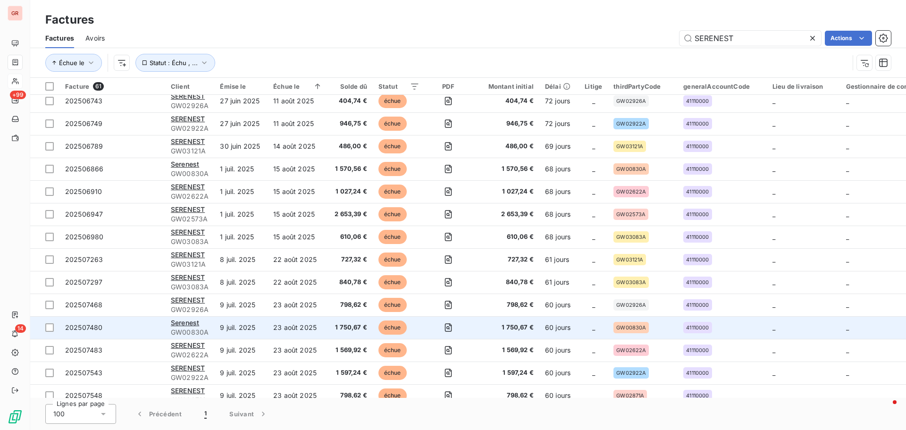
scroll to position [425, 0]
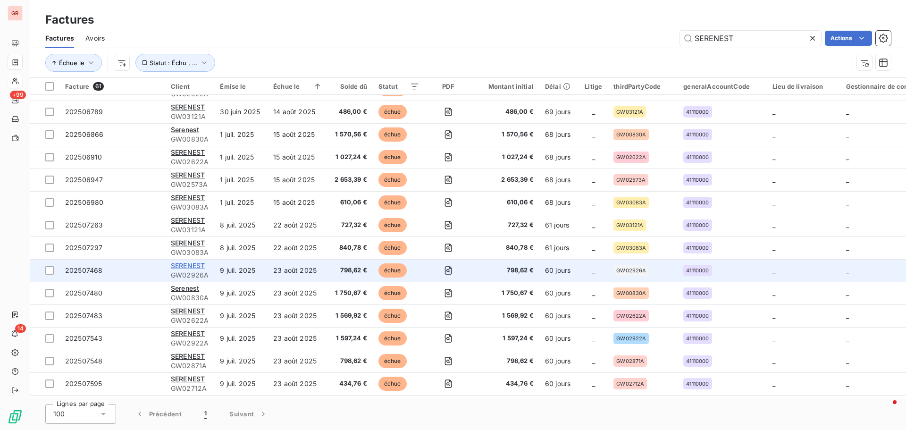
click at [191, 267] on span "SERENEST" at bounding box center [188, 265] width 34 height 8
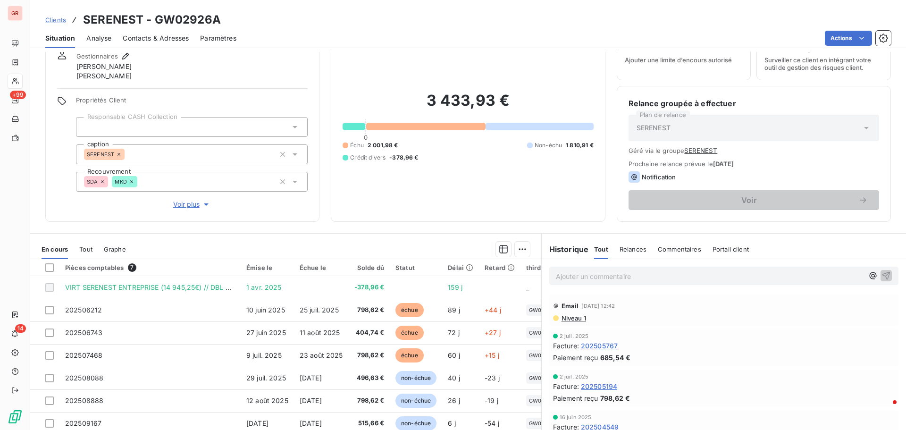
scroll to position [77, 0]
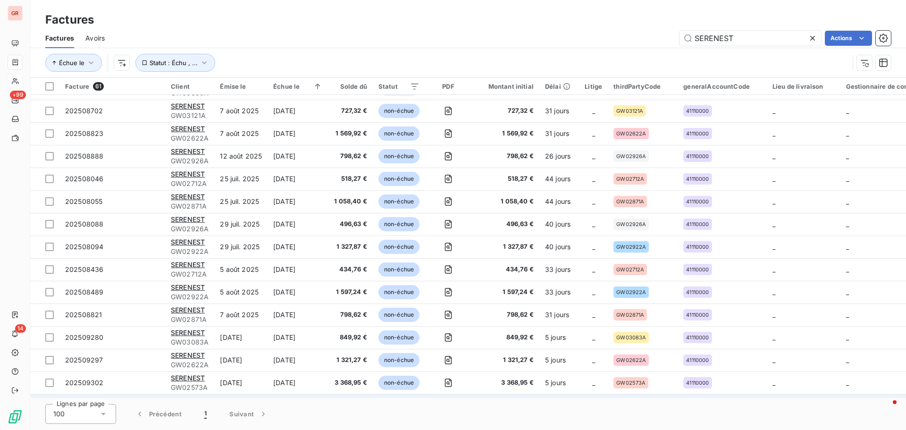
scroll to position [1083, 0]
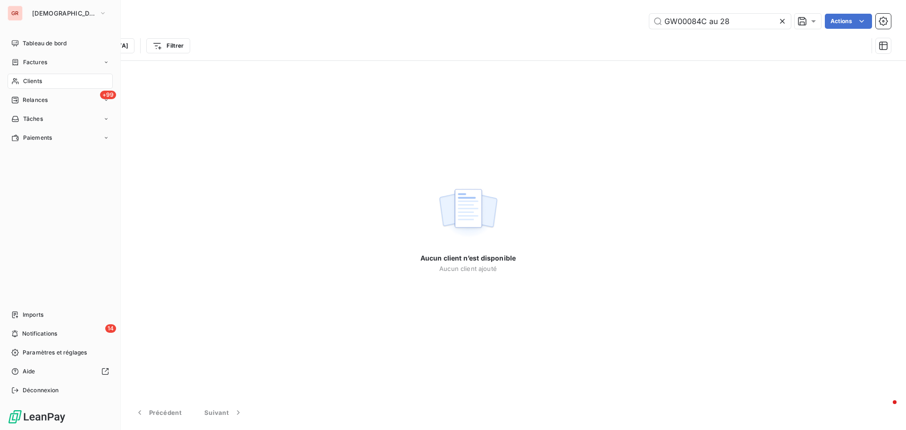
click at [35, 62] on span "Factures" at bounding box center [35, 62] width 24 height 8
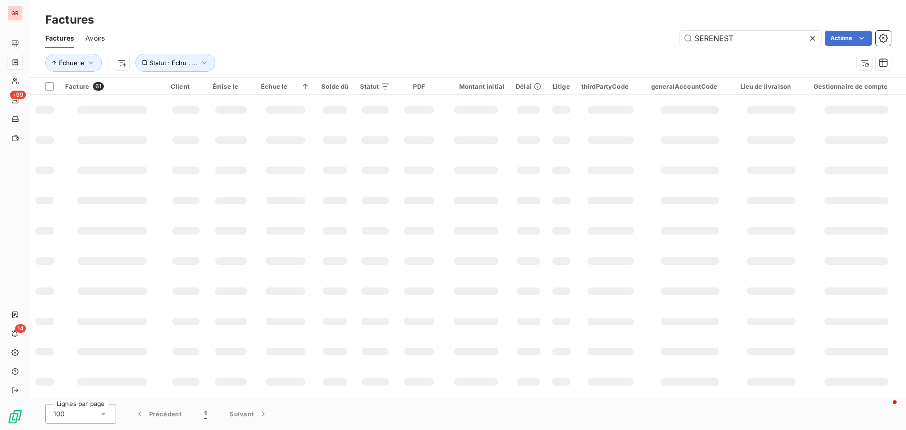
click at [598, 39] on div "SERENEST Actions" at bounding box center [503, 38] width 775 height 15
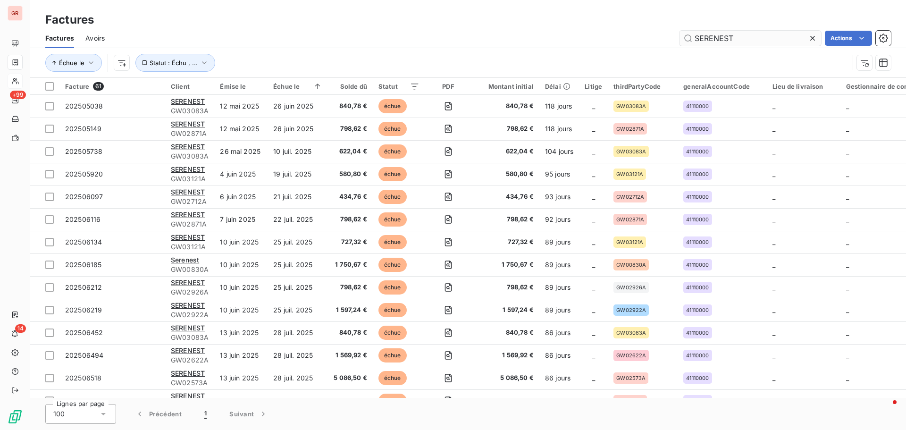
click at [744, 40] on input "SERENEST" at bounding box center [751, 38] width 142 height 15
drag, startPoint x: 733, startPoint y: 36, endPoint x: 519, endPoint y: 34, distance: 214.2
click at [653, 34] on div "SERENEST Actions" at bounding box center [503, 38] width 775 height 15
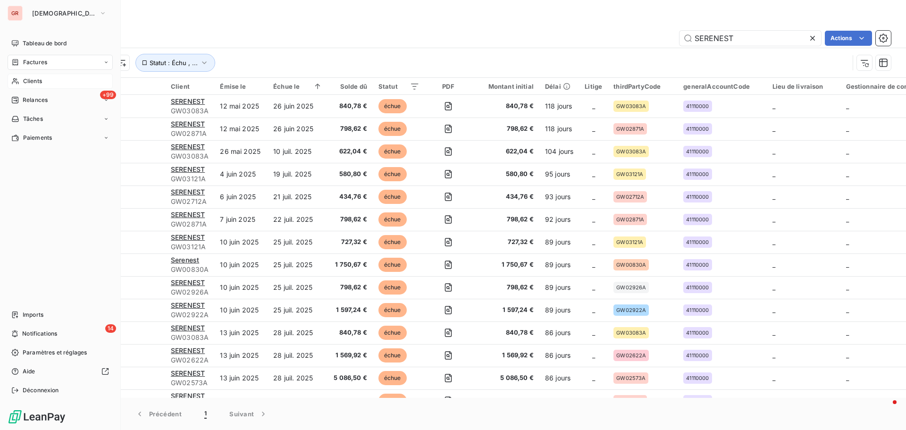
click at [42, 77] on span "Clients" at bounding box center [32, 81] width 19 height 8
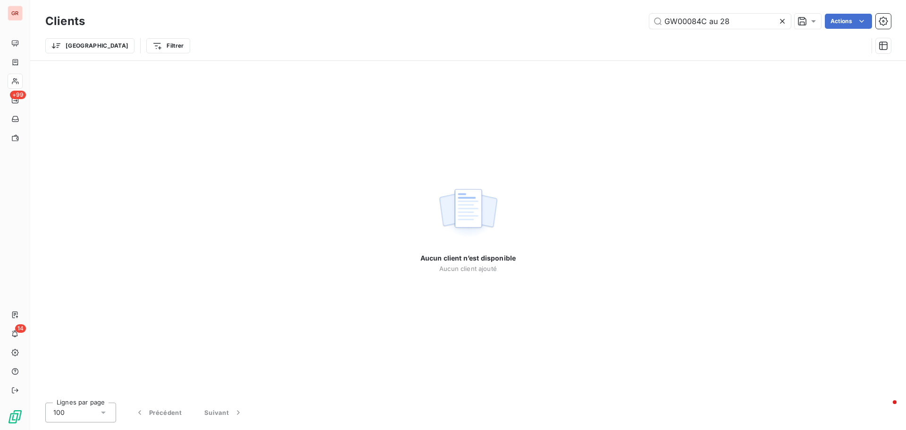
drag, startPoint x: 745, startPoint y: 24, endPoint x: 512, endPoint y: 25, distance: 232.2
click at [512, 25] on div "GW00084C au 28 Actions" at bounding box center [493, 21] width 795 height 15
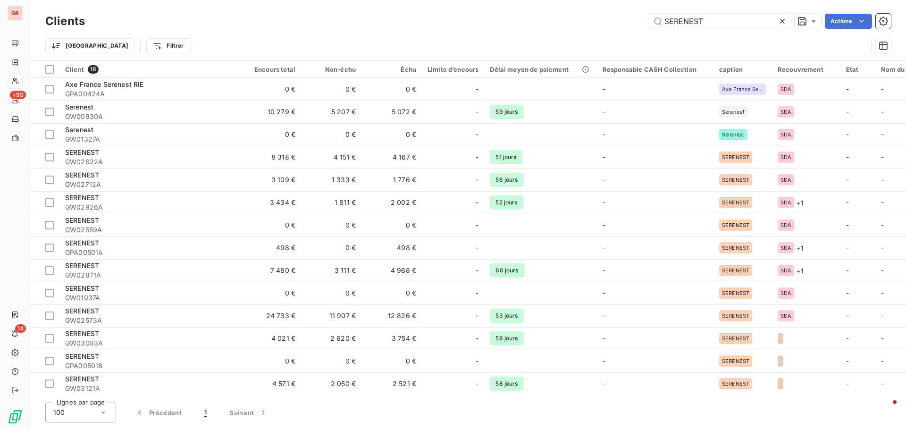
drag, startPoint x: 596, startPoint y: 19, endPoint x: 574, endPoint y: 21, distance: 22.3
click at [578, 20] on div "SERENEST Actions" at bounding box center [493, 21] width 795 height 15
click at [707, 22] on input "SERENEST" at bounding box center [720, 21] width 142 height 15
drag, startPoint x: 707, startPoint y: 22, endPoint x: 623, endPoint y: 25, distance: 84.5
click at [628, 23] on div "SERENEST Actions" at bounding box center [493, 21] width 795 height 15
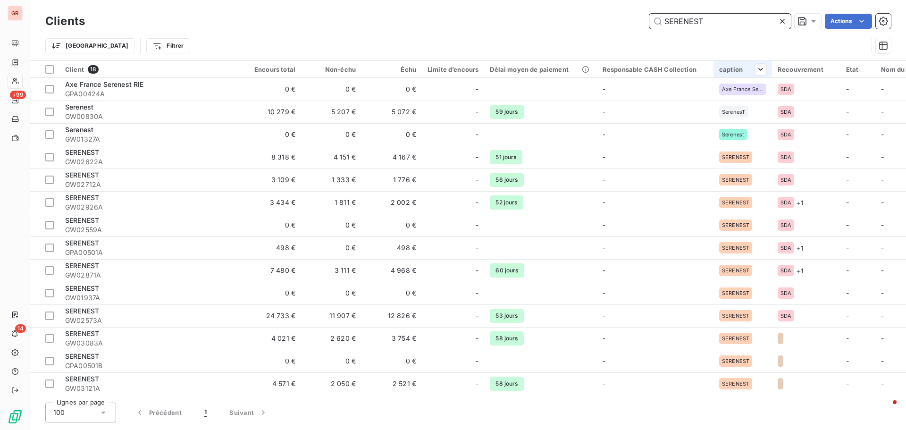
paste input "GW03083A"
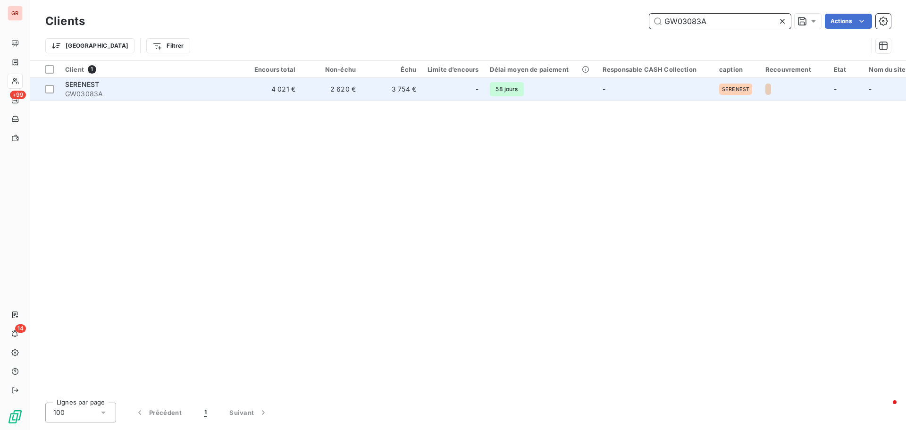
type input "GW03083A"
click at [89, 86] on span "SERENEST" at bounding box center [82, 84] width 34 height 8
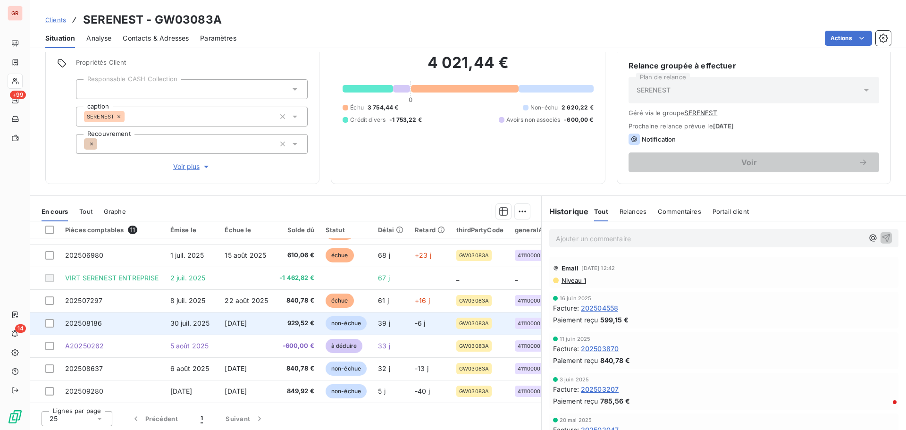
scroll to position [77, 0]
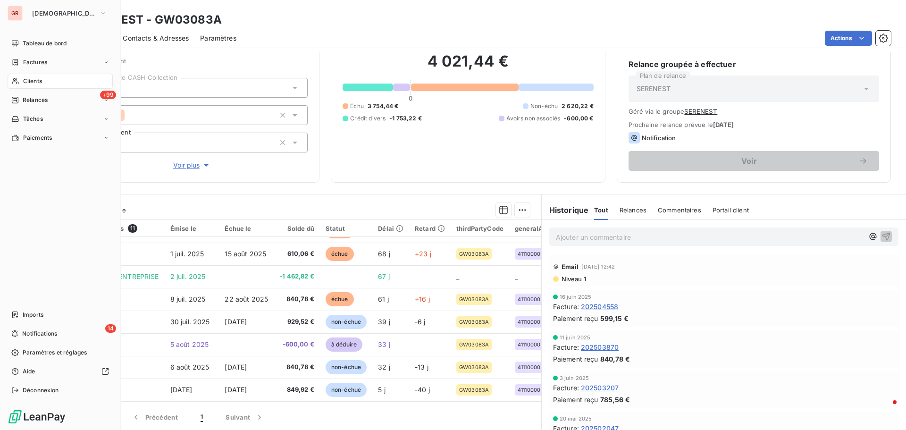
click at [36, 60] on span "Factures" at bounding box center [35, 62] width 24 height 8
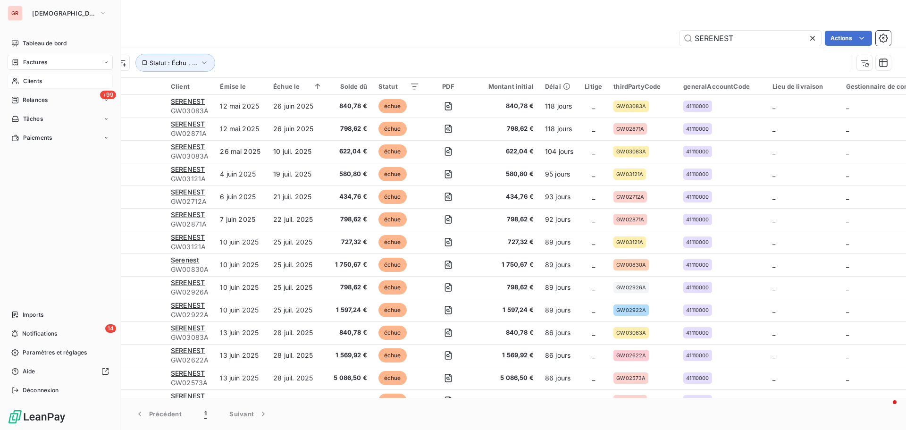
click at [38, 60] on span "Factures" at bounding box center [35, 62] width 24 height 8
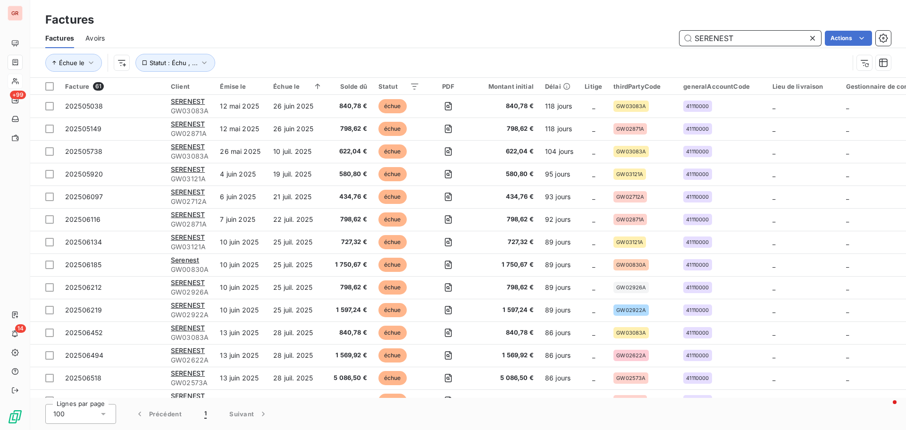
drag, startPoint x: 754, startPoint y: 35, endPoint x: 479, endPoint y: 77, distance: 277.4
click at [481, 76] on div "Factures Avoirs SERENEST Actions Échue le Statut : Échu , ..." at bounding box center [468, 52] width 876 height 49
paste input "VIA SERVICE"
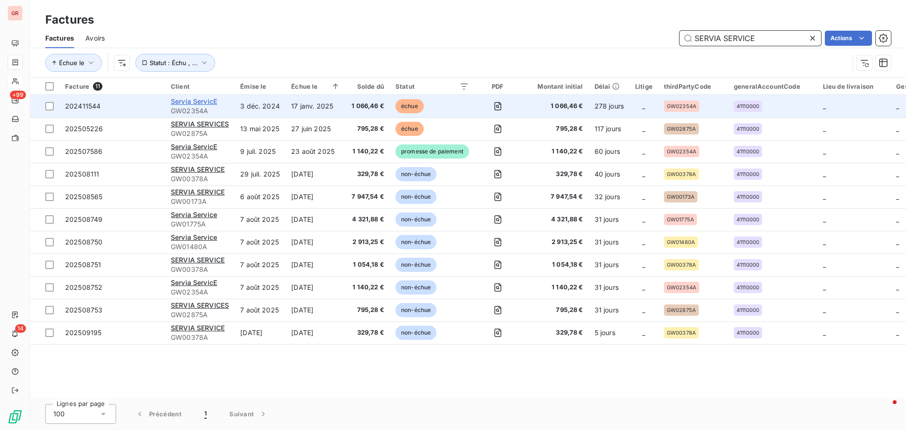
type input "SERVIA SERVICE"
click at [213, 103] on span "Servia ServicE" at bounding box center [194, 101] width 46 height 8
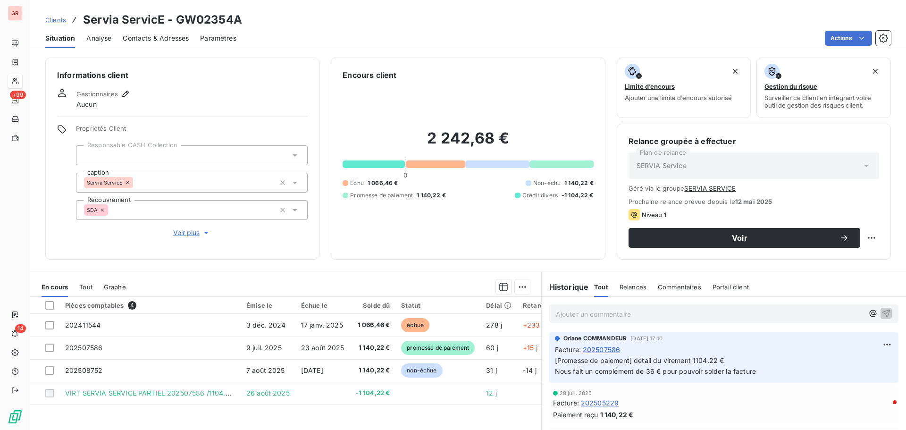
click at [180, 41] on span "Contacts & Adresses" at bounding box center [156, 38] width 66 height 9
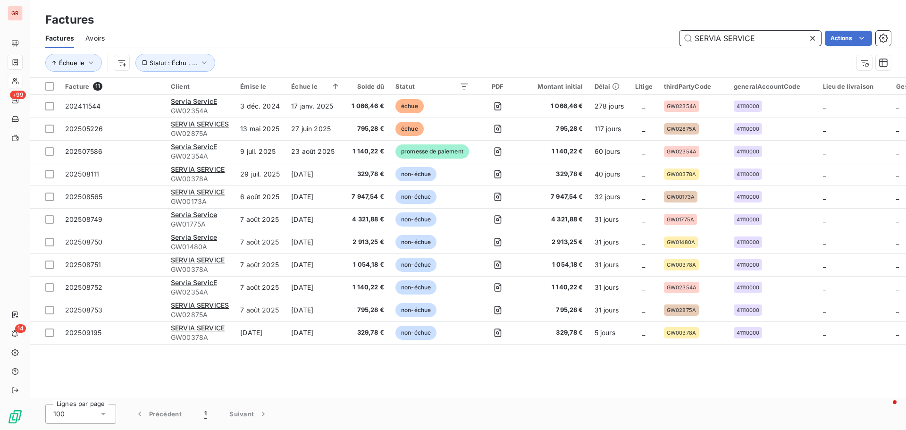
drag, startPoint x: 751, startPoint y: 40, endPoint x: 758, endPoint y: 42, distance: 7.2
click at [751, 40] on input "SERVIA SERVICE" at bounding box center [751, 38] width 142 height 15
drag, startPoint x: 723, startPoint y: 42, endPoint x: 670, endPoint y: 40, distance: 52.9
click at [671, 40] on div "SERVIA SERVICE Actions" at bounding box center [503, 38] width 775 height 15
paste input "GW02354A"
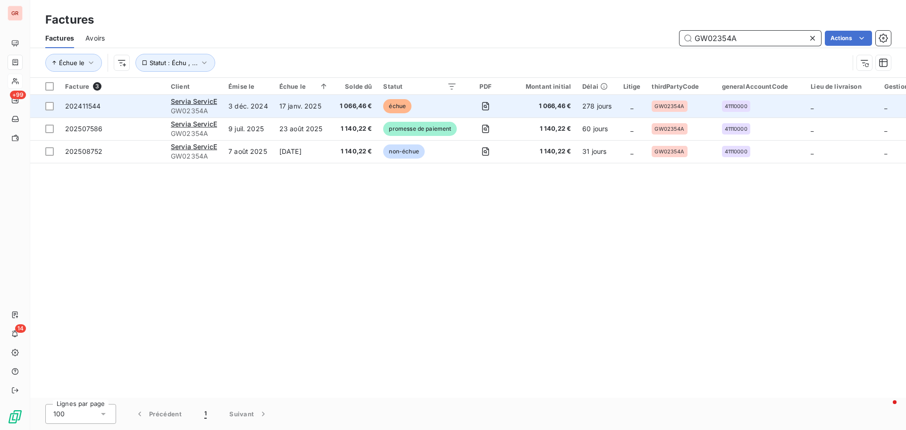
type input "GW02354A"
click at [349, 111] on td "1 066,46 €" at bounding box center [356, 106] width 44 height 23
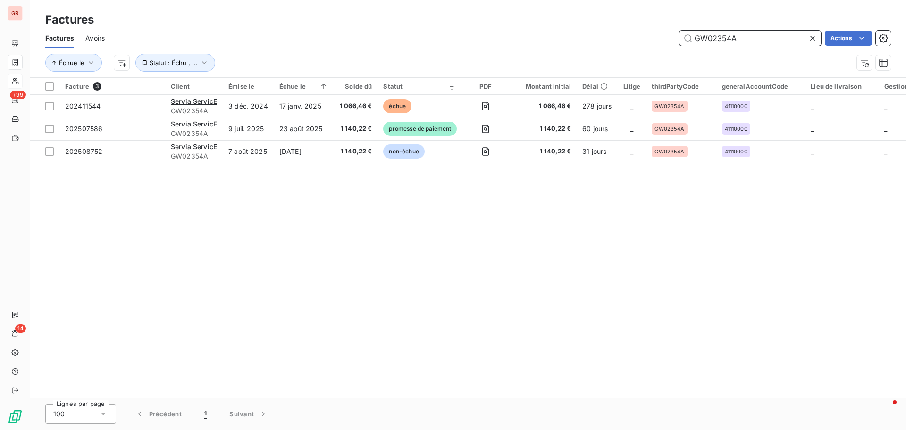
drag, startPoint x: 748, startPoint y: 38, endPoint x: 610, endPoint y: 46, distance: 138.5
click at [613, 46] on div "Factures Avoirs GW02354A Actions" at bounding box center [468, 38] width 876 height 20
paste input "SERVIA SERVICES"
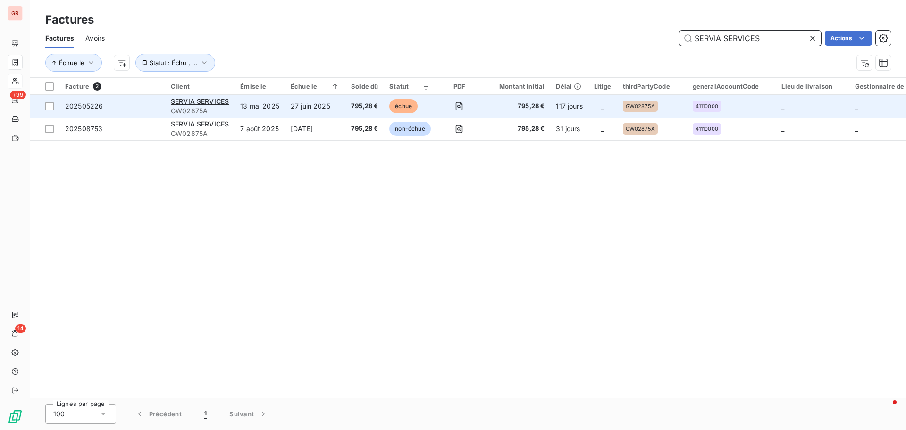
type input "SERVIA SERVICES"
click at [252, 107] on td "13 mai 2025" at bounding box center [260, 106] width 50 height 23
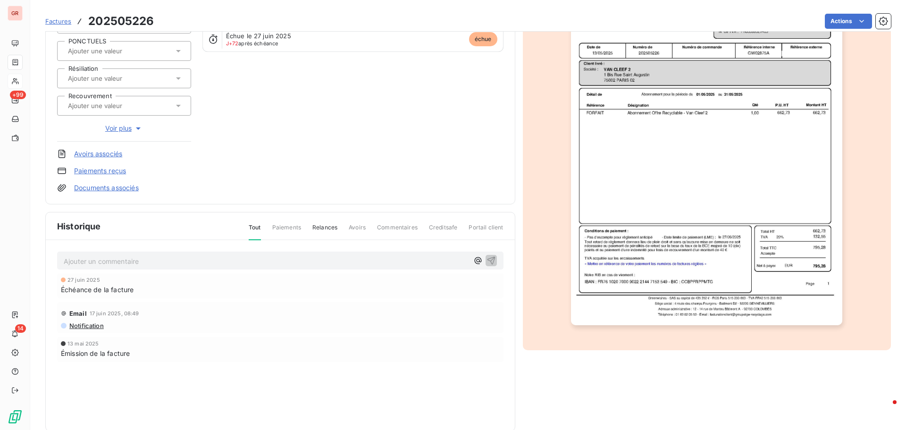
scroll to position [138, 0]
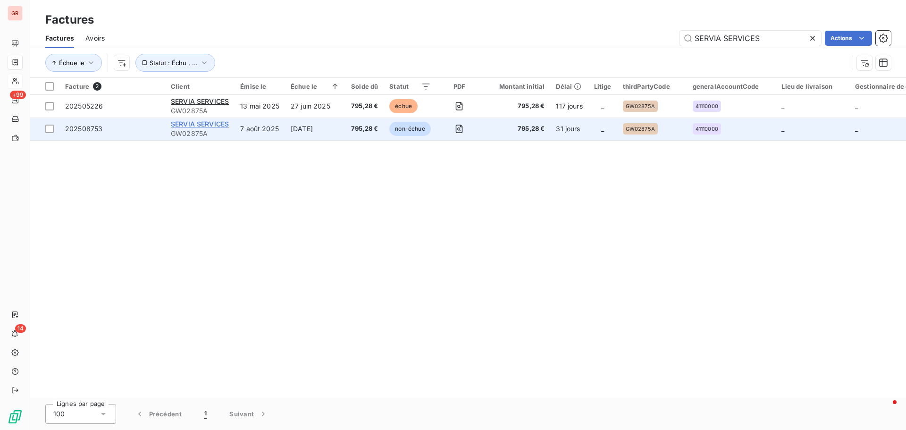
click at [207, 127] on span "SERVIA SERVICES" at bounding box center [200, 124] width 58 height 8
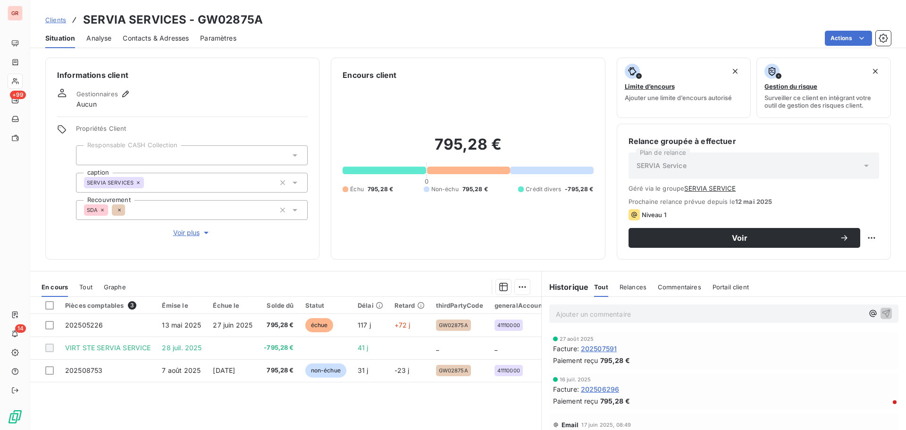
click at [159, 36] on span "Contacts & Adresses" at bounding box center [156, 38] width 66 height 9
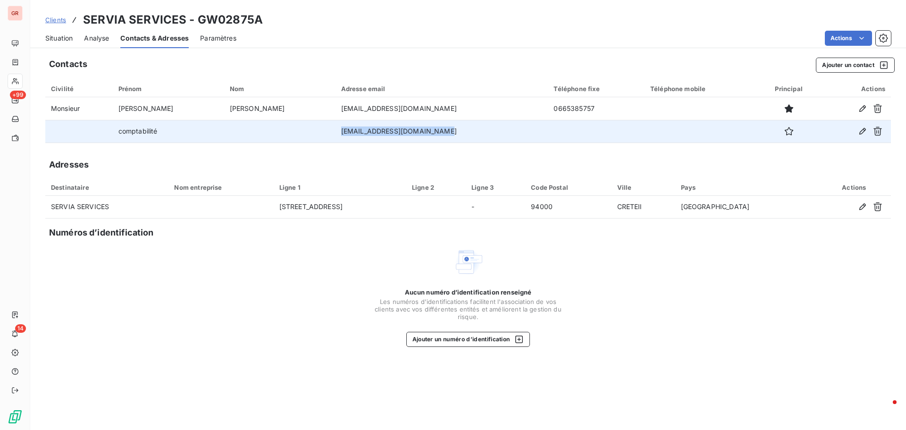
drag, startPoint x: 425, startPoint y: 132, endPoint x: 322, endPoint y: 132, distance: 103.3
click at [336, 132] on td "[EMAIL_ADDRESS][DOMAIN_NAME]" at bounding box center [442, 131] width 213 height 23
copy td "[EMAIL_ADDRESS][DOMAIN_NAME]"
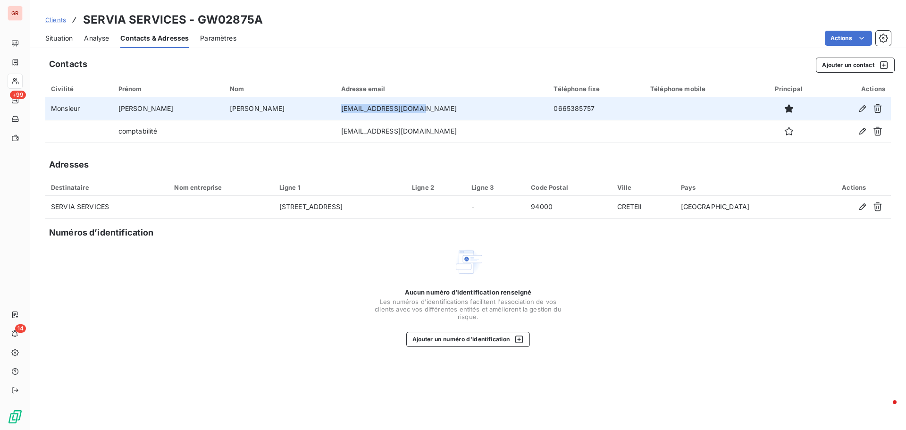
drag, startPoint x: 401, startPoint y: 110, endPoint x: 317, endPoint y: 110, distance: 83.5
click at [336, 110] on td "[EMAIL_ADDRESS][DOMAIN_NAME]" at bounding box center [442, 108] width 213 height 23
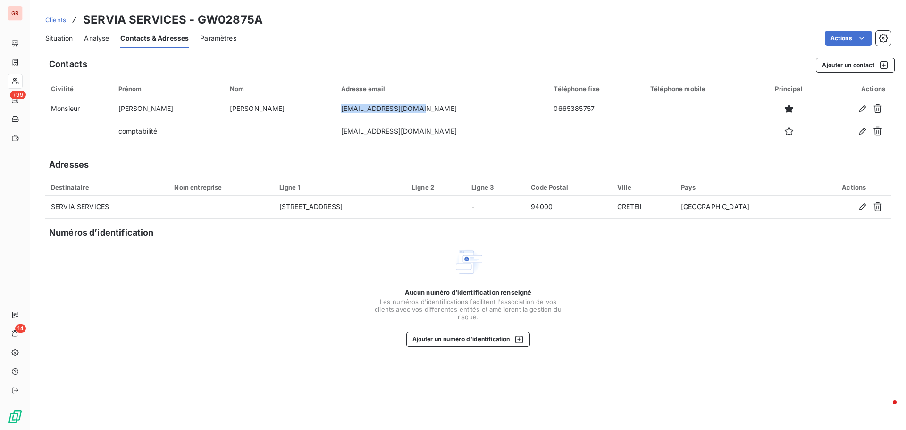
copy td "[EMAIL_ADDRESS][DOMAIN_NAME]"
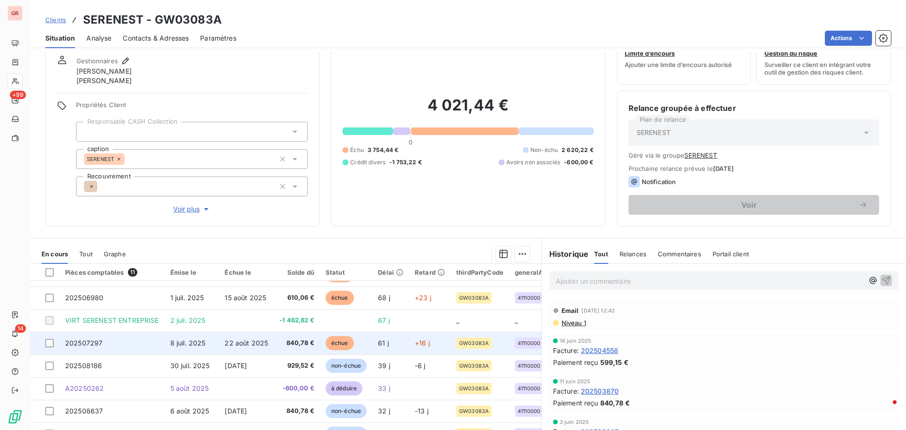
scroll to position [77, 0]
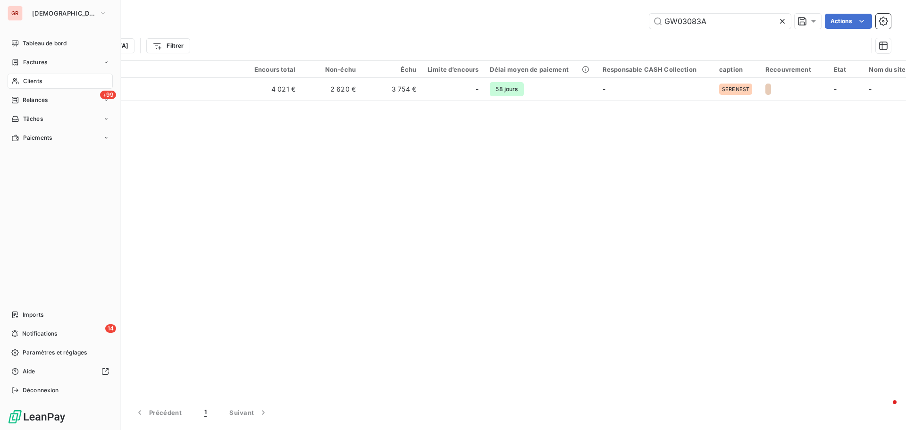
click at [40, 63] on span "Factures" at bounding box center [35, 62] width 24 height 8
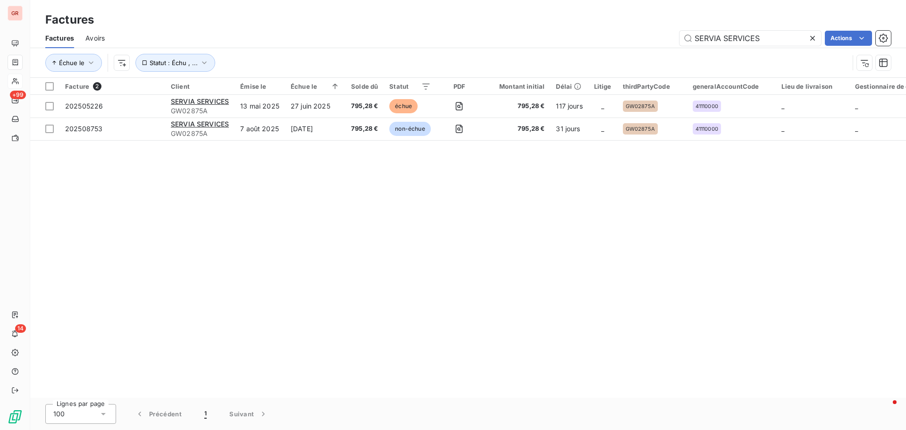
drag, startPoint x: 772, startPoint y: 40, endPoint x: 573, endPoint y: 41, distance: 199.1
click at [574, 41] on div "SERVIA SERVICES Actions" at bounding box center [503, 38] width 775 height 15
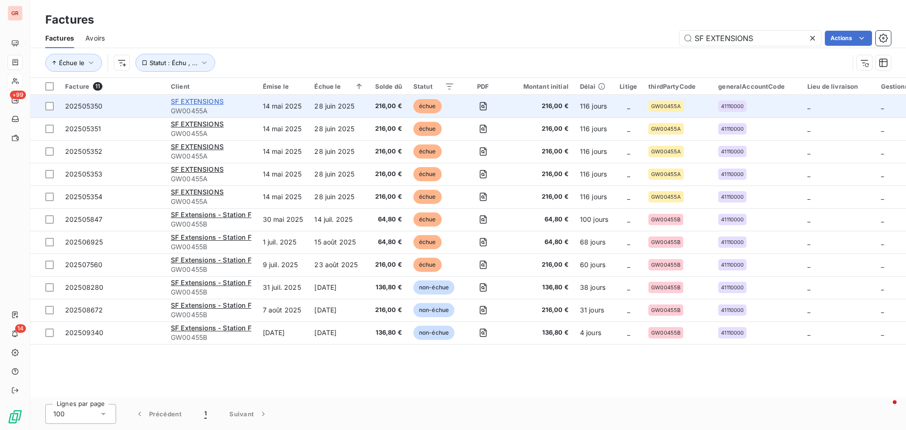
type input "SF EXTENSIONS"
click at [214, 102] on span "SF EXTENSIONS" at bounding box center [197, 101] width 53 height 8
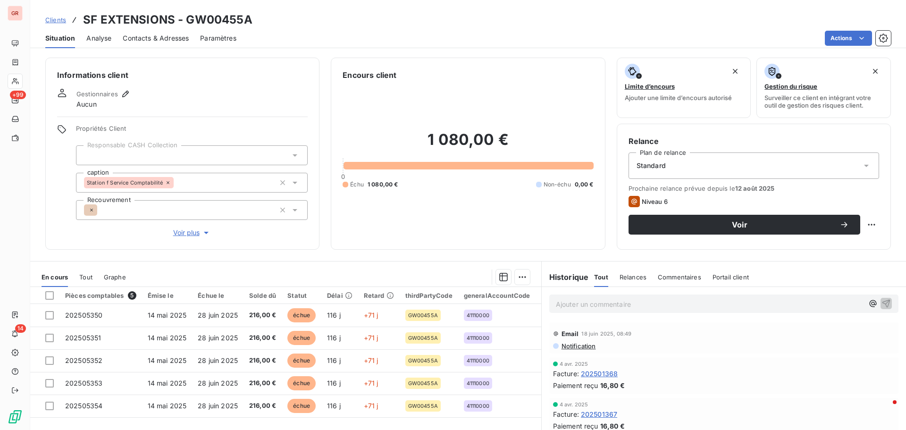
click at [176, 35] on span "Contacts & Adresses" at bounding box center [156, 38] width 66 height 9
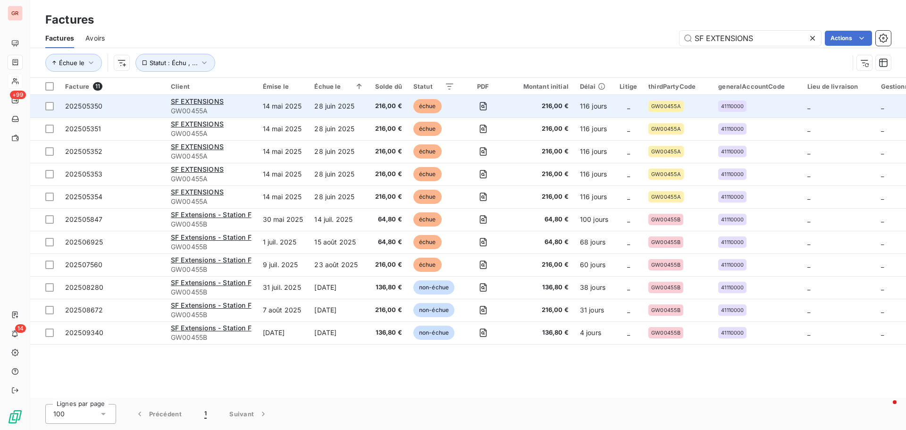
click at [227, 102] on div "SF EXTENSIONS" at bounding box center [211, 101] width 81 height 9
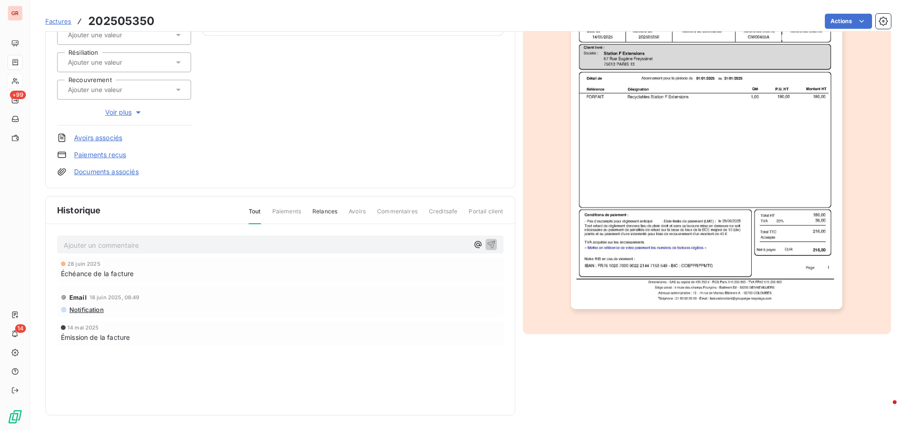
scroll to position [138, 0]
click at [96, 312] on span "Notification" at bounding box center [85, 309] width 35 height 8
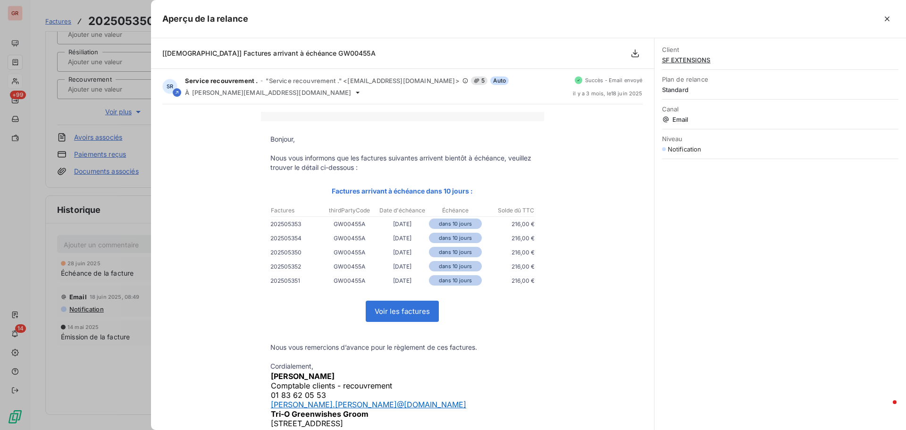
click at [98, 205] on div at bounding box center [453, 215] width 906 height 430
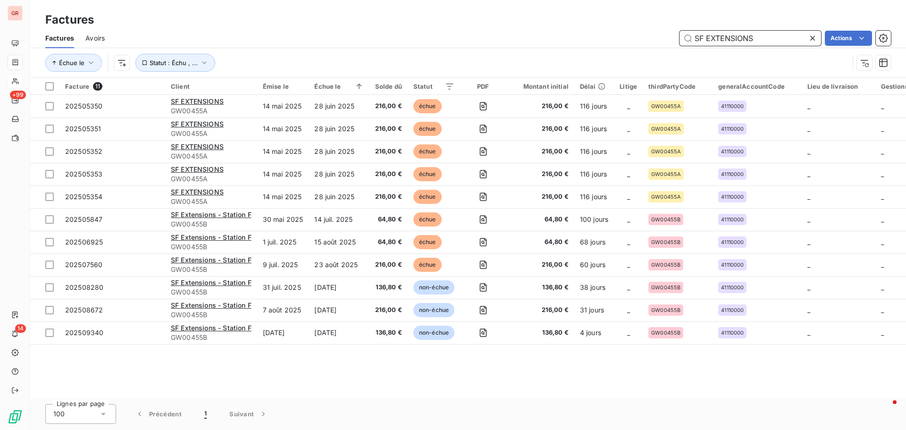
drag, startPoint x: 762, startPoint y: 35, endPoint x: 614, endPoint y: 43, distance: 147.9
click at [615, 43] on div "SF EXTENSIONS Actions" at bounding box center [503, 38] width 775 height 15
paste input "HVN"
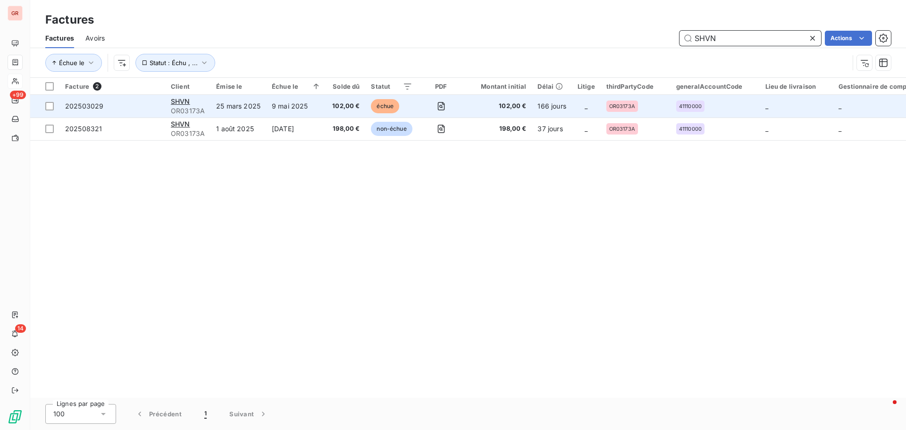
type input "SHVN"
click at [184, 110] on span "OR03173A" at bounding box center [188, 110] width 34 height 9
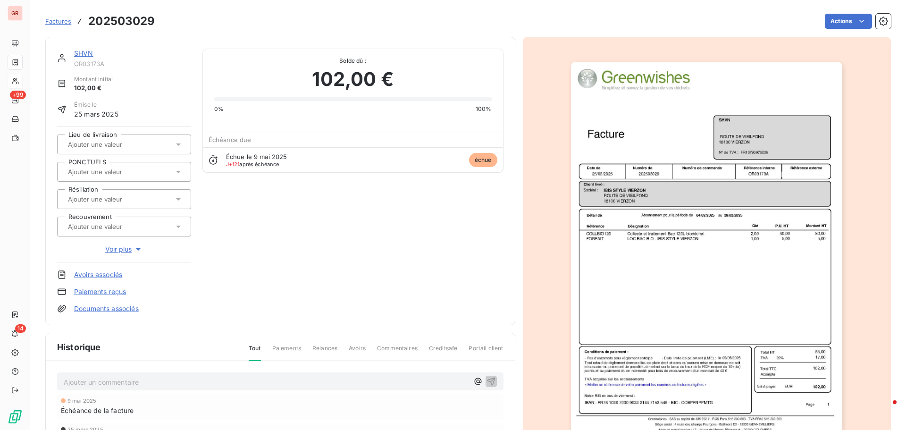
click at [85, 52] on link "SHVN" at bounding box center [83, 53] width 19 height 8
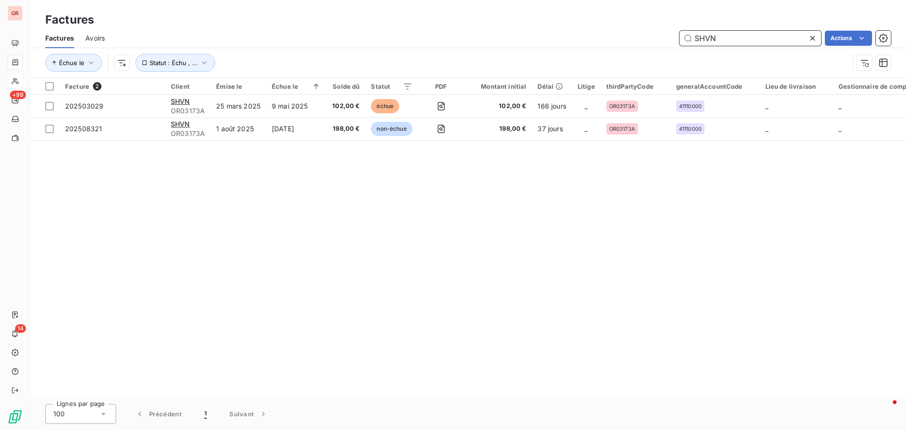
drag, startPoint x: 749, startPoint y: 37, endPoint x: 645, endPoint y: 38, distance: 104.3
click at [645, 38] on div "SHVN Actions" at bounding box center [503, 38] width 775 height 15
paste input "MCP HOLDING"
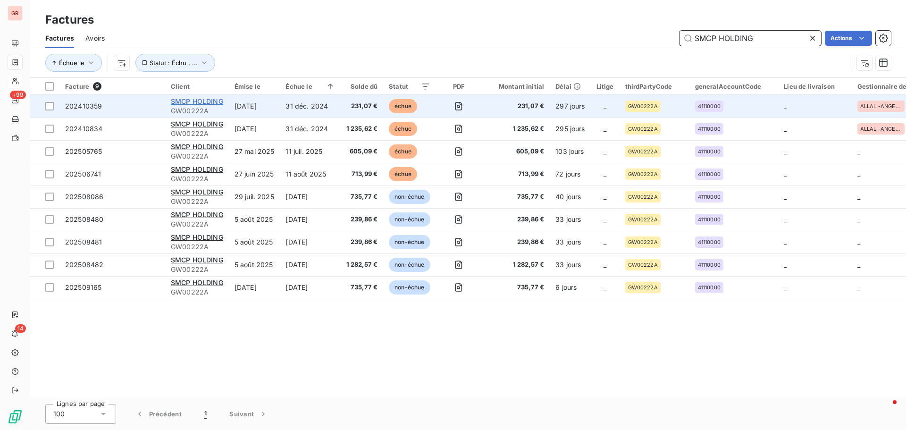
type input "SMCP HOLDING"
click at [214, 105] on span "SMCP HOLDING" at bounding box center [197, 101] width 52 height 8
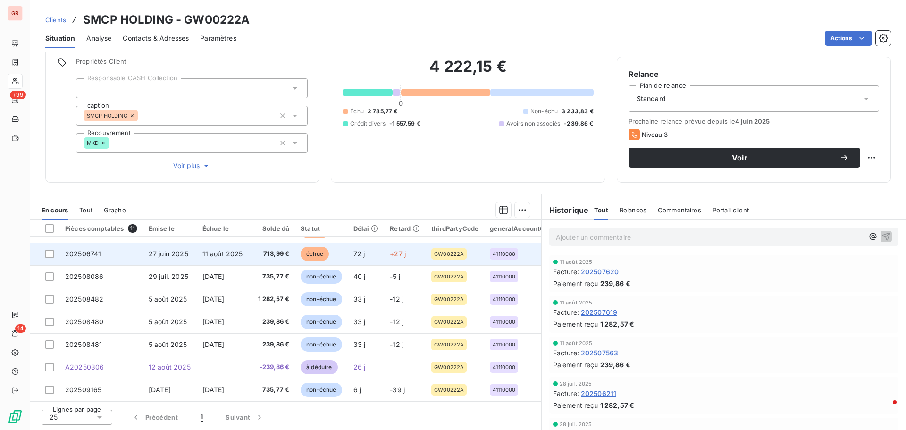
scroll to position [89, 0]
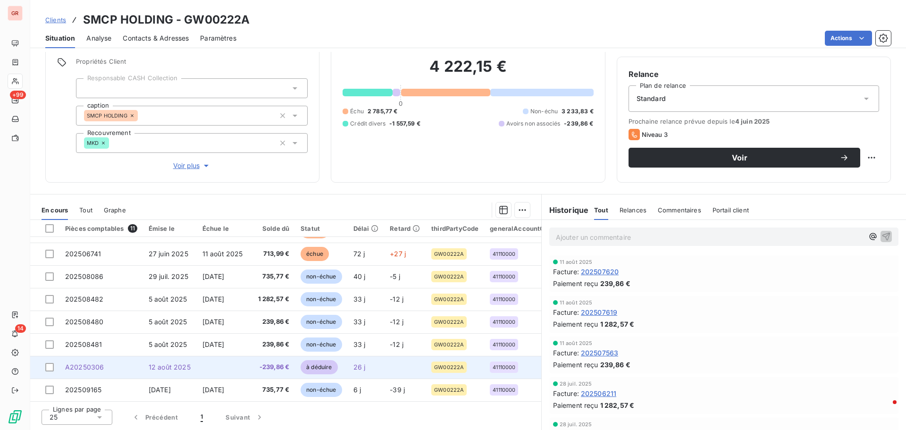
click at [167, 365] on span "12 août 2025" at bounding box center [170, 367] width 42 height 8
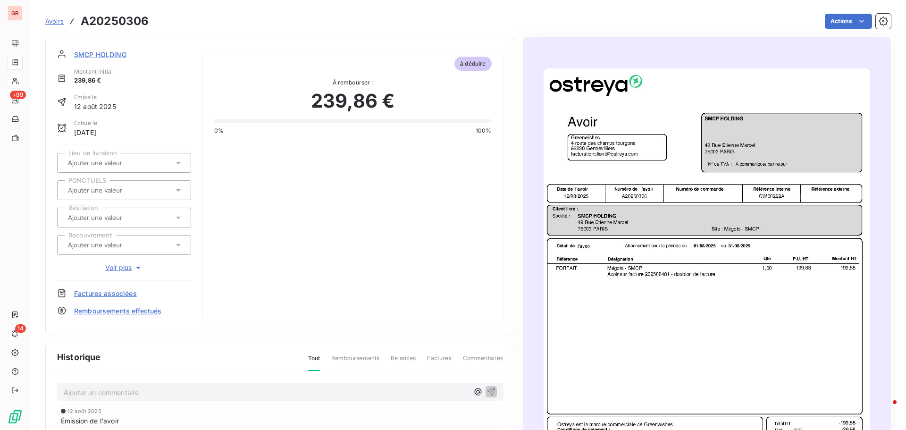
click at [656, 280] on img "button" at bounding box center [707, 298] width 327 height 461
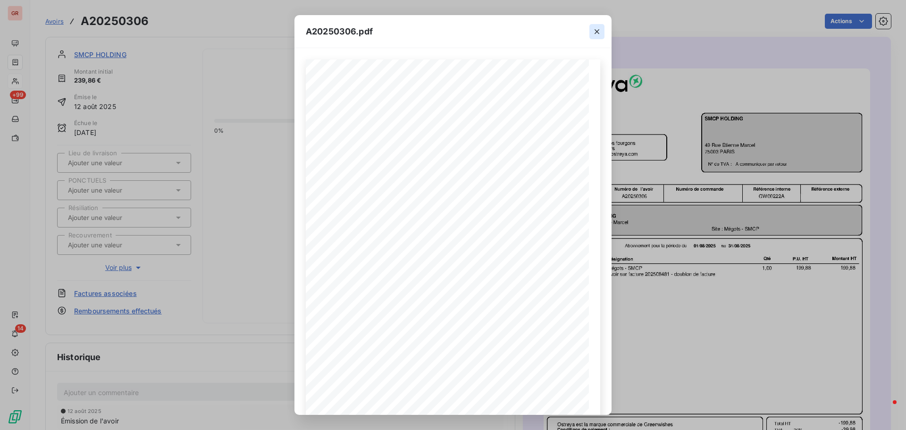
click at [601, 34] on icon "button" at bounding box center [596, 31] width 9 height 9
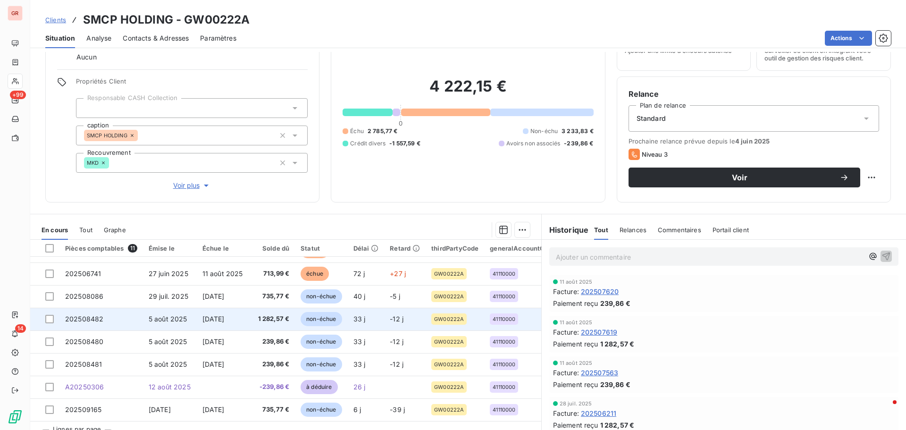
scroll to position [89, 0]
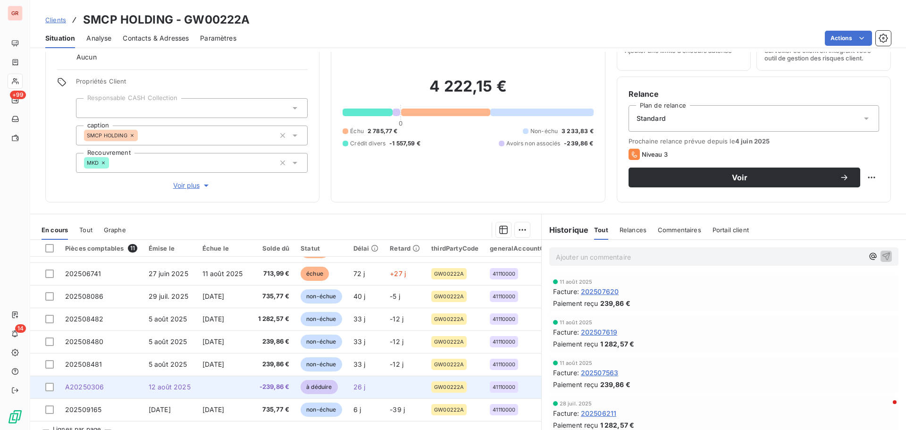
click at [101, 384] on span "A20250306" at bounding box center [84, 387] width 39 height 8
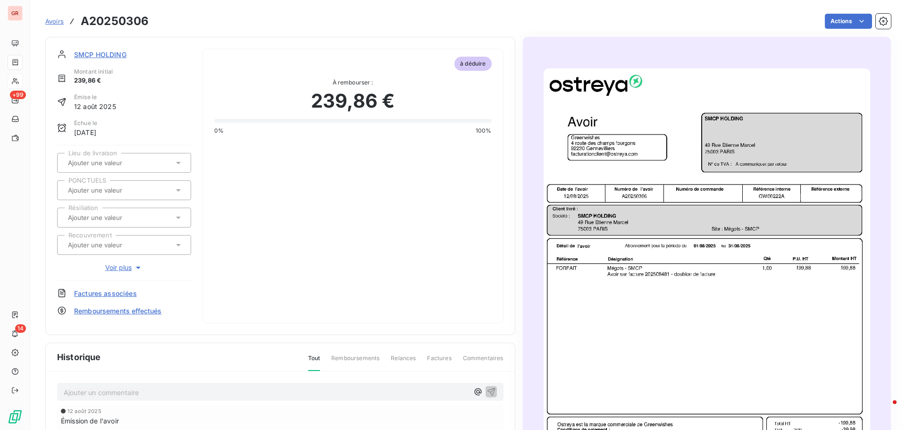
click at [674, 248] on img "button" at bounding box center [707, 298] width 327 height 461
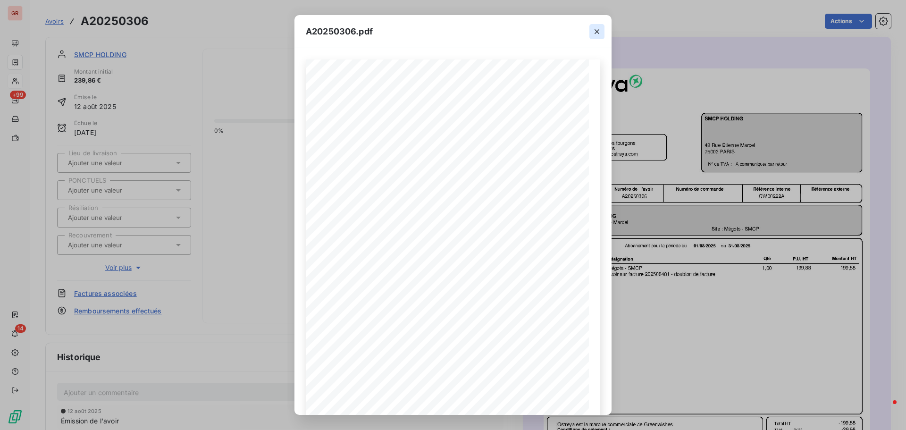
click at [596, 36] on icon "button" at bounding box center [596, 31] width 9 height 9
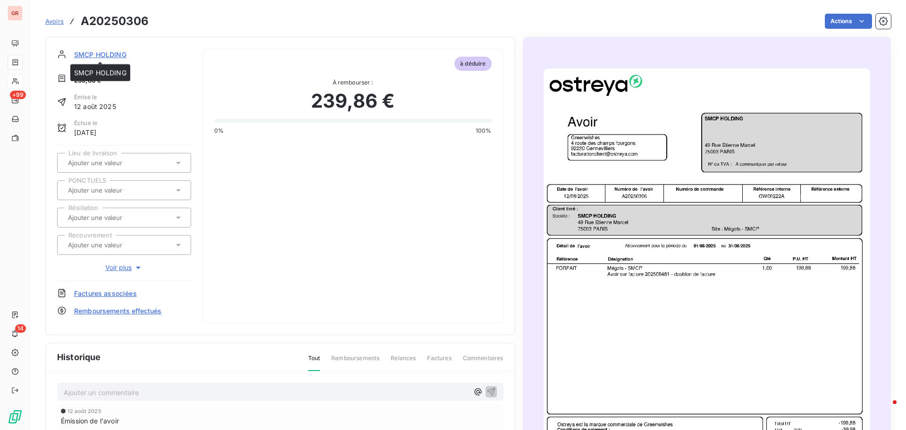
click at [100, 53] on span "SMCP HOLDING" at bounding box center [100, 55] width 52 height 10
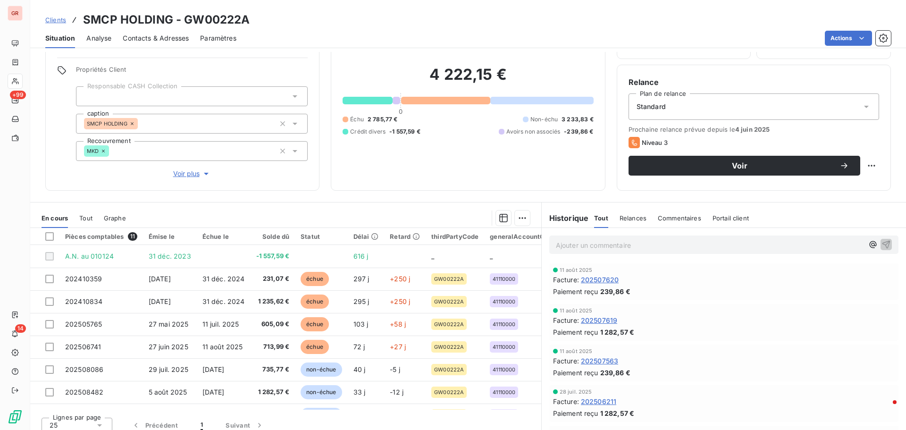
scroll to position [67, 0]
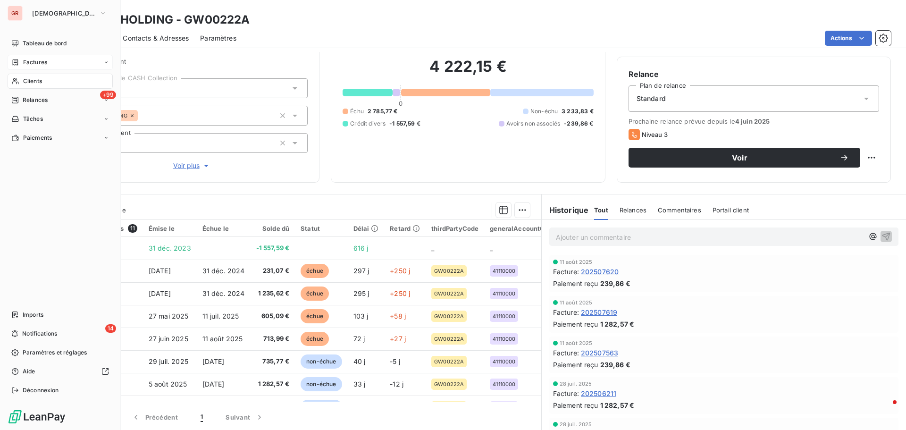
drag, startPoint x: 47, startPoint y: 55, endPoint x: 59, endPoint y: 59, distance: 13.2
click at [47, 55] on div "Factures" at bounding box center [60, 62] width 105 height 15
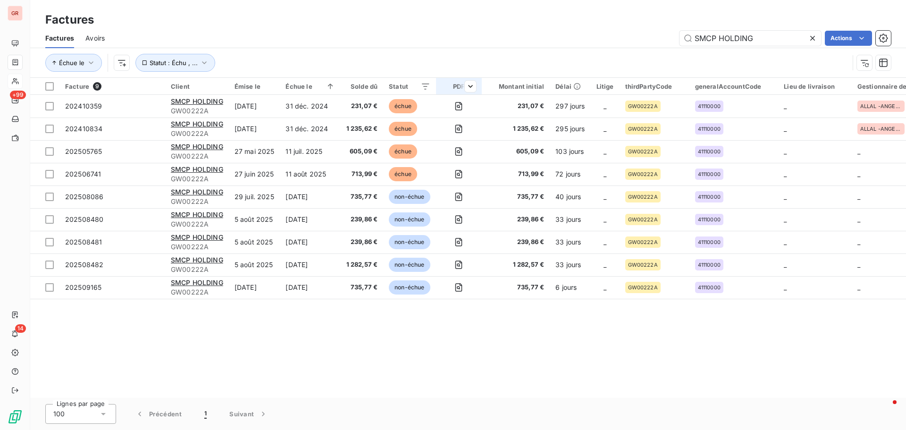
drag, startPoint x: 765, startPoint y: 37, endPoint x: 482, endPoint y: 79, distance: 286.2
click at [483, 79] on div "Factures Factures Avoirs SMCP HOLDING Actions Échue le Statut : Échu , ... Fact…" at bounding box center [468, 215] width 876 height 430
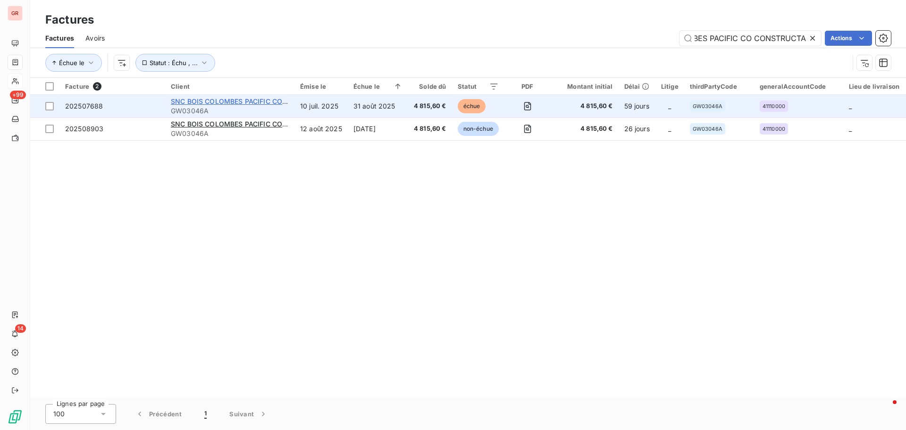
type input "SNC BOIS COLOMBES PACIFIC CO CONSTRUCTA"
click at [215, 100] on span "SNC BOIS COLOMBES PACIFIC CO CONSTRUCTA" at bounding box center [251, 101] width 160 height 8
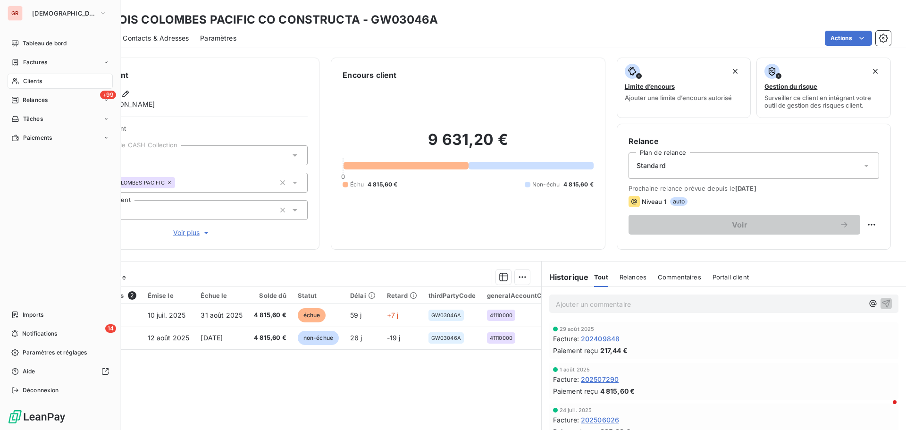
drag, startPoint x: 42, startPoint y: 59, endPoint x: 106, endPoint y: 57, distance: 63.7
click at [42, 59] on span "Factures" at bounding box center [35, 62] width 24 height 8
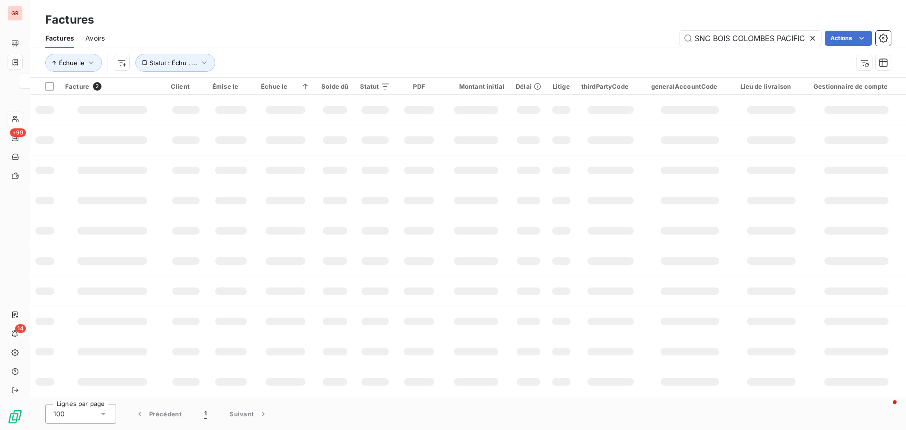
scroll to position [0, 67]
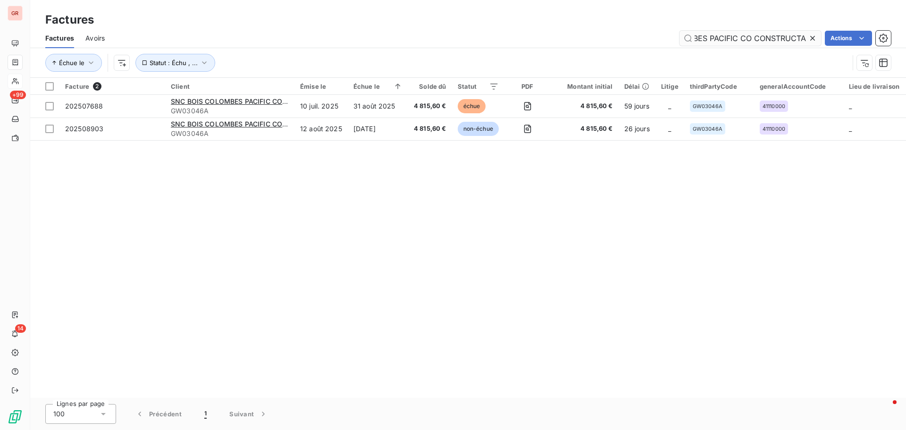
click at [813, 39] on icon at bounding box center [812, 38] width 5 height 5
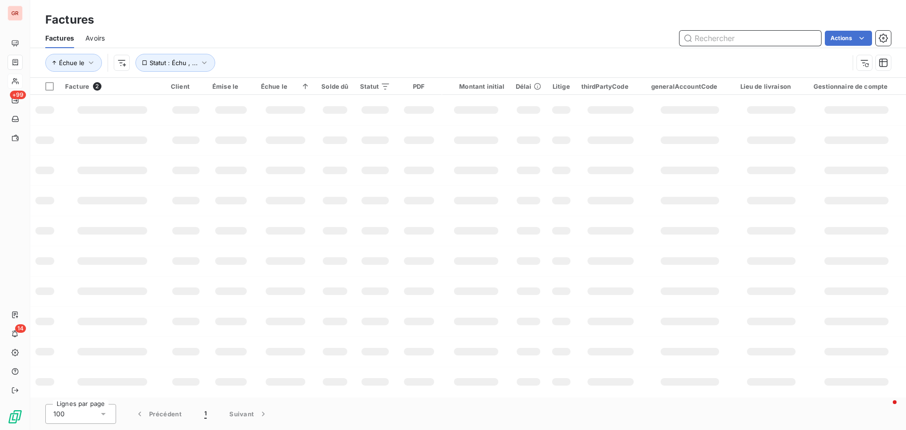
drag, startPoint x: 748, startPoint y: 40, endPoint x: 579, endPoint y: 46, distance: 170.0
click at [641, 42] on div "Actions" at bounding box center [503, 38] width 775 height 15
paste input "SNC BREO GESPARD C/O TELMMA"
click at [722, 36] on input "SNC BREO GESPARD C/O TELMMA" at bounding box center [751, 38] width 142 height 15
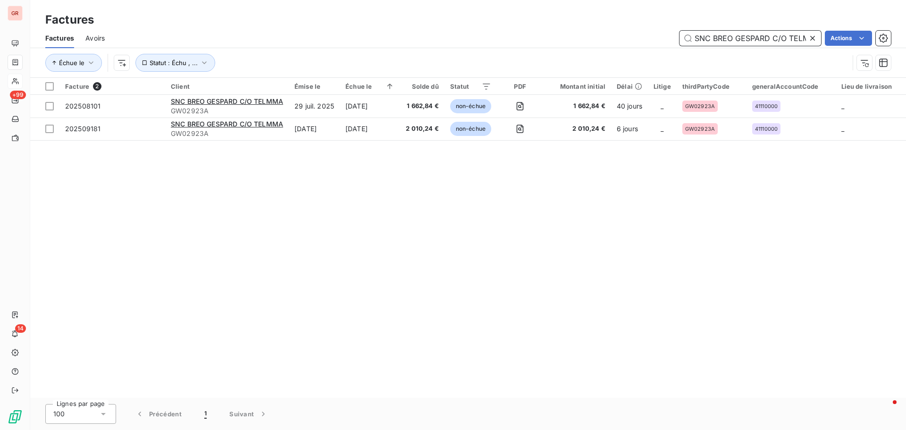
scroll to position [0, 15]
type input "SNC BREO GESPARD C/O TELMMA"
click at [814, 40] on icon at bounding box center [812, 38] width 9 height 9
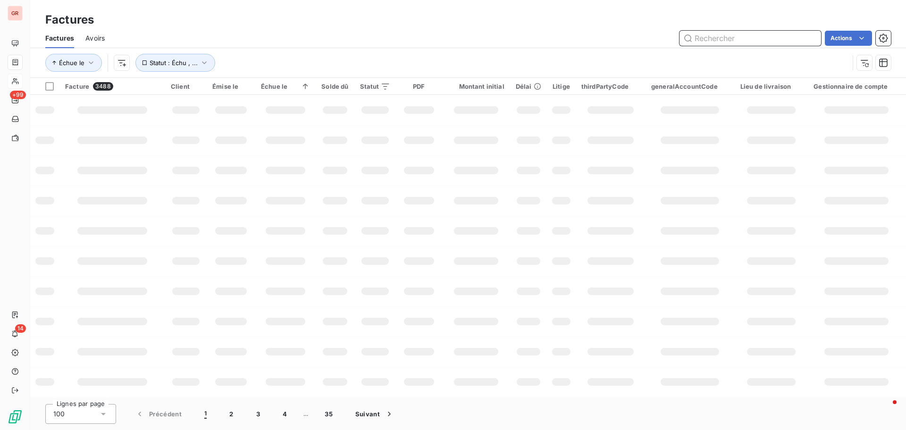
click at [721, 44] on input "text" at bounding box center [751, 38] width 142 height 15
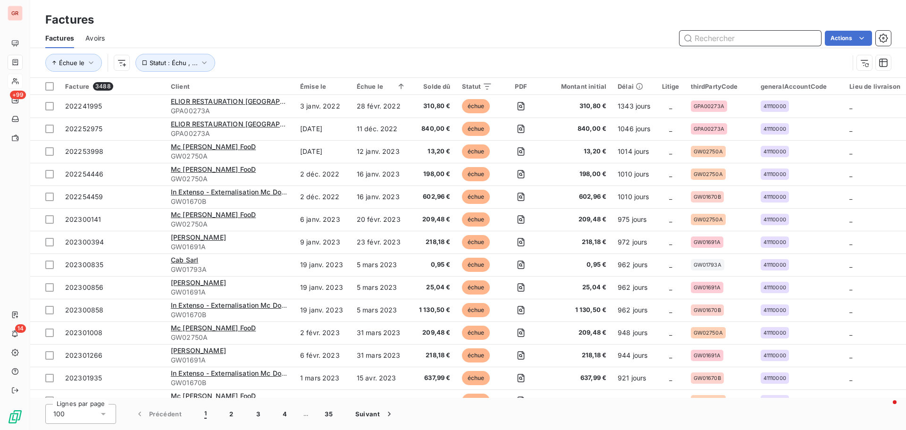
paste input "SNC HIGHLIGHT B&C Property Management"
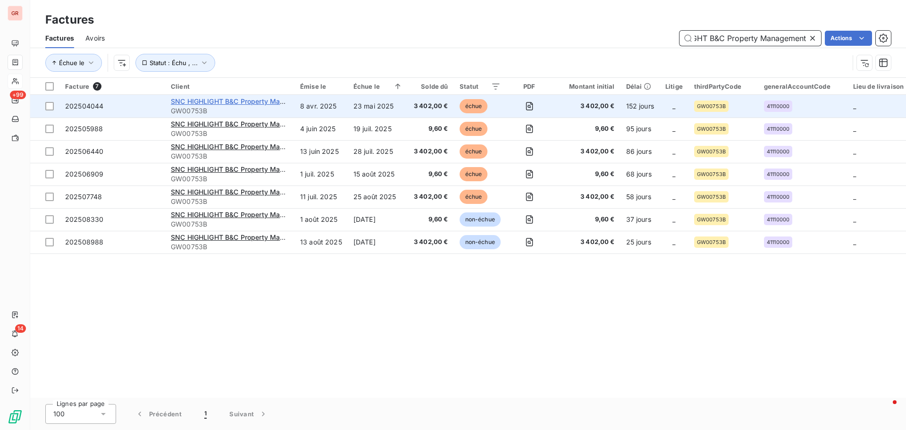
type input "SNC HIGHLIGHT B&C Property Management"
click at [254, 101] on span "SNC HIGHLIGHT B&C Property Management" at bounding box center [241, 101] width 141 height 8
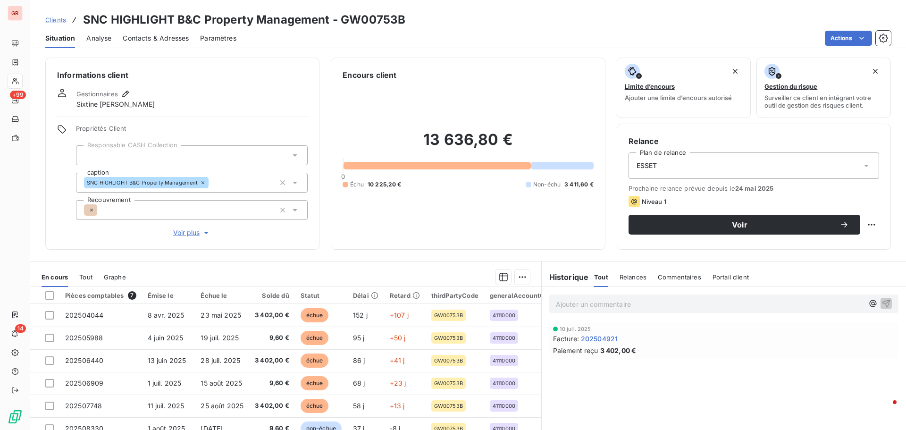
click at [170, 37] on span "Contacts & Adresses" at bounding box center [156, 38] width 66 height 9
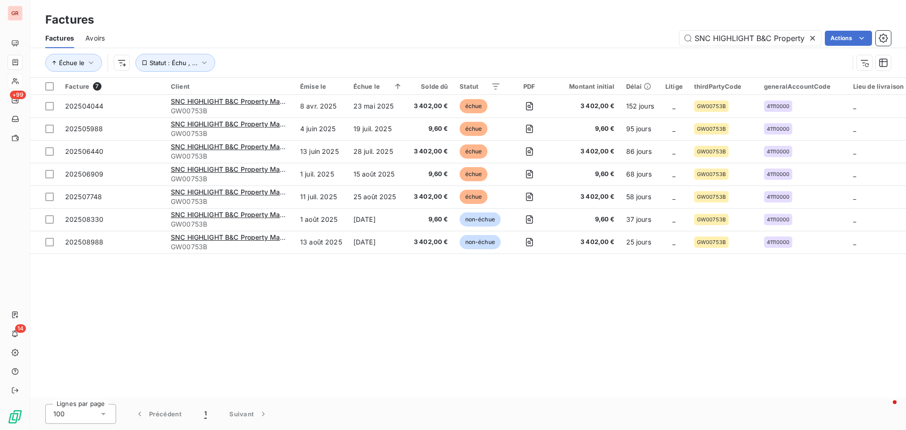
scroll to position [0, 48]
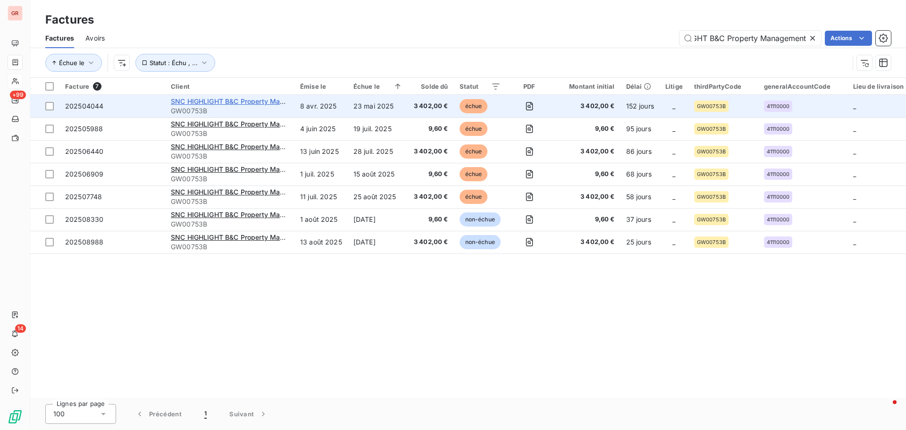
click at [243, 100] on span "SNC HIGHLIGHT B&C Property Management" at bounding box center [241, 101] width 141 height 8
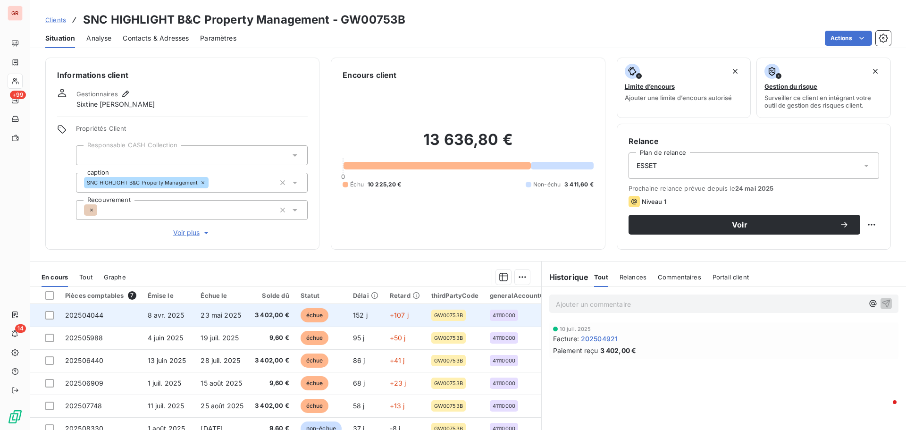
click at [156, 315] on span "8 avr. 2025" at bounding box center [166, 315] width 37 height 8
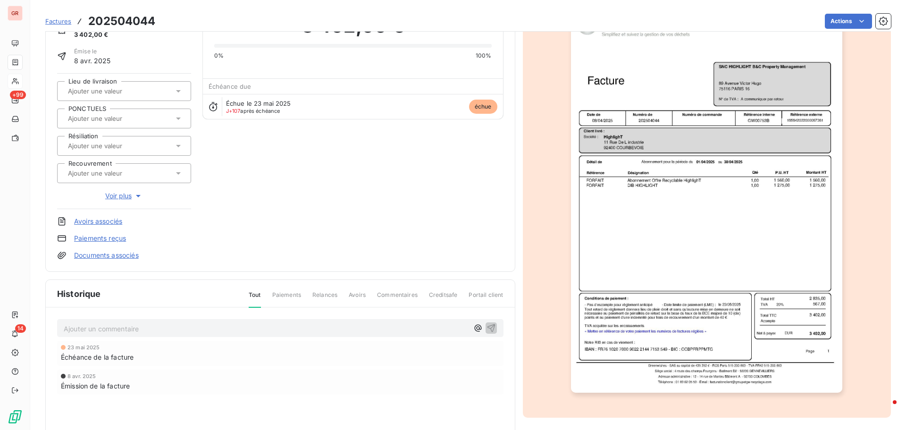
scroll to position [96, 0]
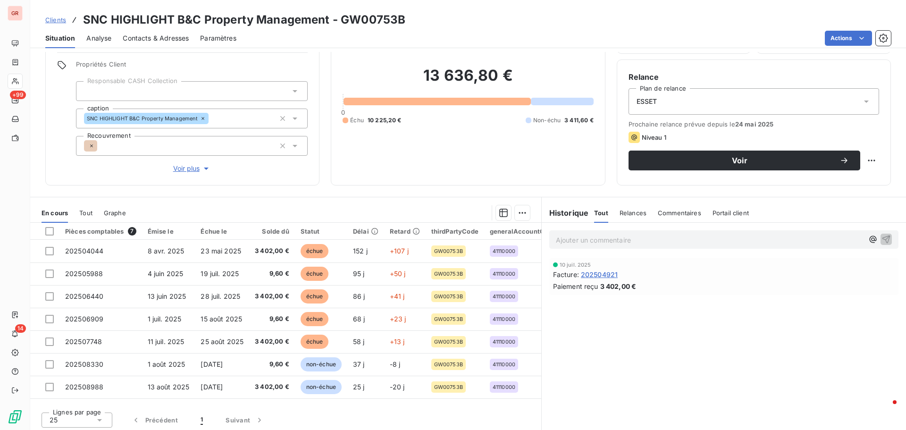
scroll to position [67, 0]
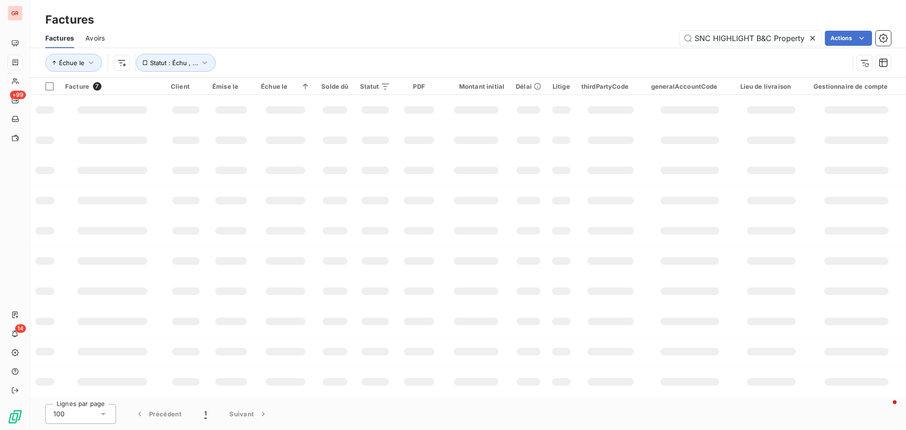
scroll to position [0, 48]
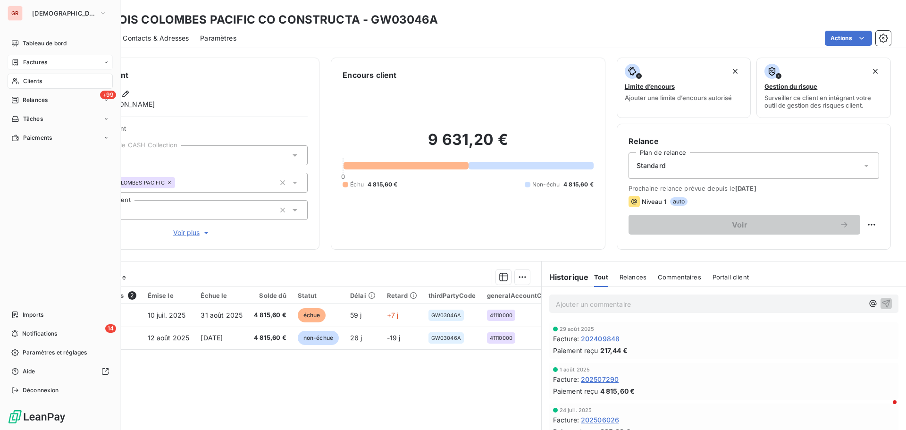
drag, startPoint x: 36, startPoint y: 63, endPoint x: 59, endPoint y: 63, distance: 22.2
click at [36, 63] on span "Factures" at bounding box center [35, 62] width 24 height 8
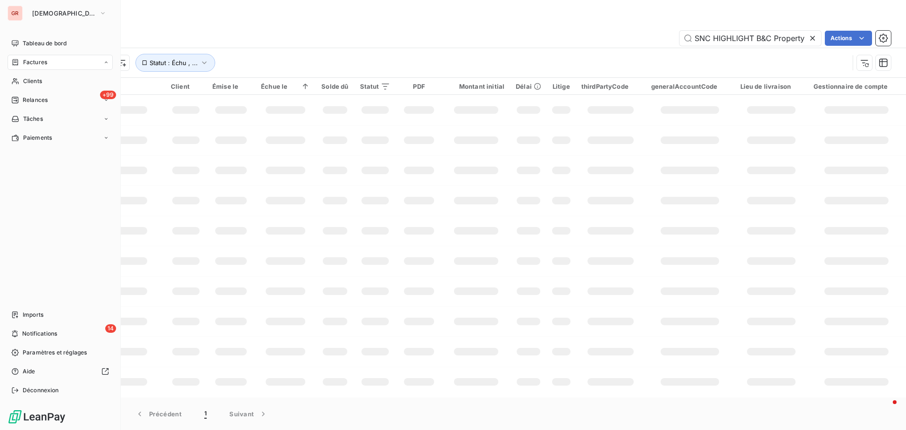
scroll to position [0, 48]
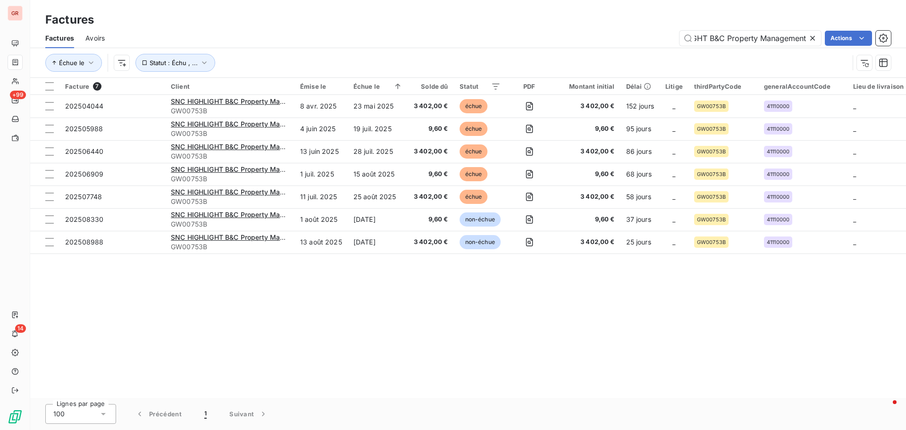
click at [814, 40] on icon at bounding box center [812, 38] width 9 height 9
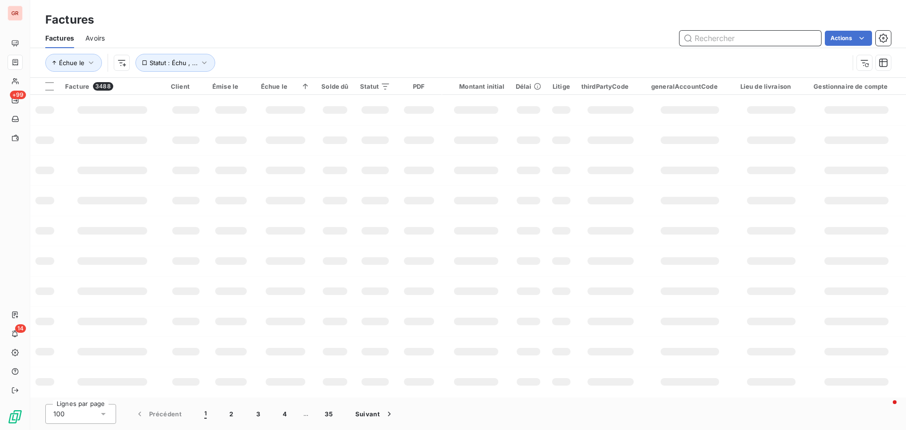
click at [749, 40] on input "text" at bounding box center [751, 38] width 142 height 15
paste input "Snc Omega KB"
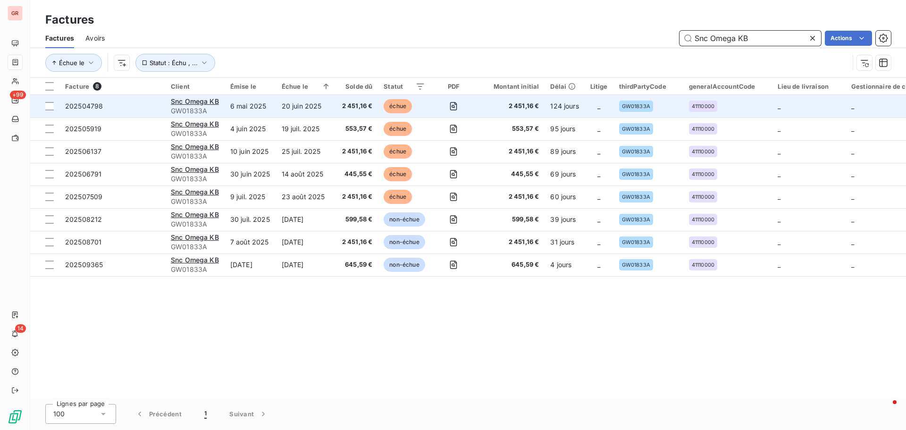
type input "Snc Omega KB"
click at [192, 106] on span "GW01833A" at bounding box center [195, 110] width 48 height 9
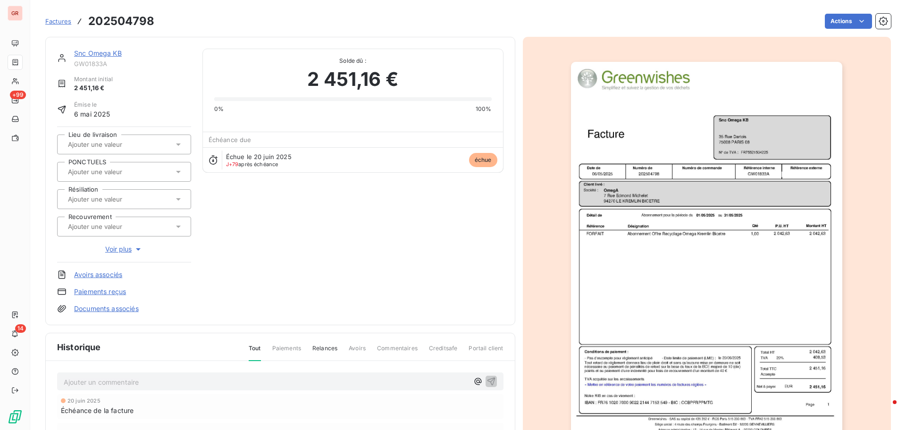
click at [93, 50] on link "Snc Omega KB" at bounding box center [98, 53] width 48 height 8
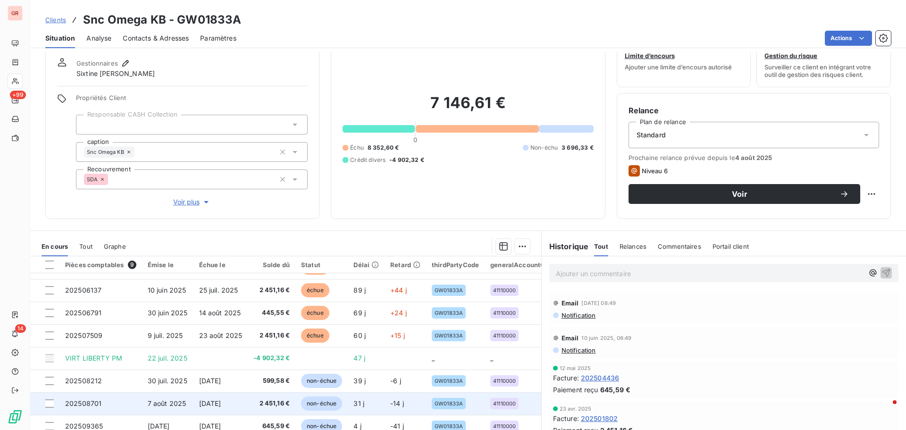
scroll to position [47, 0]
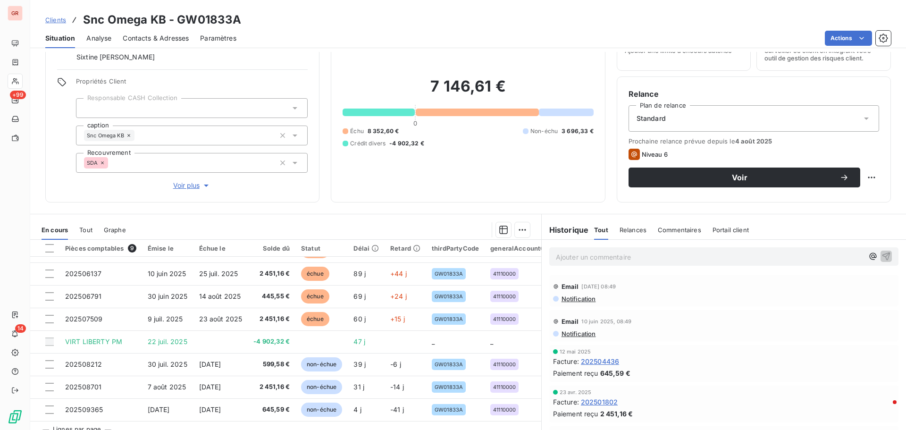
click at [174, 39] on span "Contacts & Adresses" at bounding box center [156, 38] width 66 height 9
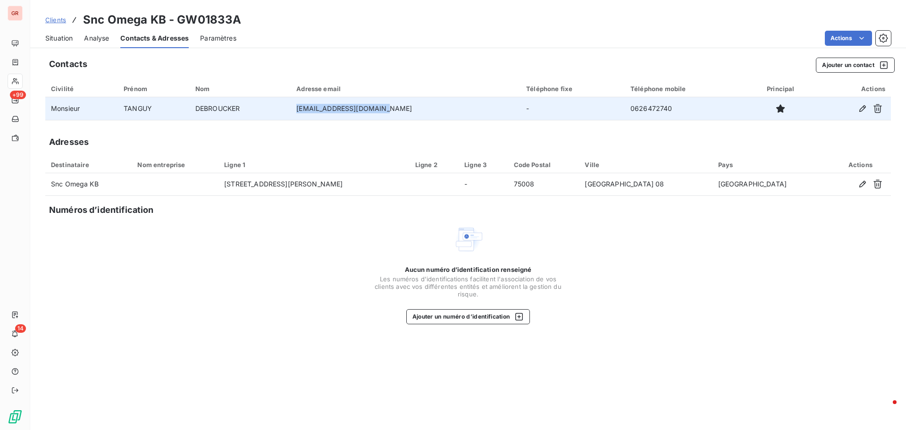
drag, startPoint x: 409, startPoint y: 109, endPoint x: 314, endPoint y: 108, distance: 94.4
click at [314, 108] on tr "Monsieur TANGUY DEBROUCKER t.debroucker@lib-re.com - 0626472740" at bounding box center [468, 108] width 846 height 23
copy tr "t.debroucker@lib-re.com"
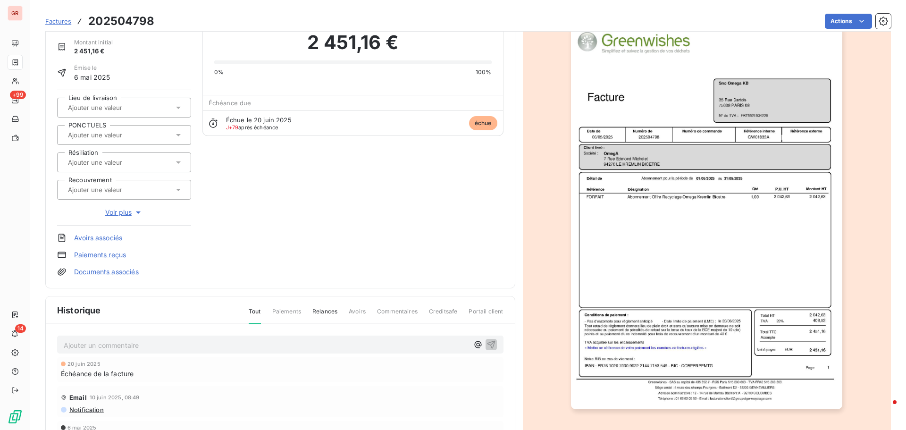
scroll to position [138, 0]
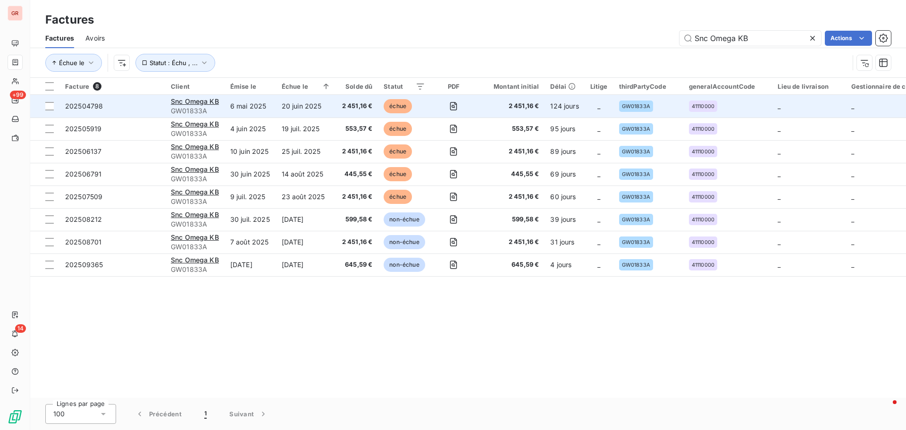
click at [196, 107] on span "GW01833A" at bounding box center [195, 110] width 48 height 9
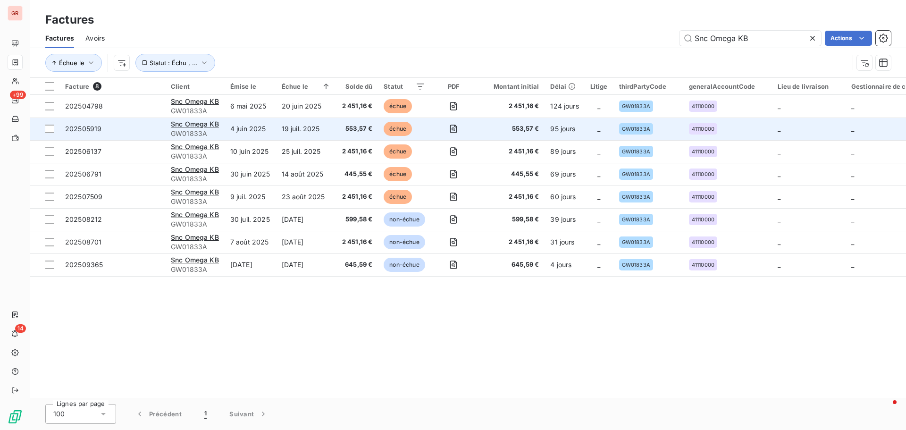
click at [251, 132] on td "4 juin 2025" at bounding box center [250, 128] width 51 height 23
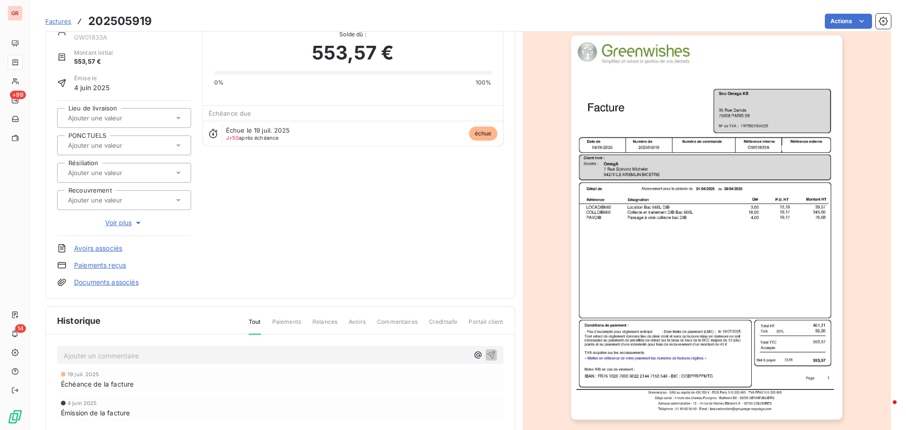
scroll to position [138, 0]
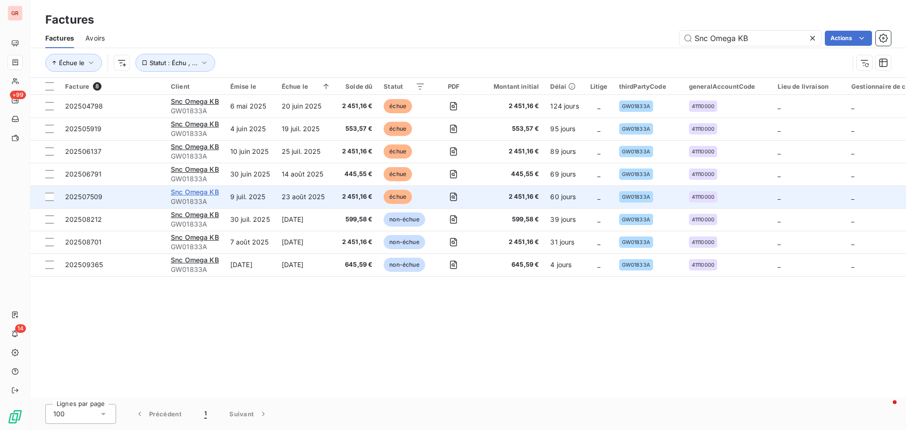
click at [210, 195] on span "Snc Omega KB" at bounding box center [195, 192] width 48 height 8
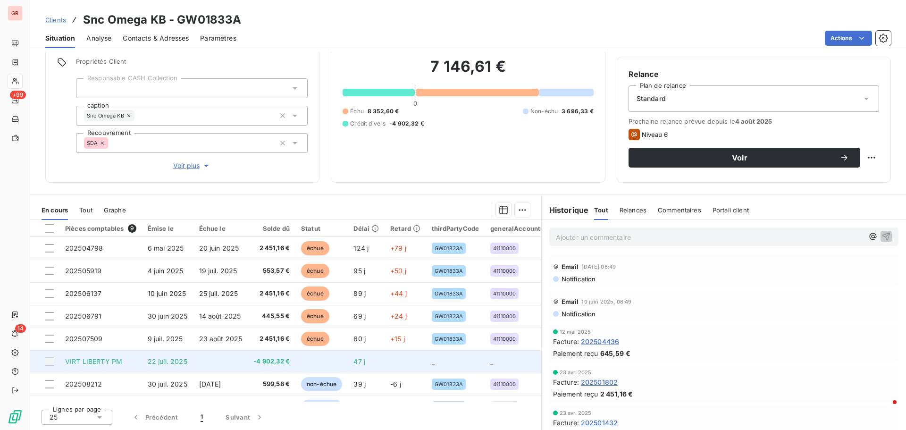
scroll to position [43, 0]
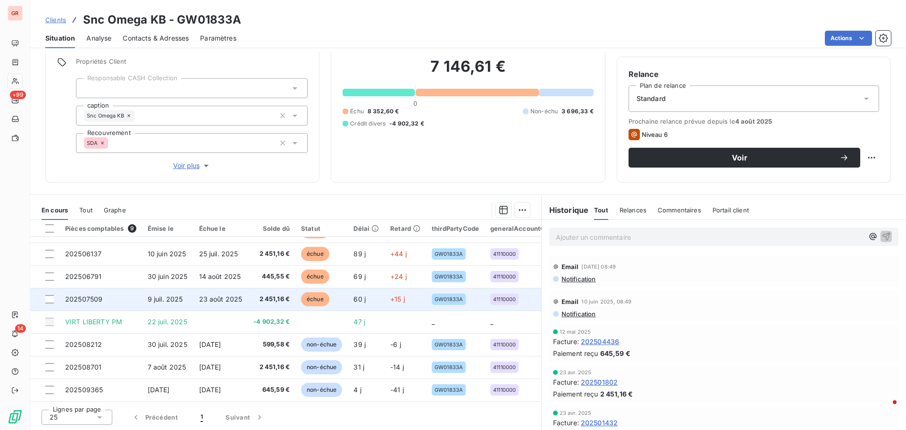
click at [234, 295] on span "23 août 2025" at bounding box center [220, 299] width 43 height 8
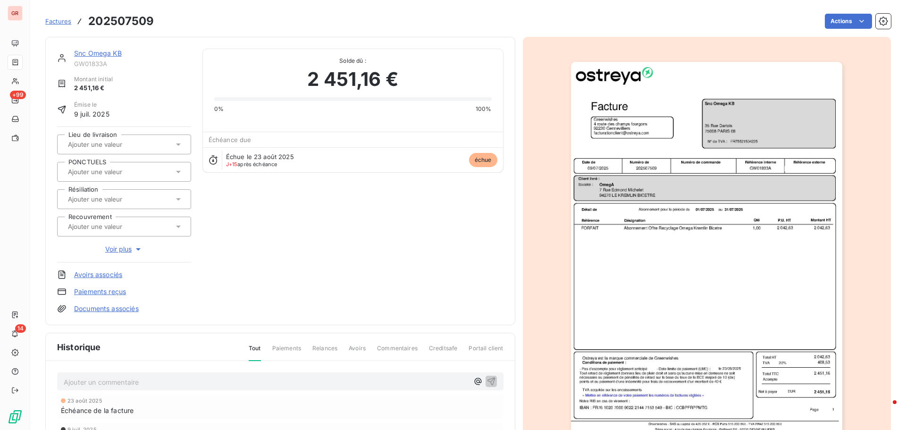
click at [643, 189] on img "button" at bounding box center [706, 254] width 271 height 384
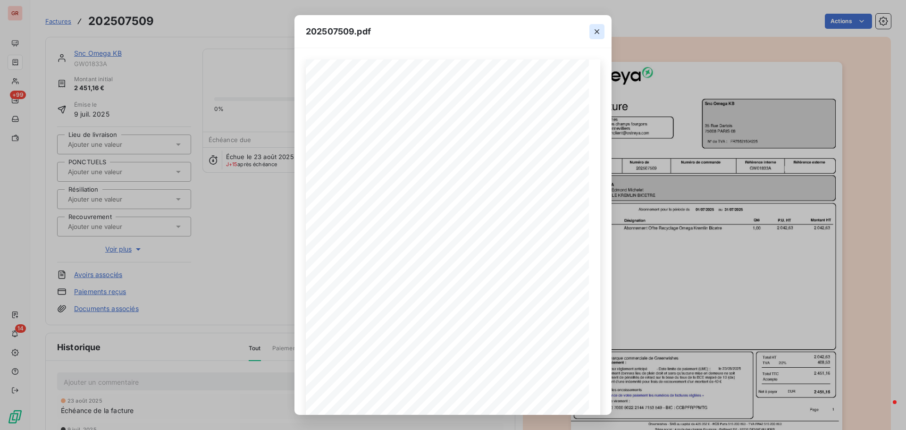
click at [598, 33] on icon "button" at bounding box center [596, 31] width 9 height 9
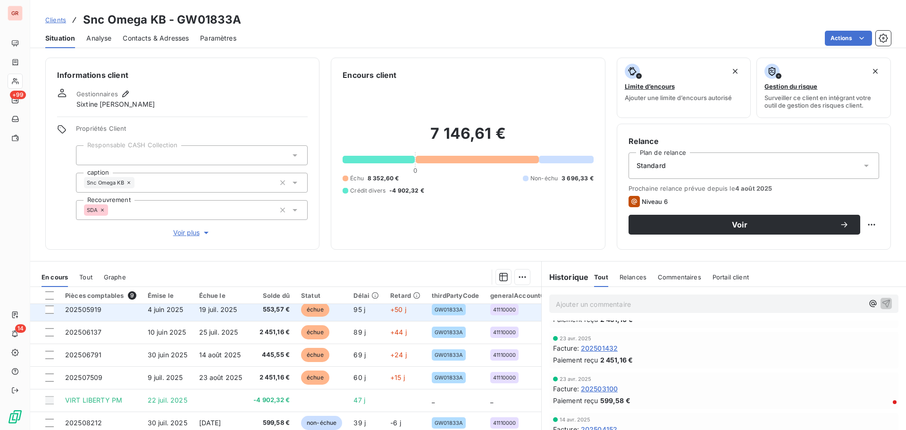
scroll to position [43, 0]
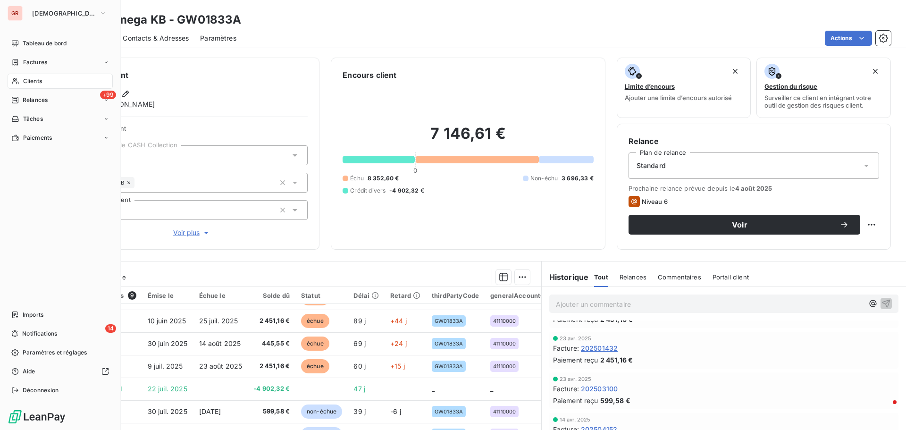
click at [36, 81] on span "Clients" at bounding box center [32, 81] width 19 height 8
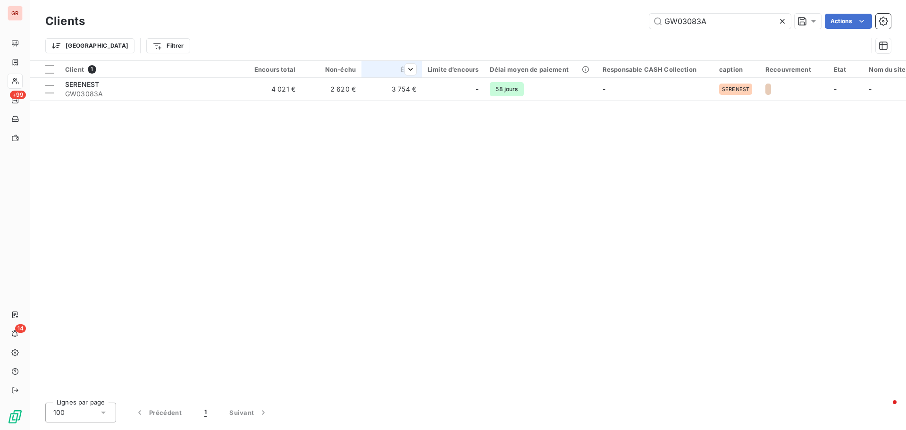
drag, startPoint x: 727, startPoint y: 21, endPoint x: 386, endPoint y: 64, distance: 343.4
click at [406, 60] on div "Clients GW03083A Actions Trier Filtrer" at bounding box center [468, 35] width 846 height 49
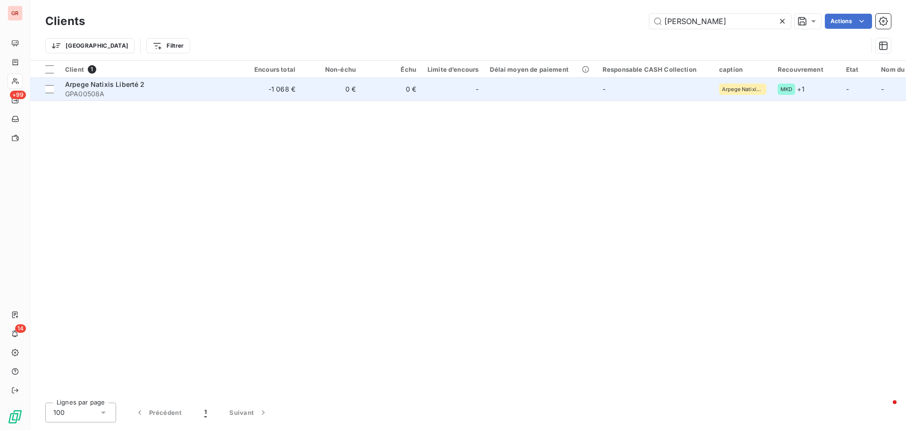
type input "libert"
click at [114, 84] on span "Arpege Natixis Liberté 2" at bounding box center [105, 84] width 80 height 8
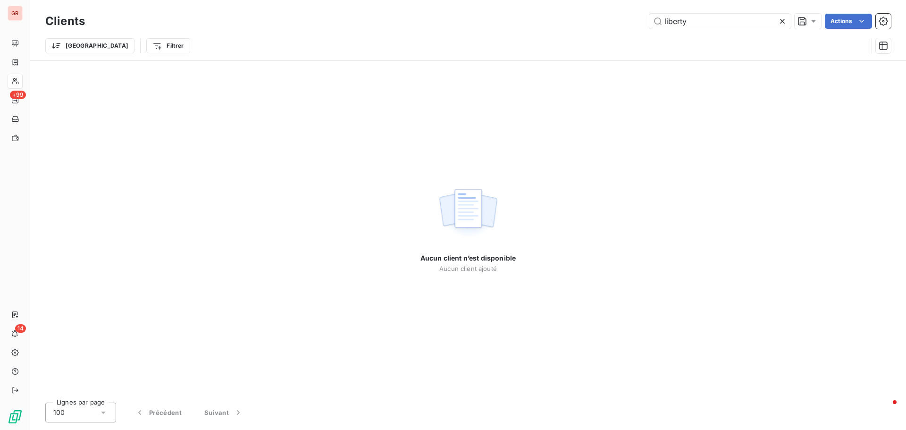
drag, startPoint x: 708, startPoint y: 22, endPoint x: 608, endPoint y: 40, distance: 102.1
click at [611, 40] on div "Clients liberty Actions Trier Filtrer" at bounding box center [468, 35] width 846 height 49
type input "liberty"
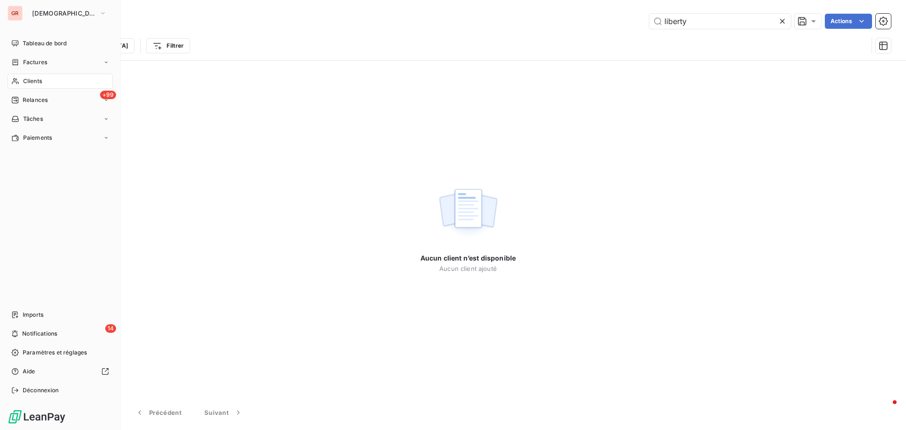
click at [36, 83] on span "Clients" at bounding box center [32, 81] width 19 height 8
click at [38, 79] on span "Clients" at bounding box center [32, 81] width 19 height 8
click at [50, 58] on div "Factures" at bounding box center [60, 62] width 105 height 15
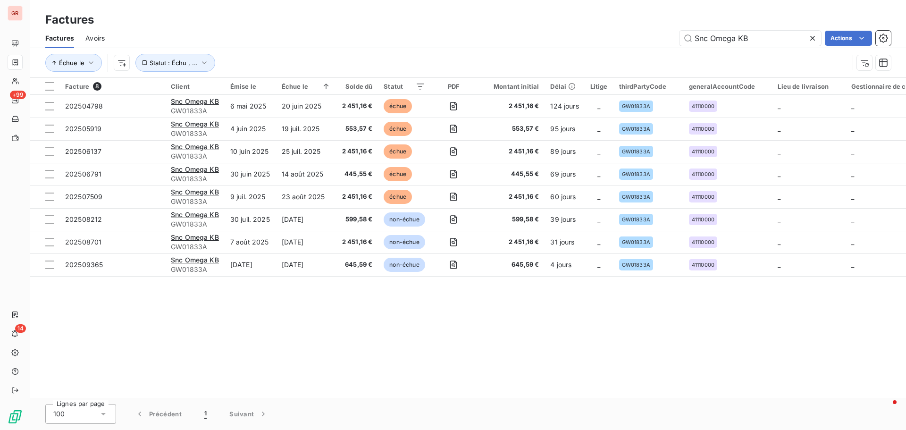
drag, startPoint x: 716, startPoint y: 39, endPoint x: 562, endPoint y: 54, distance: 155.5
click at [597, 50] on div "Factures Avoirs Snc Omega KB Actions Échue le Statut : Échu , ..." at bounding box center [468, 52] width 876 height 49
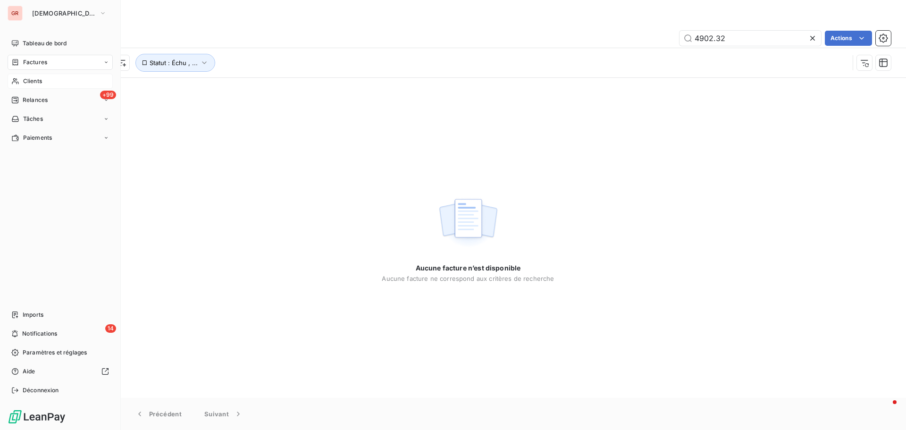
type input "4902.32"
click at [36, 82] on span "Clients" at bounding box center [32, 81] width 19 height 8
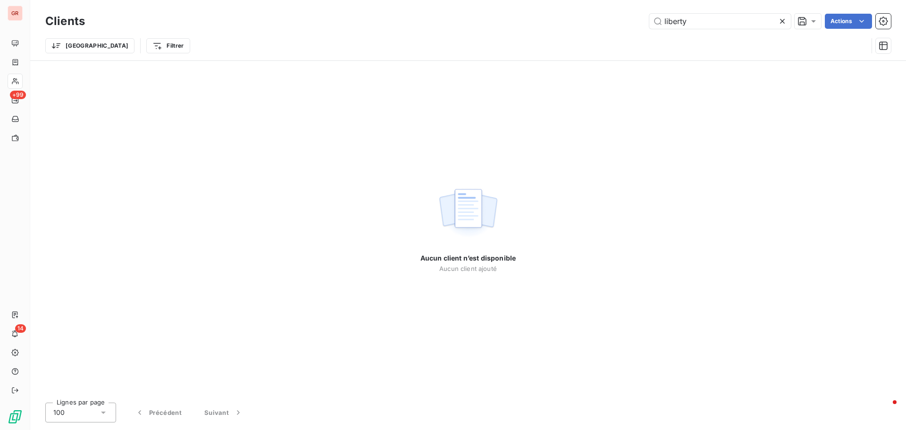
drag, startPoint x: 697, startPoint y: 20, endPoint x: 512, endPoint y: 63, distance: 189.9
click at [538, 56] on div "Clients liberty Actions Trier Filtrer" at bounding box center [468, 35] width 846 height 49
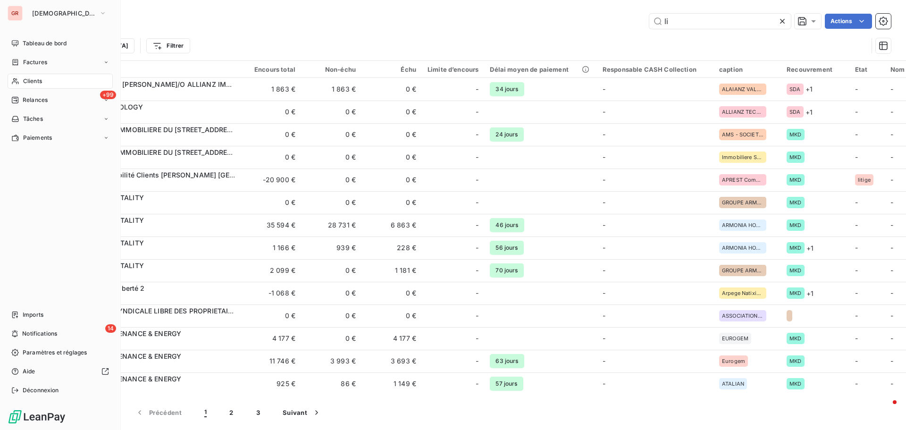
drag, startPoint x: 40, startPoint y: 79, endPoint x: 48, endPoint y: 80, distance: 8.1
click at [40, 79] on span "Clients" at bounding box center [32, 81] width 19 height 8
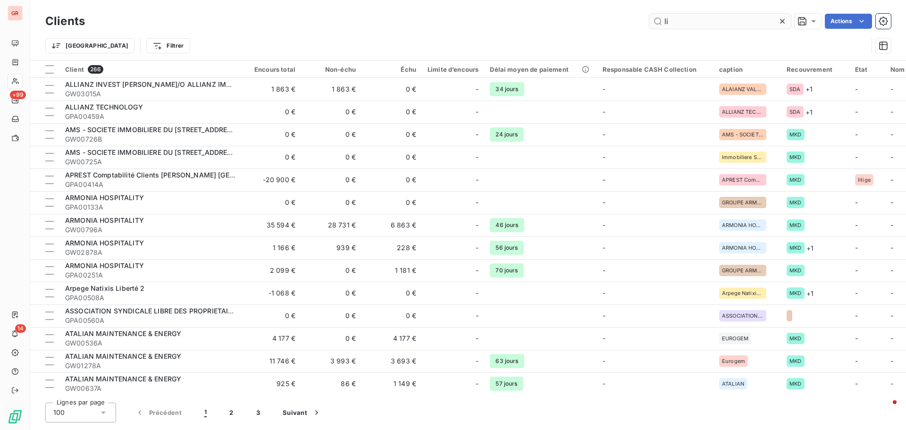
drag, startPoint x: 699, startPoint y: 13, endPoint x: 663, endPoint y: 22, distance: 37.0
click at [658, 21] on div "Clients li Actions" at bounding box center [468, 21] width 846 height 20
drag, startPoint x: 672, startPoint y: 22, endPoint x: 603, endPoint y: 30, distance: 69.8
click at [603, 30] on div "Clients li Actions" at bounding box center [468, 21] width 846 height 20
paste input "GW03103A"
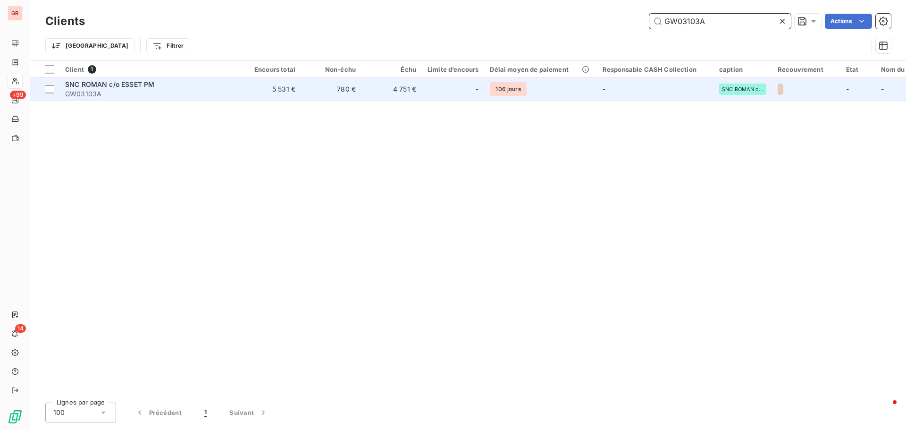
type input "GW03103A"
click at [140, 83] on span "SNC ROMAN c/o ESSET PM" at bounding box center [109, 84] width 89 height 8
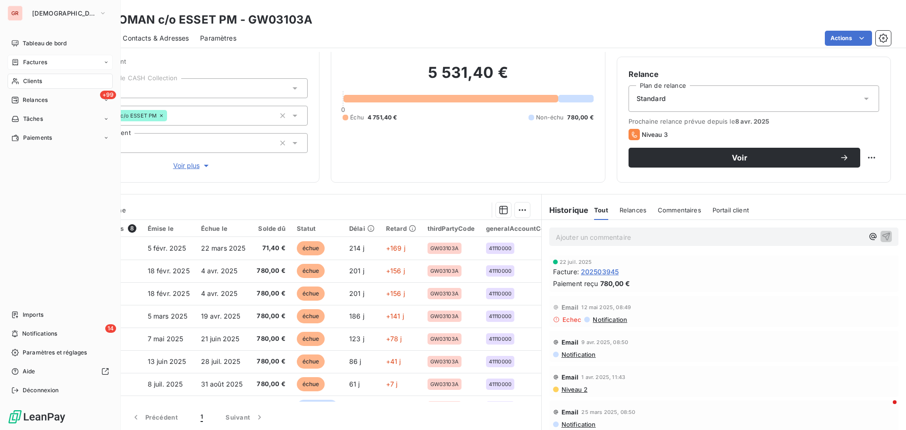
click at [44, 59] on span "Factures" at bounding box center [35, 62] width 24 height 8
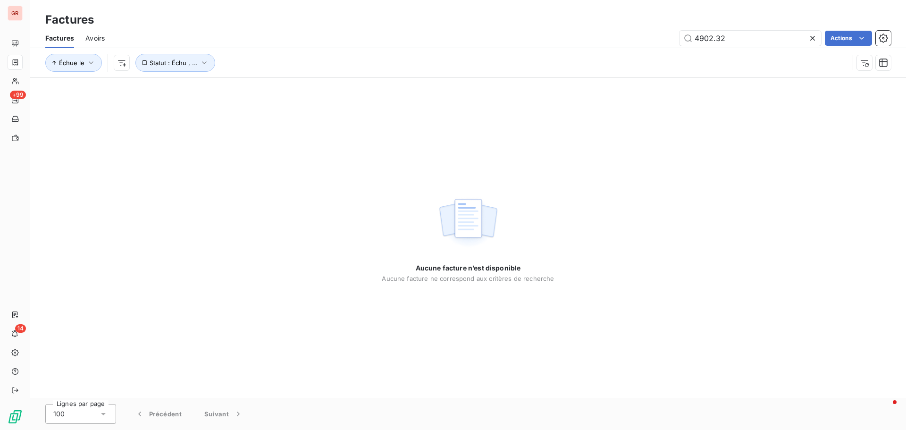
drag, startPoint x: 729, startPoint y: 42, endPoint x: 569, endPoint y: 54, distance: 159.9
click at [582, 51] on div "Factures Avoirs 4902.32 Actions Échue le Statut : Échu , ..." at bounding box center [468, 52] width 876 height 49
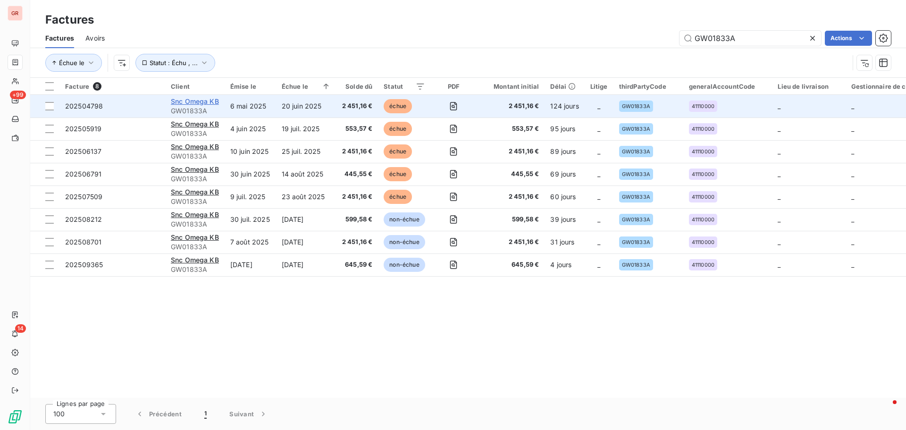
type input "GW01833A"
click at [208, 100] on span "Snc Omega KB" at bounding box center [195, 101] width 48 height 8
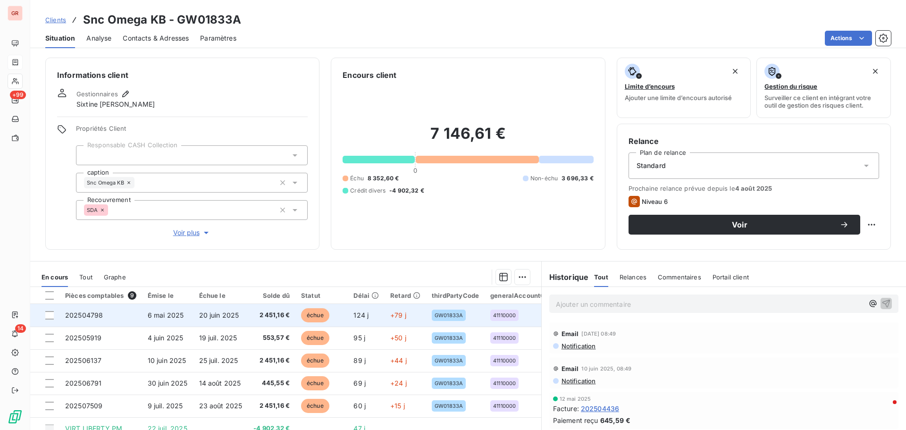
click at [169, 318] on span "6 mai 2025" at bounding box center [166, 315] width 36 height 8
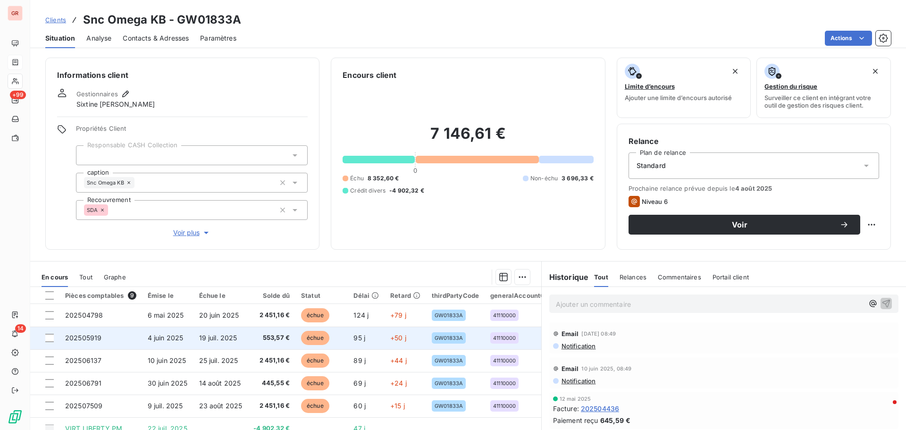
click at [207, 342] on td "19 juil. 2025" at bounding box center [220, 338] width 55 height 23
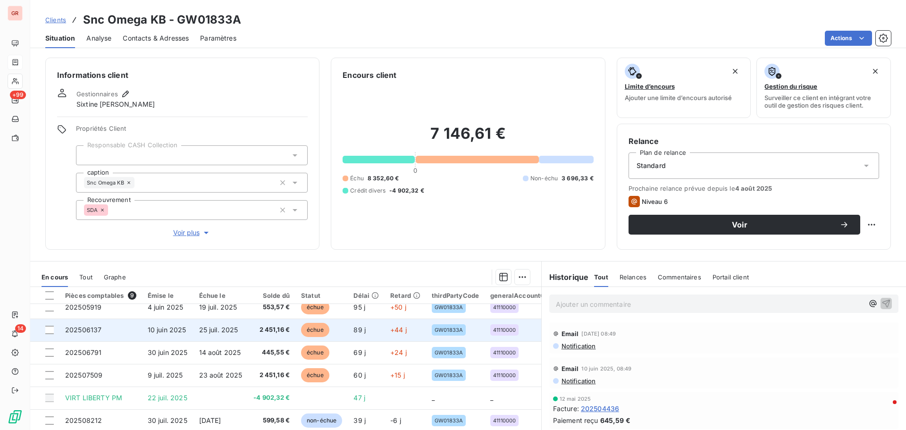
scroll to position [43, 0]
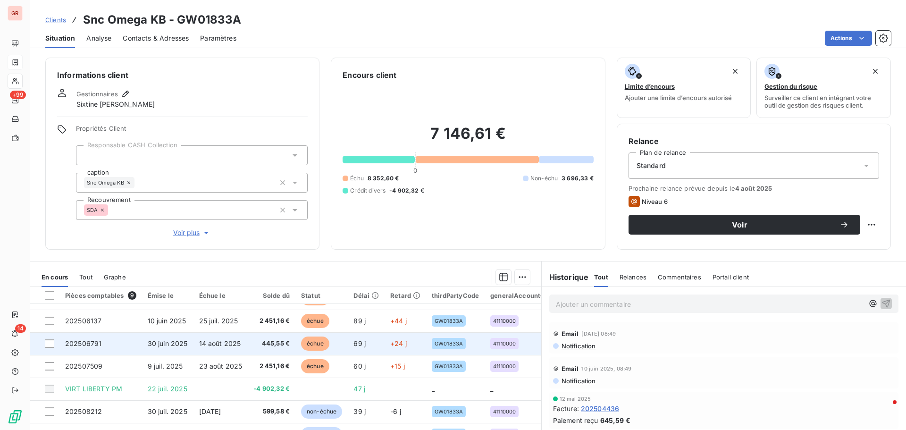
click at [206, 341] on span "14 août 2025" at bounding box center [220, 343] width 42 height 8
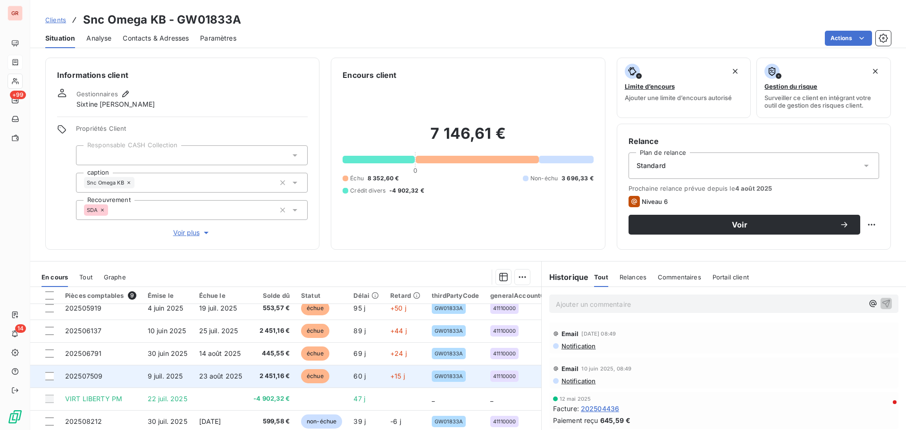
scroll to position [43, 0]
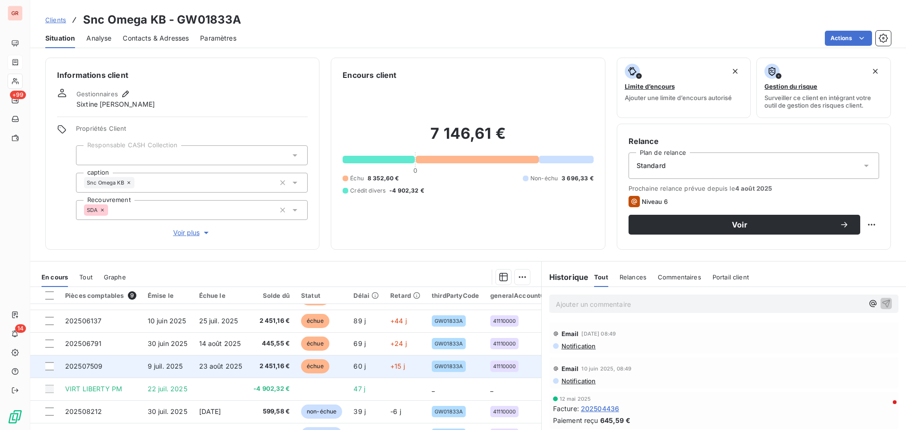
click at [217, 363] on span "23 août 2025" at bounding box center [220, 366] width 43 height 8
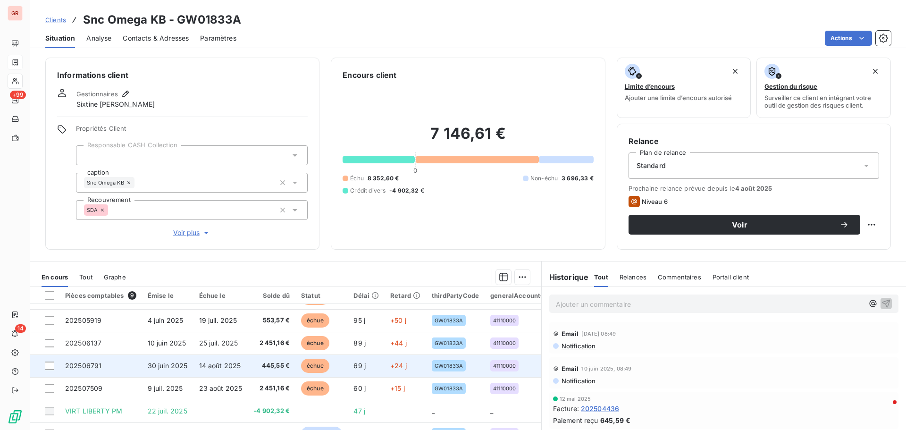
scroll to position [43, 0]
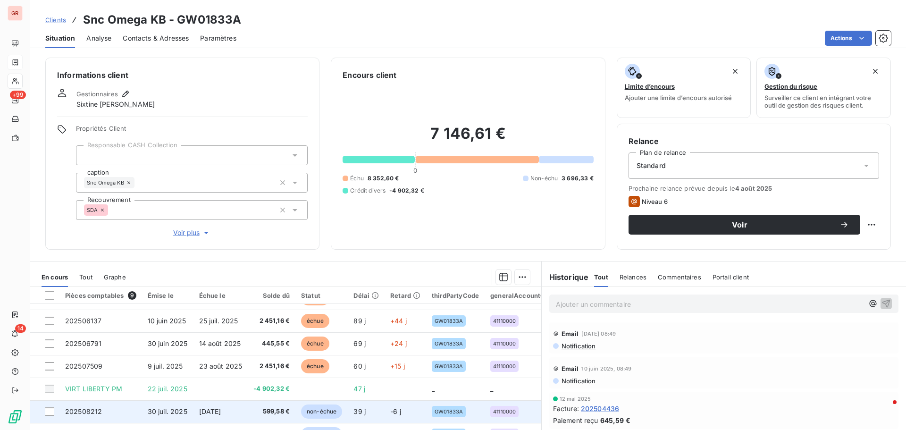
click at [221, 410] on span "[DATE]" at bounding box center [210, 411] width 22 height 8
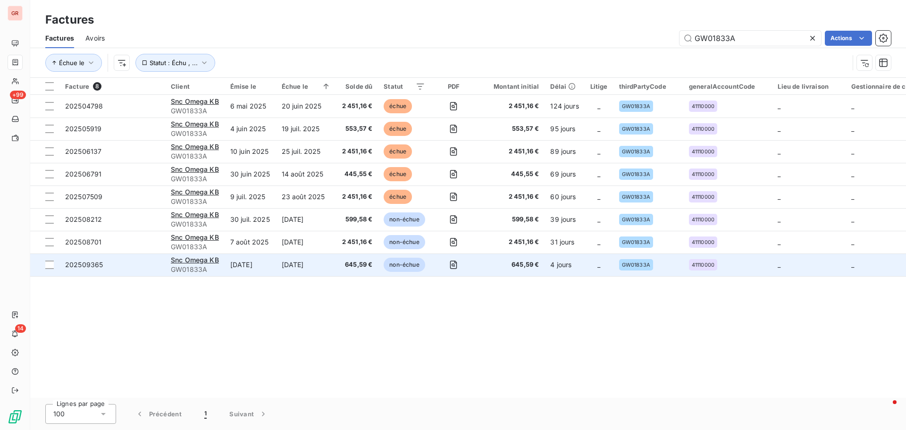
click at [210, 264] on div "Snc Omega KB" at bounding box center [195, 259] width 48 height 9
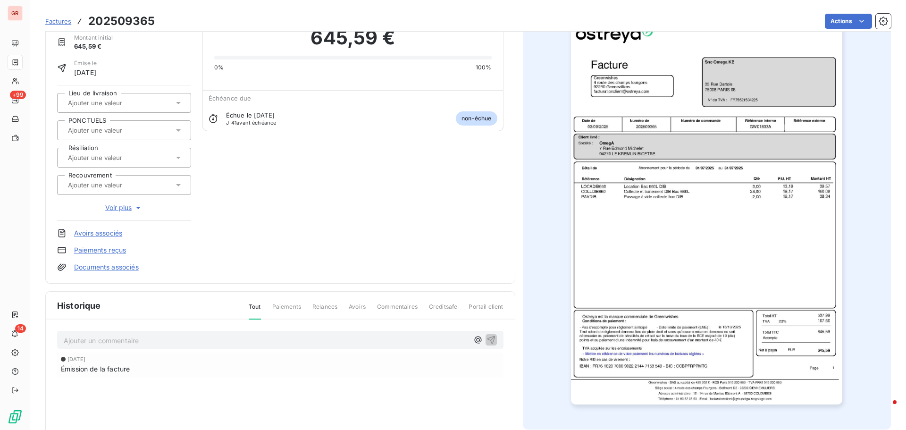
scroll to position [138, 0]
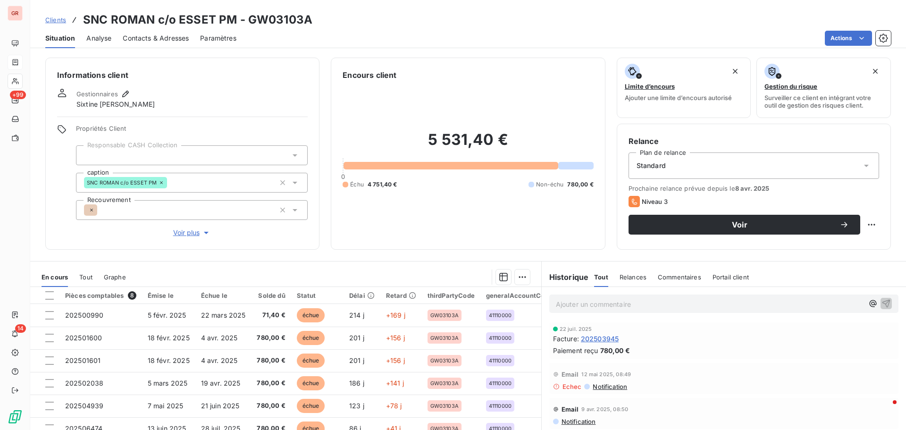
click at [166, 36] on span "Contacts & Adresses" at bounding box center [156, 38] width 66 height 9
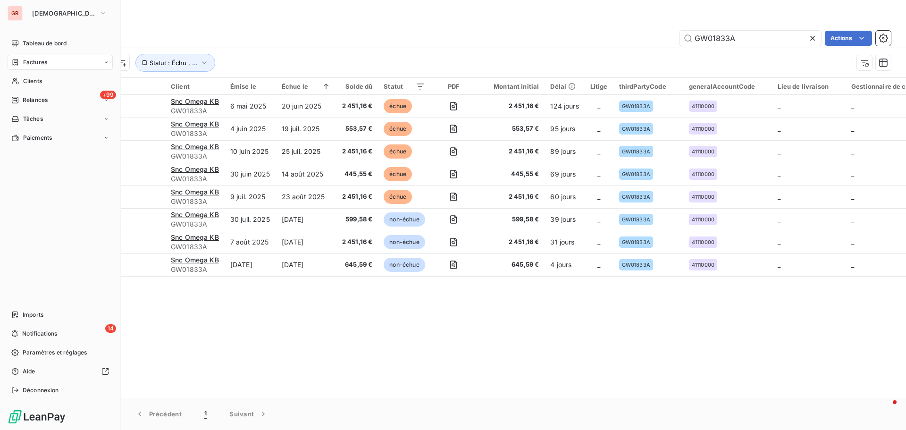
drag, startPoint x: 42, startPoint y: 58, endPoint x: 96, endPoint y: 62, distance: 54.0
click at [42, 58] on span "Factures" at bounding box center [35, 62] width 24 height 8
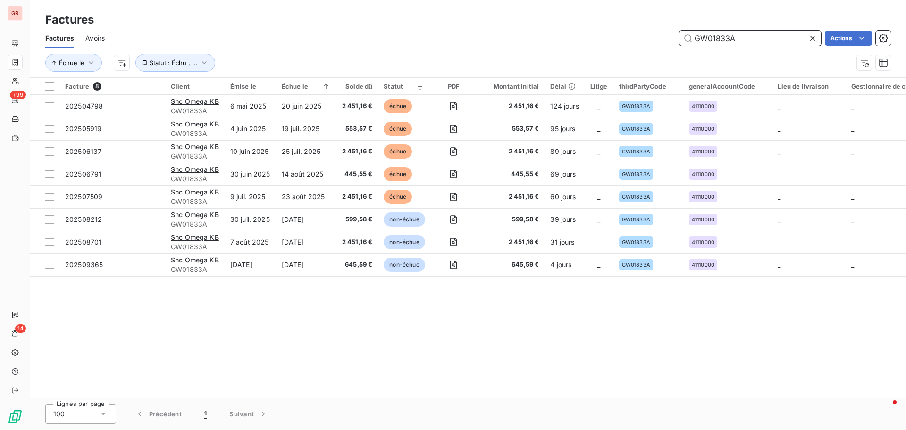
drag, startPoint x: 744, startPoint y: 41, endPoint x: 557, endPoint y: 58, distance: 188.1
click at [561, 57] on div "Factures Avoirs GW01833A Actions Échue le Statut : Échu , ..." at bounding box center [468, 52] width 876 height 49
paste input "Solerest C O Vcf"
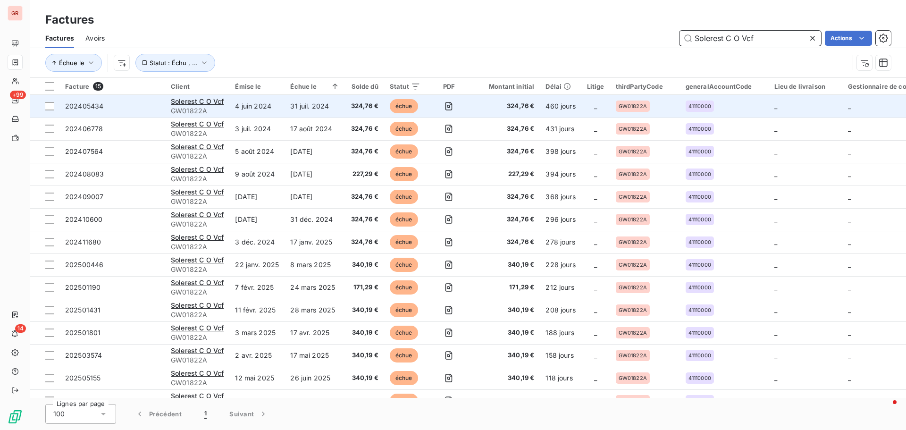
type input "Solerest C O Vcf"
click at [194, 106] on span "GW01822A" at bounding box center [197, 110] width 53 height 9
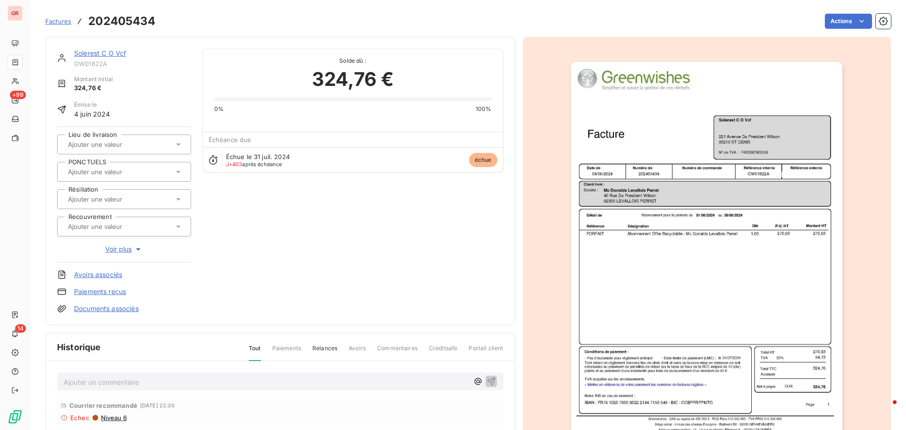
click at [644, 193] on img "button" at bounding box center [706, 254] width 271 height 384
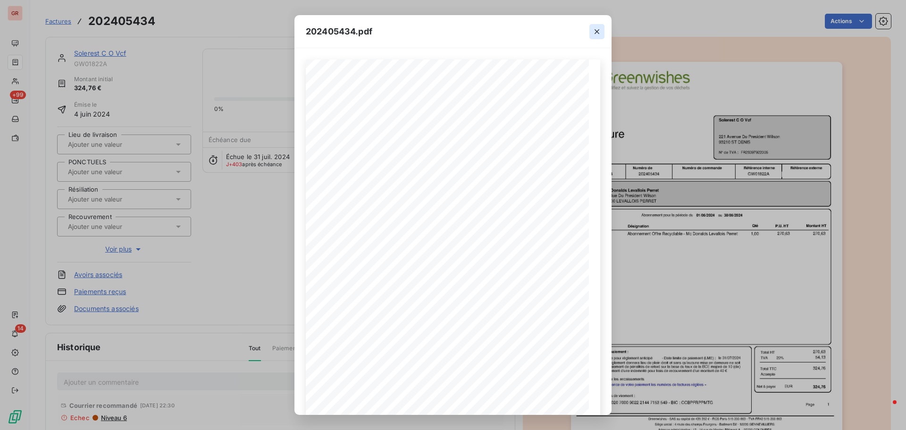
click at [598, 33] on icon "button" at bounding box center [597, 31] width 5 height 5
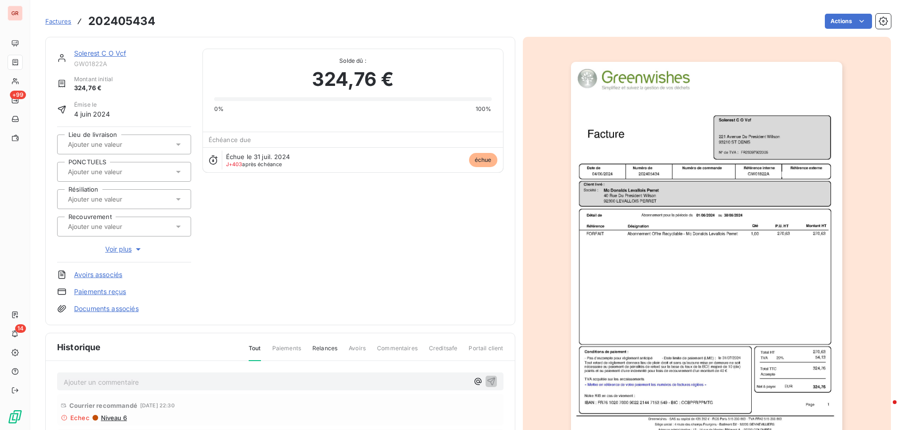
click at [97, 55] on link "Solerest C O Vcf" at bounding box center [100, 53] width 52 height 8
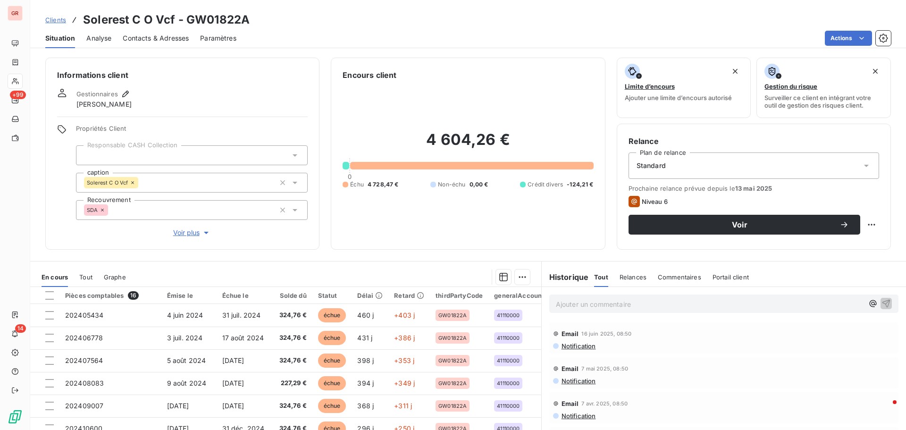
click at [174, 39] on span "Contacts & Adresses" at bounding box center [156, 38] width 66 height 9
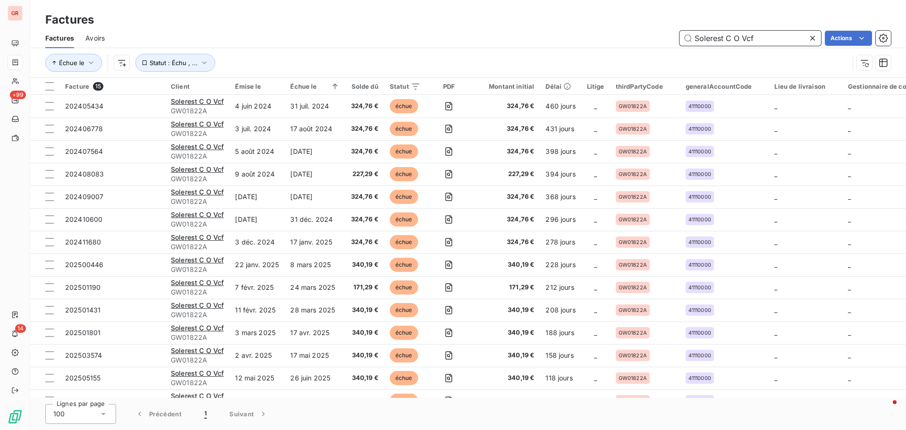
drag, startPoint x: 663, startPoint y: 38, endPoint x: 589, endPoint y: 38, distance: 73.6
click at [590, 38] on div "Solerest C O Vcf Actions" at bounding box center [503, 38] width 775 height 15
paste input "rimo Hotel"
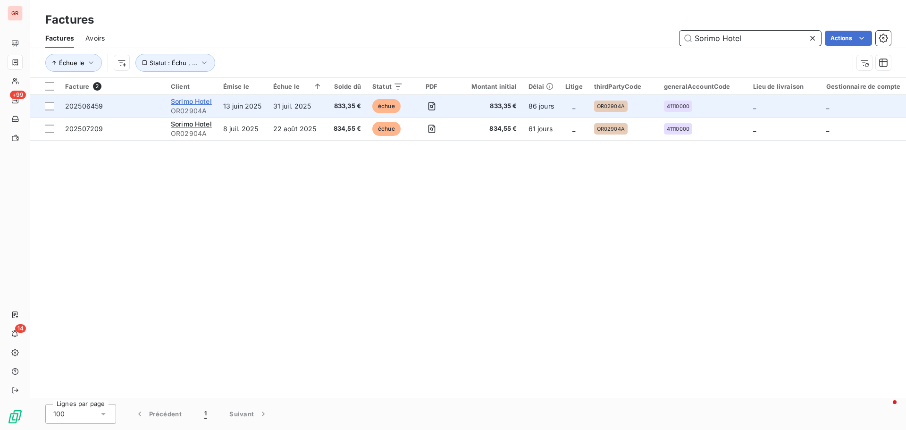
type input "Sorimo Hotel"
click at [196, 103] on span "Sorimo Hotel" at bounding box center [191, 101] width 41 height 8
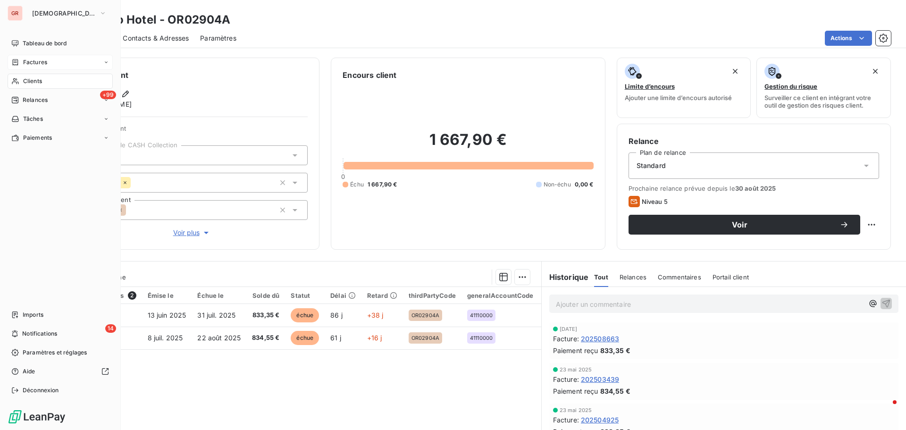
click at [41, 64] on span "Factures" at bounding box center [35, 62] width 24 height 8
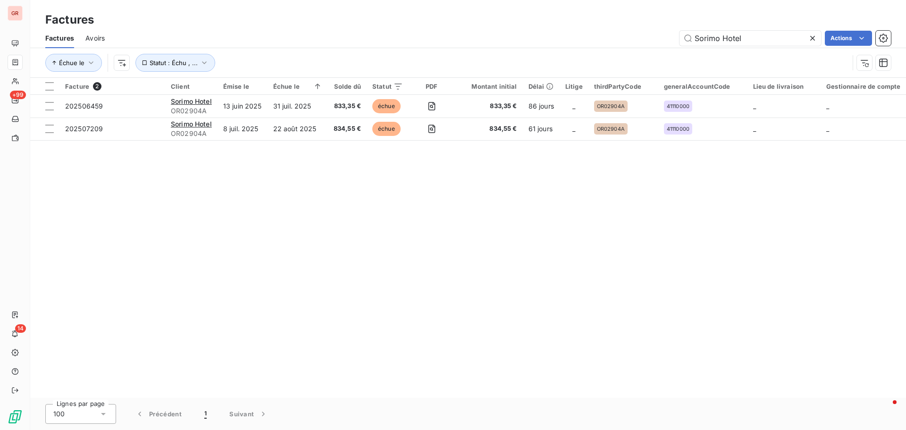
drag, startPoint x: 758, startPoint y: 41, endPoint x: 558, endPoint y: 53, distance: 200.0
click at [558, 53] on div "Factures Avoirs Sorimo Hotel Actions Échue le Statut : Échu , ..." at bounding box center [468, 52] width 876 height 49
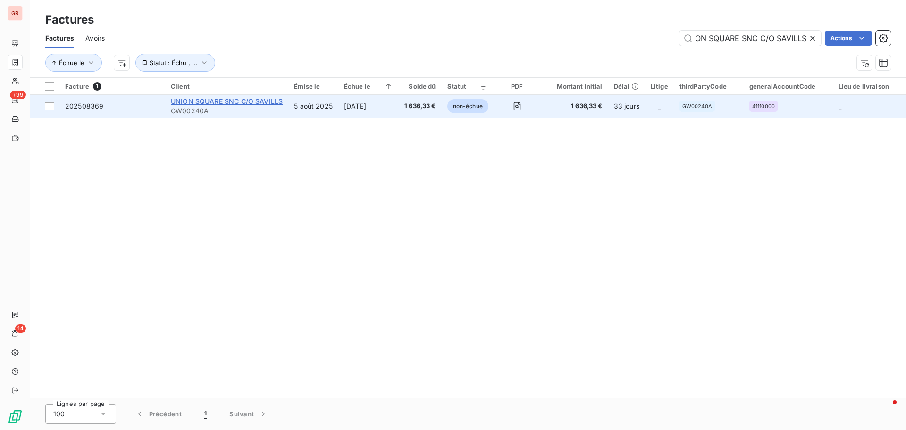
type input "UNION SQUARE SNC C/O SAVILLS"
click at [208, 105] on span "UNION SQUARE SNC C/O SAVILLS" at bounding box center [227, 101] width 112 height 8
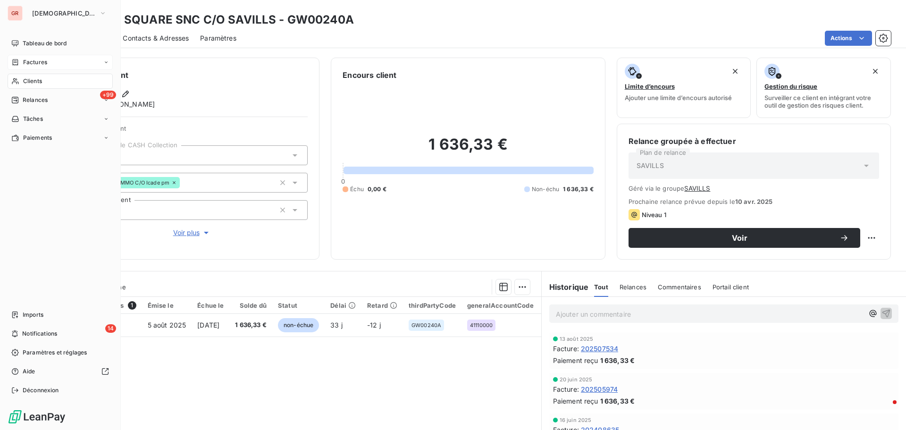
click at [39, 61] on span "Factures" at bounding box center [35, 62] width 24 height 8
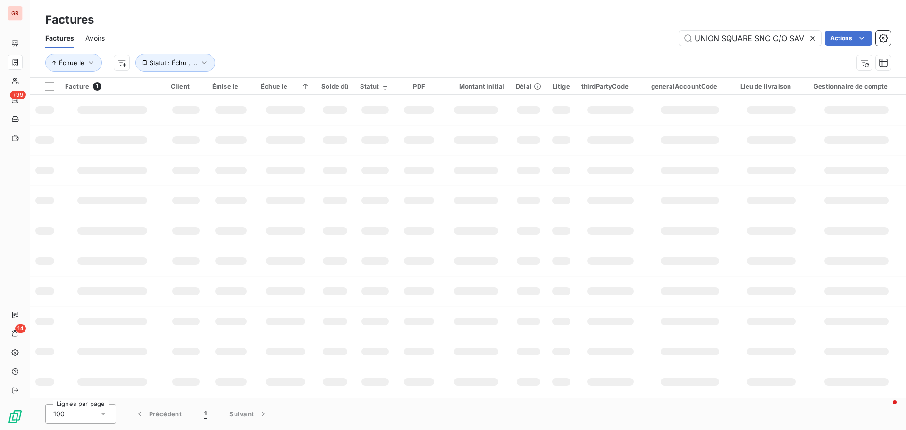
scroll to position [0, 13]
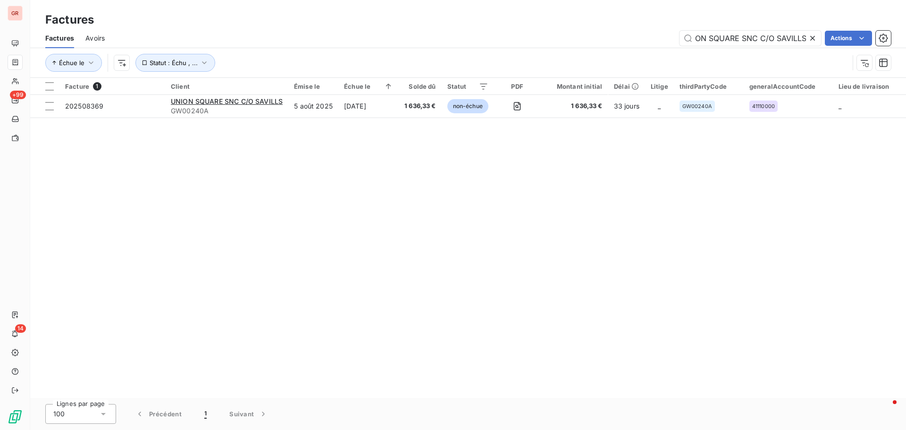
click at [814, 38] on icon at bounding box center [812, 38] width 9 height 9
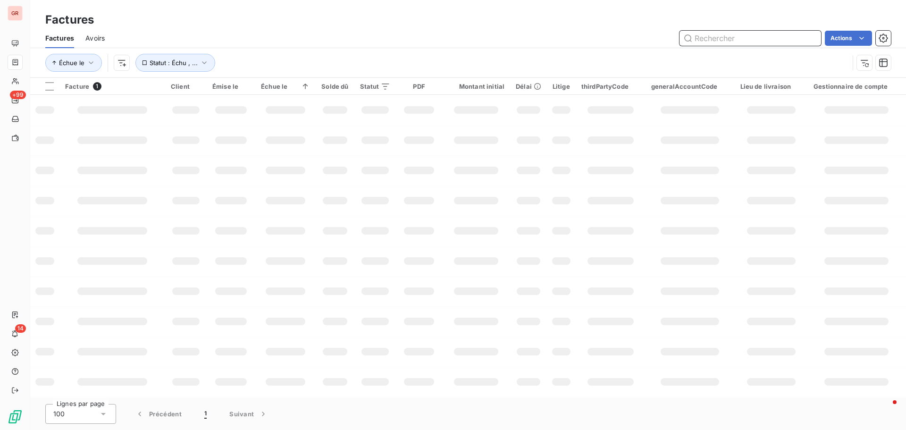
click at [743, 39] on input "text" at bounding box center [751, 38] width 142 height 15
paste input "VINDEMIA FINANCES"
click at [740, 38] on input "VINDEMIA FINANCES" at bounding box center [751, 38] width 142 height 15
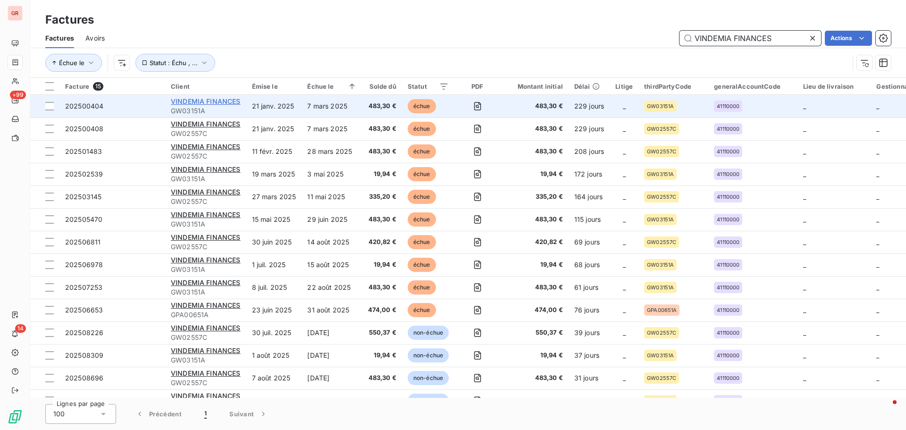
type input "VINDEMIA FINANCES"
click at [232, 101] on span "VINDEMIA FINANCES" at bounding box center [206, 101] width 70 height 8
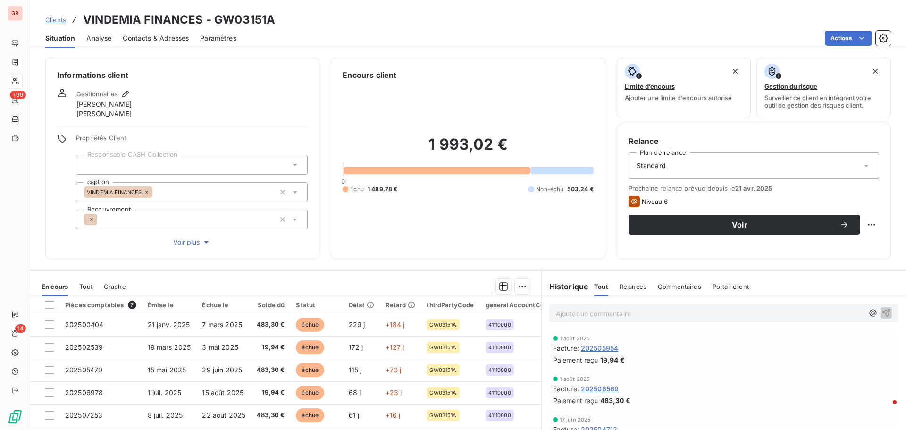
click at [163, 40] on span "Contacts & Adresses" at bounding box center [156, 38] width 66 height 9
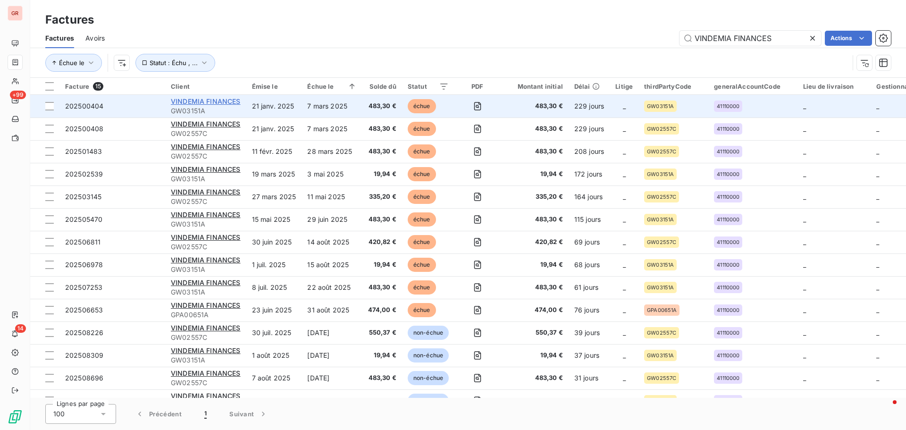
click at [204, 102] on span "VINDEMIA FINANCES" at bounding box center [206, 101] width 70 height 8
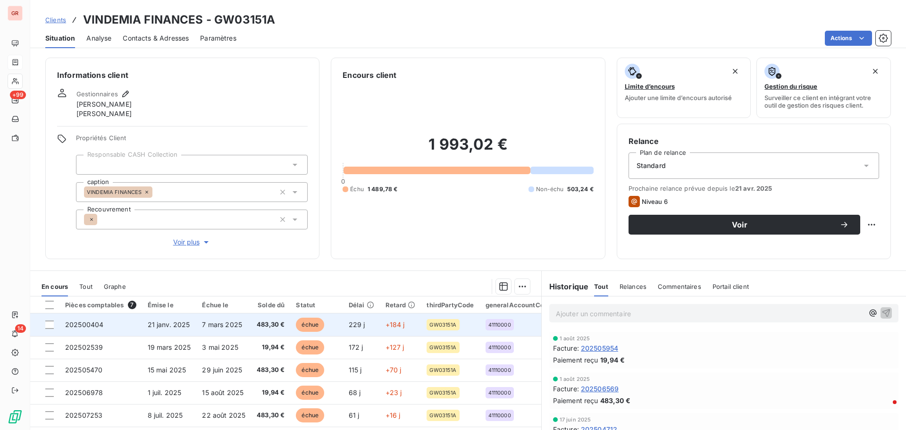
click at [300, 324] on span "échue" at bounding box center [310, 325] width 28 height 14
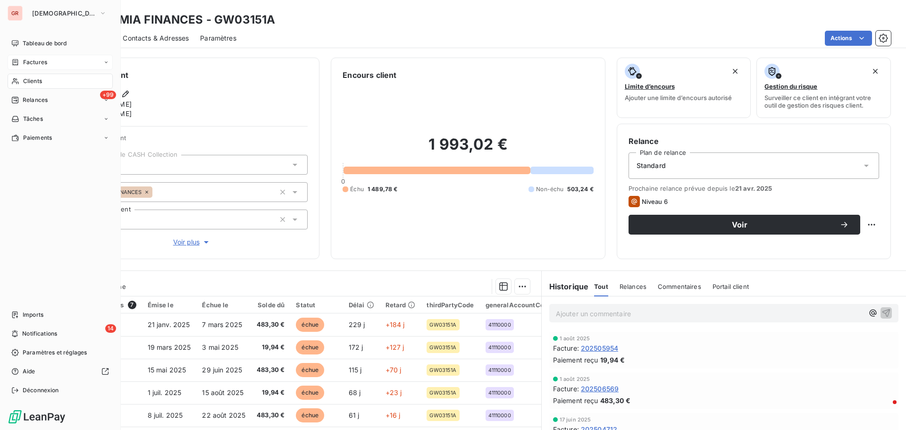
click at [44, 61] on span "Factures" at bounding box center [35, 62] width 24 height 8
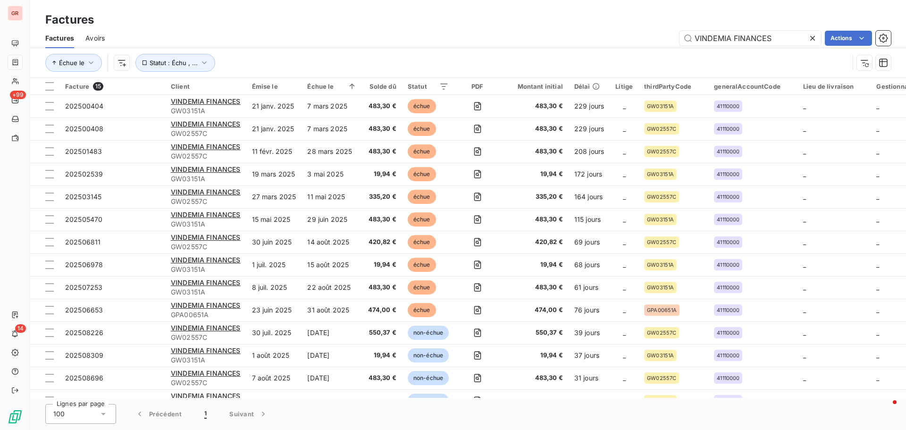
drag, startPoint x: 786, startPoint y: 44, endPoint x: 639, endPoint y: 43, distance: 146.3
click at [641, 43] on div "VINDEMIA FINANCES Actions" at bounding box center [503, 38] width 775 height 15
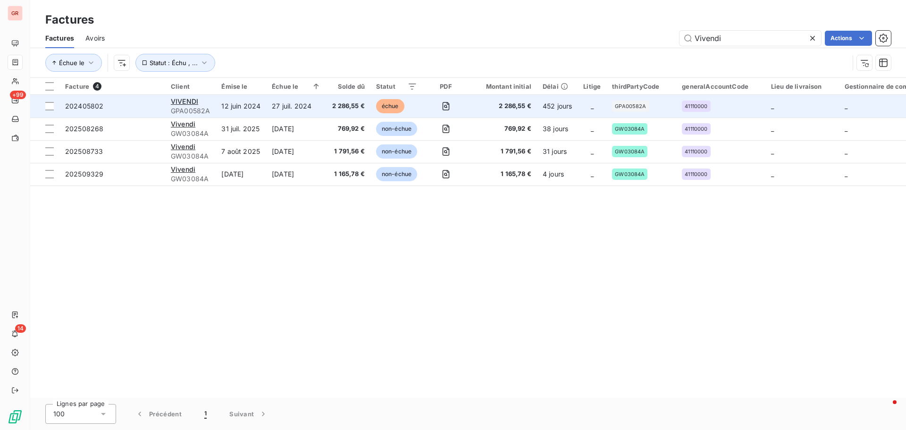
type input "Vivendi"
click at [187, 106] on span "GPA00582A" at bounding box center [190, 110] width 39 height 9
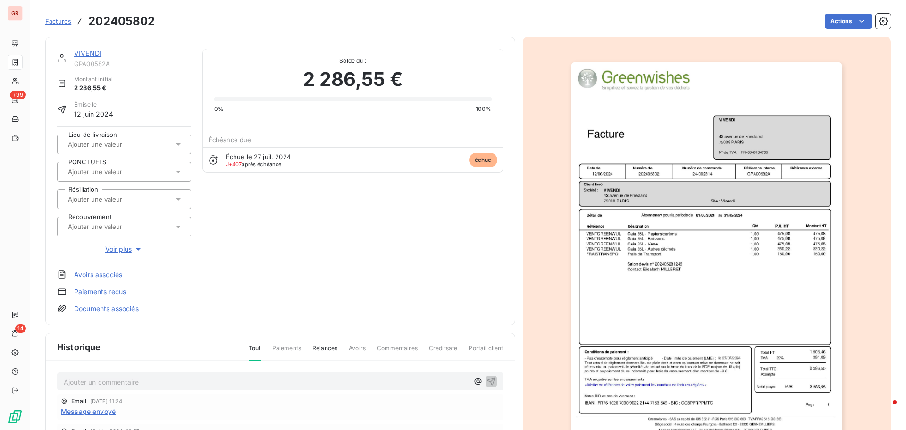
click at [93, 51] on link "VIVENDI" at bounding box center [87, 53] width 27 height 8
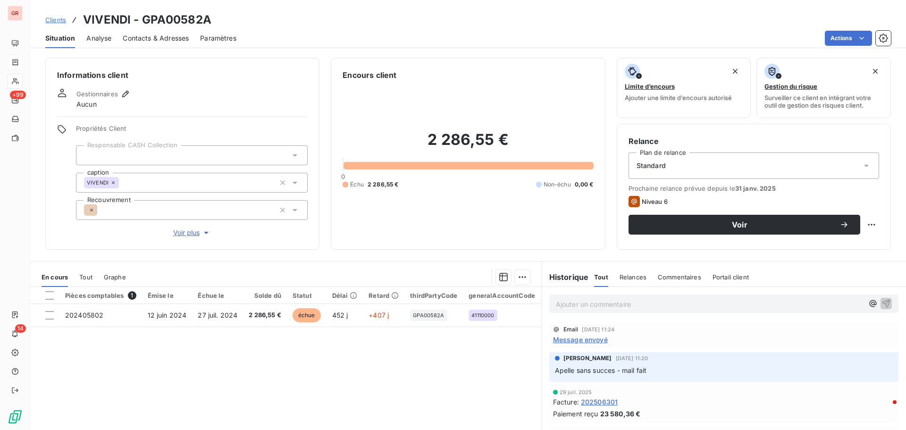
click at [599, 340] on span "Message envoyé" at bounding box center [580, 340] width 55 height 10
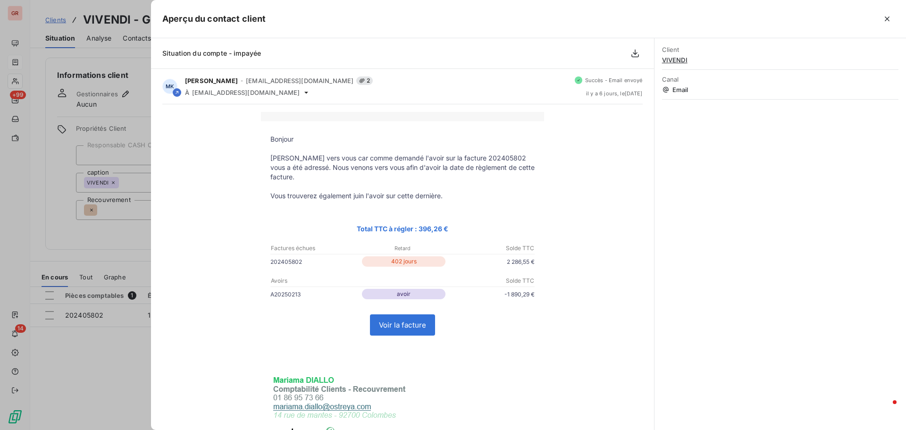
click at [112, 363] on div at bounding box center [453, 215] width 906 height 430
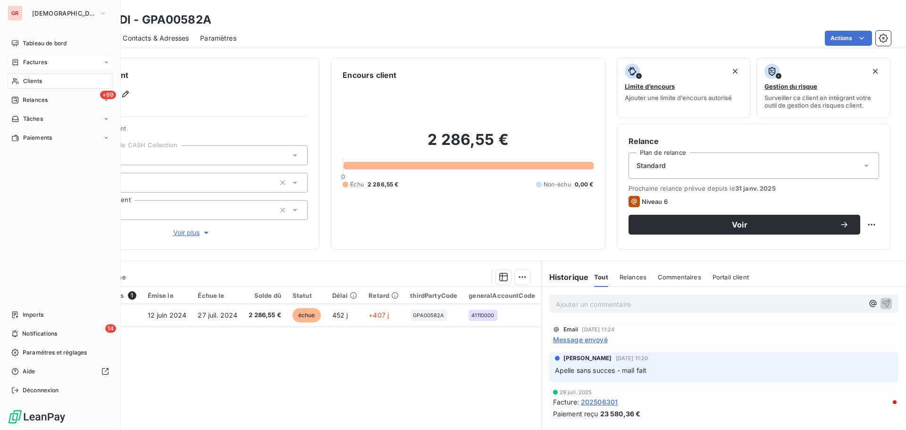
drag, startPoint x: 35, startPoint y: 59, endPoint x: 67, endPoint y: 60, distance: 31.1
click at [36, 59] on span "Factures" at bounding box center [35, 62] width 24 height 8
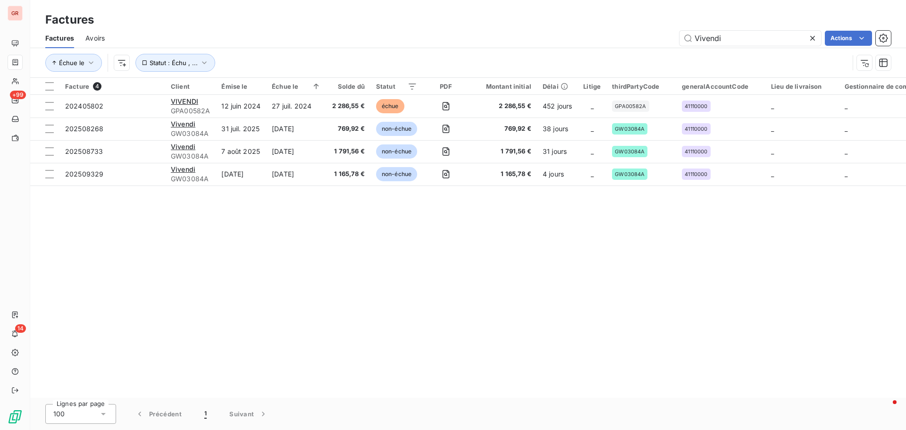
drag, startPoint x: 749, startPoint y: 39, endPoint x: 551, endPoint y: 52, distance: 198.6
click at [571, 49] on div "Factures Avoirs Vivendi Actions Échue le Statut : Échu , ..." at bounding box center [468, 52] width 876 height 49
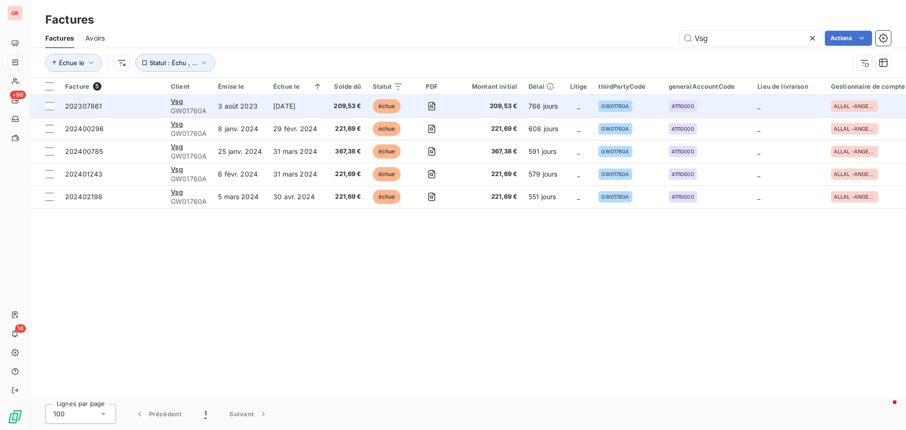
type input "Vsg"
click at [244, 108] on td "3 août 2023" at bounding box center [239, 106] width 55 height 23
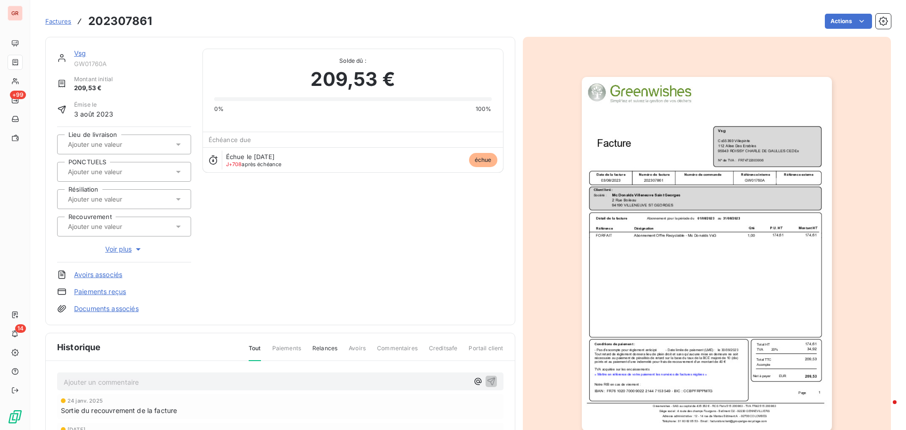
click at [710, 198] on img "button" at bounding box center [707, 254] width 250 height 354
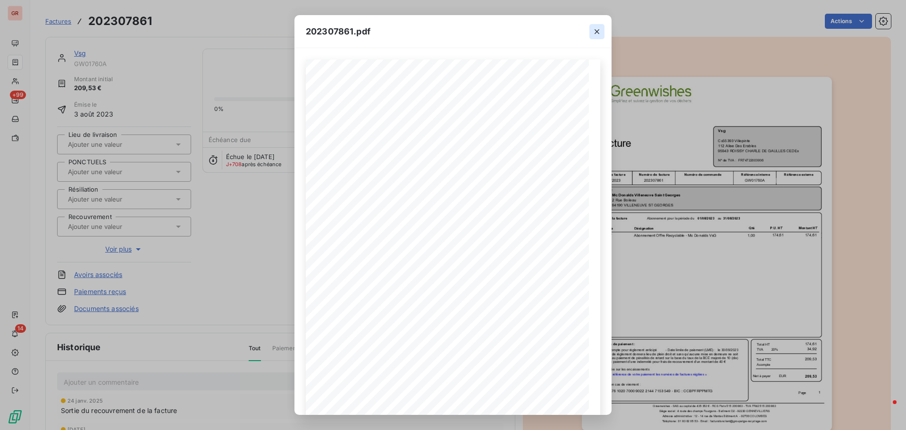
click at [598, 33] on icon "button" at bounding box center [597, 31] width 5 height 5
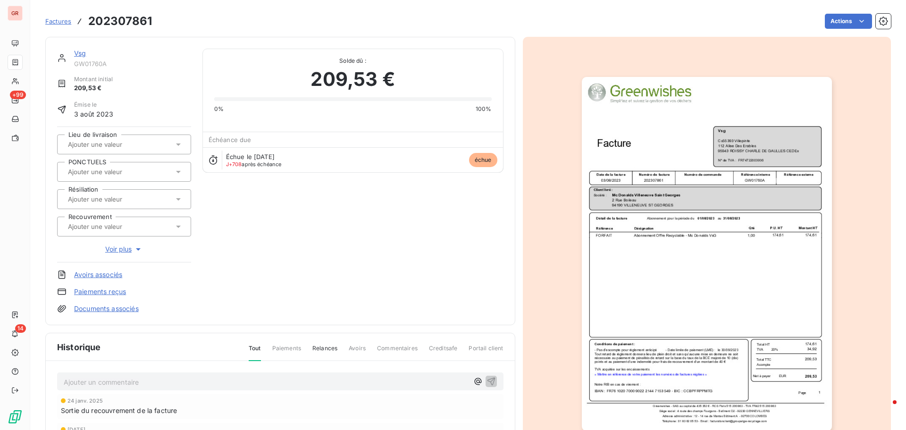
click at [83, 54] on link "Vsg" at bounding box center [80, 53] width 12 height 8
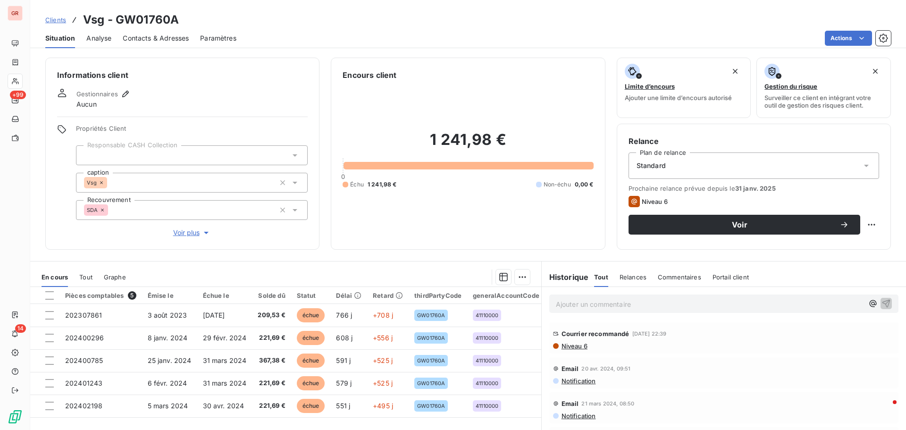
click at [157, 38] on span "Contacts & Adresses" at bounding box center [156, 38] width 66 height 9
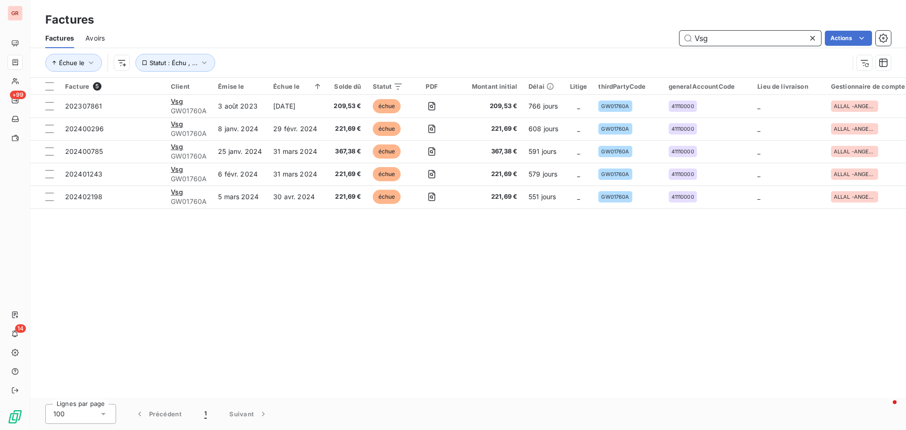
drag, startPoint x: 722, startPoint y: 42, endPoint x: 591, endPoint y: 49, distance: 131.3
click at [594, 48] on div "Factures Avoirs Vsg Actions Échue le Statut : Échu , ..." at bounding box center [468, 52] width 876 height 49
paste input "Wendel"
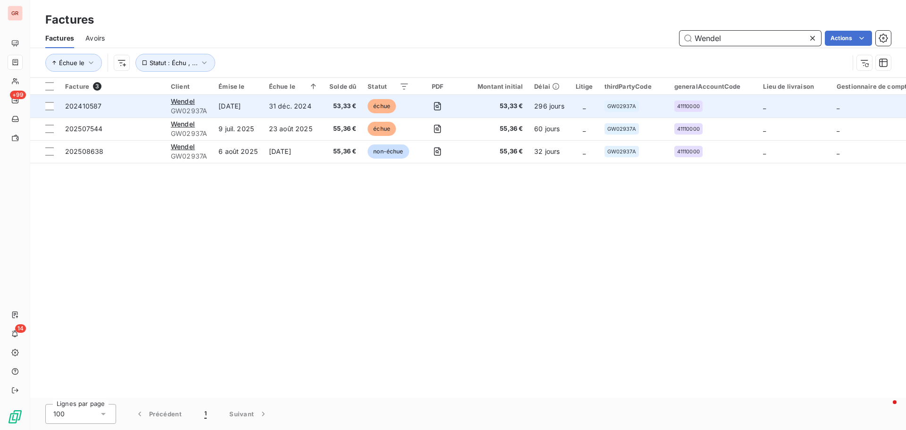
type input "Wendel"
click at [189, 105] on div "Wendel" at bounding box center [189, 101] width 36 height 9
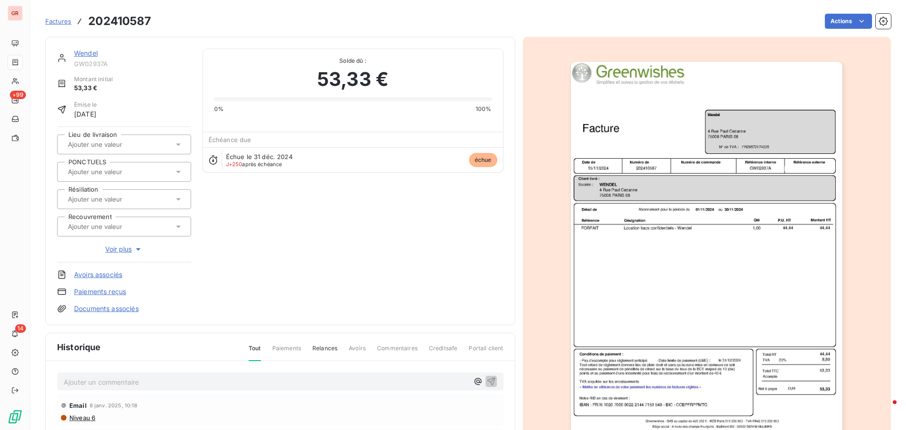
click at [763, 172] on img "button" at bounding box center [706, 254] width 271 height 384
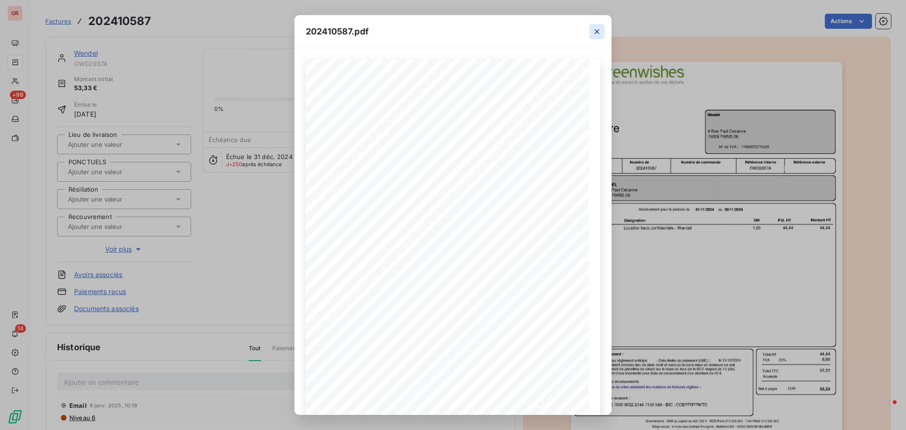
click at [596, 35] on icon "button" at bounding box center [596, 31] width 9 height 9
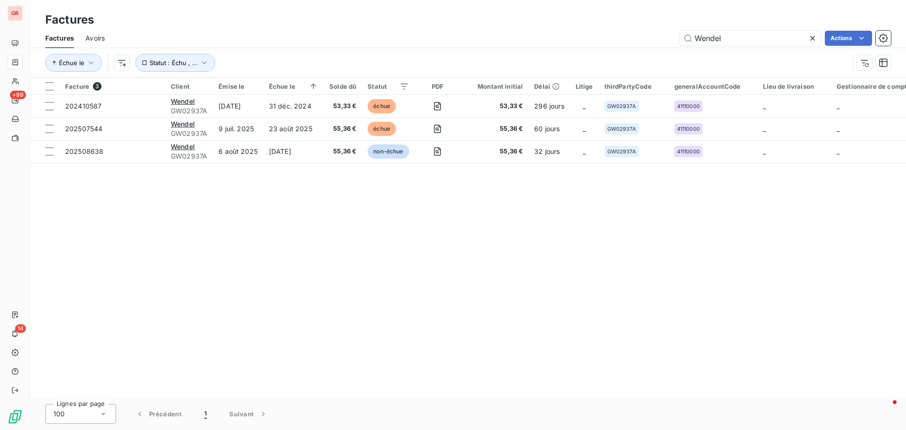
drag, startPoint x: 702, startPoint y: 45, endPoint x: 557, endPoint y: 51, distance: 145.5
click at [574, 50] on div "Factures Avoirs Wendel Actions Échue le Statut : Échu , ..." at bounding box center [468, 52] width 876 height 49
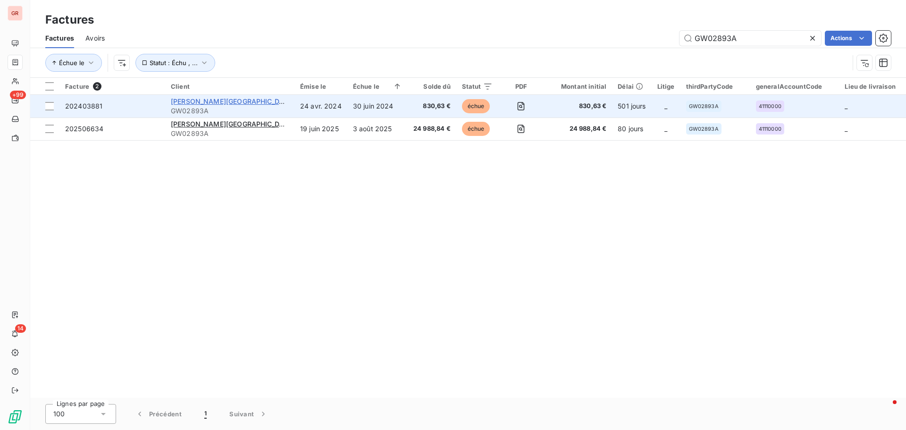
type input "GW02893A"
click at [204, 98] on span "[PERSON_NAME][GEOGRAPHIC_DATA]" at bounding box center [233, 101] width 124 height 8
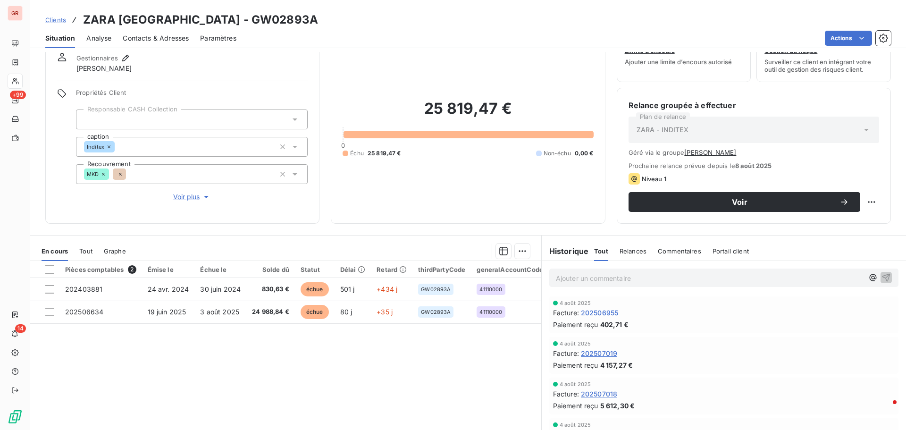
scroll to position [77, 0]
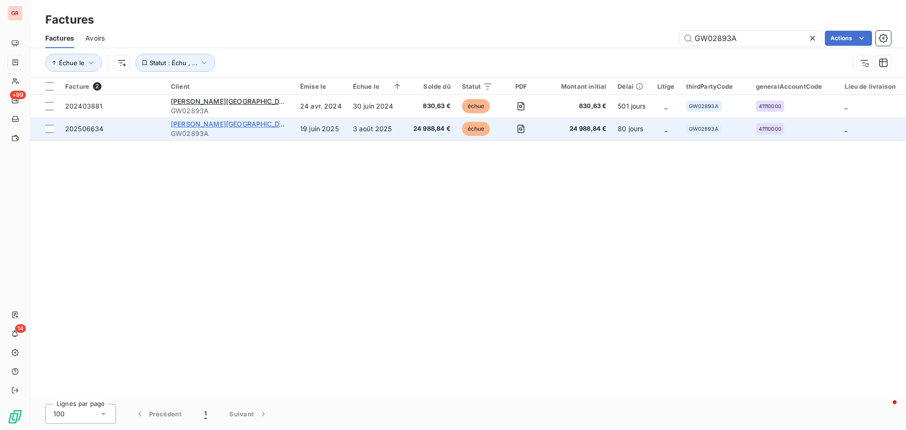
click at [193, 127] on span "[PERSON_NAME][GEOGRAPHIC_DATA]" at bounding box center [233, 124] width 124 height 8
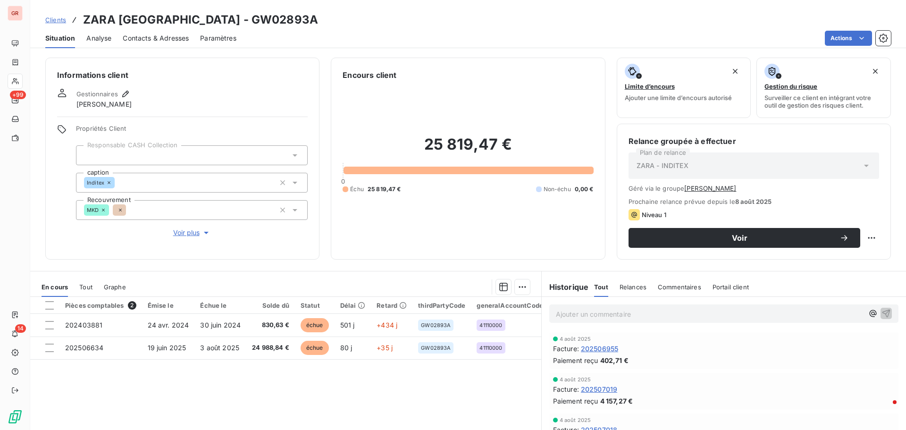
click at [169, 39] on span "Contacts & Adresses" at bounding box center [156, 38] width 66 height 9
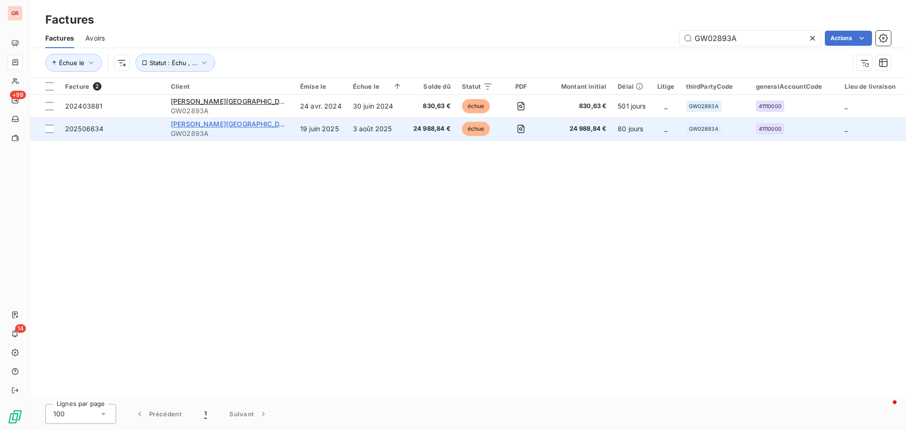
click at [195, 127] on span "[PERSON_NAME][GEOGRAPHIC_DATA]" at bounding box center [233, 124] width 124 height 8
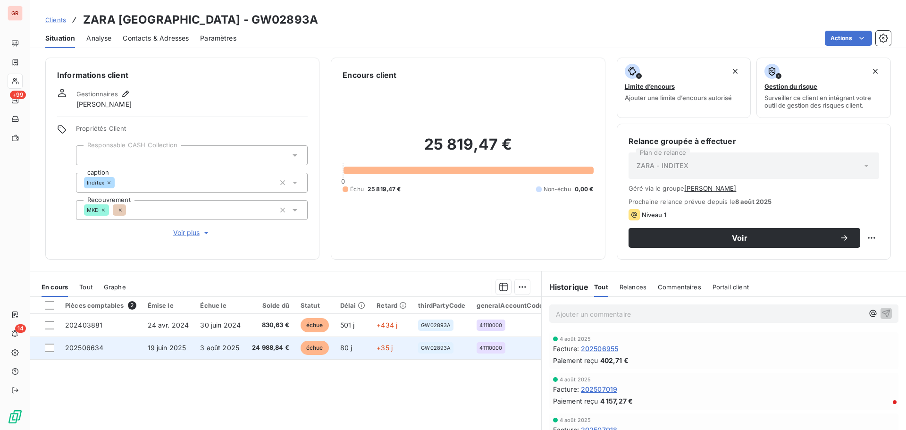
click at [215, 347] on span "3 août 2025" at bounding box center [219, 348] width 39 height 8
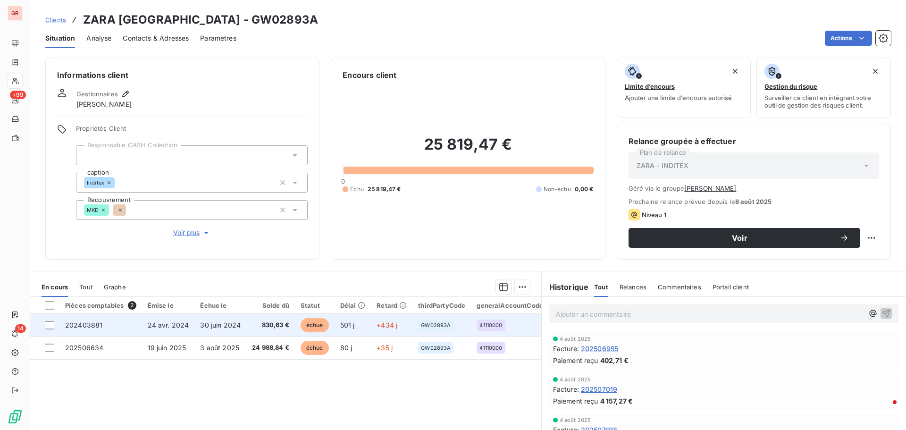
click at [225, 326] on span "30 juin 2024" at bounding box center [220, 325] width 41 height 8
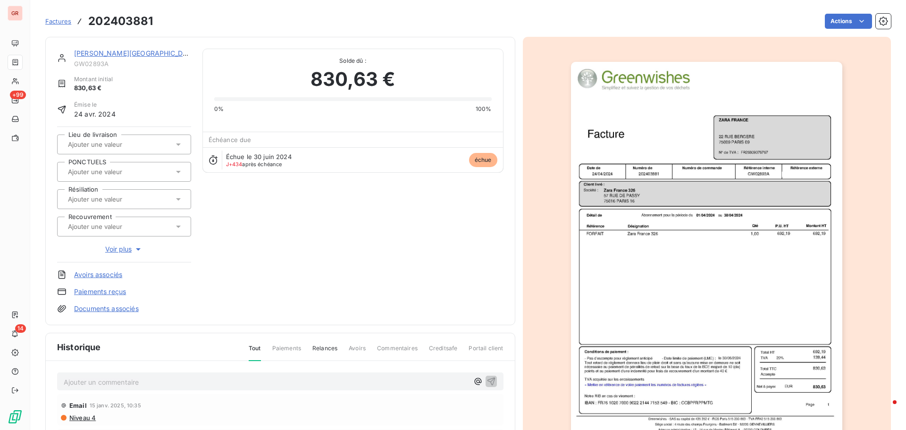
click at [673, 246] on img "button" at bounding box center [706, 254] width 271 height 384
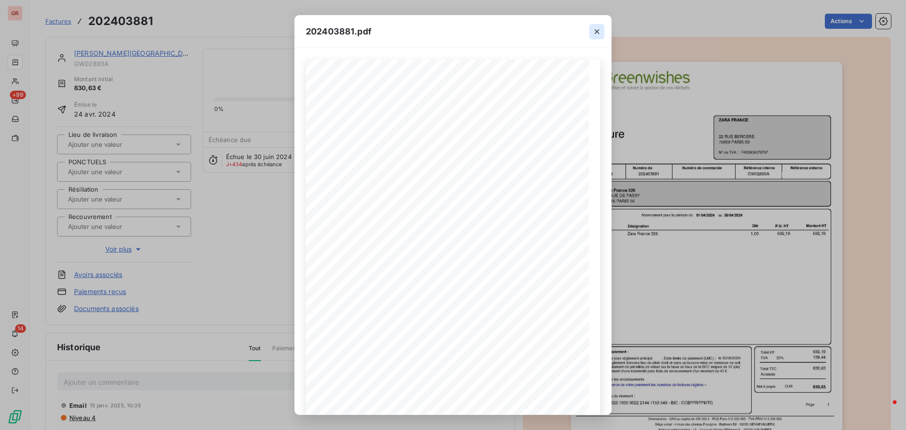
click at [596, 33] on icon "button" at bounding box center [597, 31] width 5 height 5
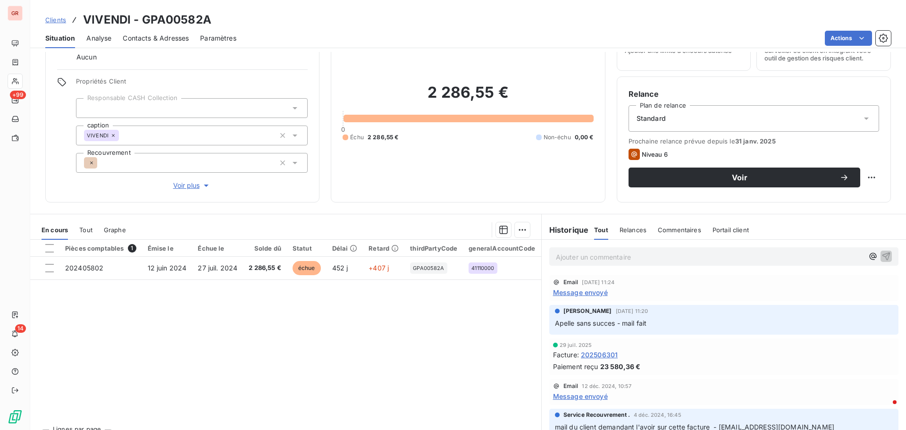
scroll to position [67, 0]
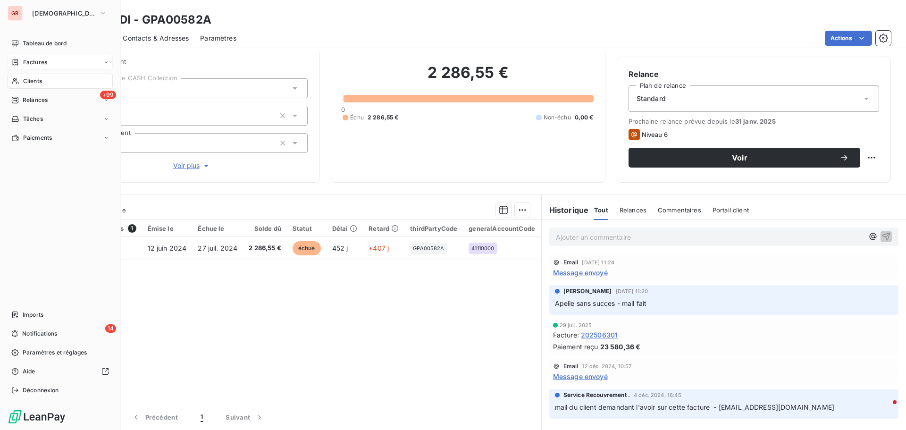
click at [45, 60] on span "Factures" at bounding box center [35, 62] width 24 height 8
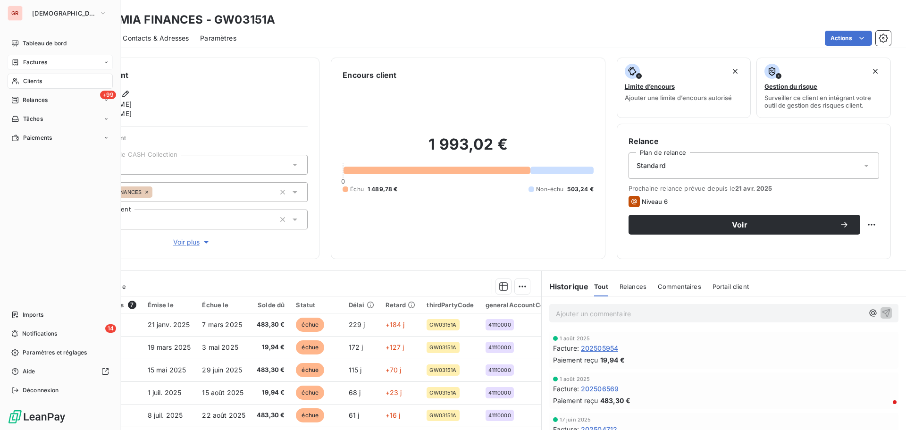
drag, startPoint x: 36, startPoint y: 61, endPoint x: 42, endPoint y: 61, distance: 6.1
click at [37, 61] on span "Factures" at bounding box center [35, 62] width 24 height 8
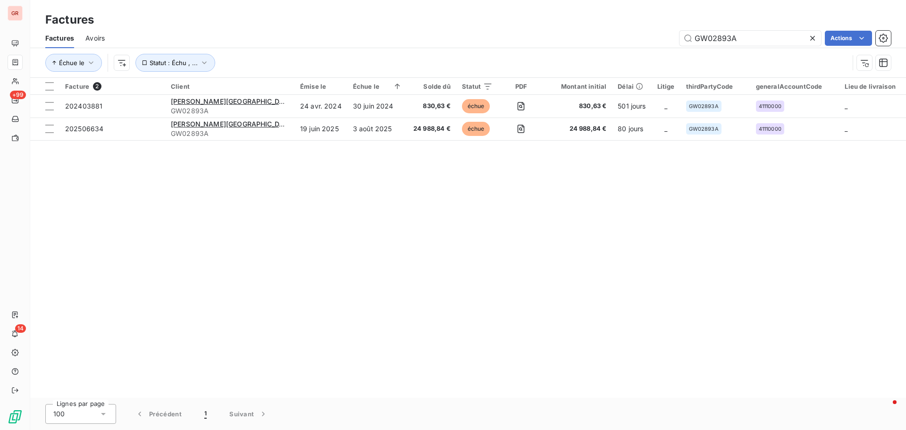
drag, startPoint x: 762, startPoint y: 38, endPoint x: 586, endPoint y: 53, distance: 177.2
click at [600, 51] on div "Factures Avoirs GW02893A Actions Échue le Statut : Échu , ..." at bounding box center [468, 52] width 876 height 49
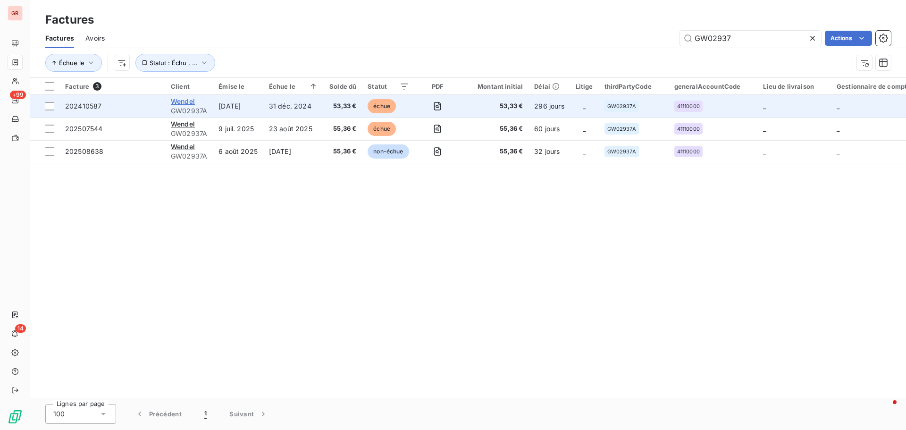
type input "GW02937"
click at [185, 103] on span "Wendel" at bounding box center [183, 101] width 24 height 8
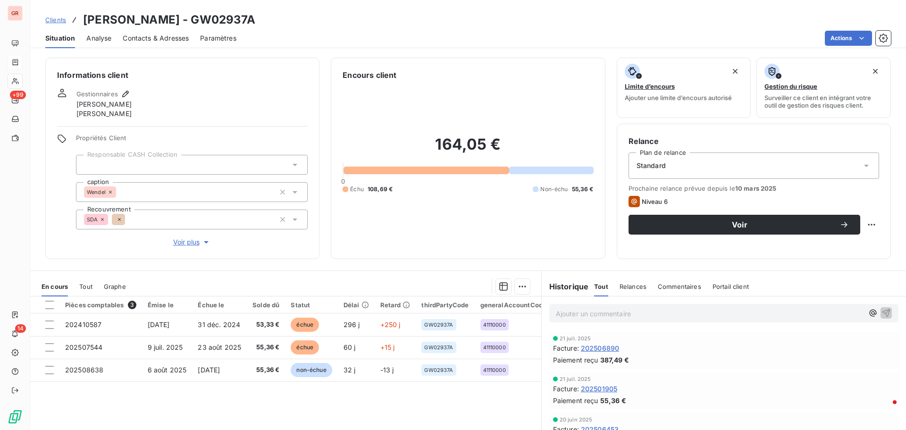
click at [160, 39] on span "Contacts & Adresses" at bounding box center [156, 38] width 66 height 9
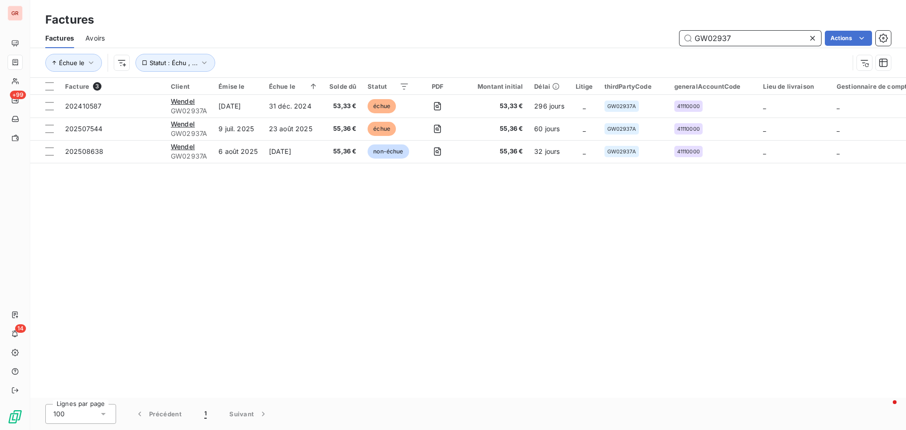
drag, startPoint x: 757, startPoint y: 35, endPoint x: 583, endPoint y: 51, distance: 175.3
click at [588, 48] on div "Factures Avoirs GW02937 Actions" at bounding box center [468, 38] width 876 height 20
paste input "SCI LE LIVE"
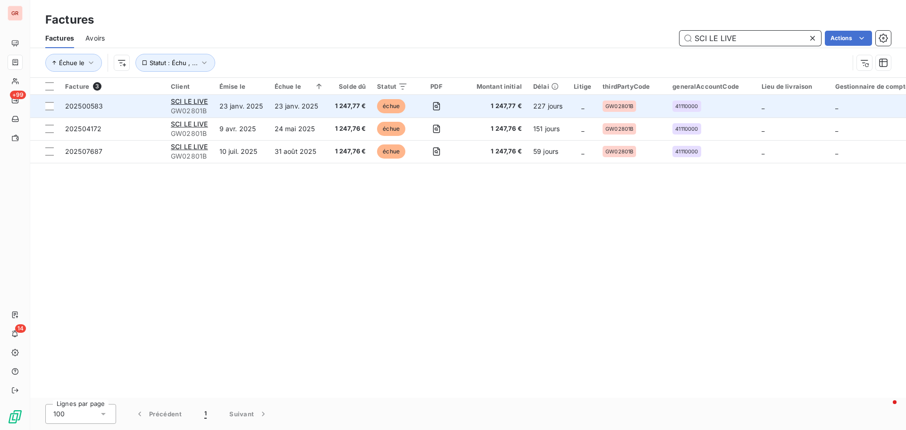
type input "SCI LE LIVE"
click at [245, 110] on td "23 janv. 2025" at bounding box center [241, 106] width 55 height 23
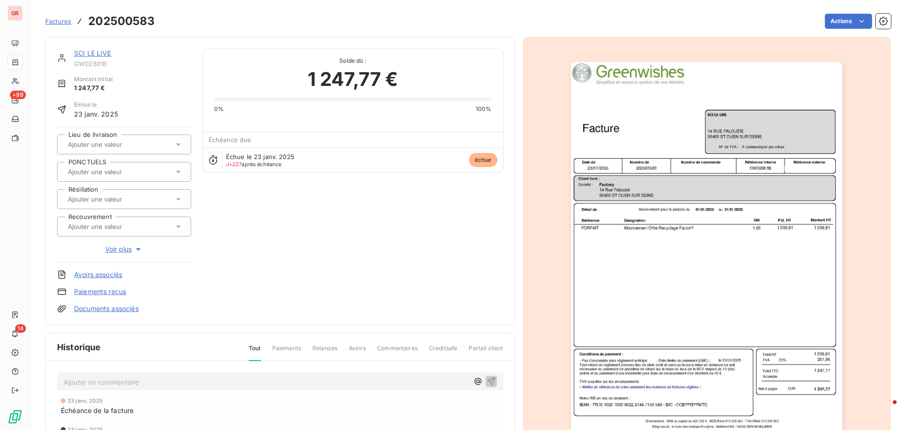
click at [101, 50] on link "SCI LE LIVE" at bounding box center [92, 53] width 37 height 8
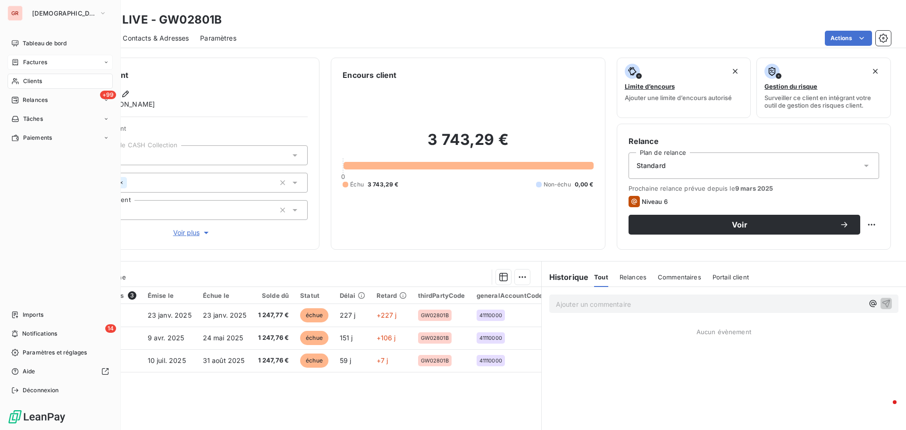
click at [32, 59] on span "Factures" at bounding box center [35, 62] width 24 height 8
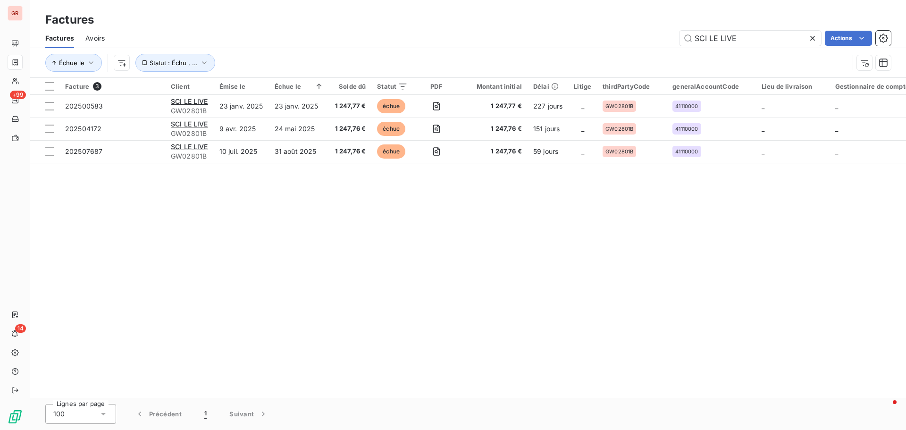
drag, startPoint x: 761, startPoint y: 37, endPoint x: 471, endPoint y: 72, distance: 291.8
click at [512, 68] on div "Factures Avoirs SCI LE LIVE Actions Échue le Statut : Échu , ..." at bounding box center [468, 52] width 876 height 49
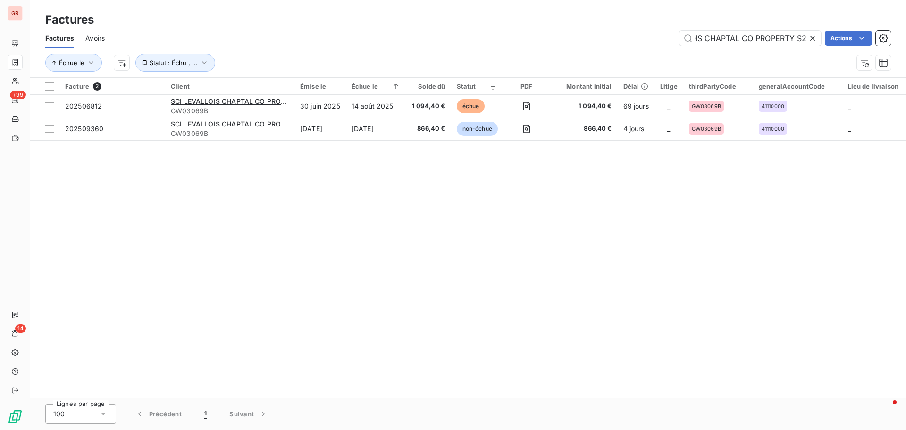
type input "SCI LEVALLOIS CHAPTAL CO PROPERTY S2"
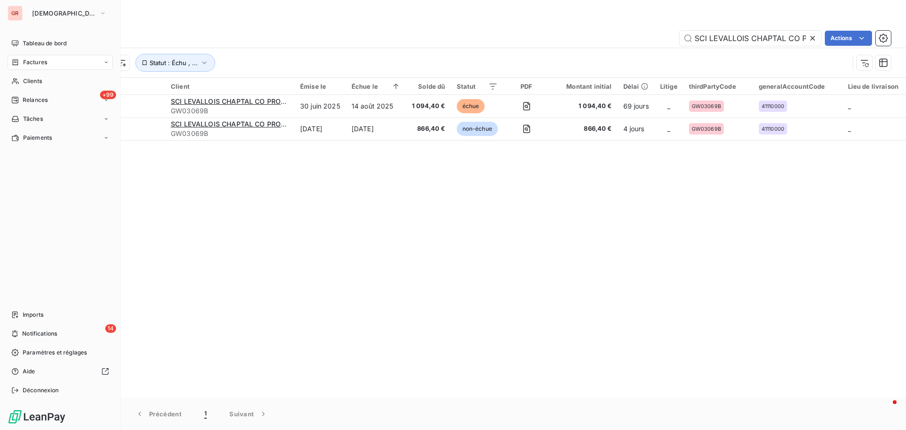
click at [50, 63] on div "Factures" at bounding box center [60, 62] width 105 height 15
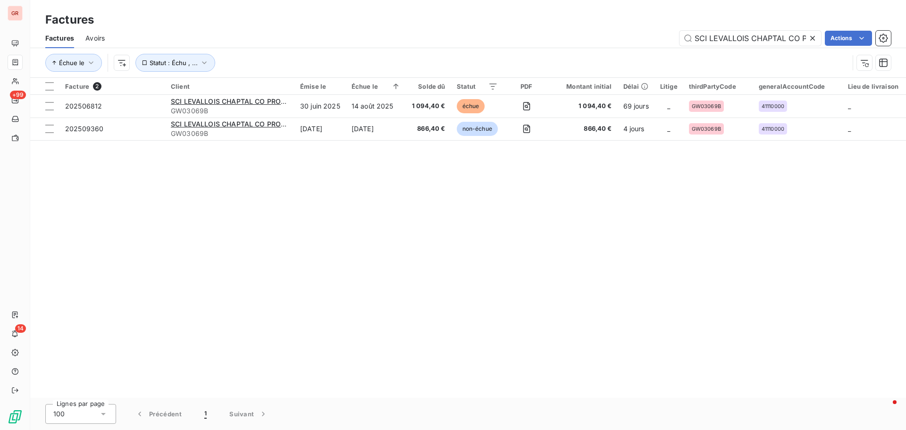
click at [813, 39] on icon at bounding box center [812, 38] width 5 height 5
click at [740, 39] on input "text" at bounding box center [751, 38] width 142 height 15
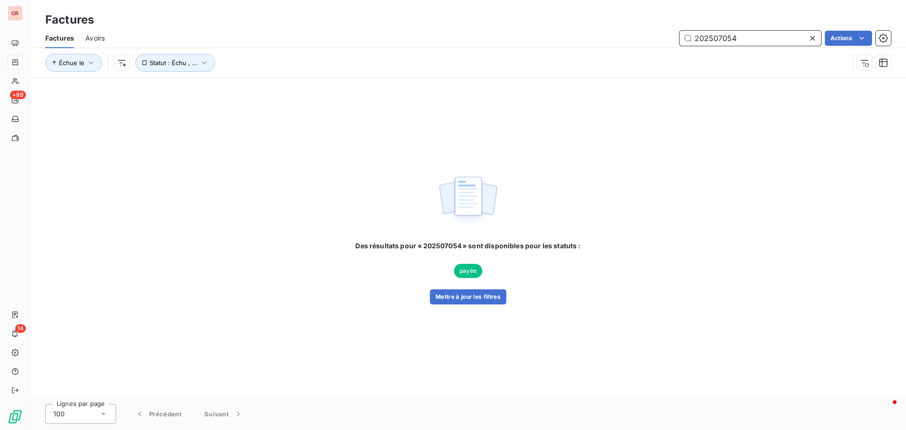
drag, startPoint x: 738, startPoint y: 37, endPoint x: 529, endPoint y: 52, distance: 209.6
click at [551, 51] on div "Factures Avoirs 202507054 Actions Échue le Statut : Échu , ..." at bounding box center [468, 52] width 876 height 49
type input "202507569"
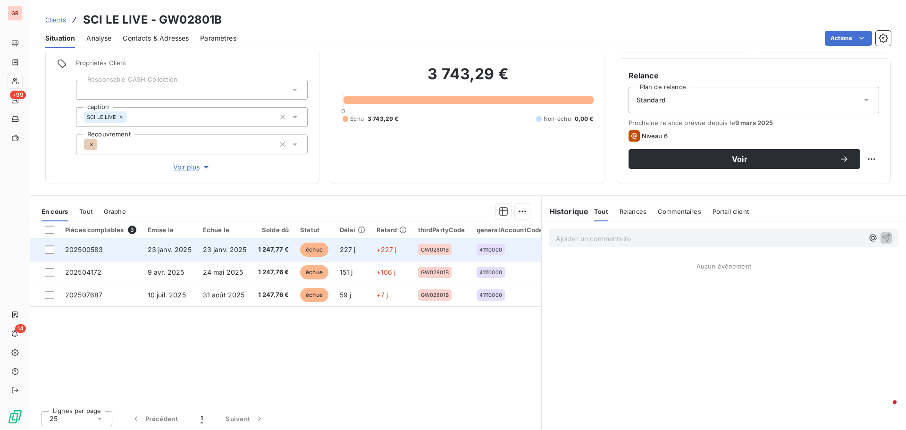
scroll to position [67, 0]
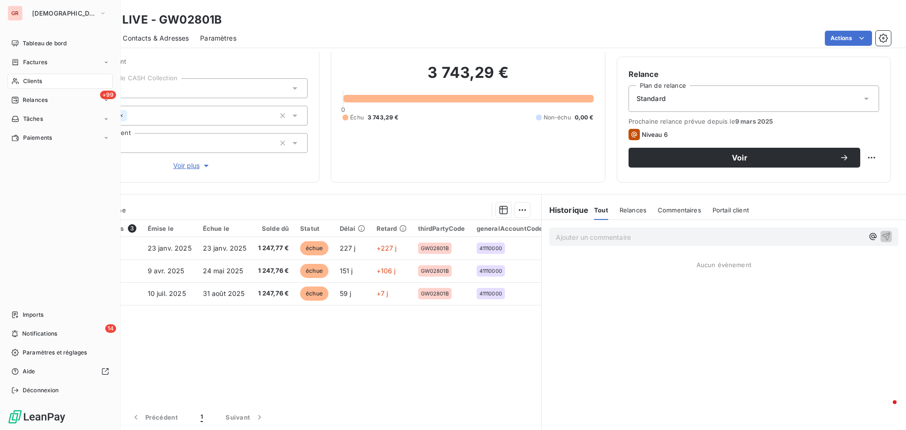
click at [38, 64] on span "Factures" at bounding box center [35, 62] width 24 height 8
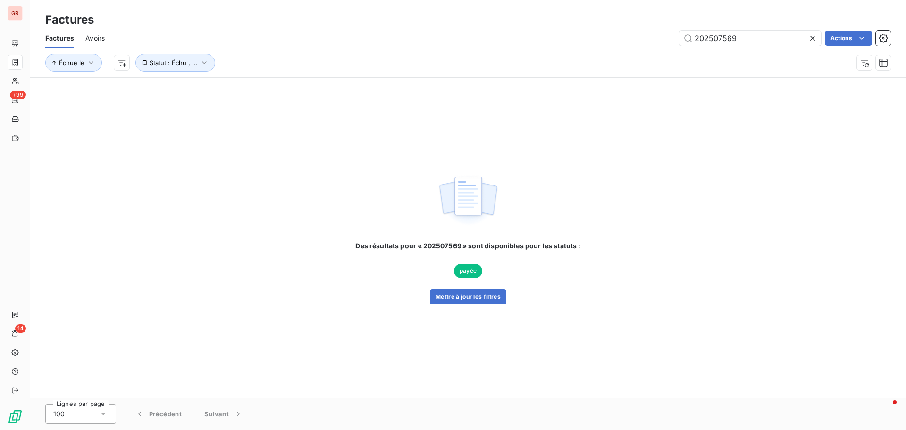
drag, startPoint x: 750, startPoint y: 43, endPoint x: 578, endPoint y: 43, distance: 172.7
click at [580, 43] on div "202507569 Actions" at bounding box center [503, 38] width 775 height 15
type input "202506436"
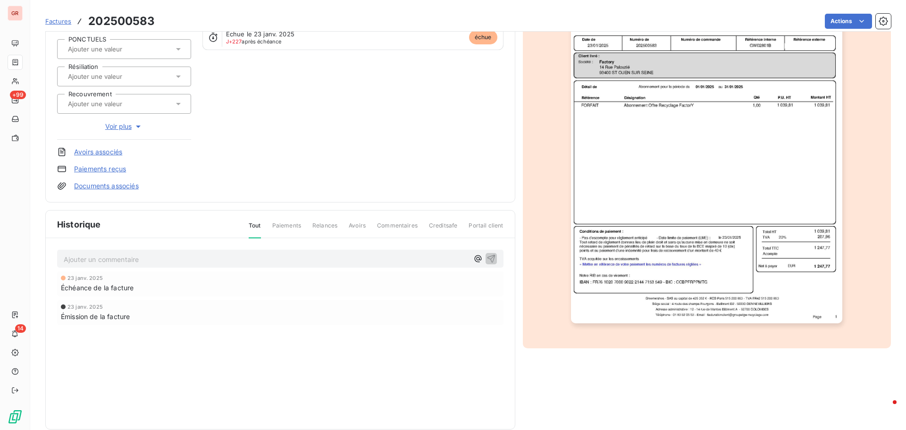
scroll to position [138, 0]
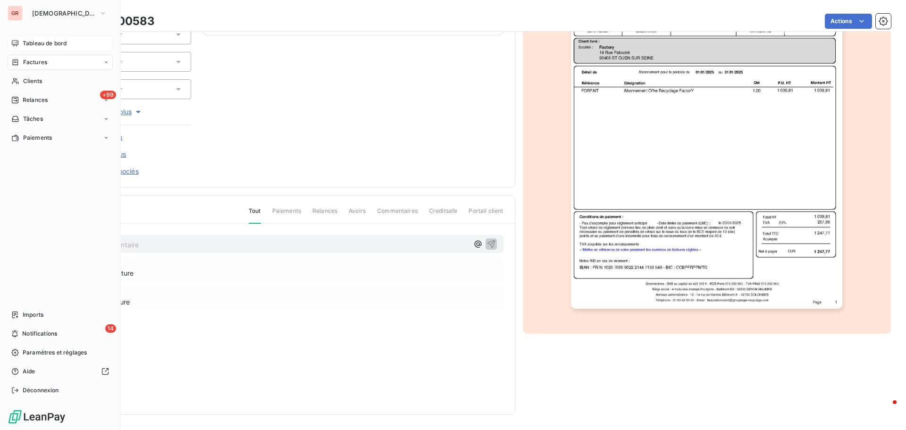
click at [52, 40] on span "Tableau de bord" at bounding box center [45, 43] width 44 height 8
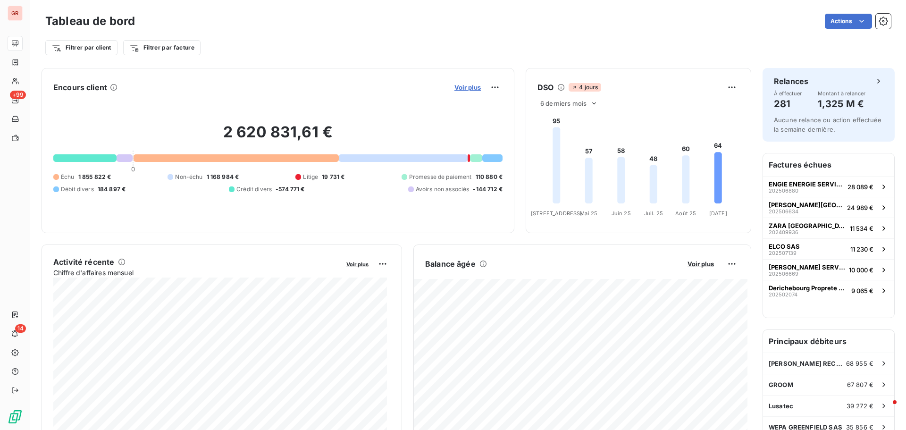
click at [474, 86] on span "Voir plus" at bounding box center [467, 88] width 26 height 8
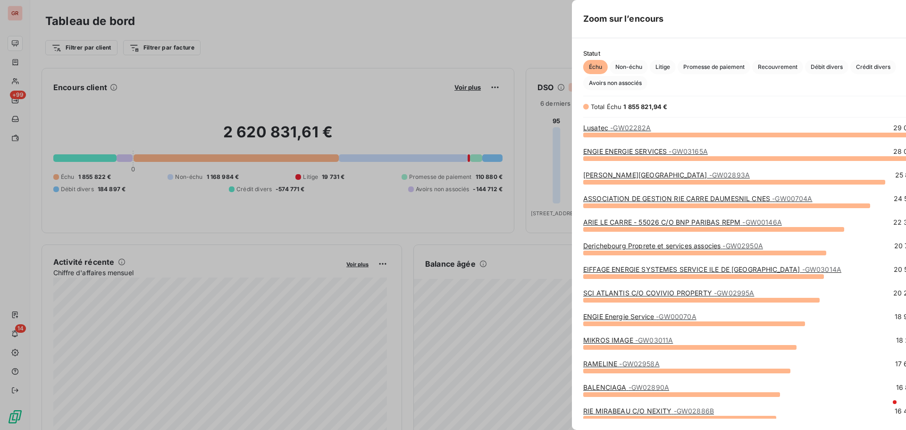
scroll to position [288, 355]
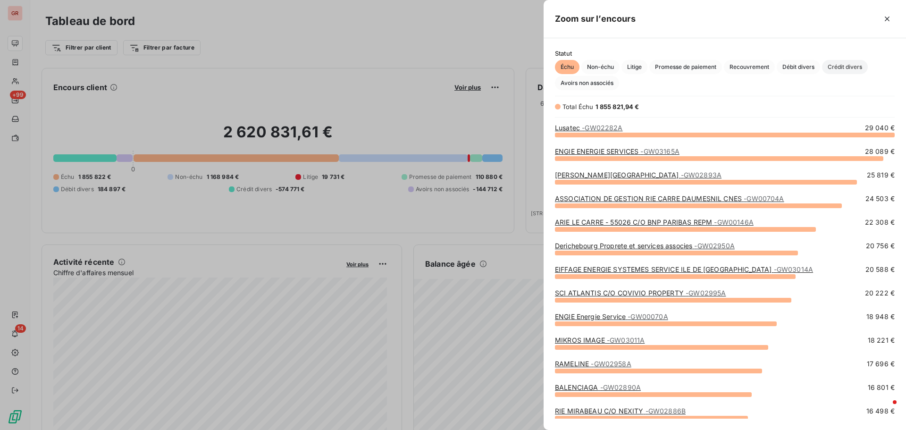
click at [853, 66] on span "Crédit divers" at bounding box center [845, 67] width 46 height 14
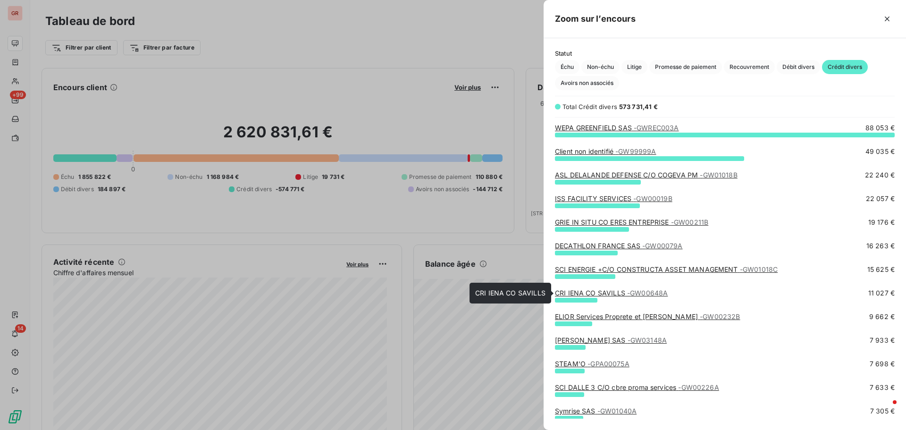
click at [630, 293] on span "- GW00648A" at bounding box center [647, 293] width 41 height 8
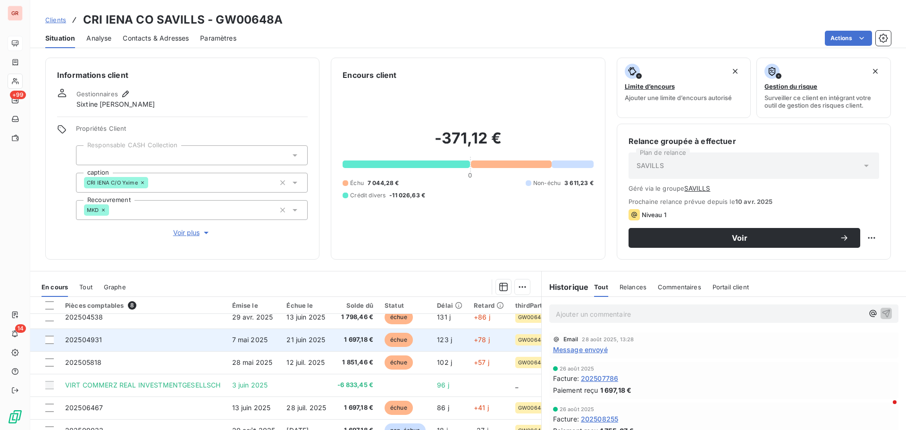
scroll to position [21, 0]
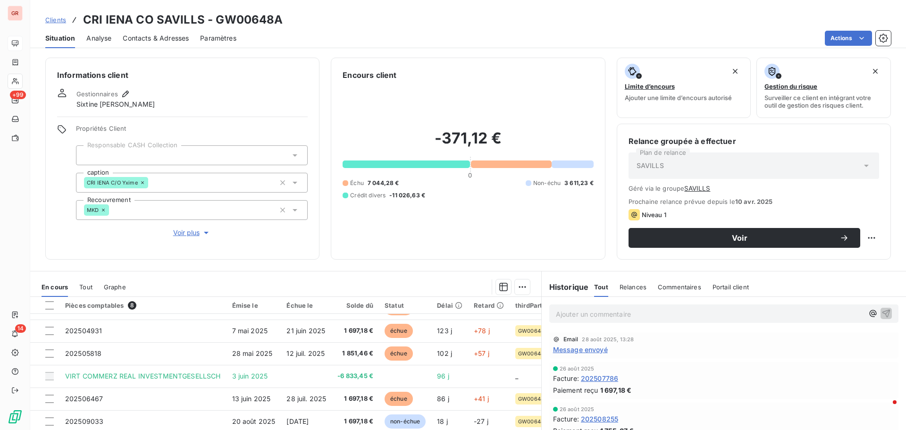
click at [599, 351] on span "Message envoyé" at bounding box center [580, 349] width 55 height 10
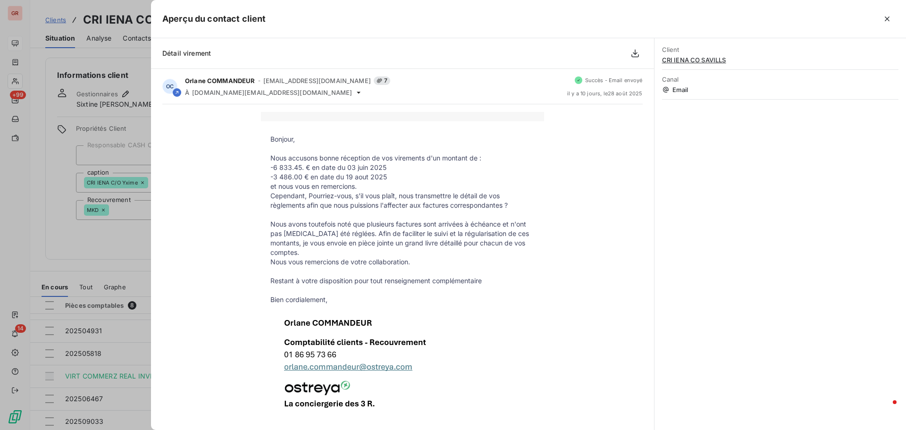
click at [112, 248] on div at bounding box center [453, 215] width 906 height 430
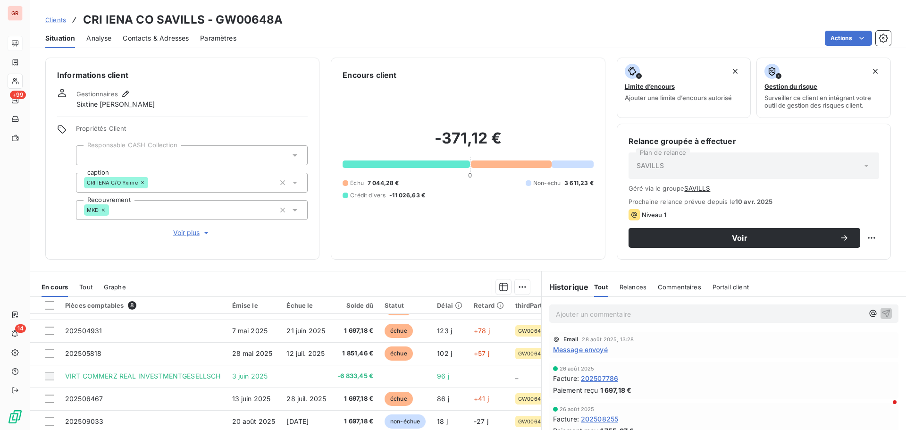
click at [167, 36] on span "Contacts & Adresses" at bounding box center [156, 38] width 66 height 9
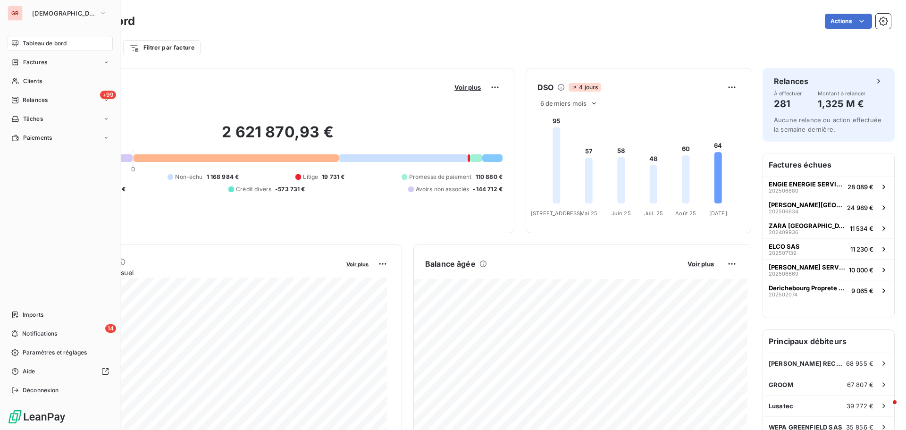
click at [42, 63] on span "Factures" at bounding box center [35, 62] width 24 height 8
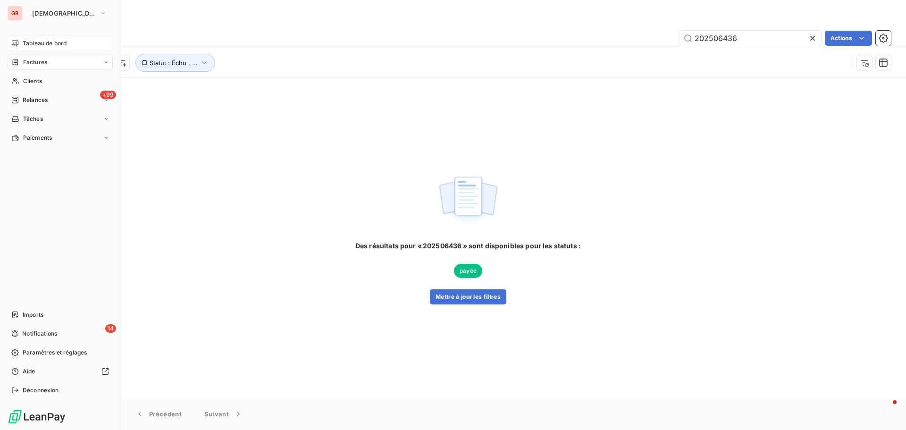
click at [46, 43] on span "Tableau de bord" at bounding box center [45, 43] width 44 height 8
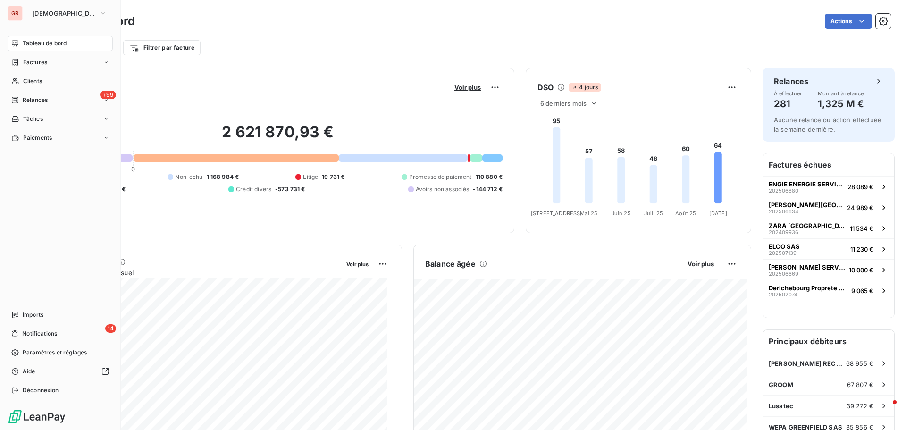
click at [60, 44] on span "Tableau de bord" at bounding box center [45, 43] width 44 height 8
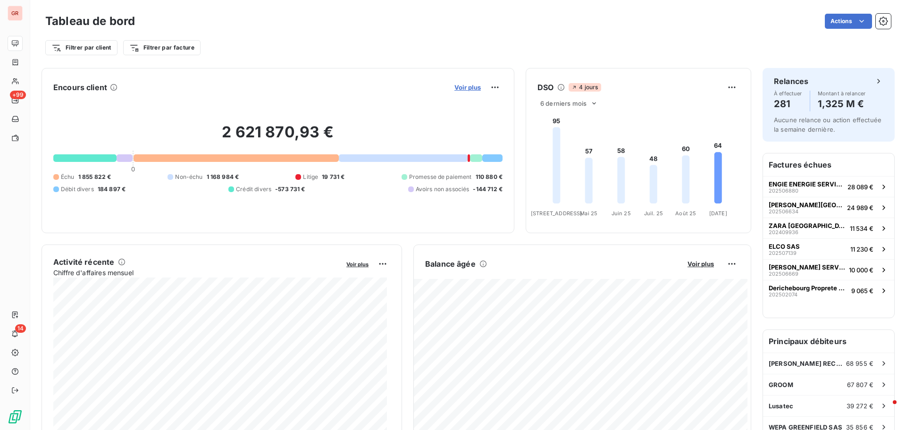
click at [470, 88] on span "Voir plus" at bounding box center [467, 88] width 26 height 8
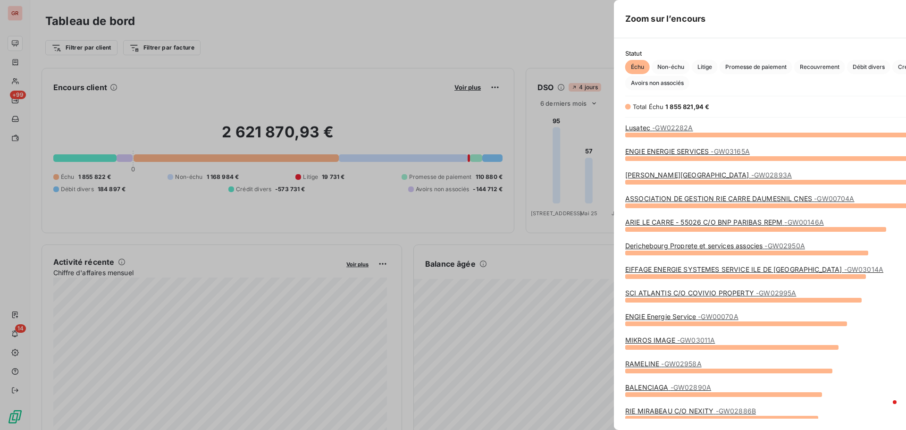
scroll to position [423, 355]
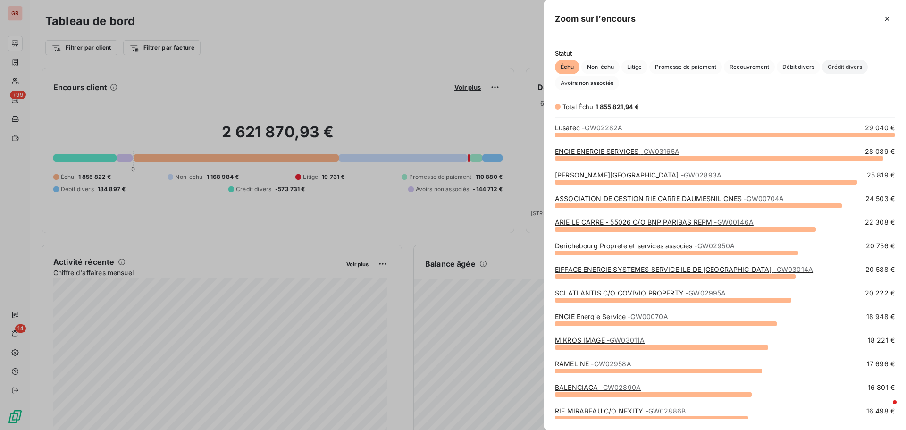
click at [852, 64] on span "Crédit divers" at bounding box center [845, 67] width 46 height 14
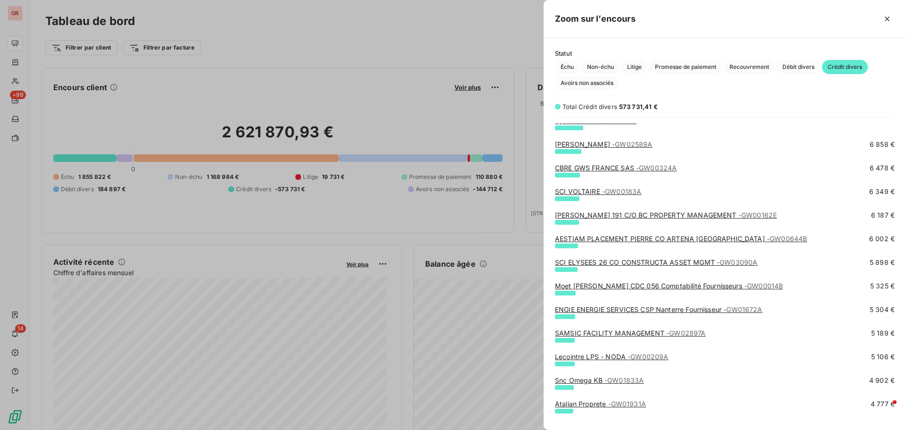
scroll to position [330, 0]
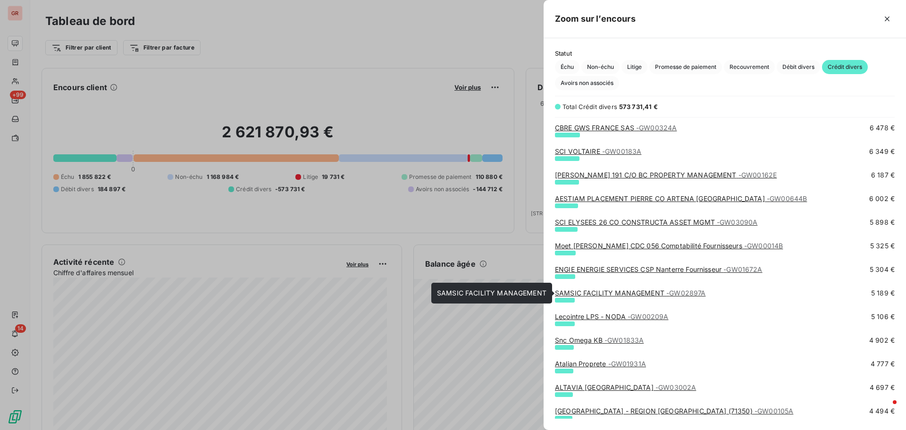
click at [650, 293] on link "SAMSIC FACILITY MANAGEMENT - GW02897A" at bounding box center [630, 293] width 151 height 8
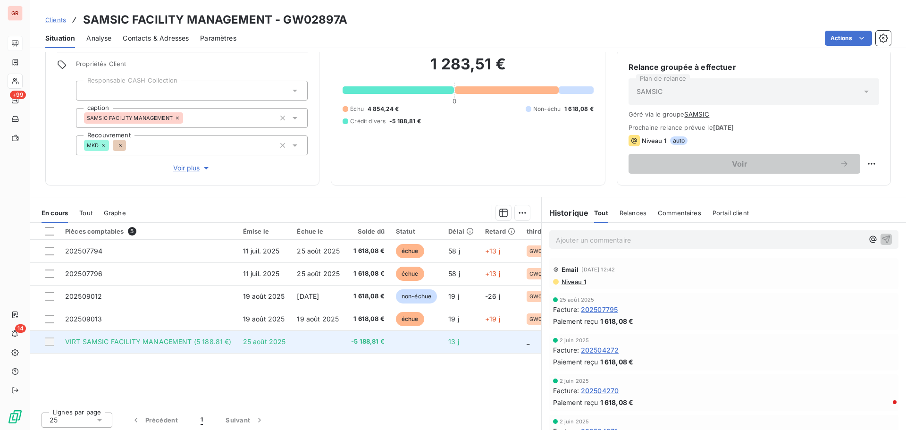
scroll to position [77, 0]
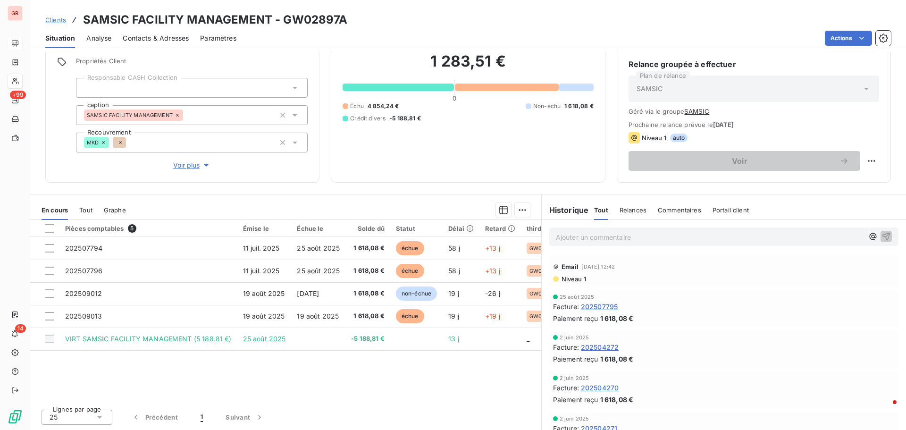
click at [573, 279] on span "Niveau 1" at bounding box center [573, 279] width 25 height 8
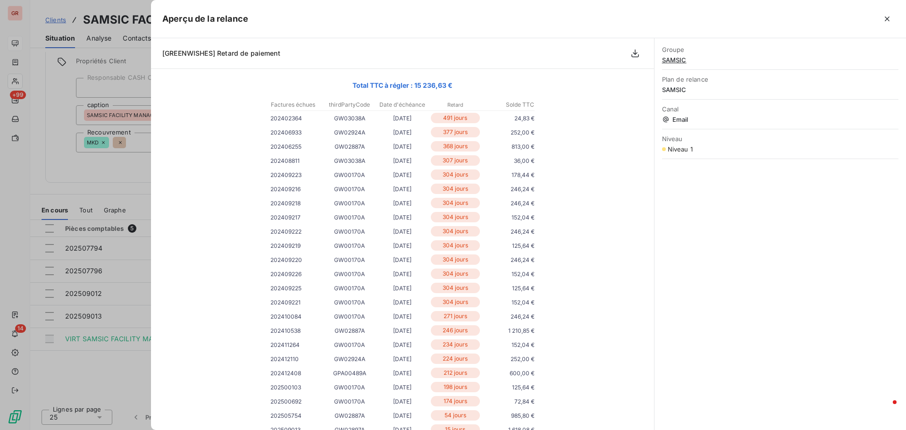
scroll to position [0, 0]
